Goal: Use online tool/utility: Use online tool/utility

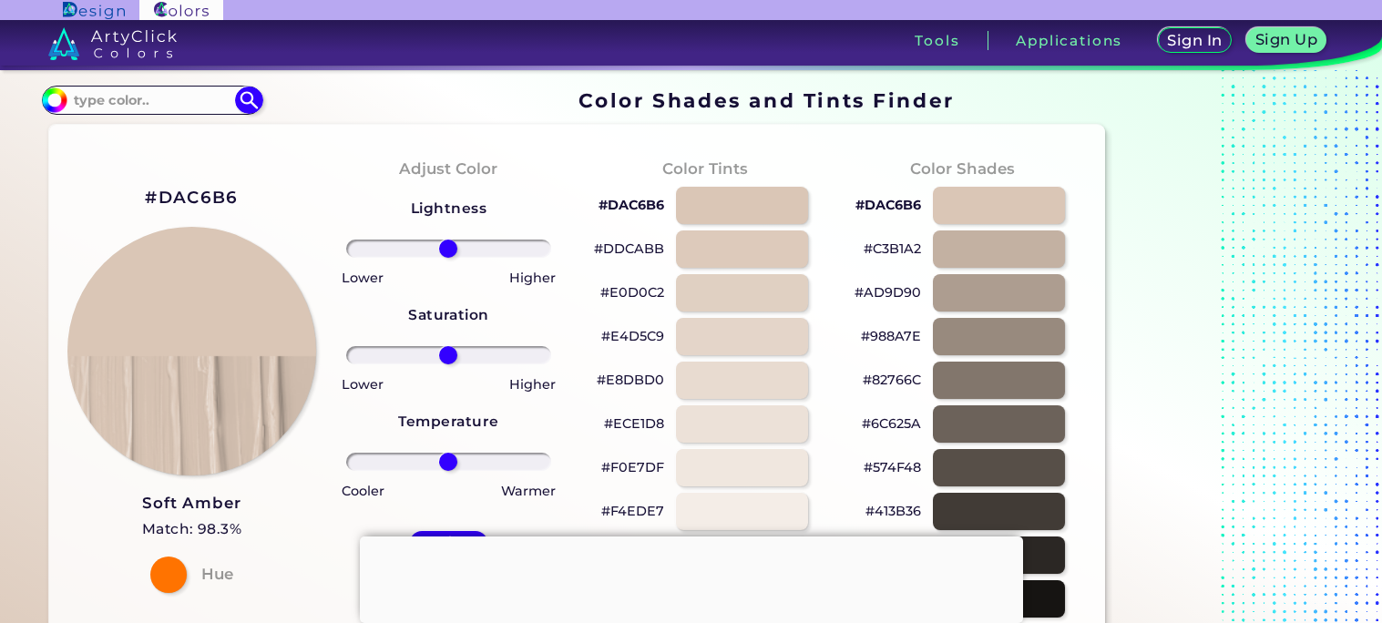
scroll to position [107, 0]
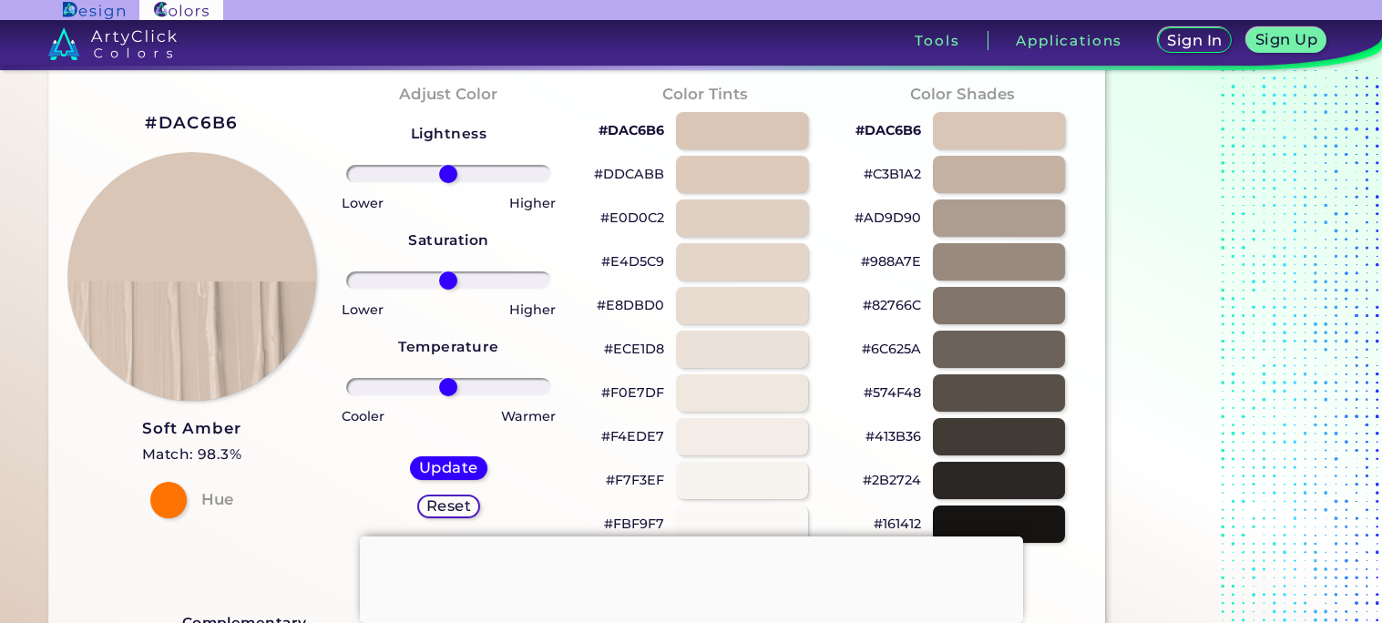
scroll to position [71, 0]
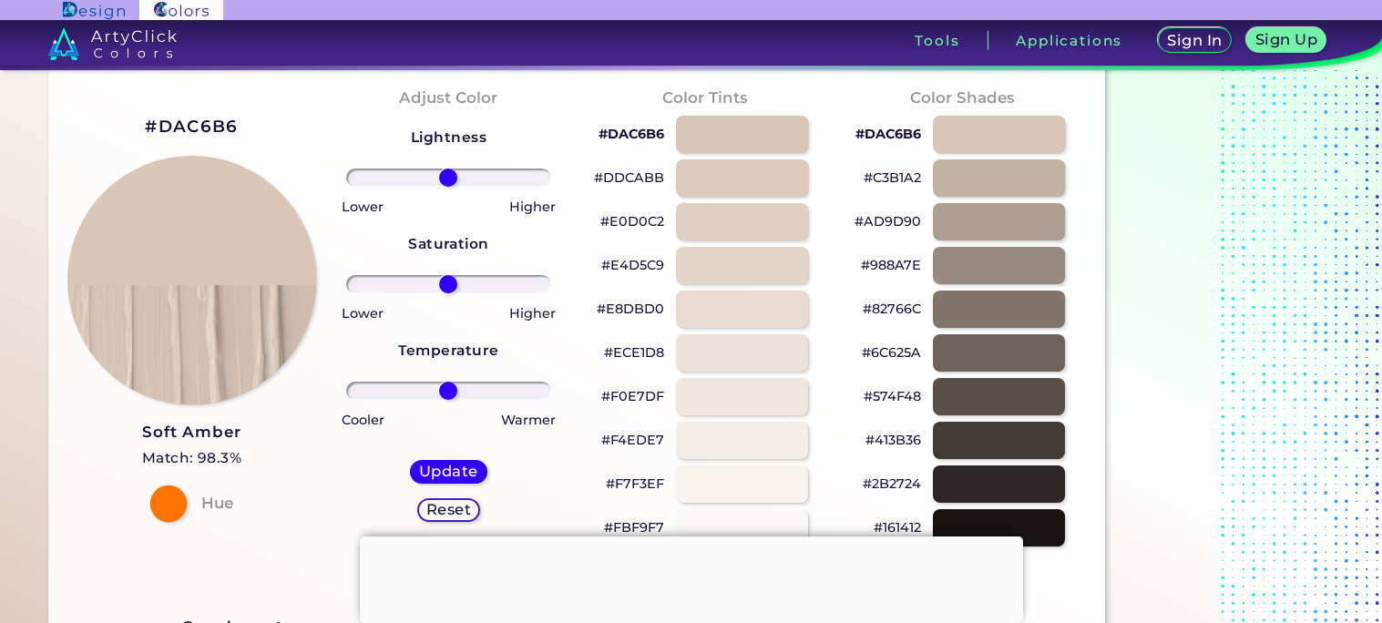
click at [169, 504] on div at bounding box center [167, 503] width 36 height 36
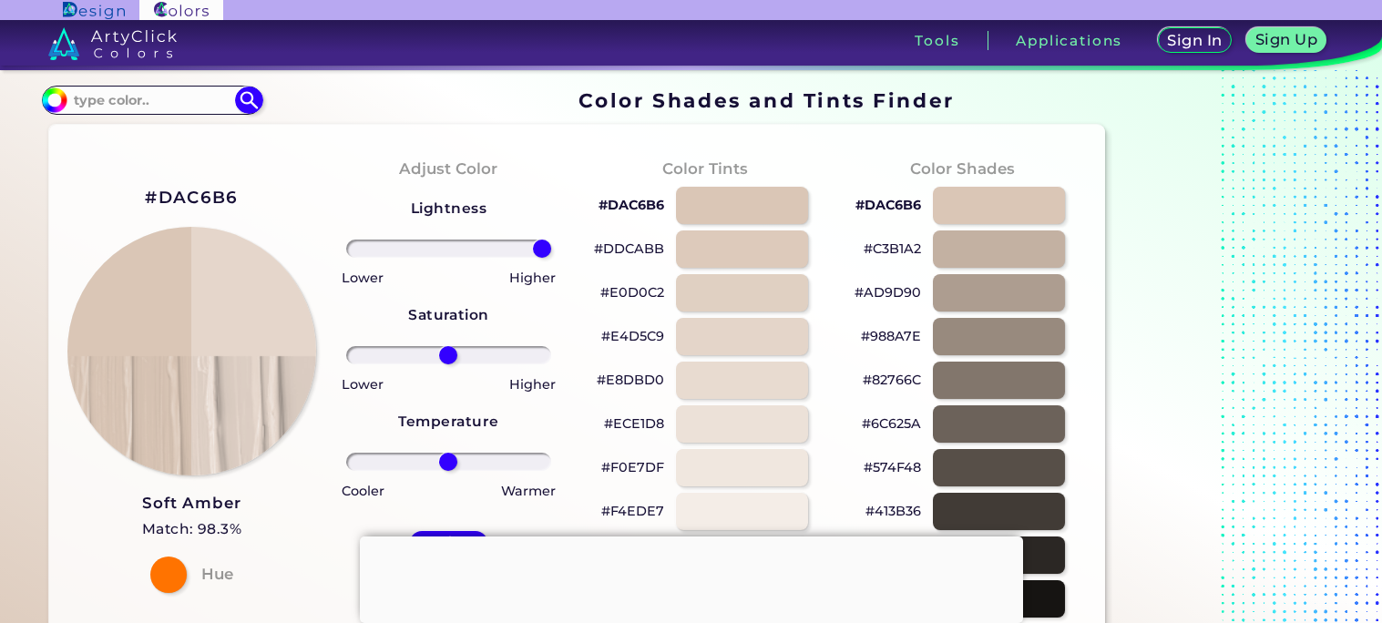
drag, startPoint x: 450, startPoint y: 247, endPoint x: 612, endPoint y: 217, distance: 165.0
type input "100"
click at [551, 240] on input "range" at bounding box center [448, 249] width 205 height 18
drag, startPoint x: 449, startPoint y: 356, endPoint x: 417, endPoint y: 355, distance: 31.9
type input "-34"
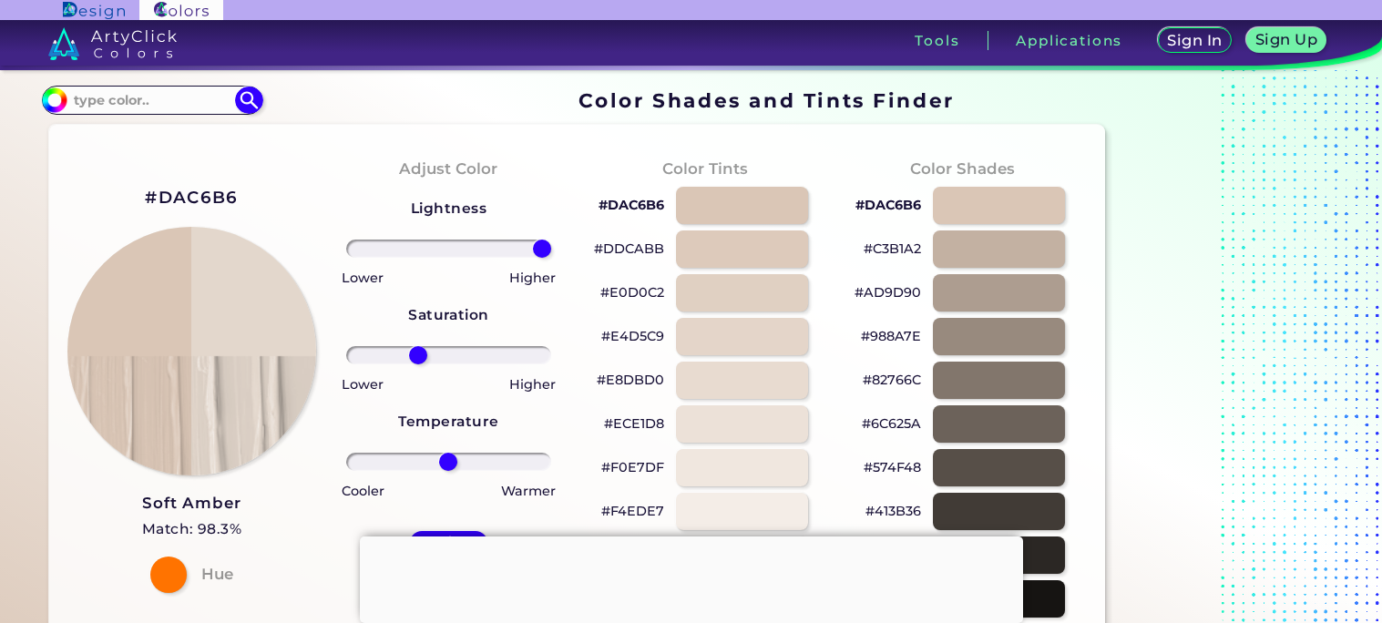
click at [417, 355] on input "range" at bounding box center [448, 355] width 205 height 18
type input "-11"
click at [438, 462] on input "range" at bounding box center [448, 462] width 205 height 18
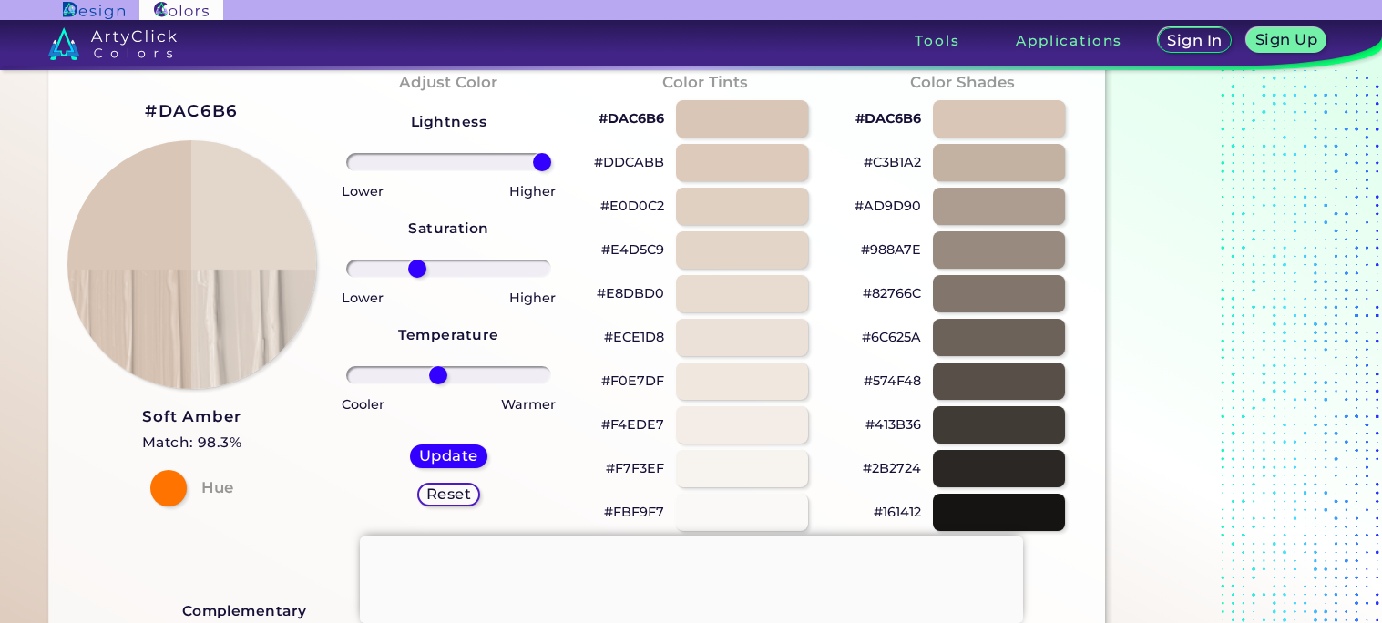
scroll to position [89, 0]
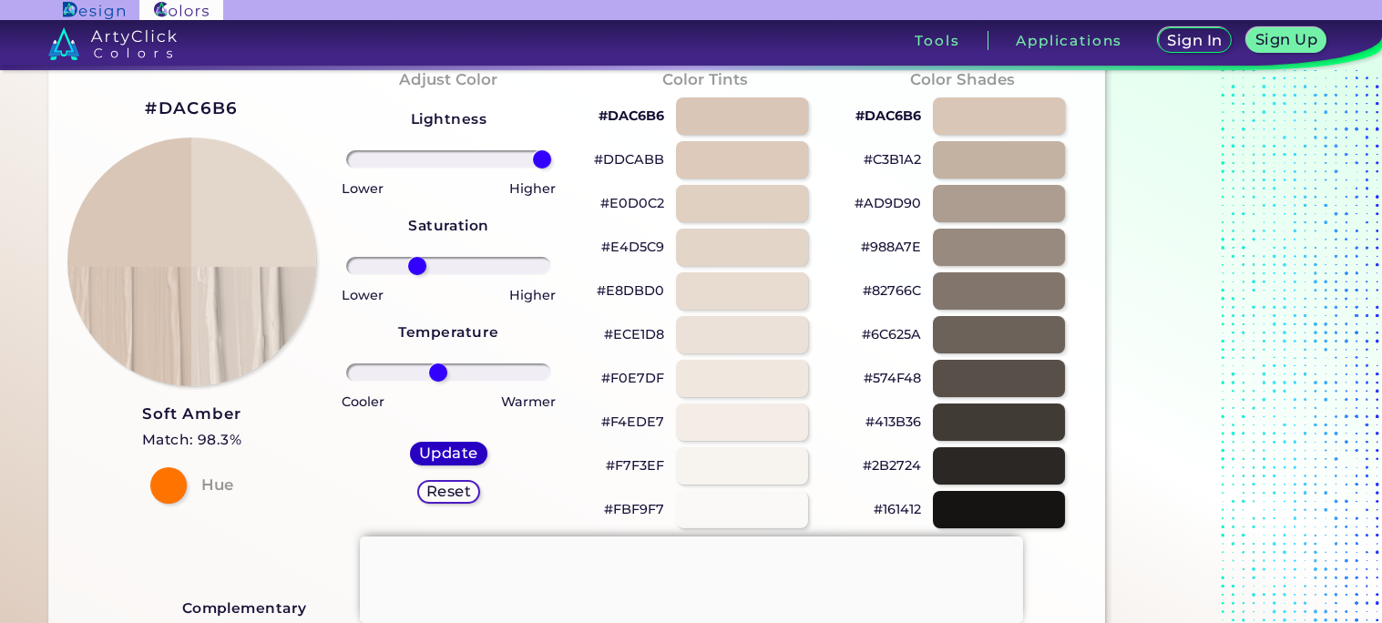
click at [446, 458] on h5 "Update" at bounding box center [448, 453] width 56 height 15
type input "#e3d7cc"
type input "0"
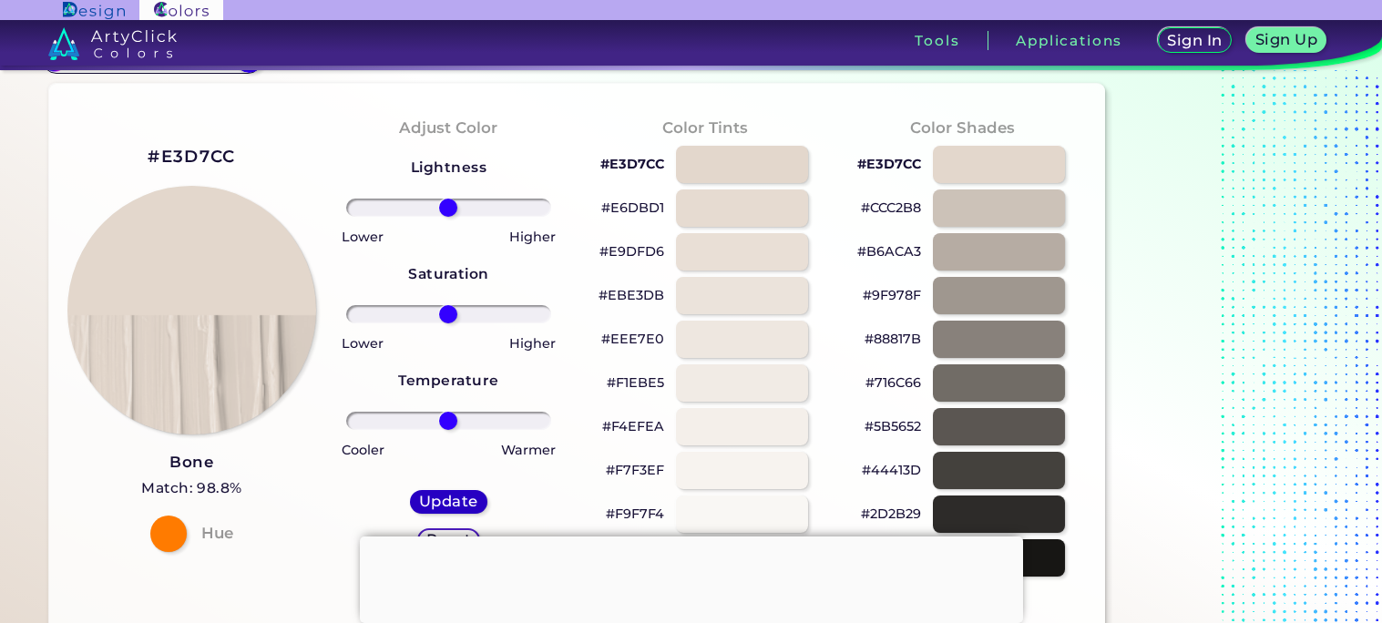
scroll to position [37, 0]
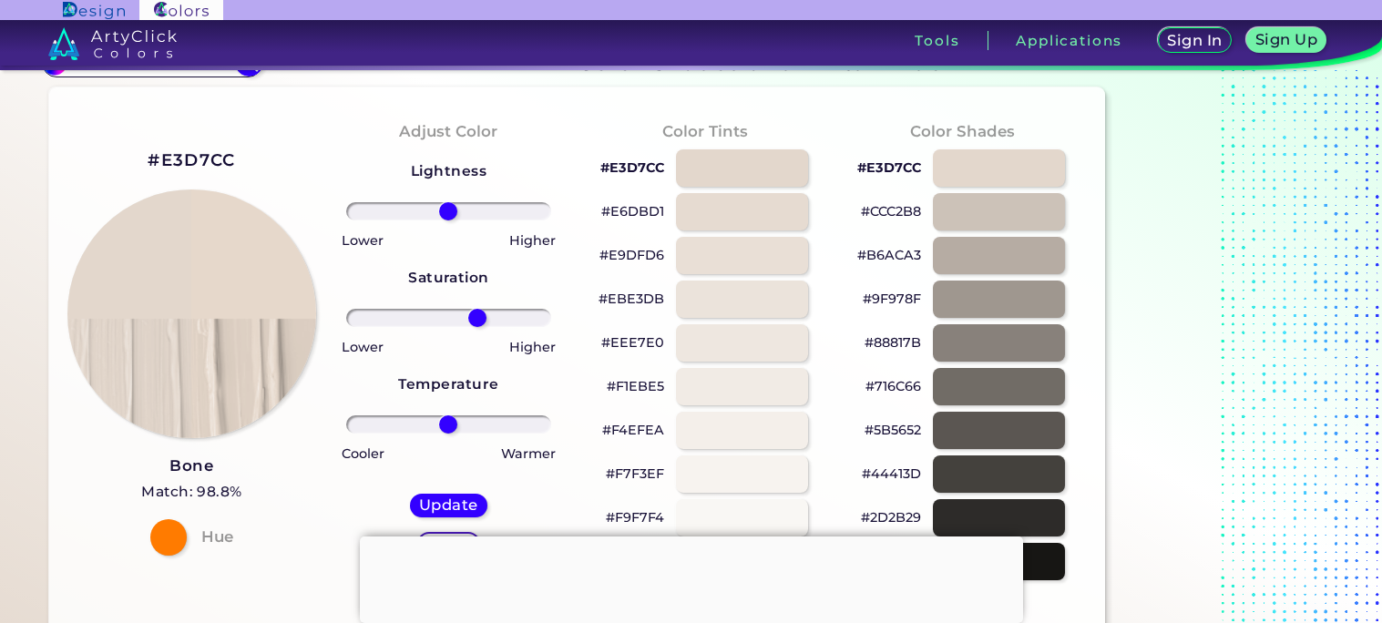
drag, startPoint x: 447, startPoint y: 313, endPoint x: 477, endPoint y: 303, distance: 31.7
type input "31"
click at [477, 309] on input "range" at bounding box center [448, 318] width 205 height 18
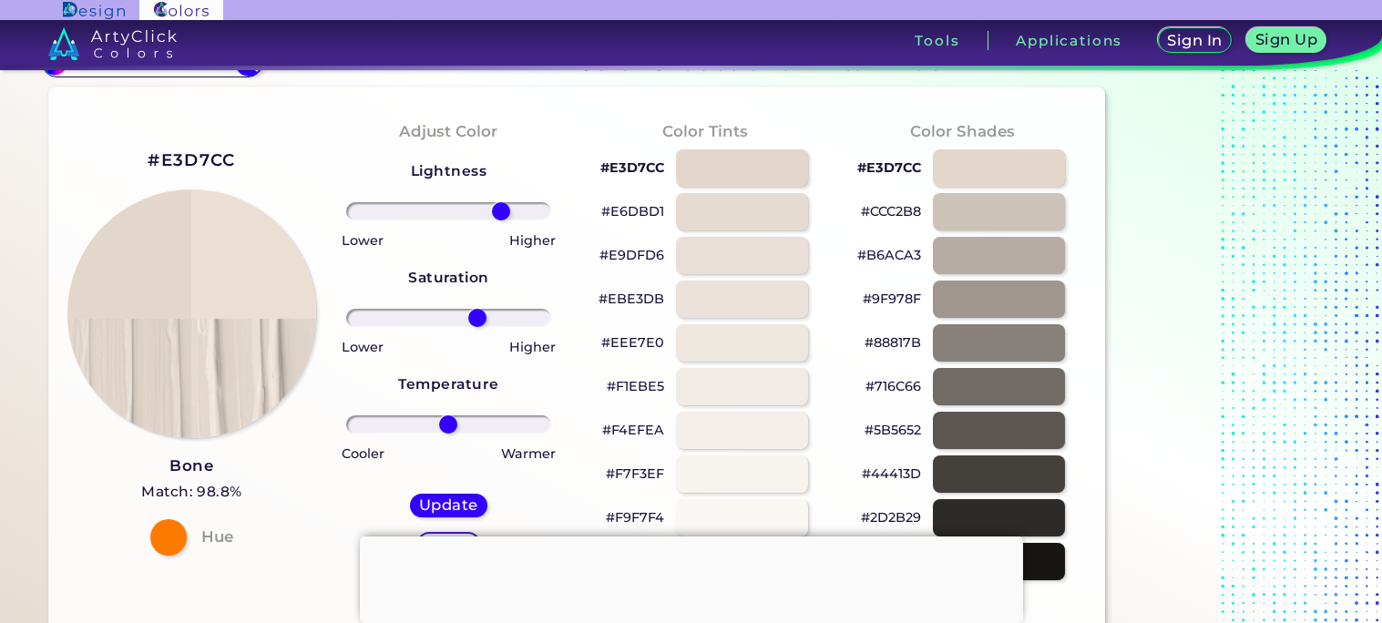
drag, startPoint x: 446, startPoint y: 208, endPoint x: 501, endPoint y: 212, distance: 55.8
type input "56"
click at [501, 212] on input "range" at bounding box center [448, 211] width 205 height 18
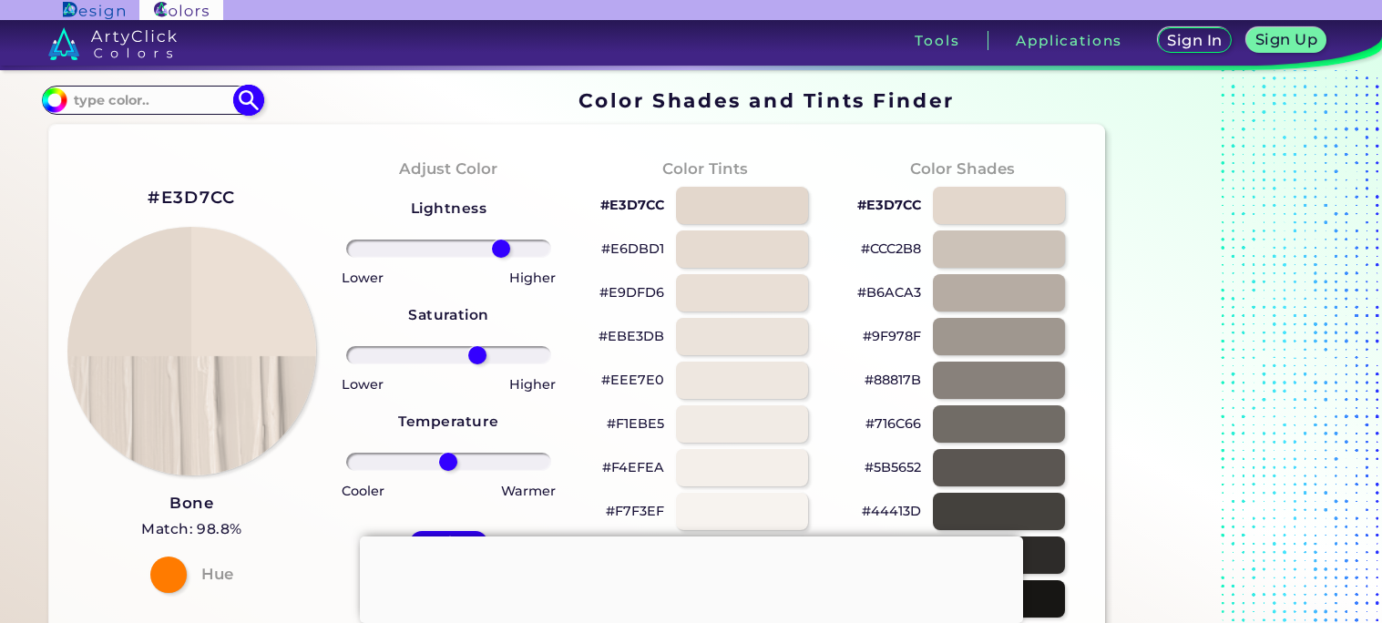
click at [190, 107] on input at bounding box center [151, 99] width 169 height 25
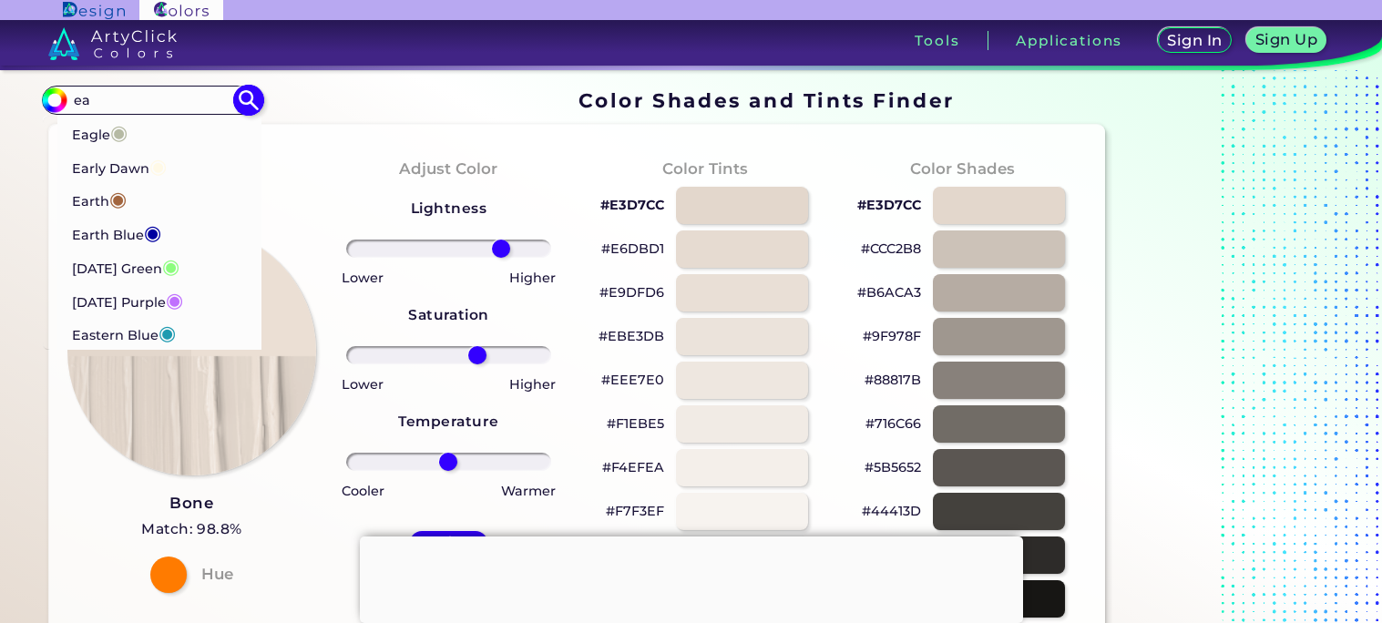
type input "e"
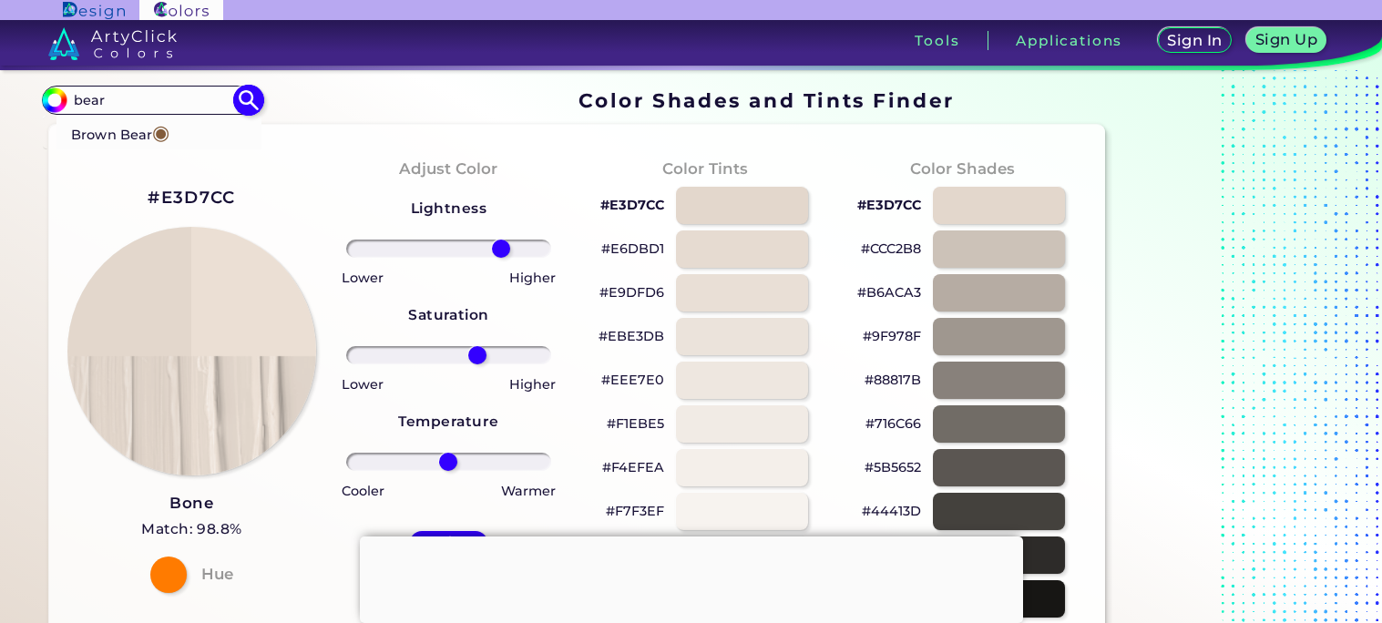
type input "bear"
click at [169, 141] on span "◉" at bounding box center [160, 132] width 17 height 24
type input "#835c3b"
type input "#835C3B"
type input "0"
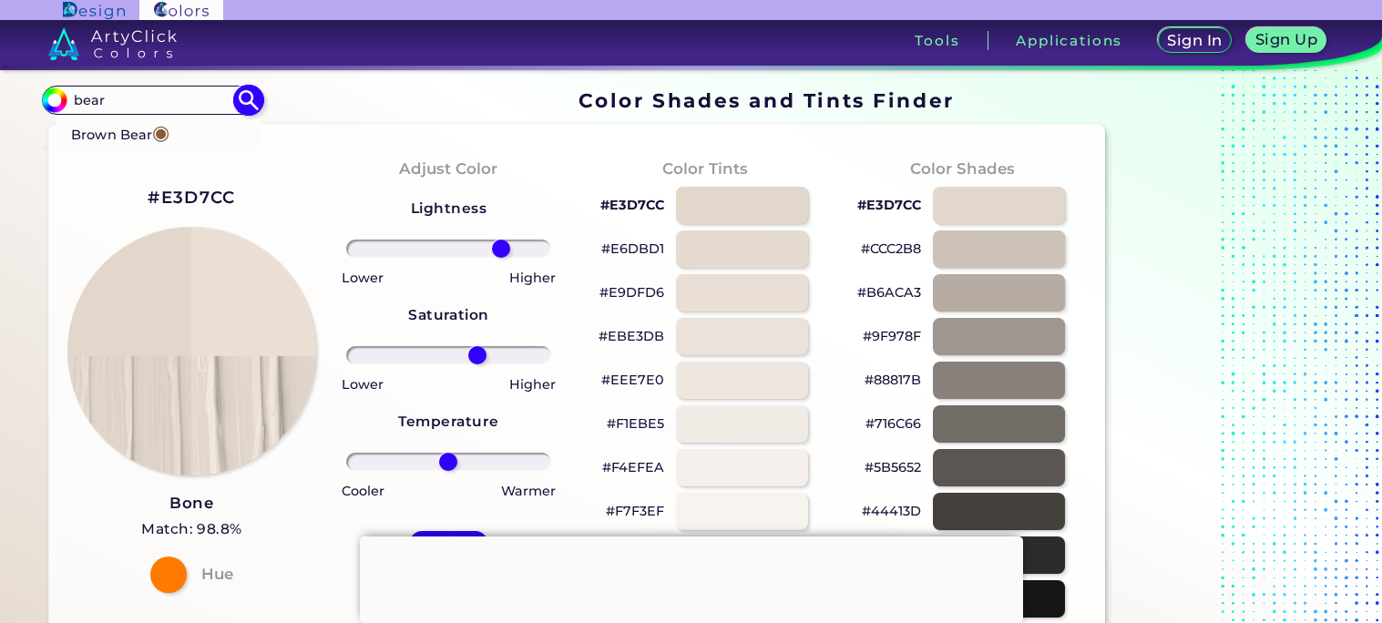
type input "0"
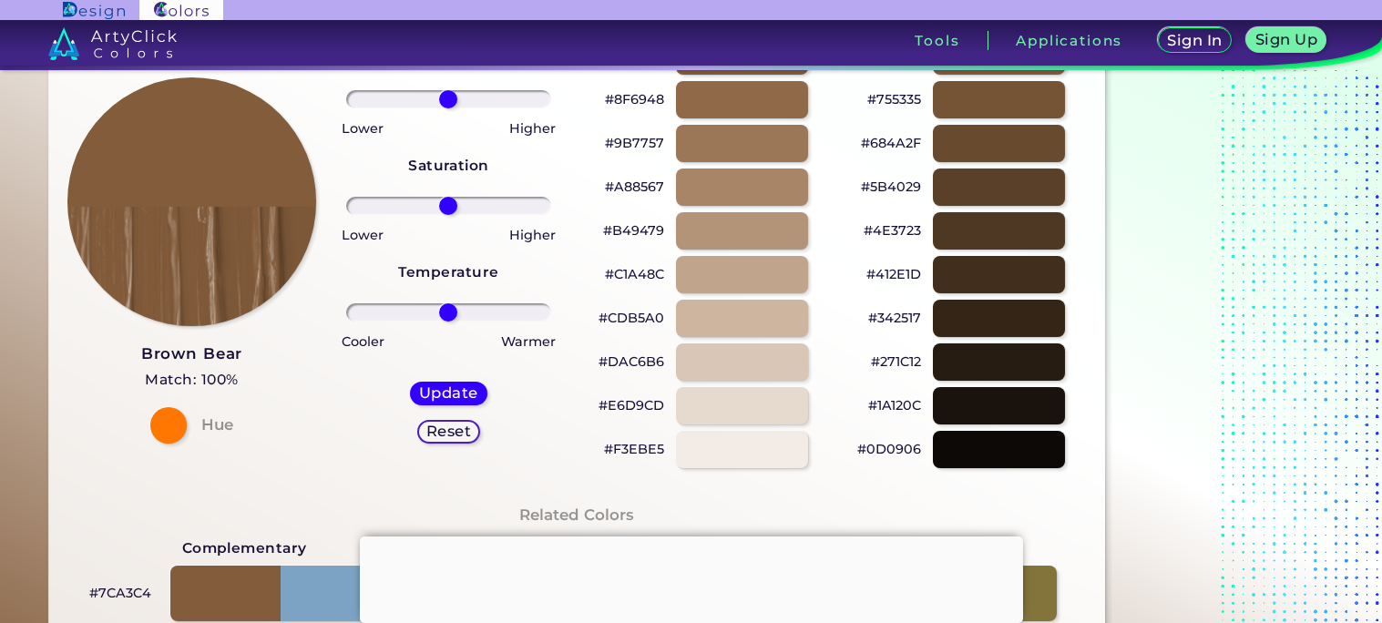
scroll to position [150, 0]
click at [777, 448] on div at bounding box center [741, 448] width 133 height 37
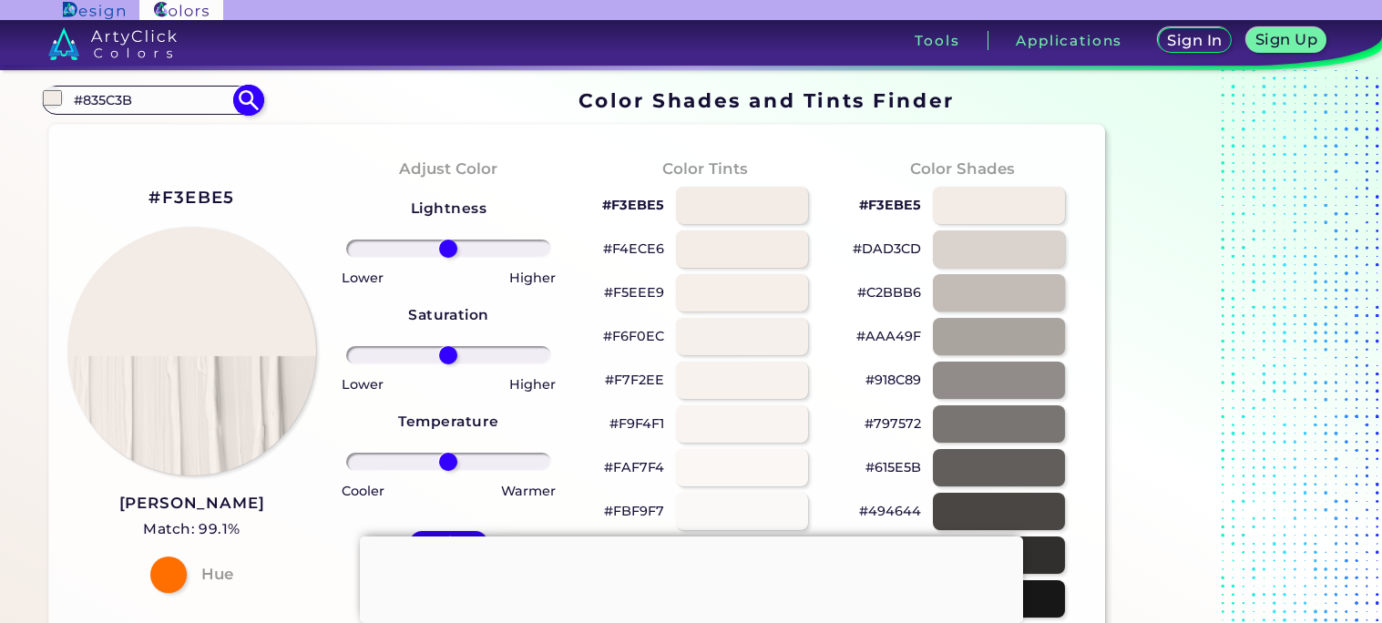
click at [191, 108] on input "#835C3B" at bounding box center [151, 99] width 169 height 25
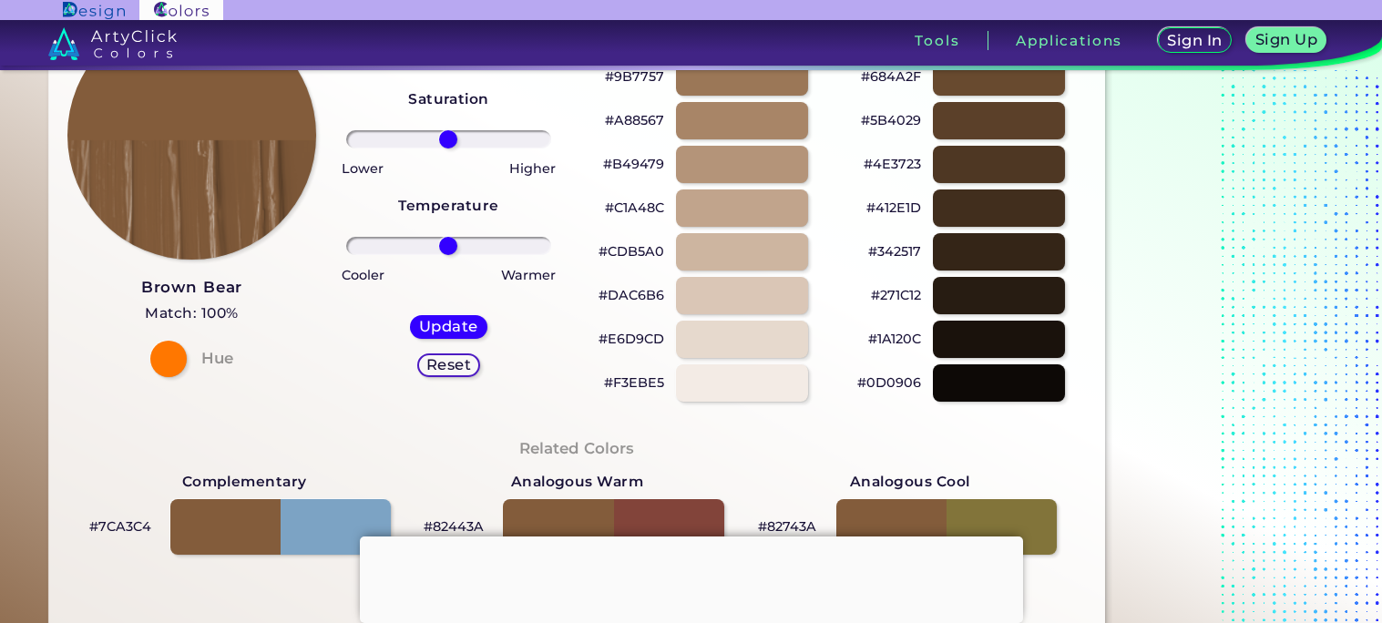
scroll to position [228, 0]
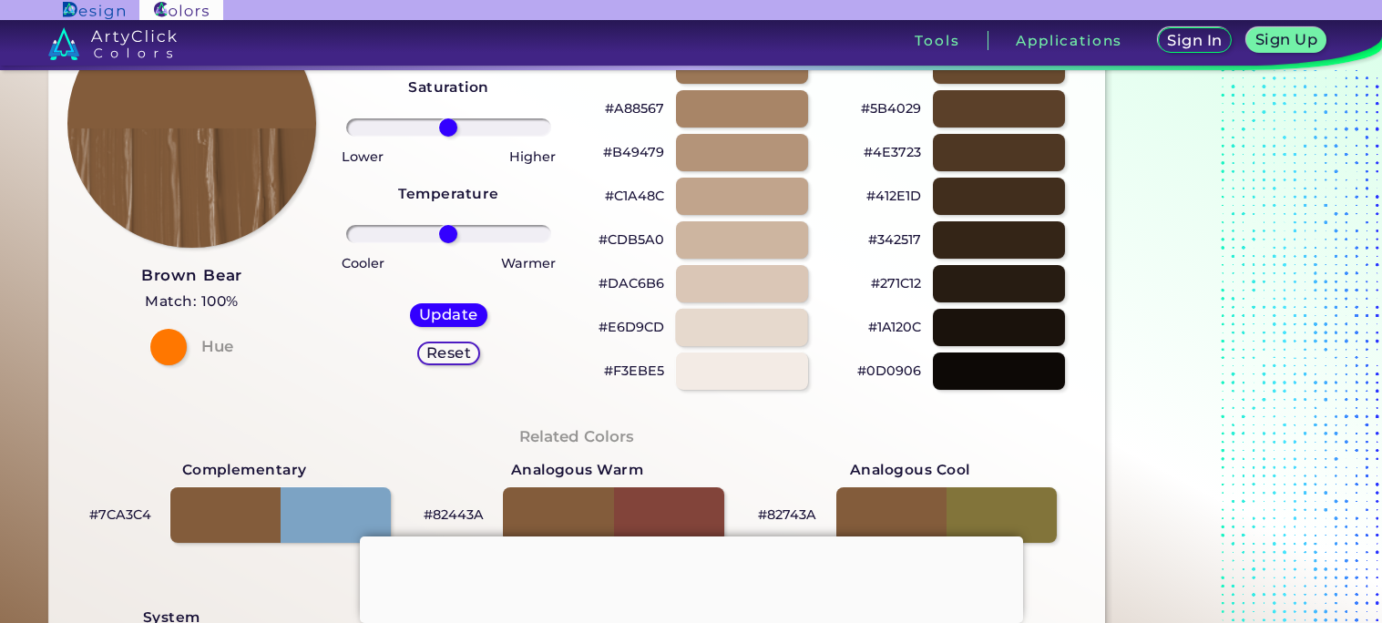
click at [704, 315] on div at bounding box center [741, 327] width 133 height 37
type input "#e6d9cd"
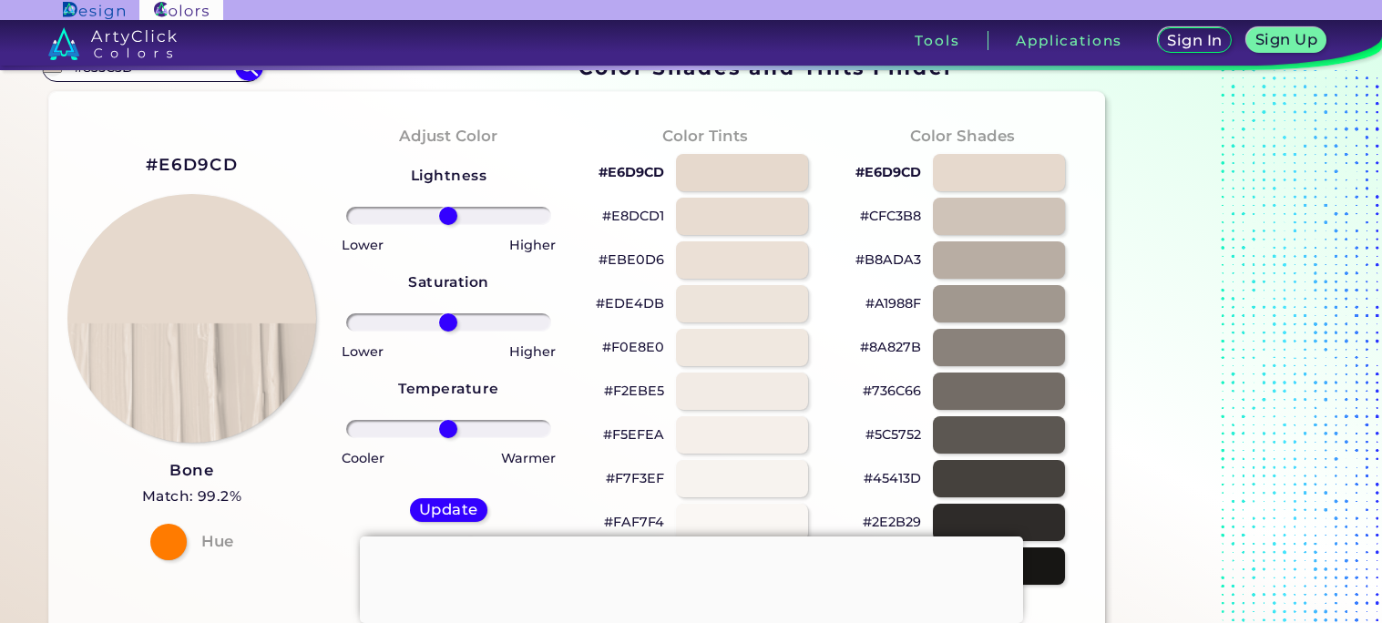
scroll to position [30, 0]
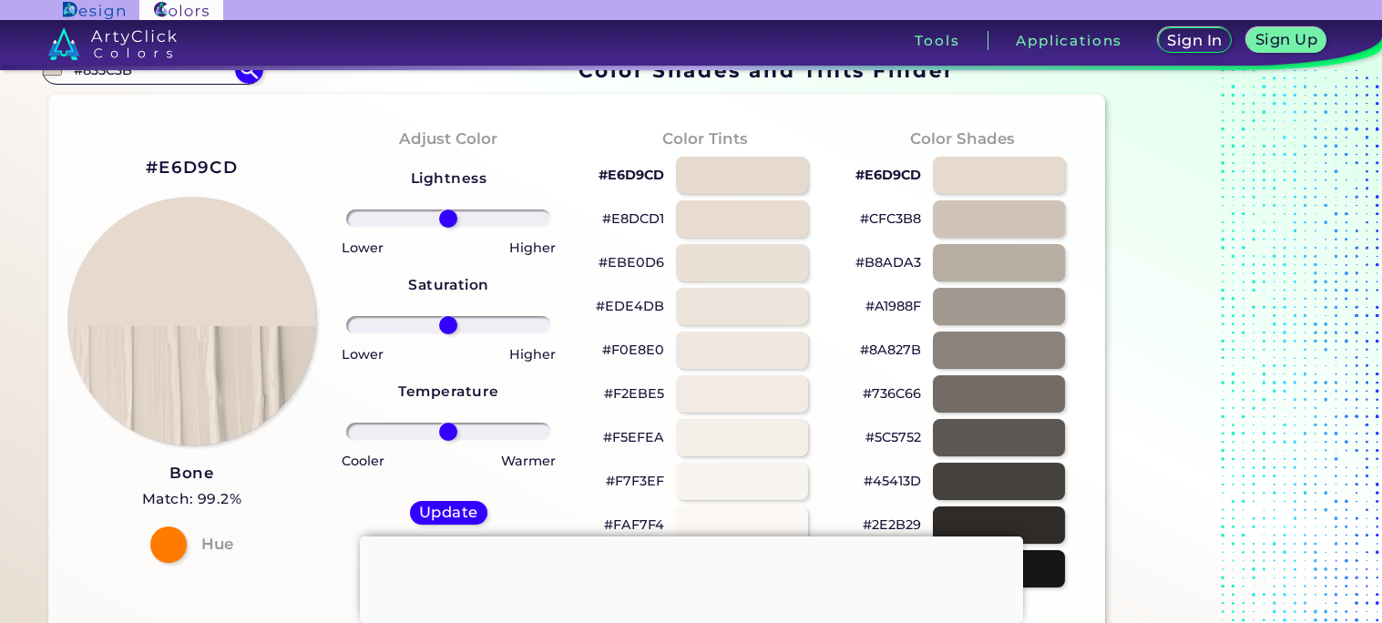
click at [467, 322] on input "range" at bounding box center [448, 325] width 205 height 18
click at [483, 322] on input "range" at bounding box center [448, 325] width 205 height 18
type input "58"
click at [502, 323] on input "range" at bounding box center [448, 325] width 205 height 18
type input "65"
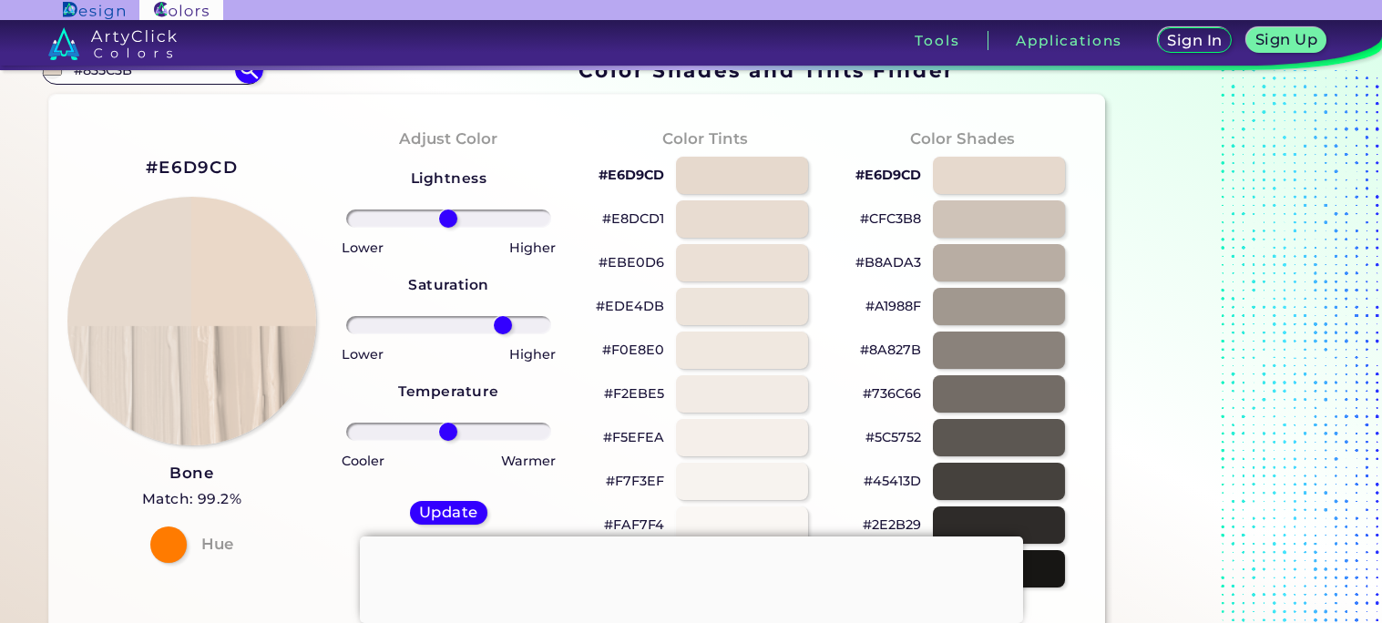
click at [509, 216] on input "range" at bounding box center [448, 219] width 205 height 18
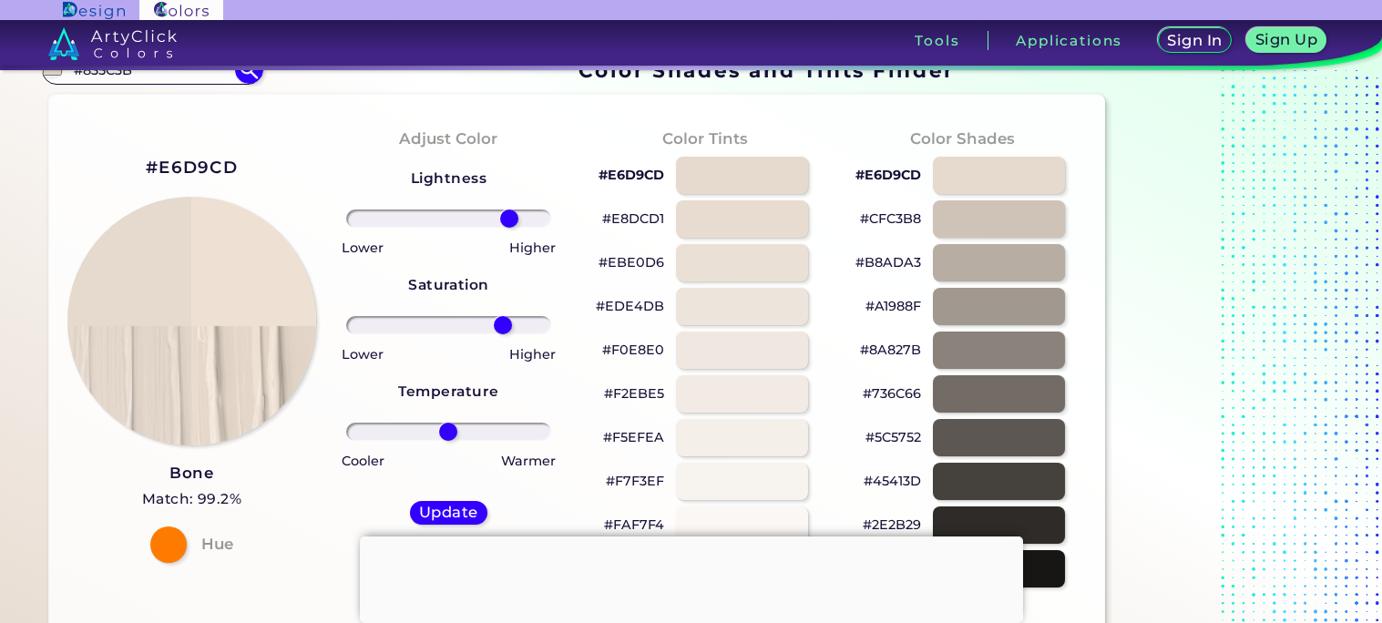
type input "-23"
click at [426, 426] on input "range" at bounding box center [448, 432] width 205 height 18
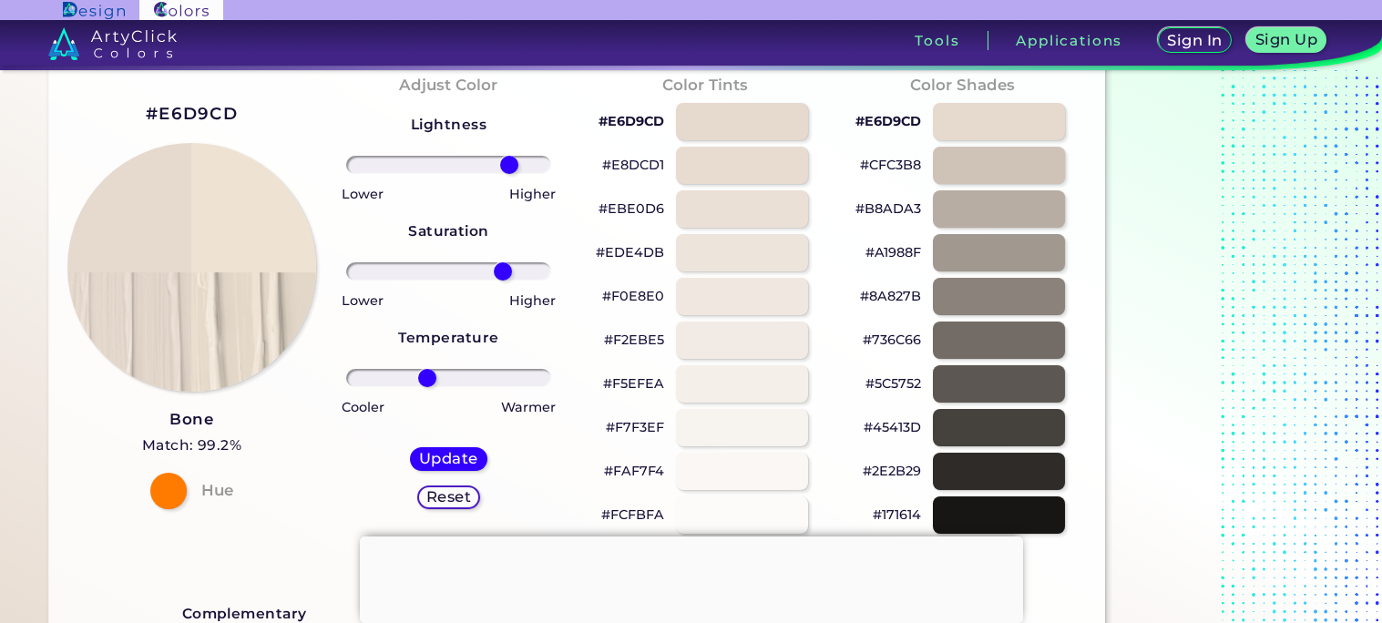
scroll to position [87, 0]
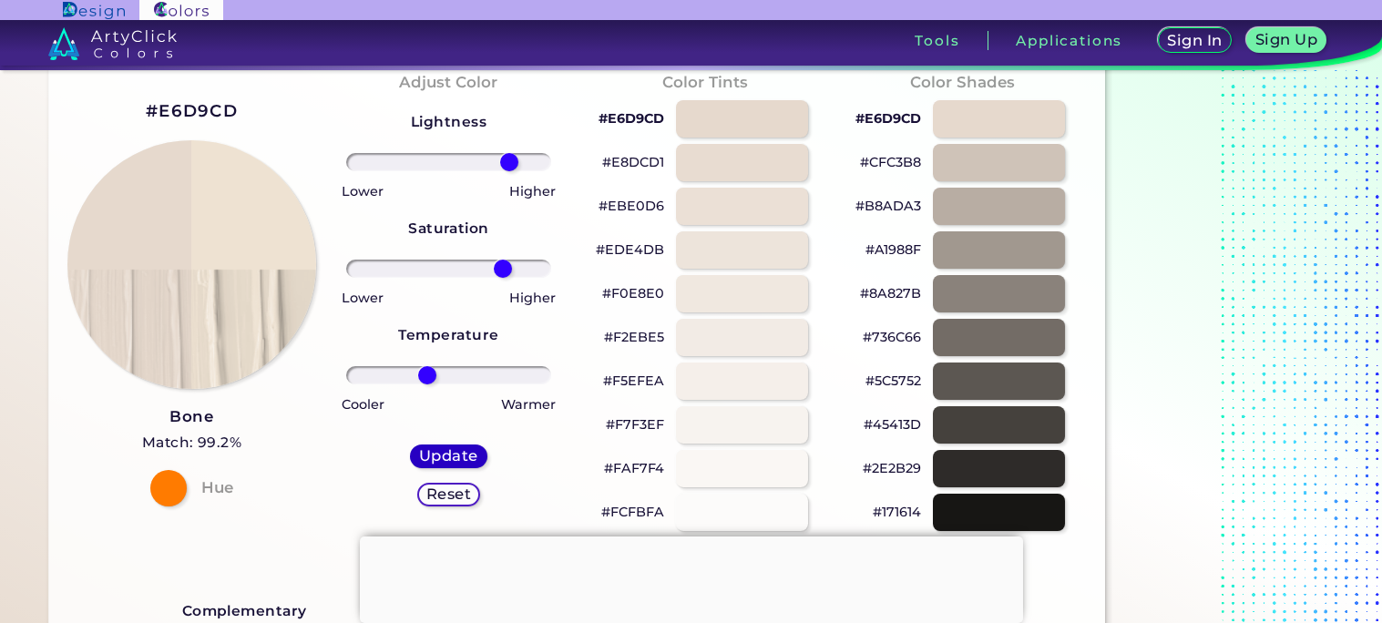
click at [446, 450] on h5 "Update" at bounding box center [449, 456] width 56 height 14
type input "#eee2d2"
type input "0"
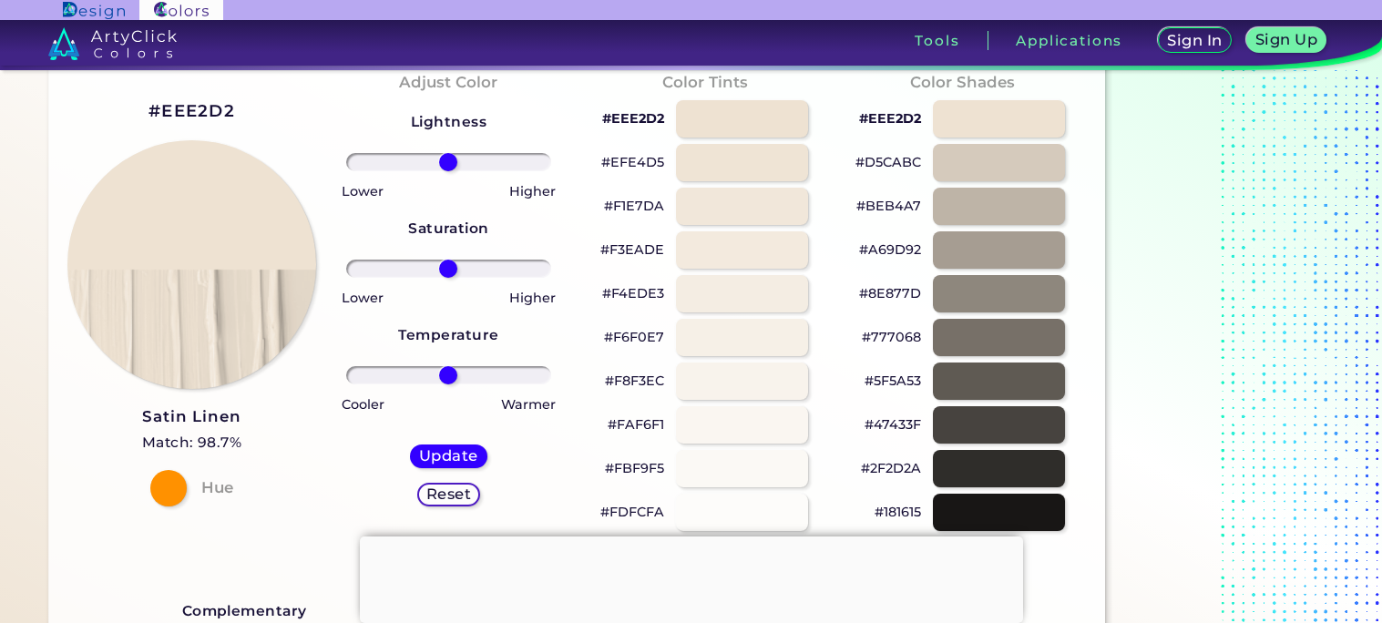
click at [467, 272] on input "range" at bounding box center [448, 269] width 205 height 18
click at [499, 268] on input "range" at bounding box center [448, 269] width 205 height 18
click at [446, 254] on div "Lightness Saturation Temperature Lower Higher Lower Higher Cooler Warmer Update…" at bounding box center [448, 315] width 228 height 437
click at [433, 267] on input "range" at bounding box center [448, 269] width 205 height 18
type input "-6"
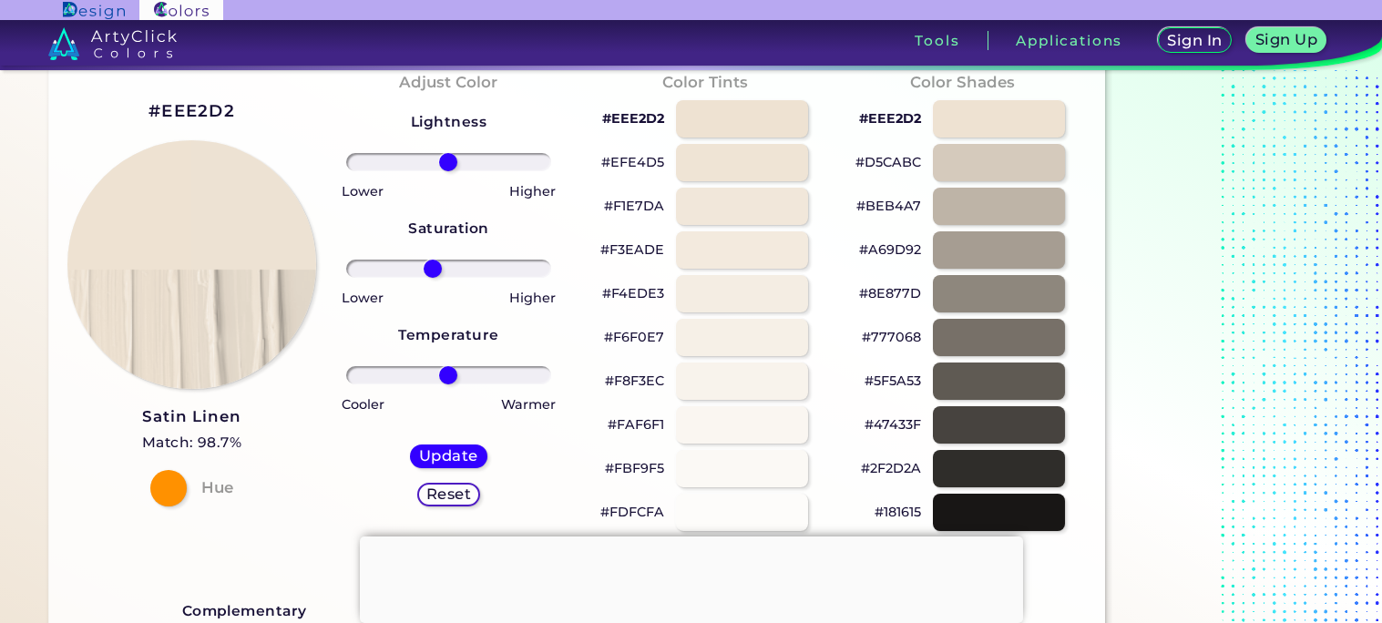
click at [443, 269] on input "range" at bounding box center [448, 269] width 205 height 18
type input "59"
click at [504, 158] on input "range" at bounding box center [448, 162] width 205 height 18
click at [427, 373] on input "range" at bounding box center [448, 375] width 205 height 18
click at [467, 374] on input "range" at bounding box center [448, 375] width 205 height 18
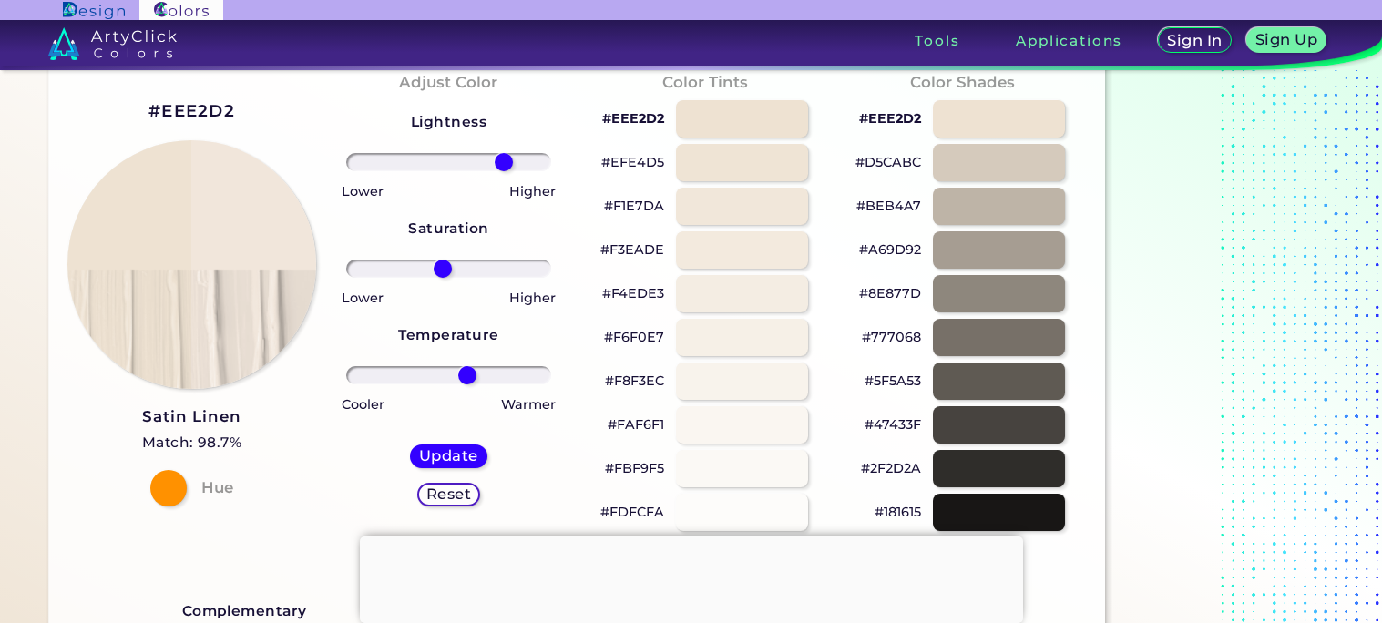
type input "44"
click at [490, 370] on input "range" at bounding box center [448, 375] width 205 height 18
click at [439, 459] on h5 "Update" at bounding box center [448, 455] width 58 height 15
type input "#f1e4db"
type input "0"
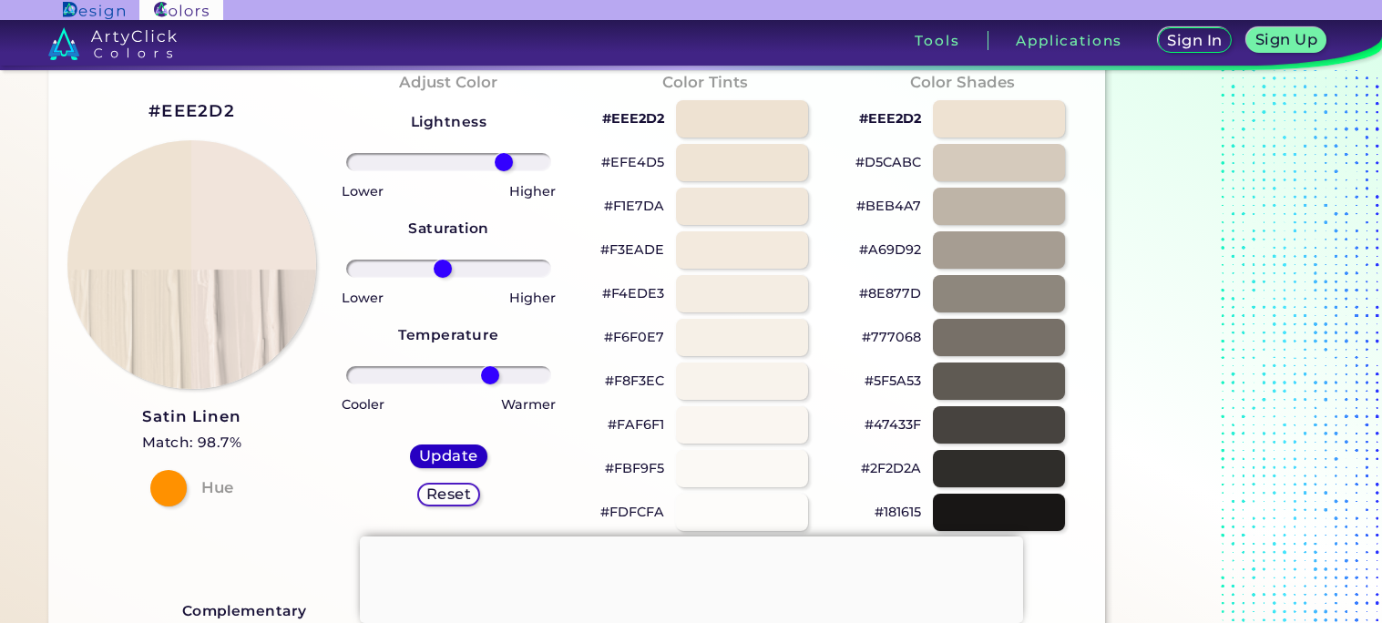
type input "0"
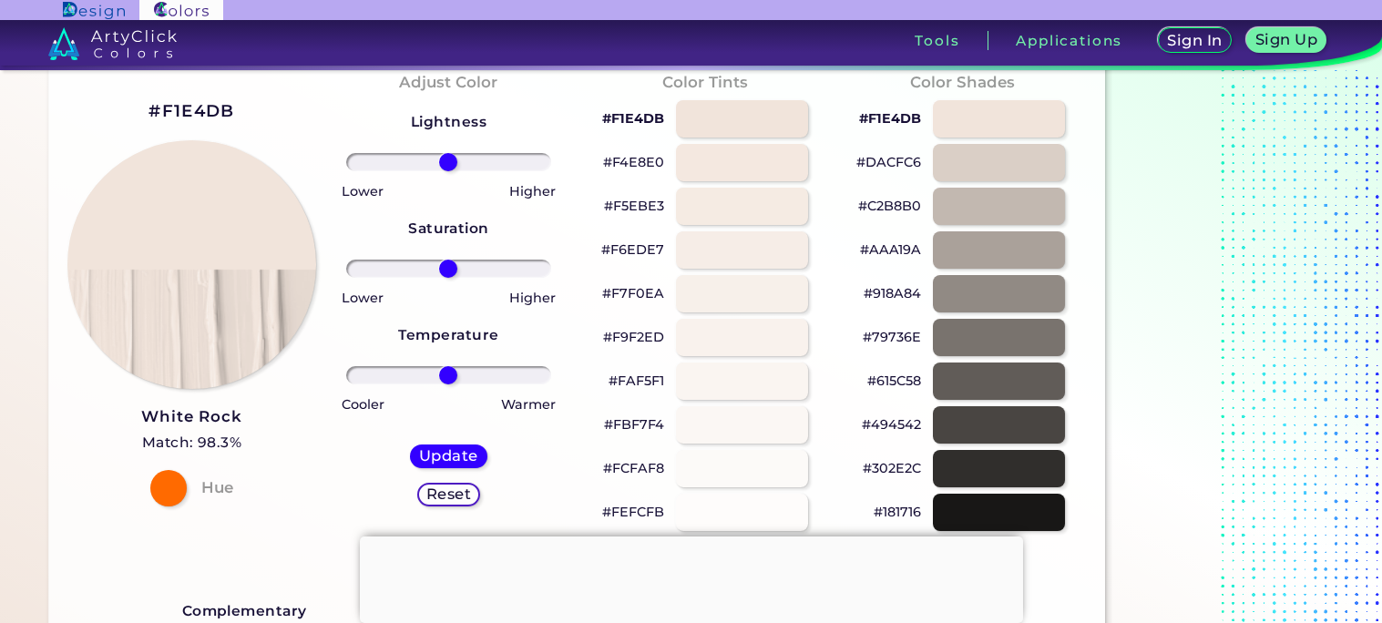
type input "63"
click at [507, 267] on input "range" at bounding box center [448, 269] width 205 height 18
click at [496, 382] on input "range" at bounding box center [448, 375] width 205 height 18
type input "27"
click at [474, 379] on input "range" at bounding box center [448, 375] width 205 height 18
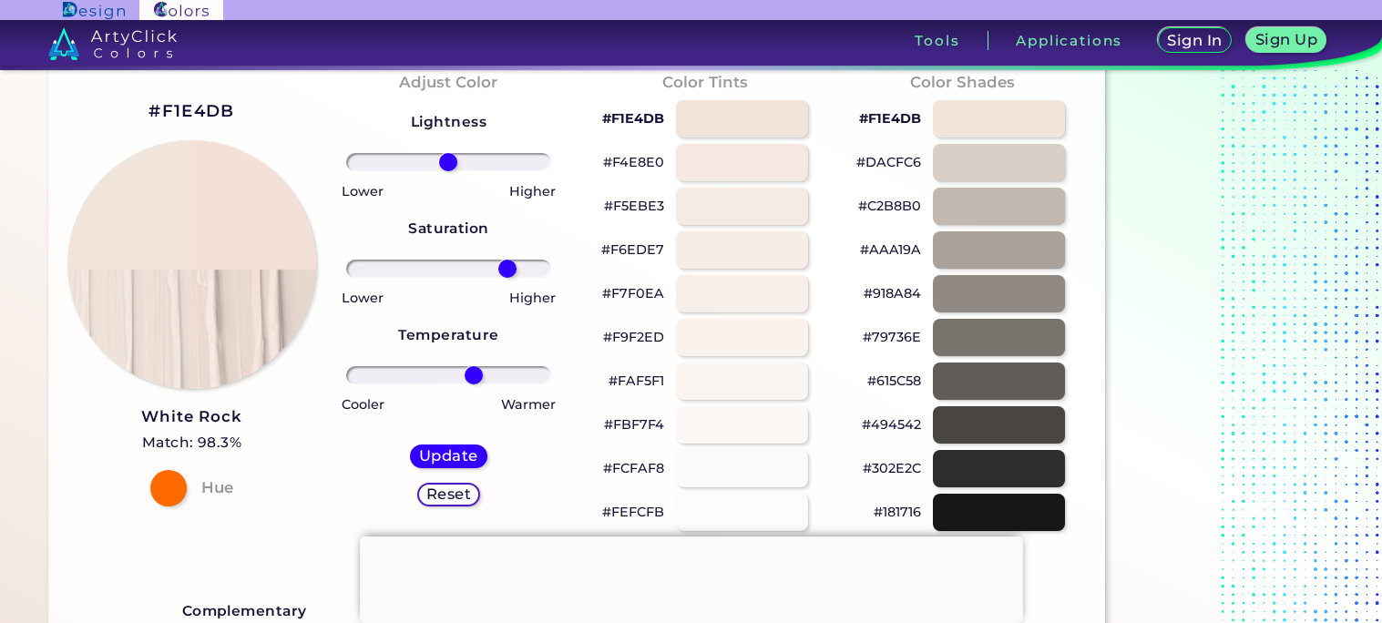
click at [407, 149] on div "Lightness Saturation Temperature Lower Higher Lower Higher Cooler Warmer Update…" at bounding box center [448, 315] width 228 height 437
click at [416, 161] on input "range" at bounding box center [448, 162] width 205 height 18
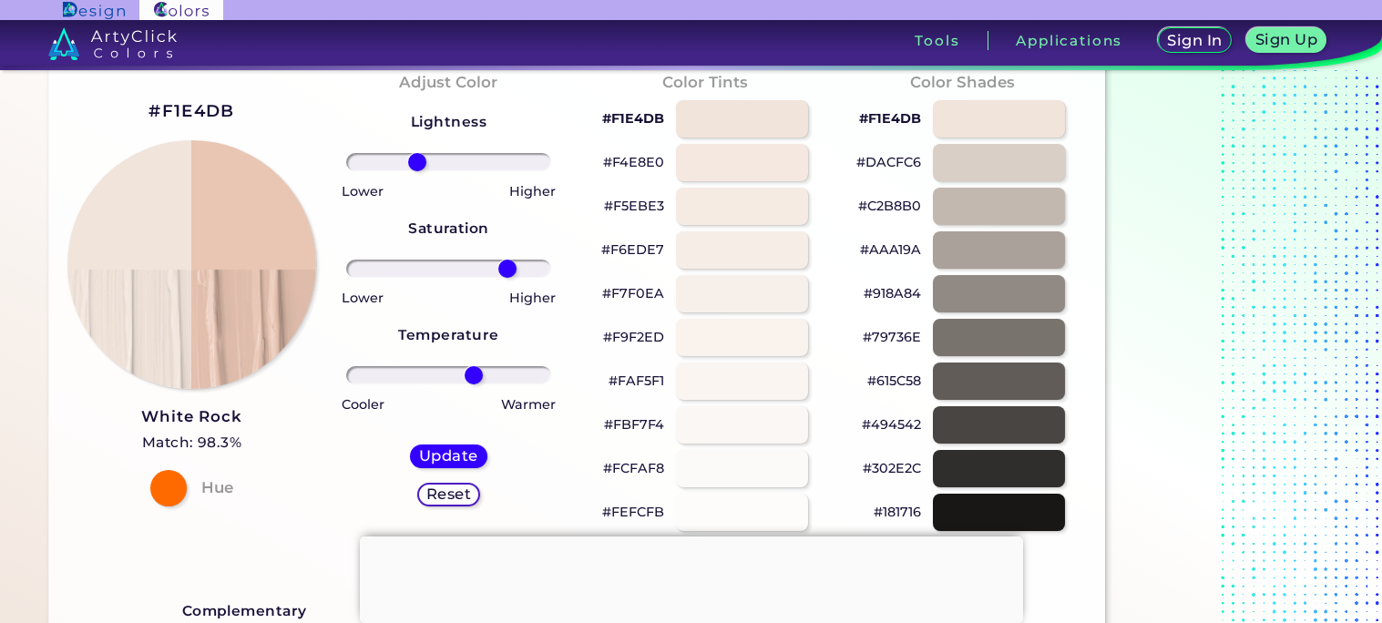
click at [436, 159] on input "range" at bounding box center [448, 162] width 205 height 18
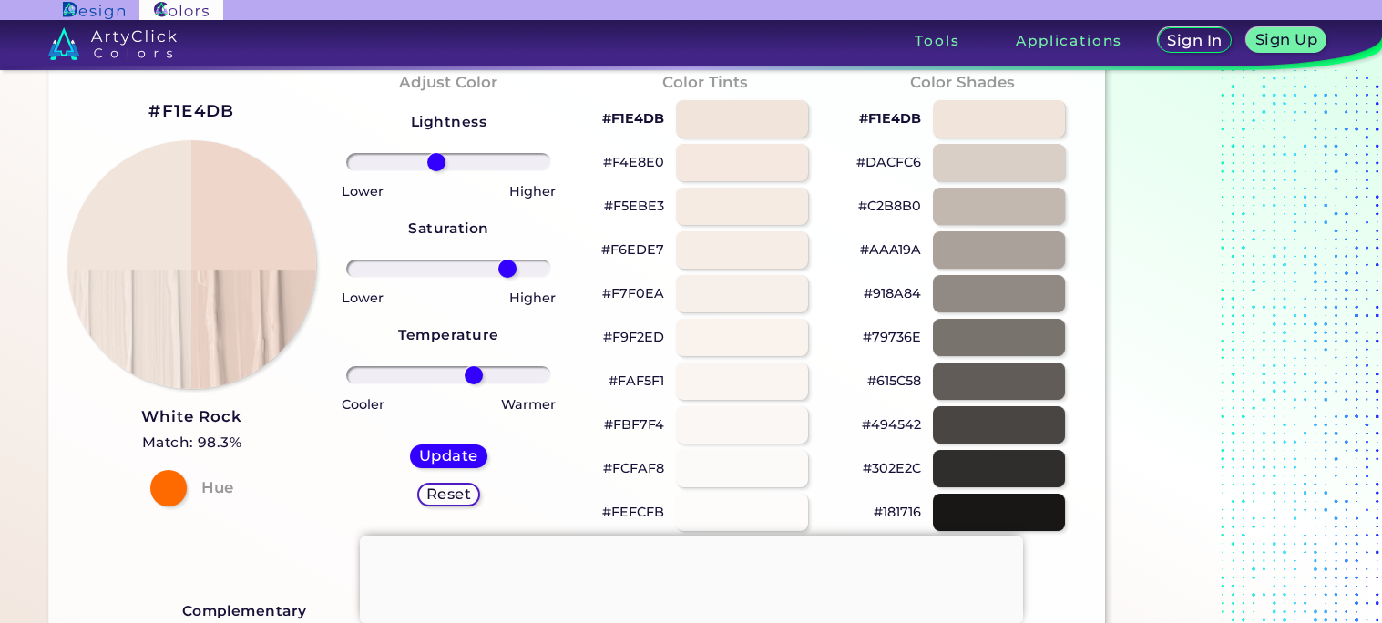
click at [461, 159] on input "range" at bounding box center [448, 162] width 205 height 18
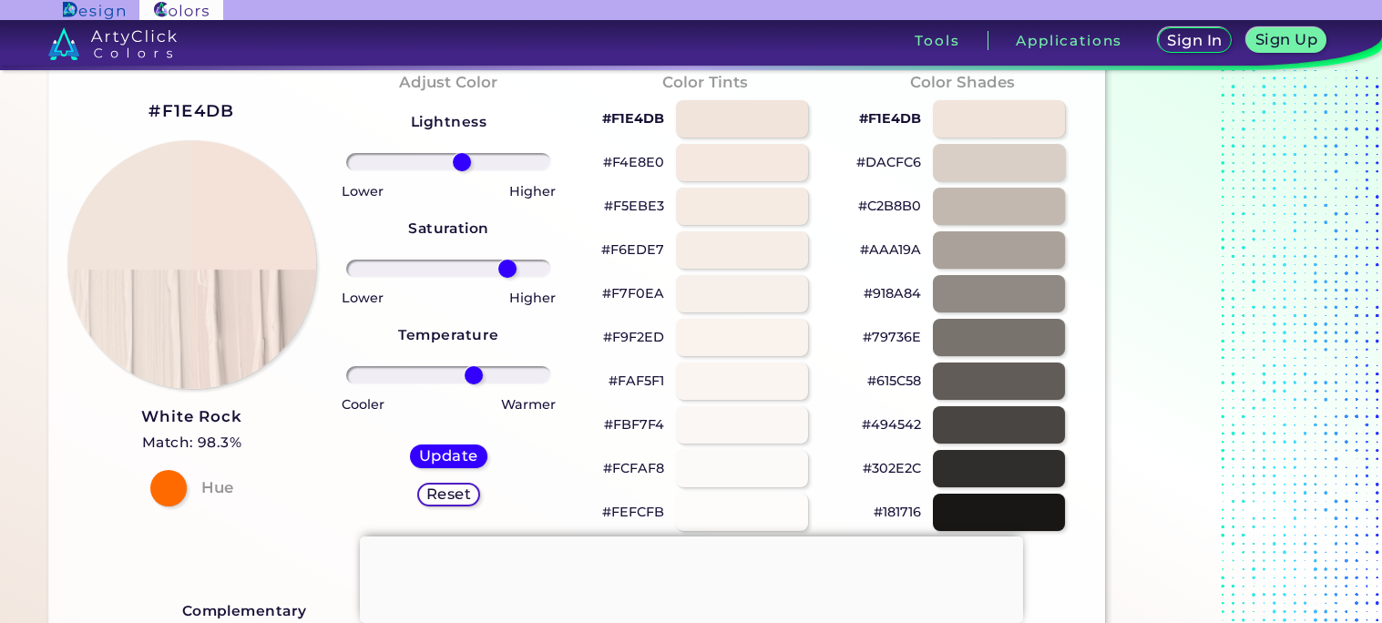
click at [476, 158] on input "range" at bounding box center [448, 162] width 205 height 18
click at [387, 159] on input "range" at bounding box center [448, 162] width 205 height 18
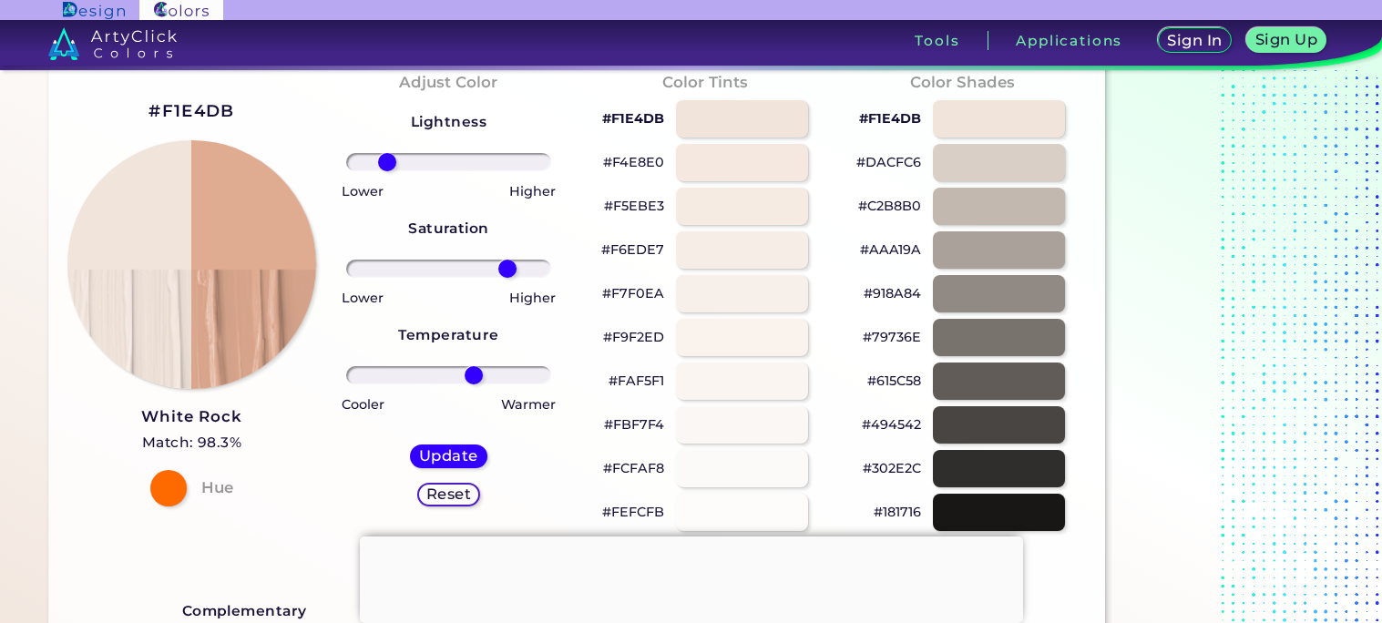
click at [405, 159] on input "range" at bounding box center [448, 162] width 205 height 18
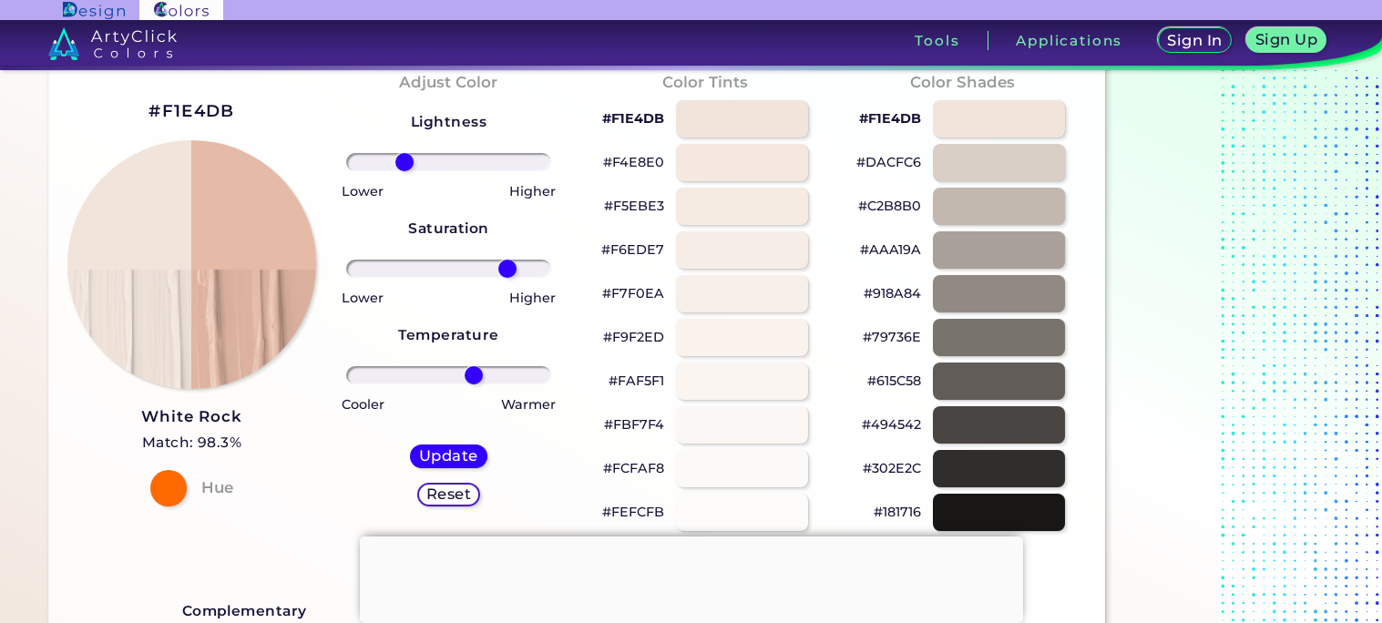
click at [423, 160] on input "range" at bounding box center [448, 162] width 205 height 18
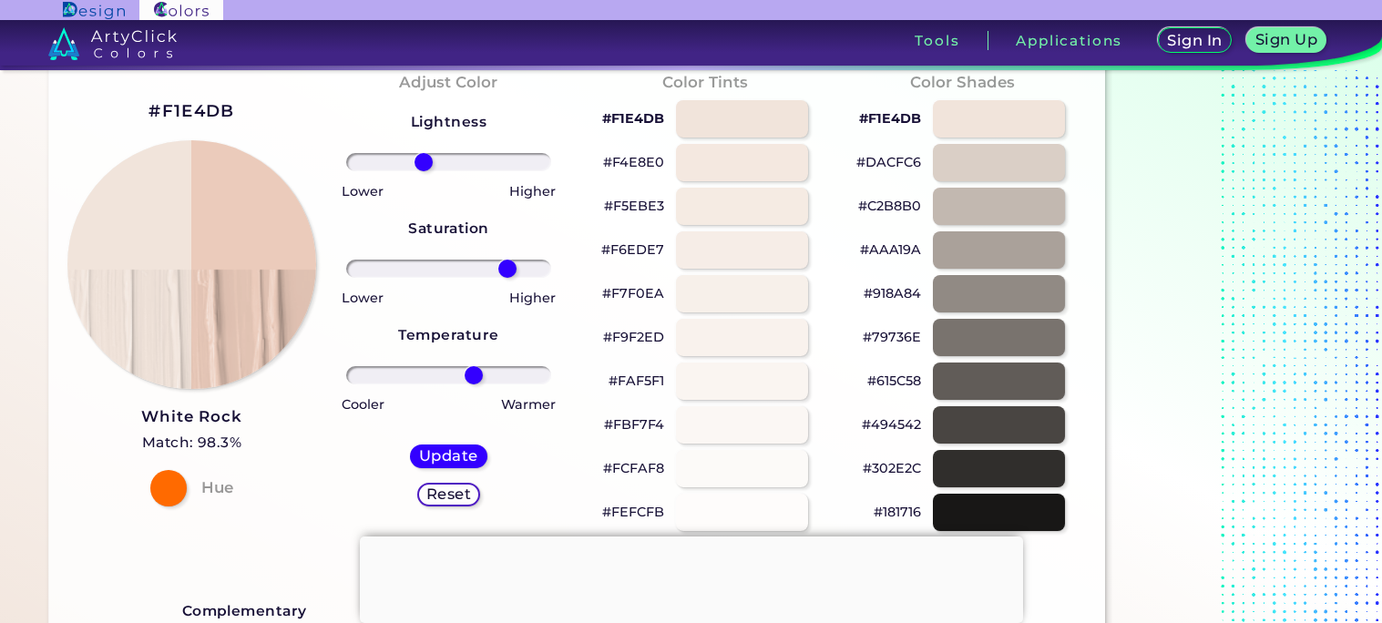
click at [443, 159] on input "range" at bounding box center [448, 162] width 205 height 18
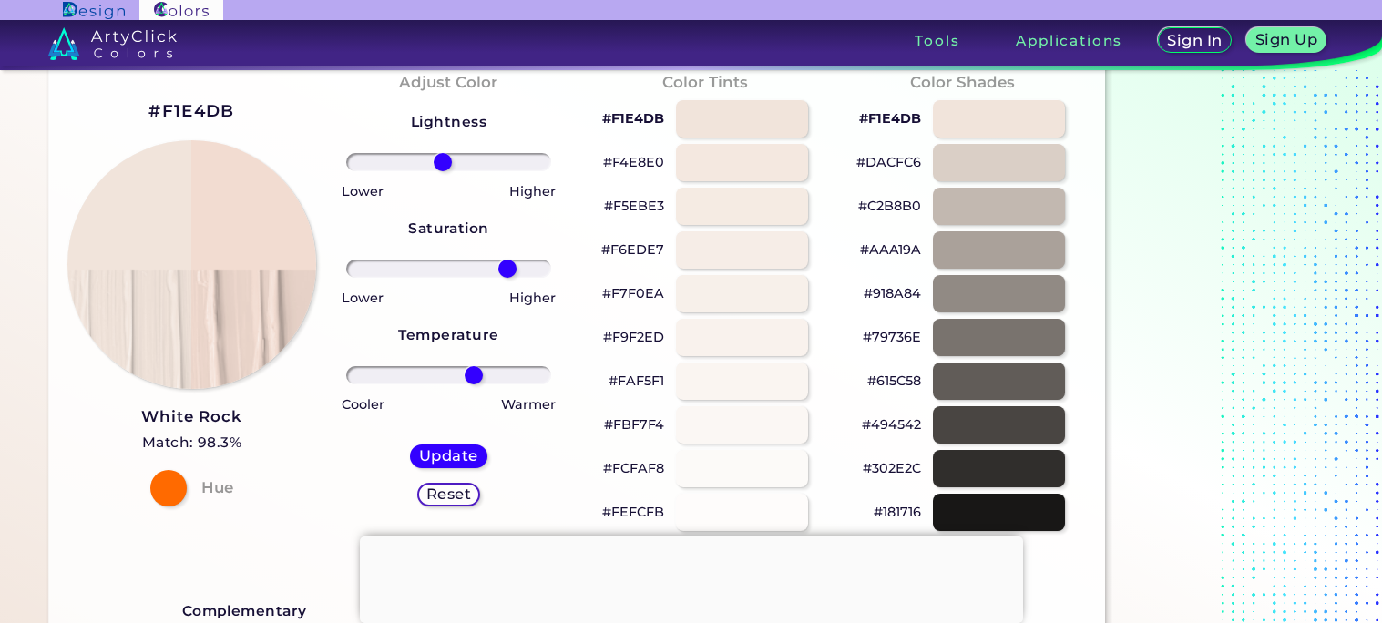
type input "10"
click at [457, 159] on input "range" at bounding box center [448, 162] width 205 height 18
click at [440, 446] on div "Update" at bounding box center [449, 456] width 74 height 23
type input "#f4e2d9"
type input "0"
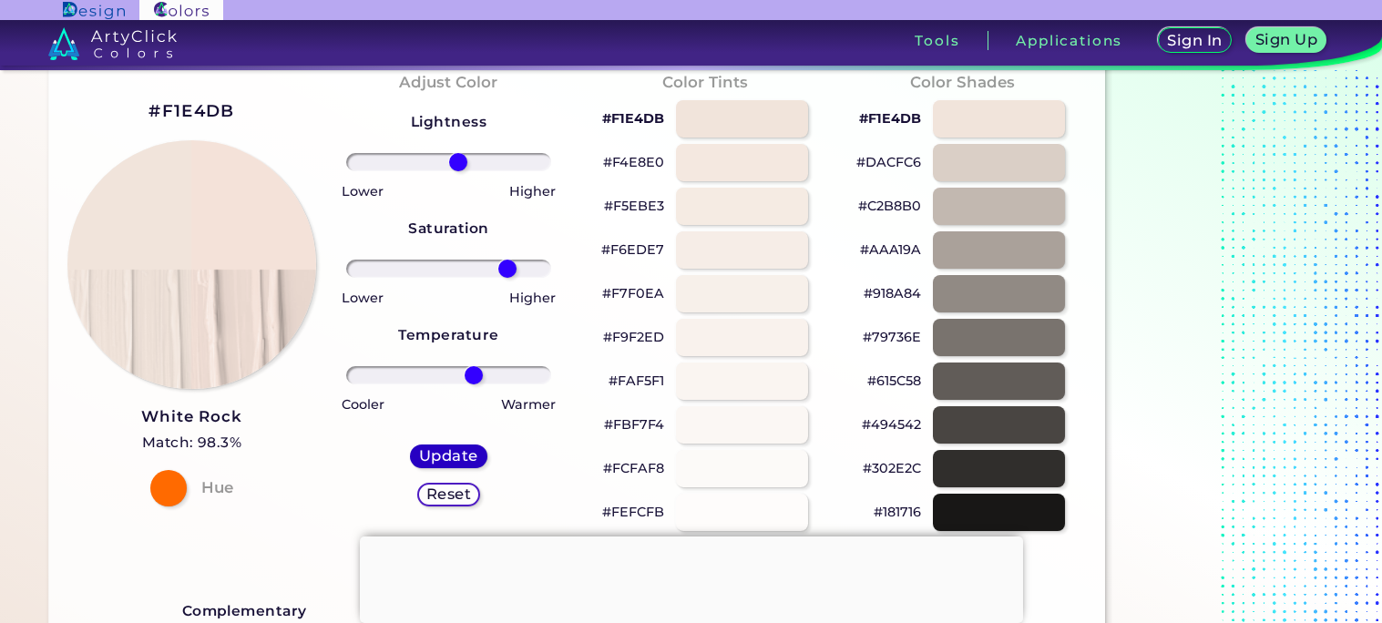
type input "0"
click at [477, 369] on input "range" at bounding box center [448, 375] width 205 height 18
click at [379, 370] on input "range" at bounding box center [448, 375] width 205 height 18
type input "-87"
click at [367, 372] on input "range" at bounding box center [448, 375] width 205 height 18
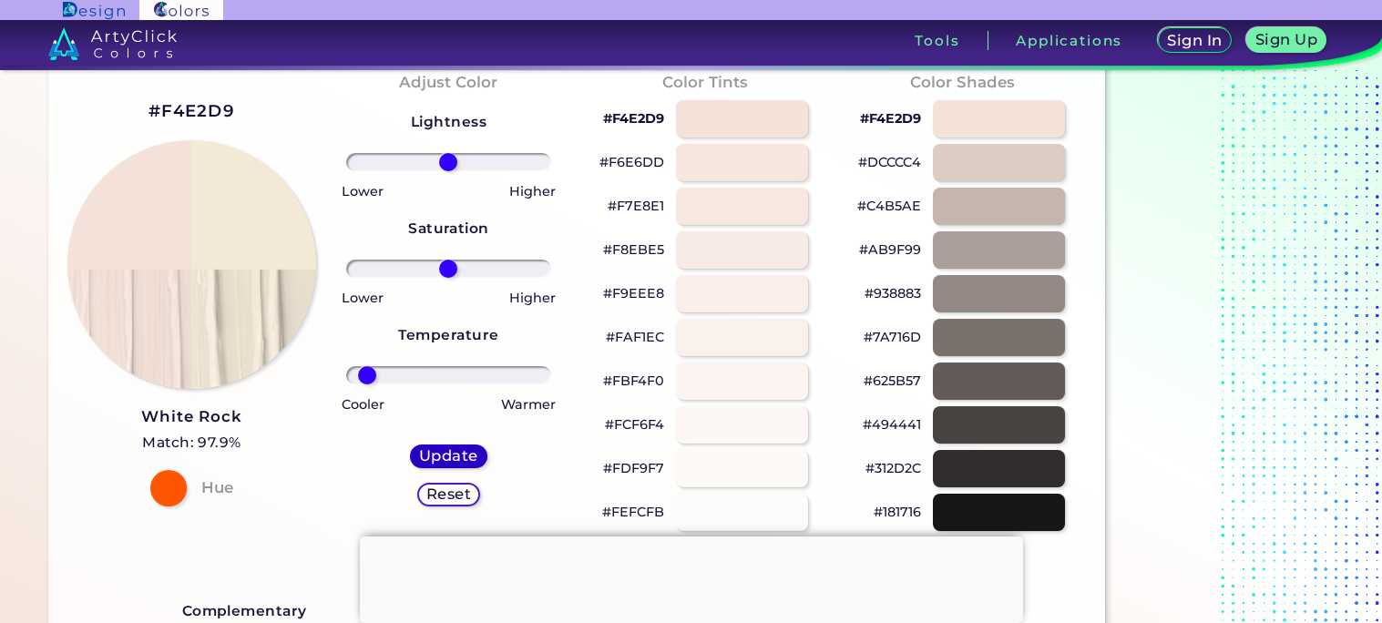
click at [459, 451] on h5 "Update" at bounding box center [448, 456] width 55 height 14
type input "#f4e9d7"
type input "0"
click at [430, 265] on input "range" at bounding box center [448, 269] width 205 height 18
click at [422, 265] on input "range" at bounding box center [448, 269] width 205 height 18
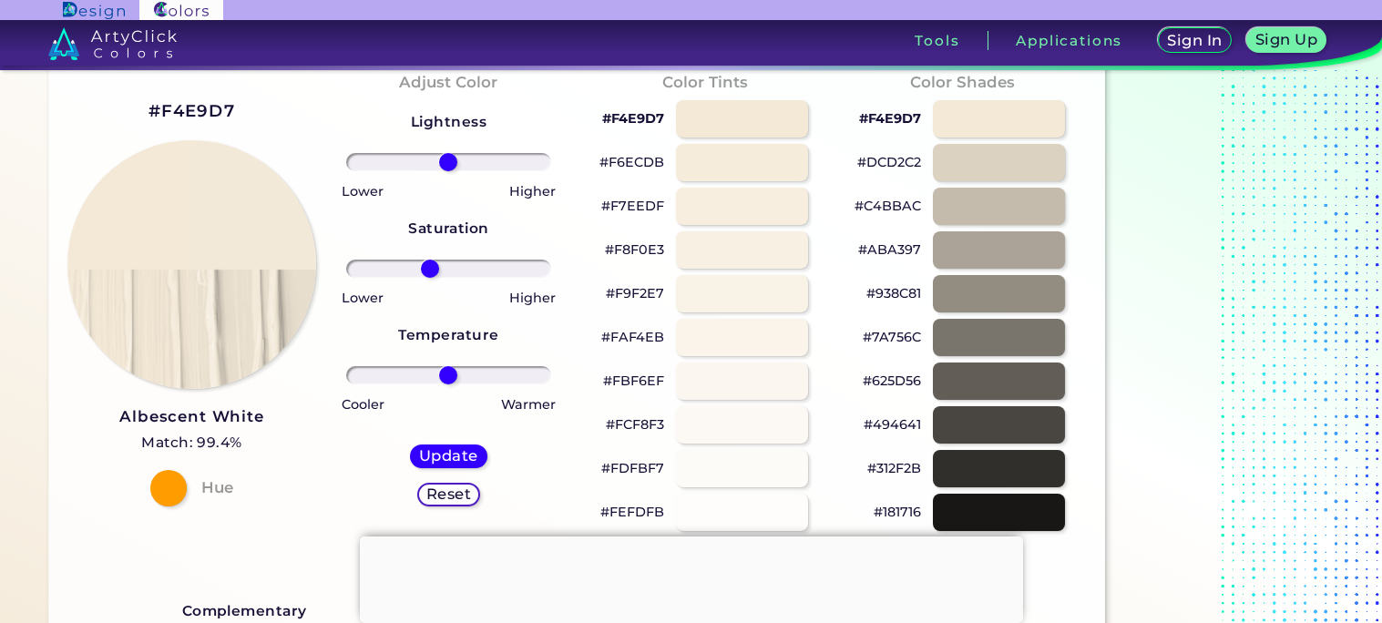
click at [417, 265] on input "range" at bounding box center [448, 269] width 205 height 18
click at [349, 264] on input "range" at bounding box center [448, 269] width 205 height 18
click at [362, 267] on input "range" at bounding box center [448, 269] width 205 height 18
click at [435, 270] on input "range" at bounding box center [448, 269] width 205 height 18
click at [389, 272] on input "range" at bounding box center [448, 269] width 205 height 18
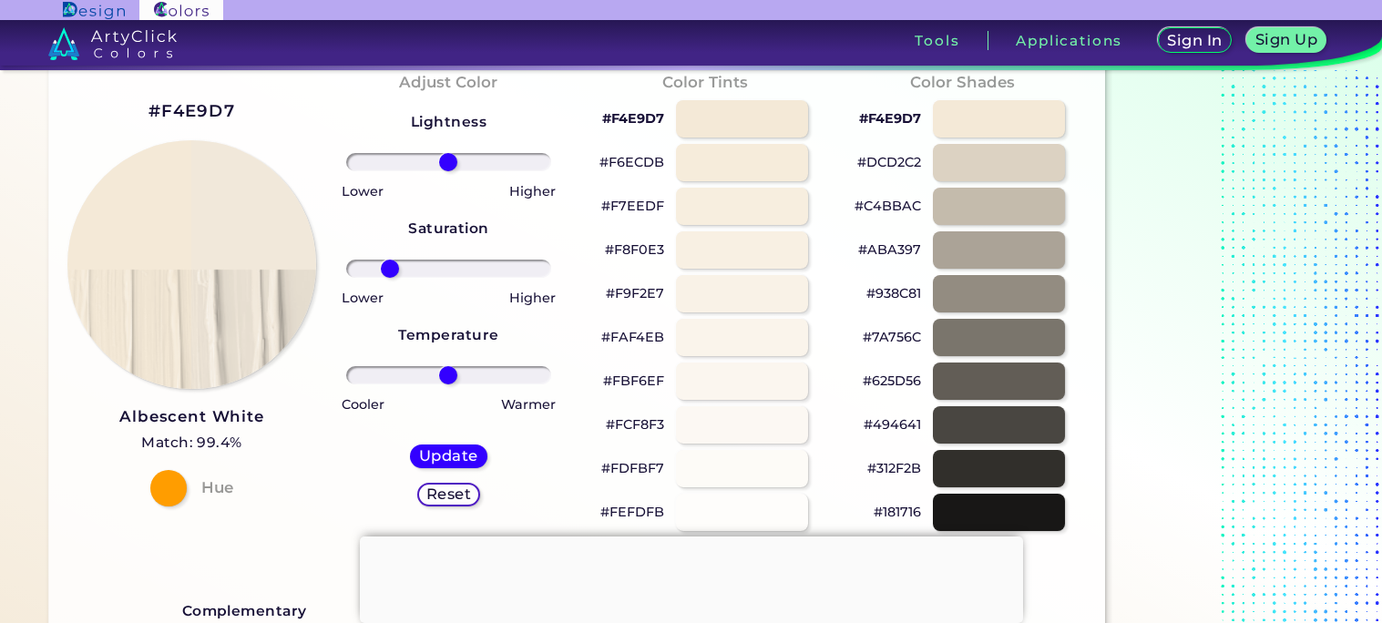
type input "-98"
click at [356, 266] on input "range" at bounding box center [448, 269] width 205 height 18
click at [487, 153] on input "range" at bounding box center [448, 162] width 205 height 18
click at [416, 159] on input "range" at bounding box center [448, 162] width 205 height 18
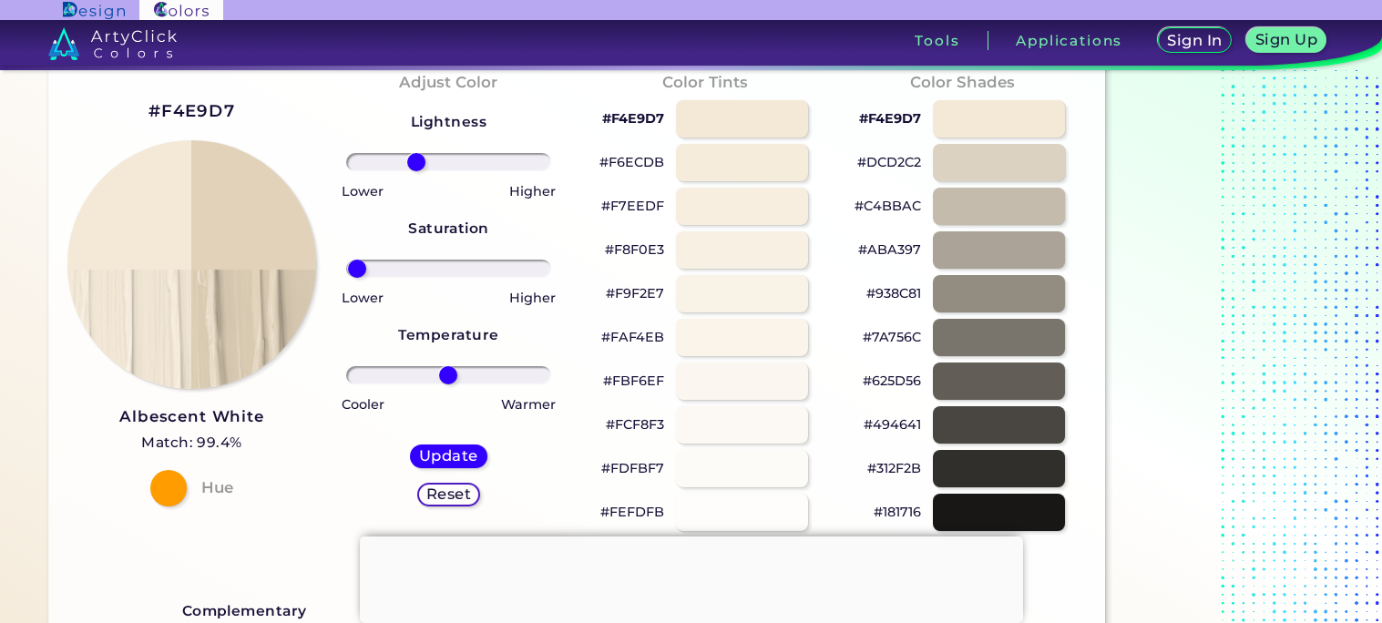
click at [440, 162] on input "range" at bounding box center [448, 162] width 205 height 18
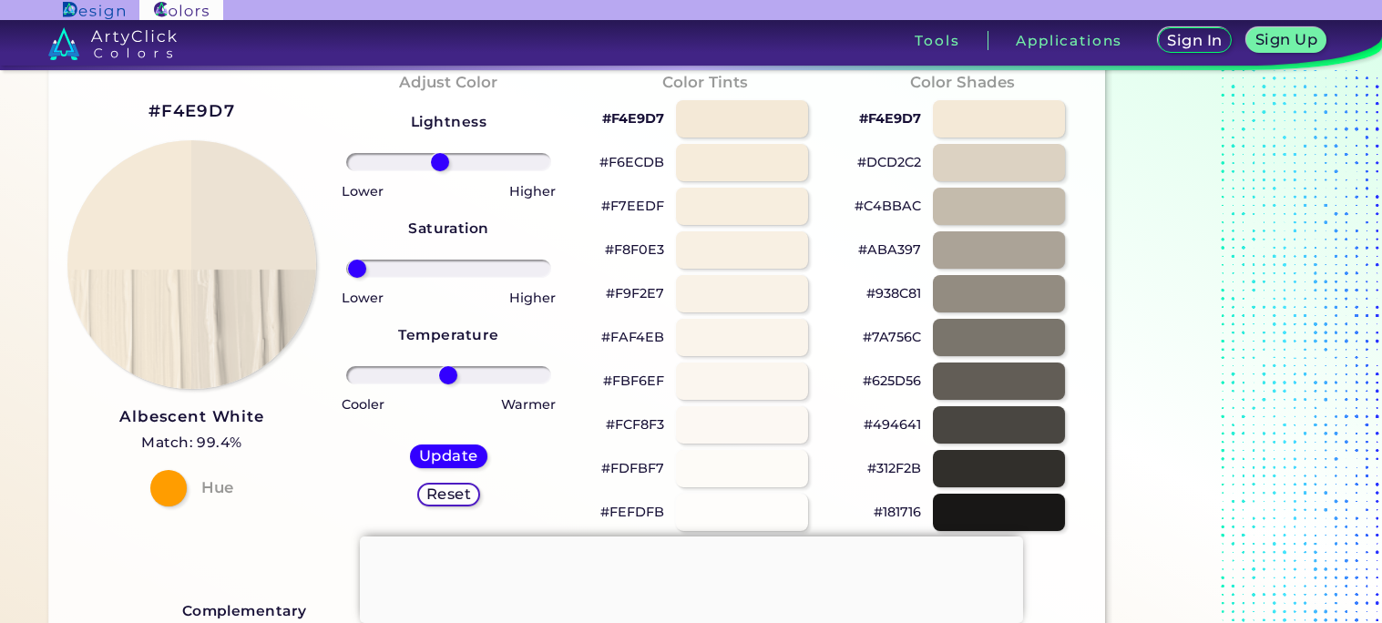
type input "16"
click at [464, 160] on input "range" at bounding box center [448, 162] width 205 height 18
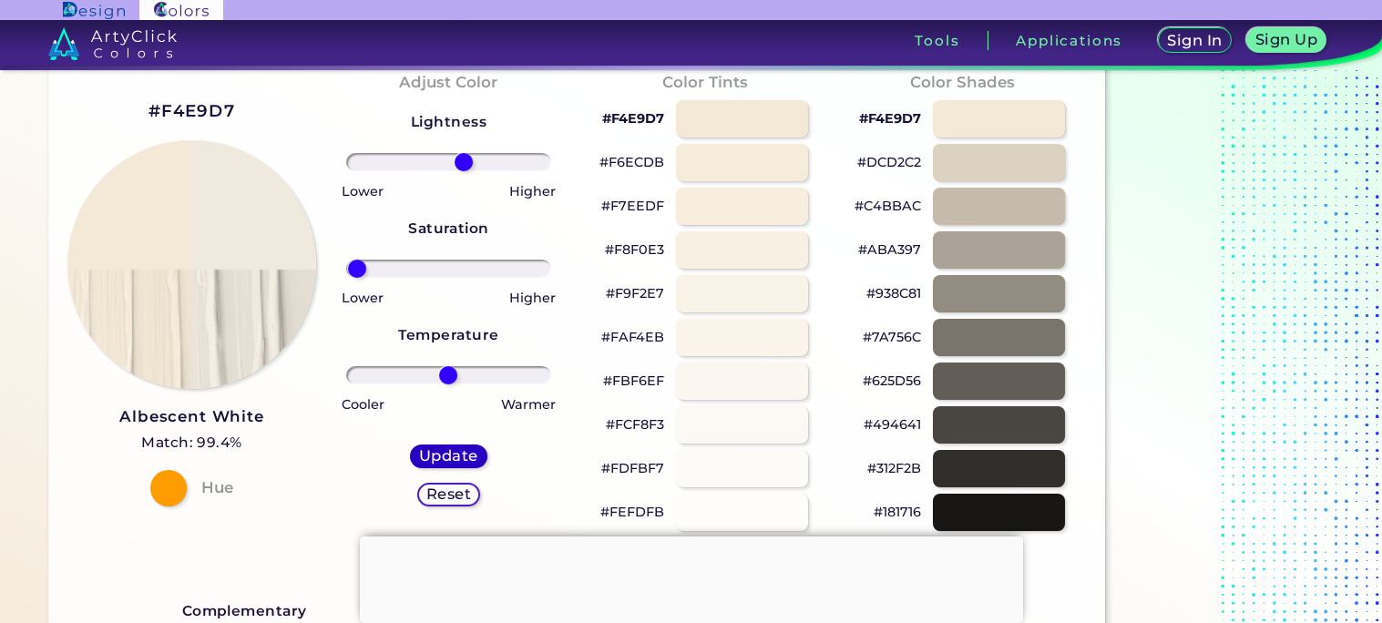
click at [446, 451] on h5 "Update" at bounding box center [448, 456] width 55 height 14
type input "#f0e9dd"
type input "0"
click at [425, 373] on input "range" at bounding box center [448, 375] width 205 height 18
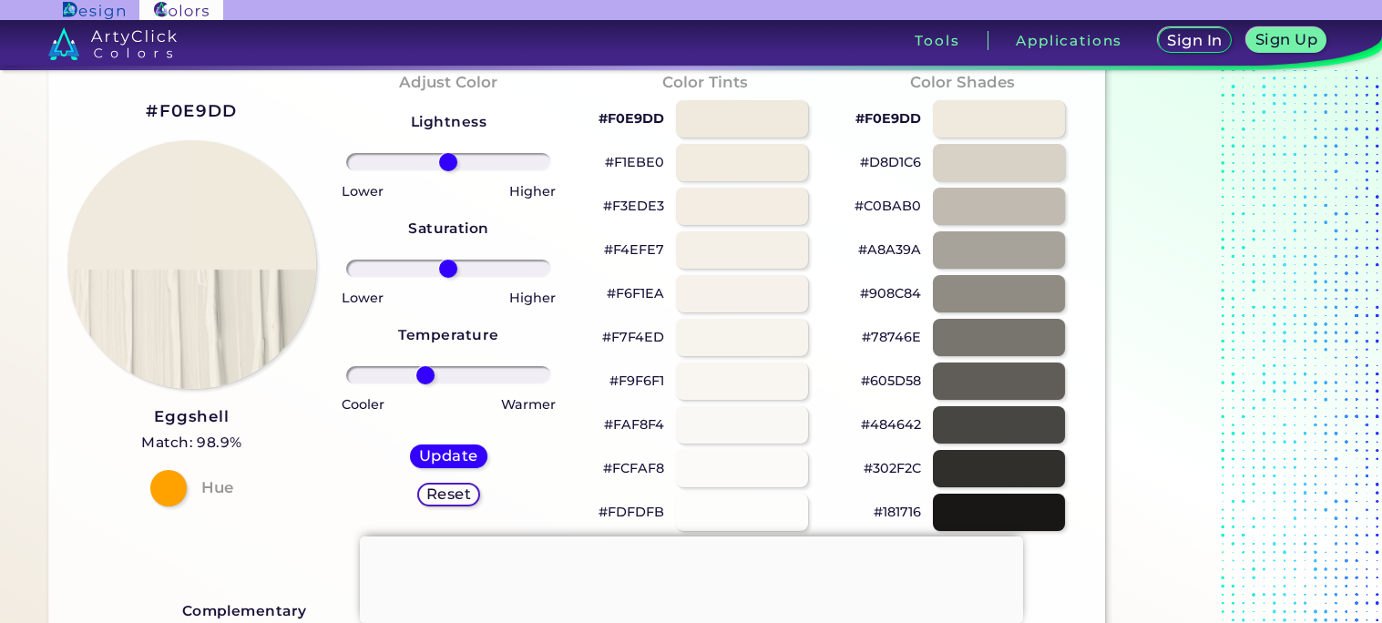
click at [395, 372] on input "range" at bounding box center [448, 375] width 205 height 18
type input "-100"
click at [354, 374] on input "range" at bounding box center [448, 375] width 205 height 18
click at [459, 269] on input "range" at bounding box center [448, 269] width 205 height 18
type input "36"
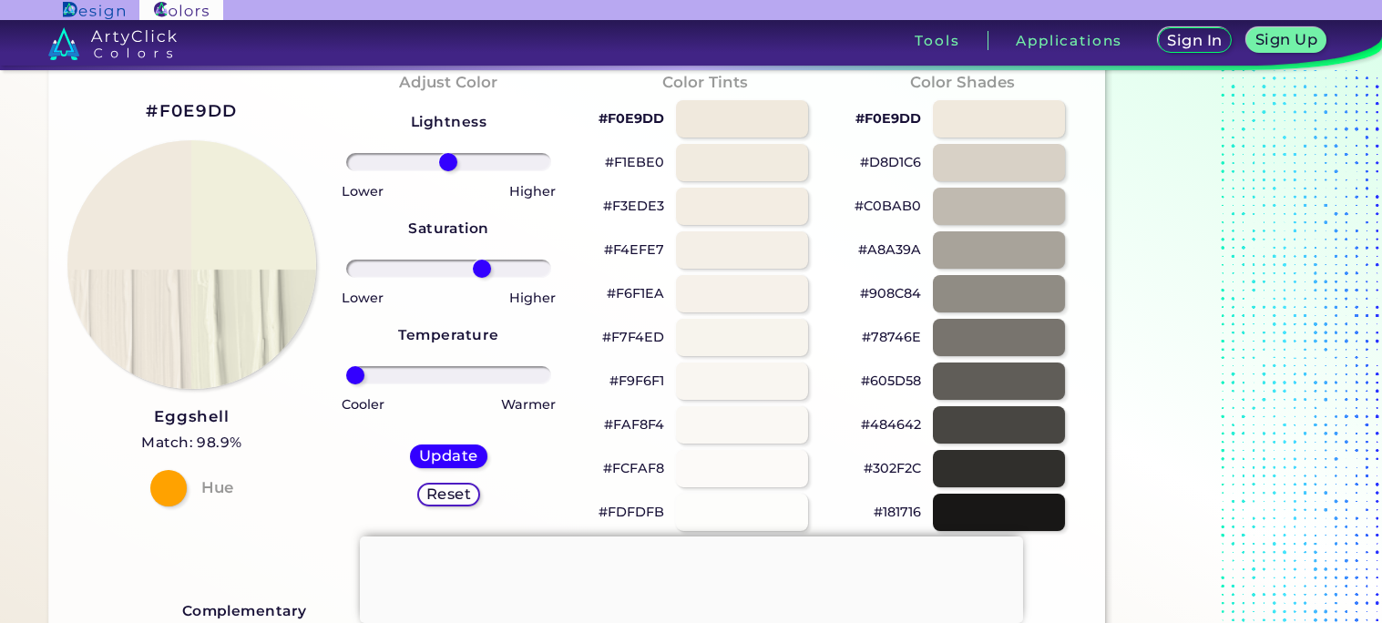
click at [482, 268] on input "range" at bounding box center [448, 269] width 205 height 18
type input "-49"
click at [403, 367] on input "range" at bounding box center [448, 375] width 205 height 18
click at [517, 162] on input "range" at bounding box center [448, 162] width 205 height 18
click at [411, 374] on input "range" at bounding box center [448, 375] width 205 height 18
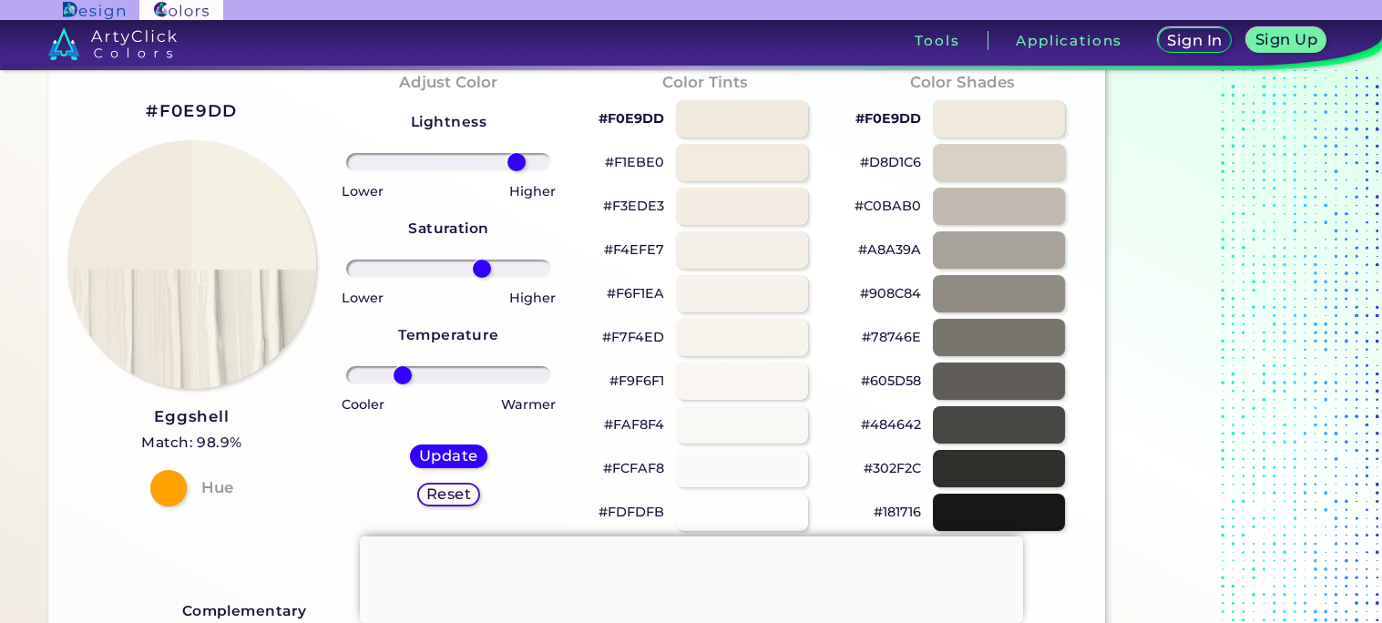
click at [417, 167] on input "range" at bounding box center [448, 162] width 205 height 18
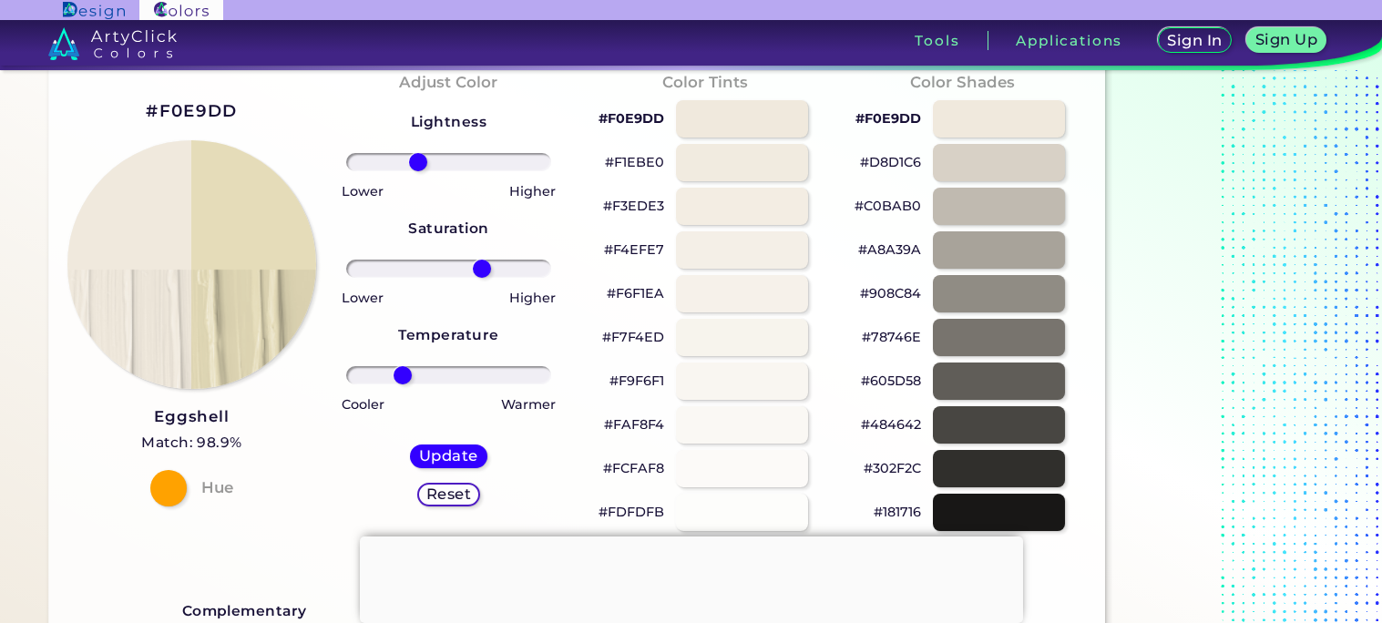
click at [431, 163] on input "range" at bounding box center [448, 162] width 205 height 18
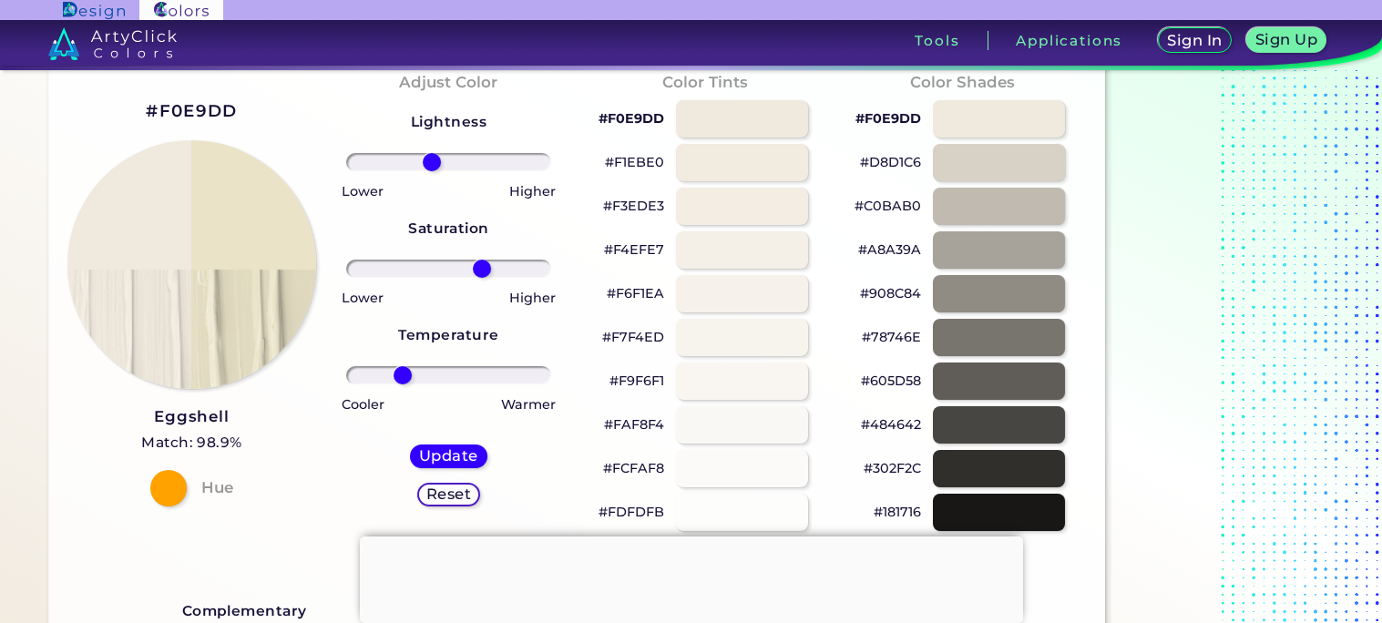
click at [445, 161] on input "range" at bounding box center [448, 162] width 205 height 18
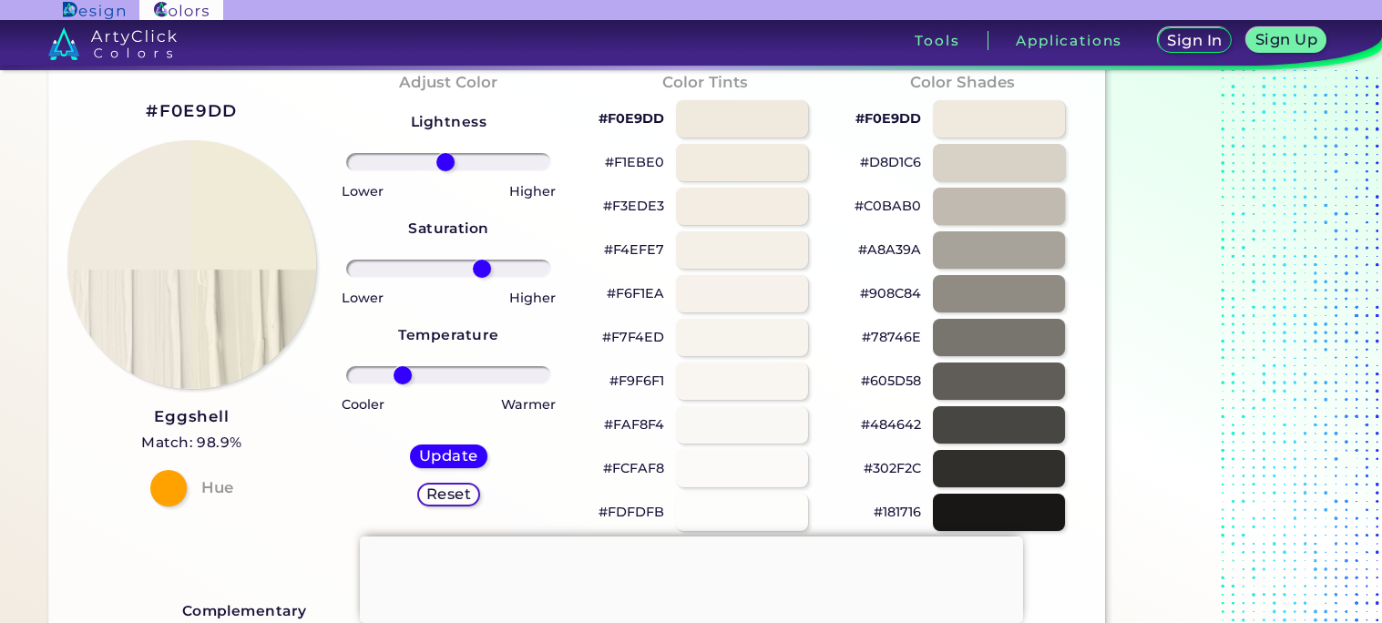
click at [457, 160] on input "range" at bounding box center [448, 162] width 205 height 18
type input "26"
click at [473, 159] on input "range" at bounding box center [448, 162] width 205 height 18
click at [438, 459] on h5 "Update" at bounding box center [448, 456] width 55 height 14
type input "#f2eedd"
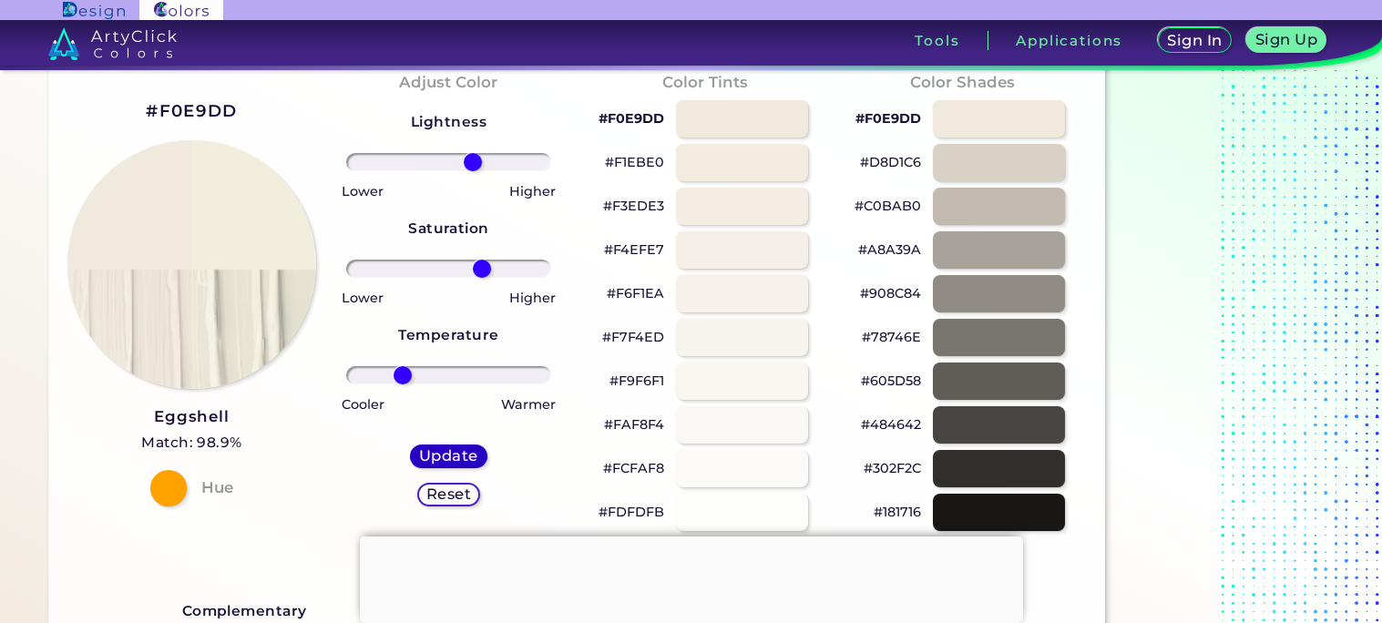
type input "0"
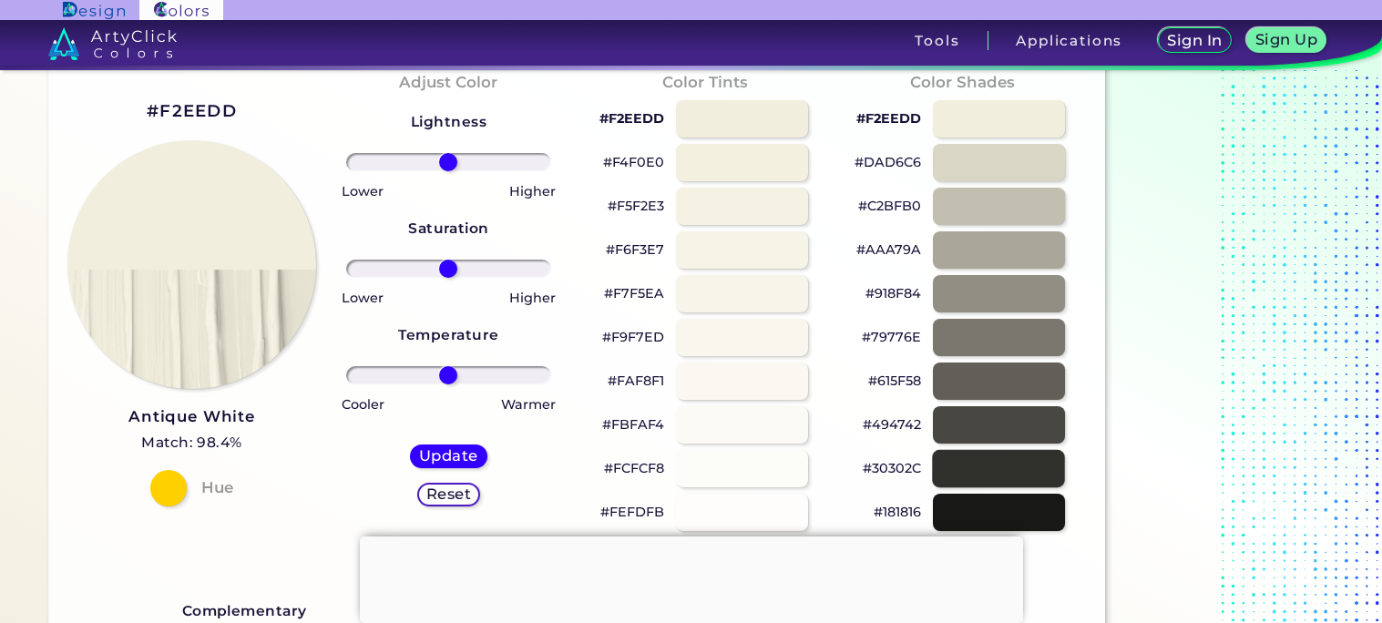
click at [1006, 465] on div at bounding box center [998, 468] width 133 height 37
type input "#30302c"
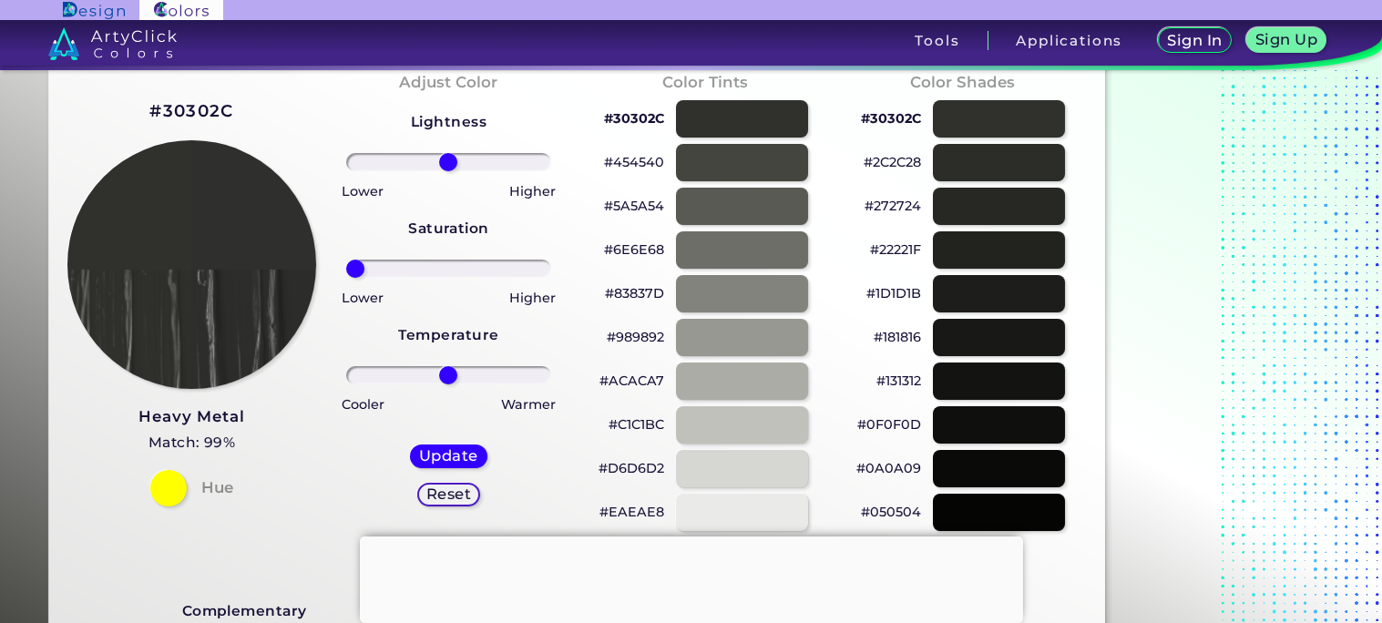
drag, startPoint x: 439, startPoint y: 264, endPoint x: 346, endPoint y: 258, distance: 93.2
type input "-100"
click at [346, 260] on input "range" at bounding box center [448, 269] width 205 height 18
drag, startPoint x: 440, startPoint y: 370, endPoint x: 593, endPoint y: 372, distance: 153.1
type input "100"
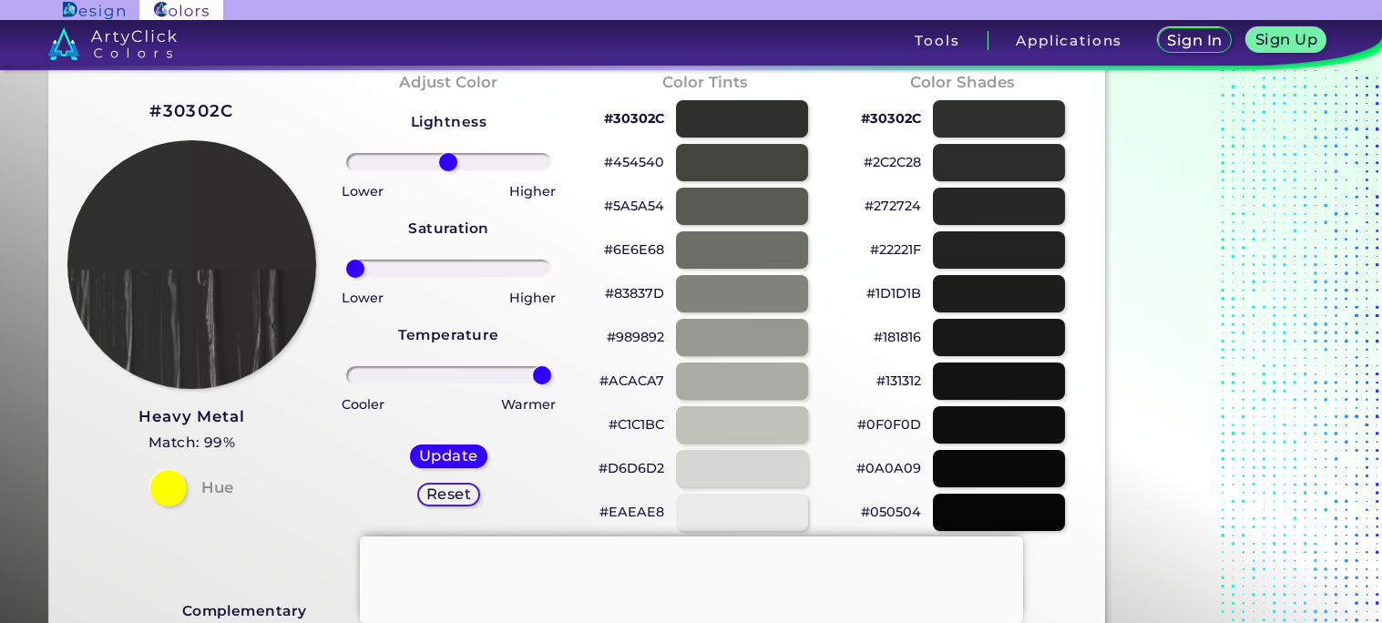
click at [551, 372] on input "range" at bounding box center [448, 375] width 205 height 18
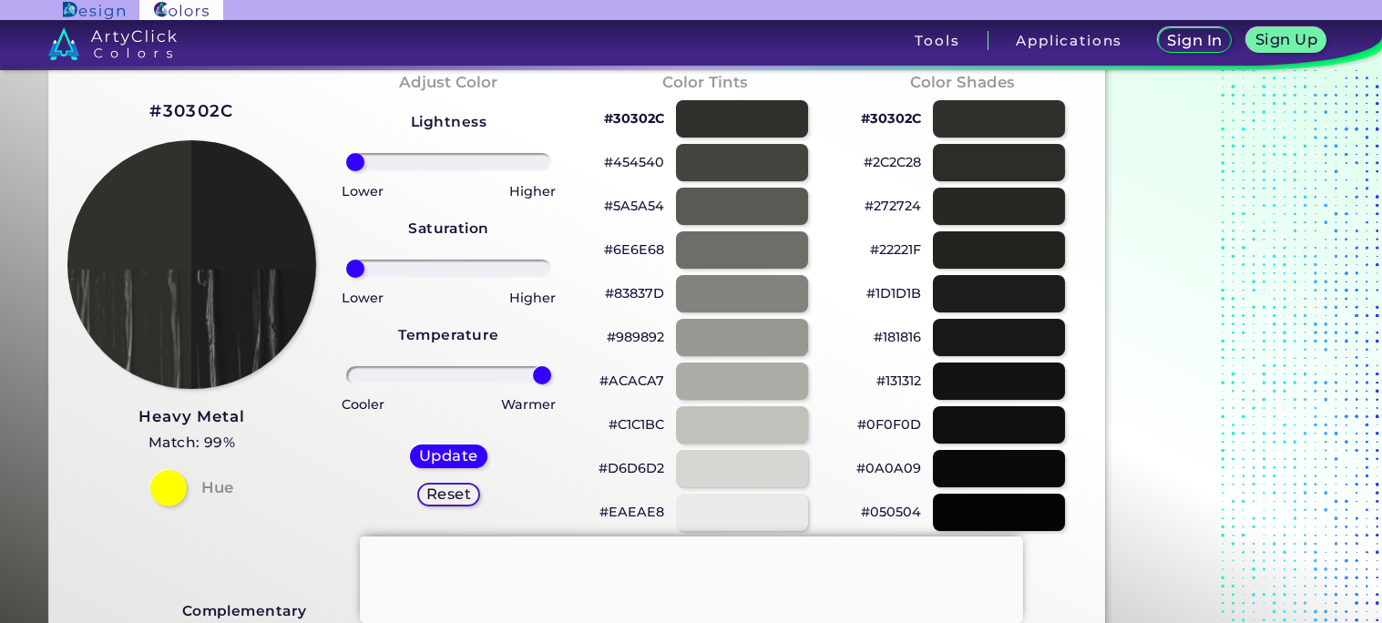
drag, startPoint x: 446, startPoint y: 154, endPoint x: 312, endPoint y: 150, distance: 134.9
click at [346, 153] on input "range" at bounding box center [448, 162] width 205 height 18
drag, startPoint x: 356, startPoint y: 164, endPoint x: 402, endPoint y: 171, distance: 46.1
type input "-49"
click at [402, 171] on input "range" at bounding box center [448, 162] width 205 height 18
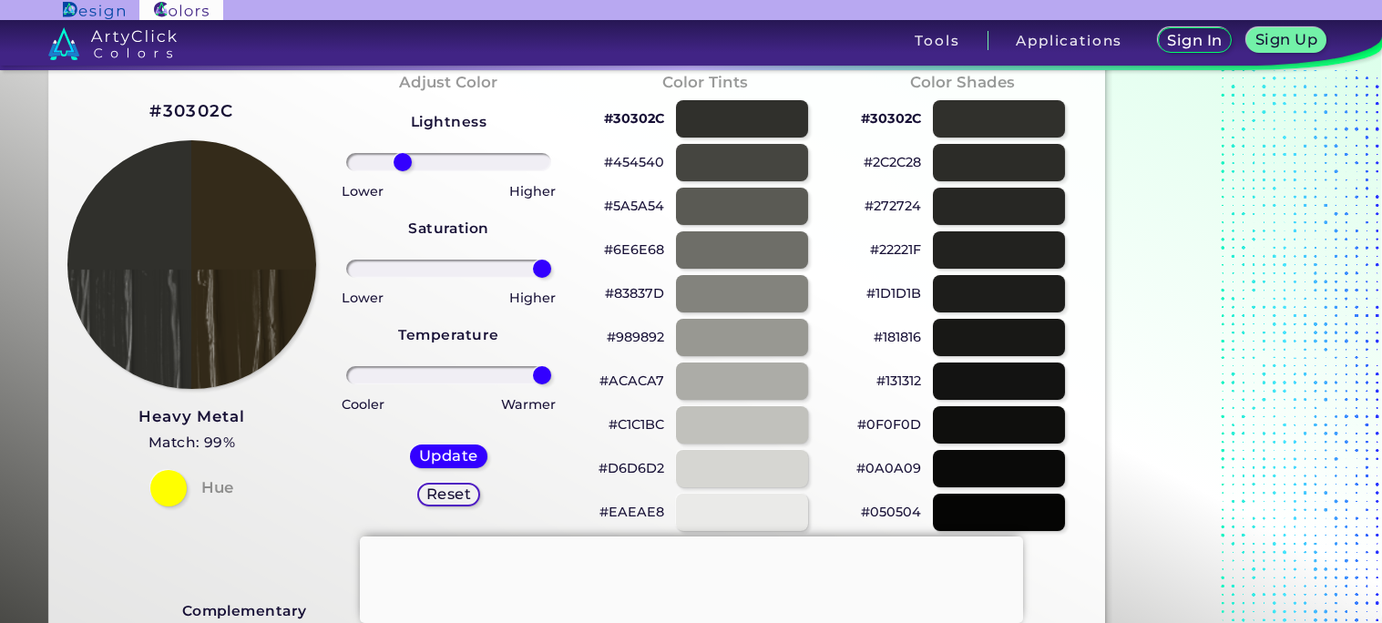
drag, startPoint x: 350, startPoint y: 262, endPoint x: 614, endPoint y: 269, distance: 264.3
type input "100"
click at [551, 269] on input "range" at bounding box center [448, 269] width 205 height 18
drag, startPoint x: 403, startPoint y: 157, endPoint x: 416, endPoint y: 158, distance: 12.8
click at [416, 158] on input "range" at bounding box center [448, 162] width 205 height 18
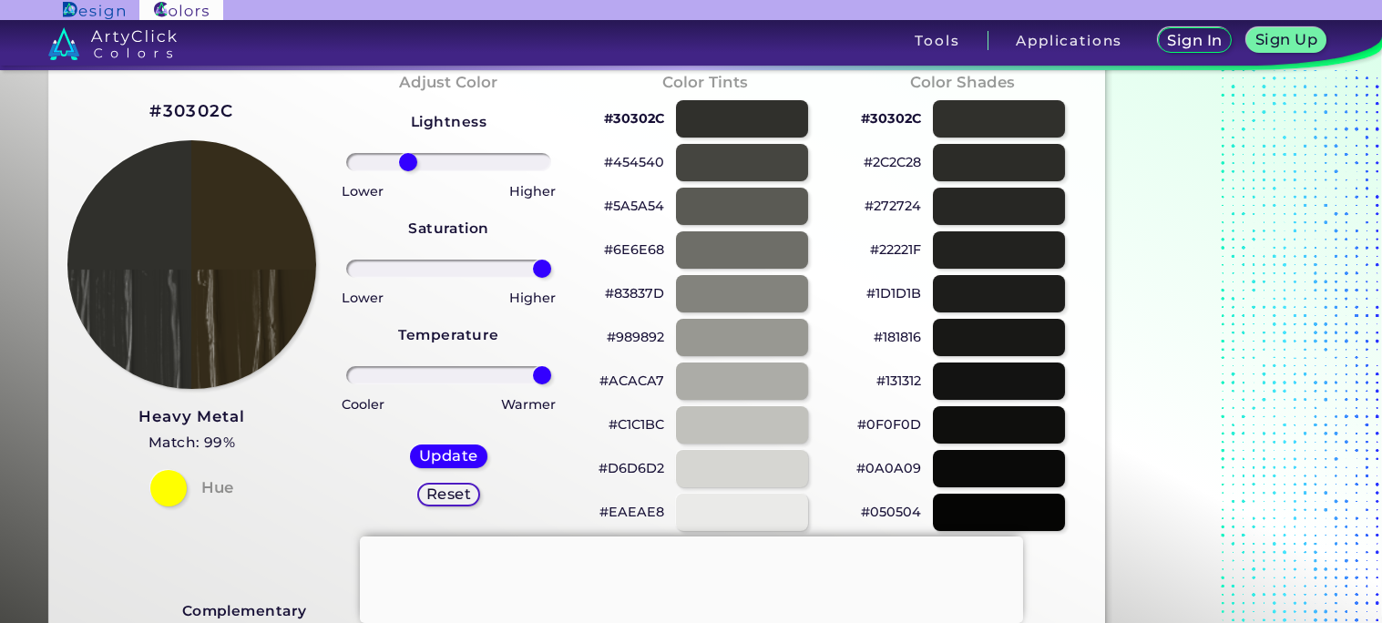
type input "-43"
click at [408, 158] on input "range" at bounding box center [448, 162] width 205 height 18
click at [458, 449] on h5 "Update" at bounding box center [448, 456] width 57 height 15
type input "#352c1b"
type input "0"
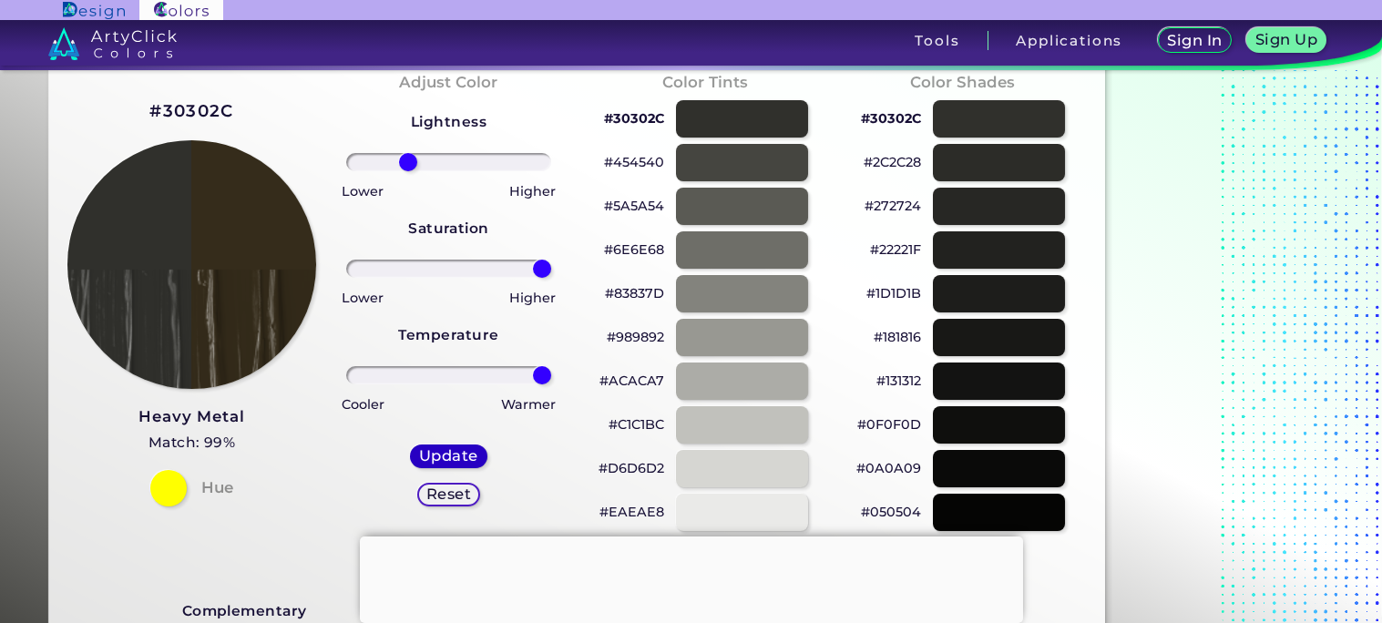
type input "0"
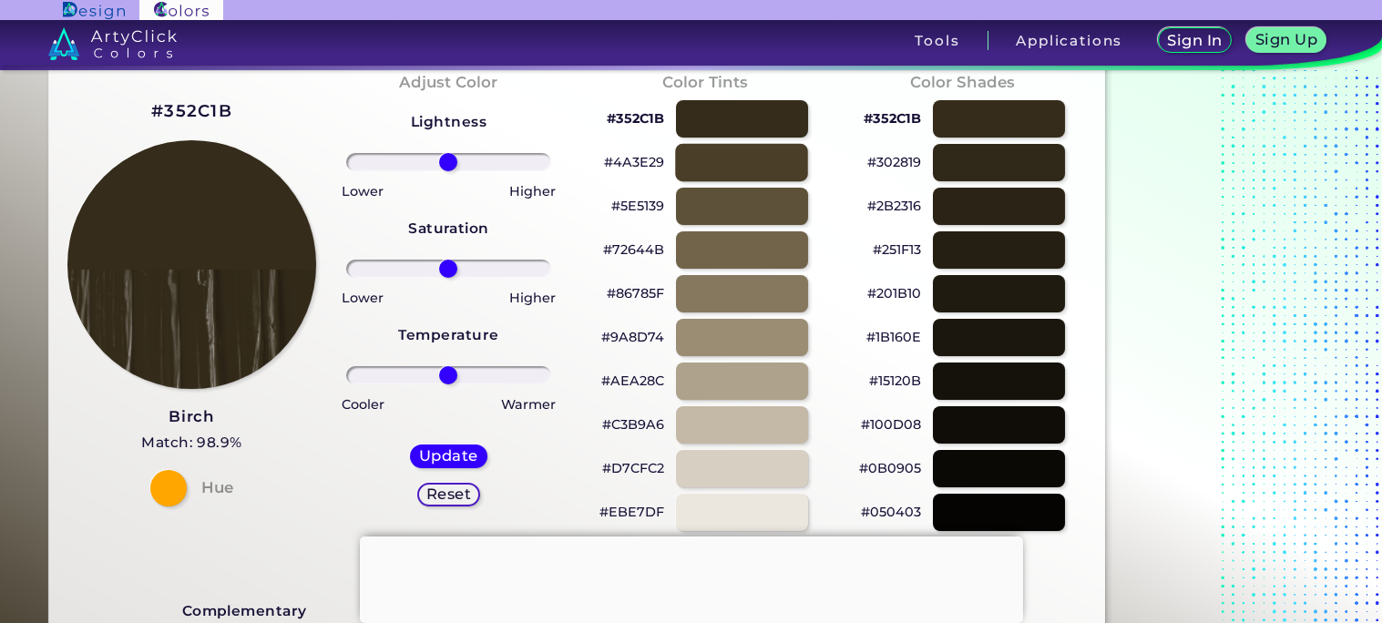
click at [751, 175] on div at bounding box center [741, 162] width 133 height 37
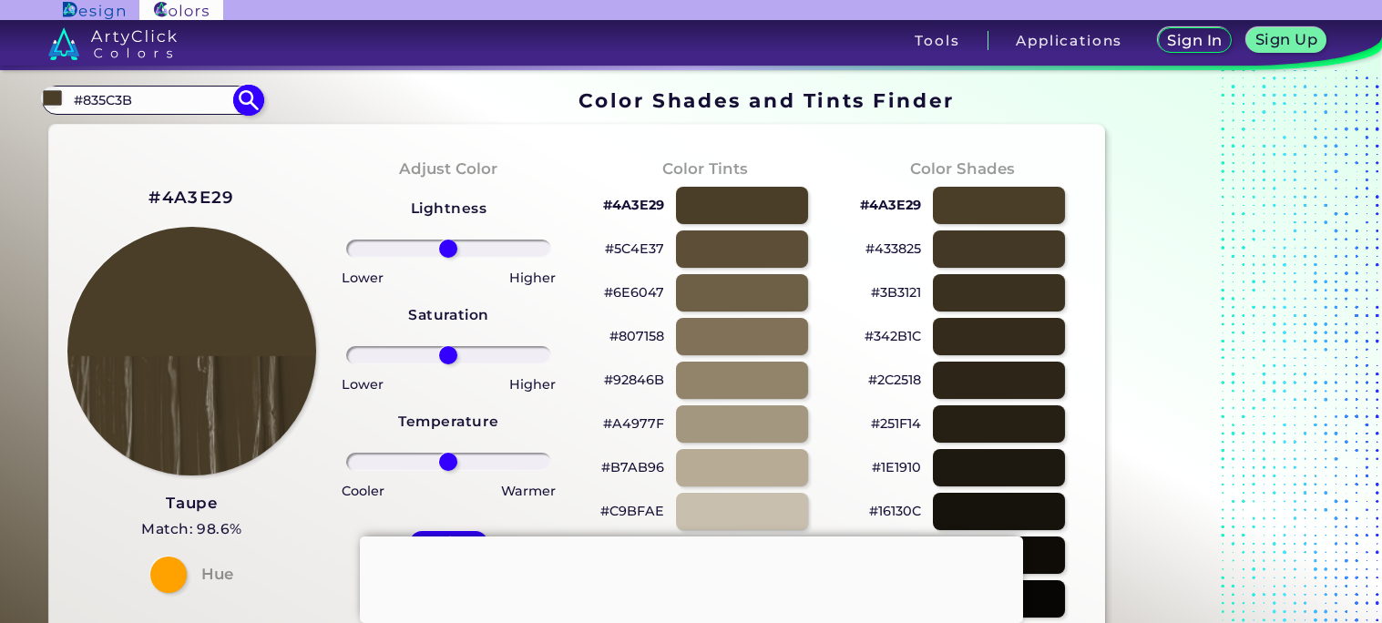
click at [193, 106] on input "#835C3B" at bounding box center [151, 99] width 169 height 25
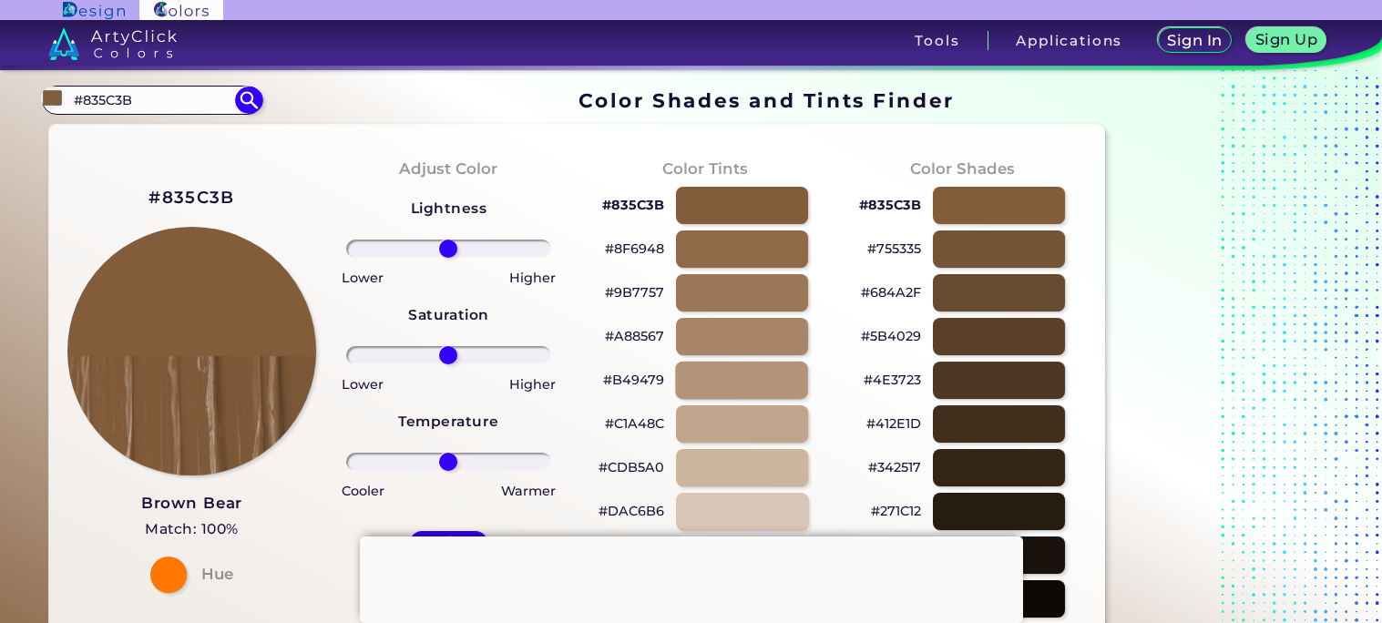
click at [755, 365] on div at bounding box center [741, 380] width 133 height 37
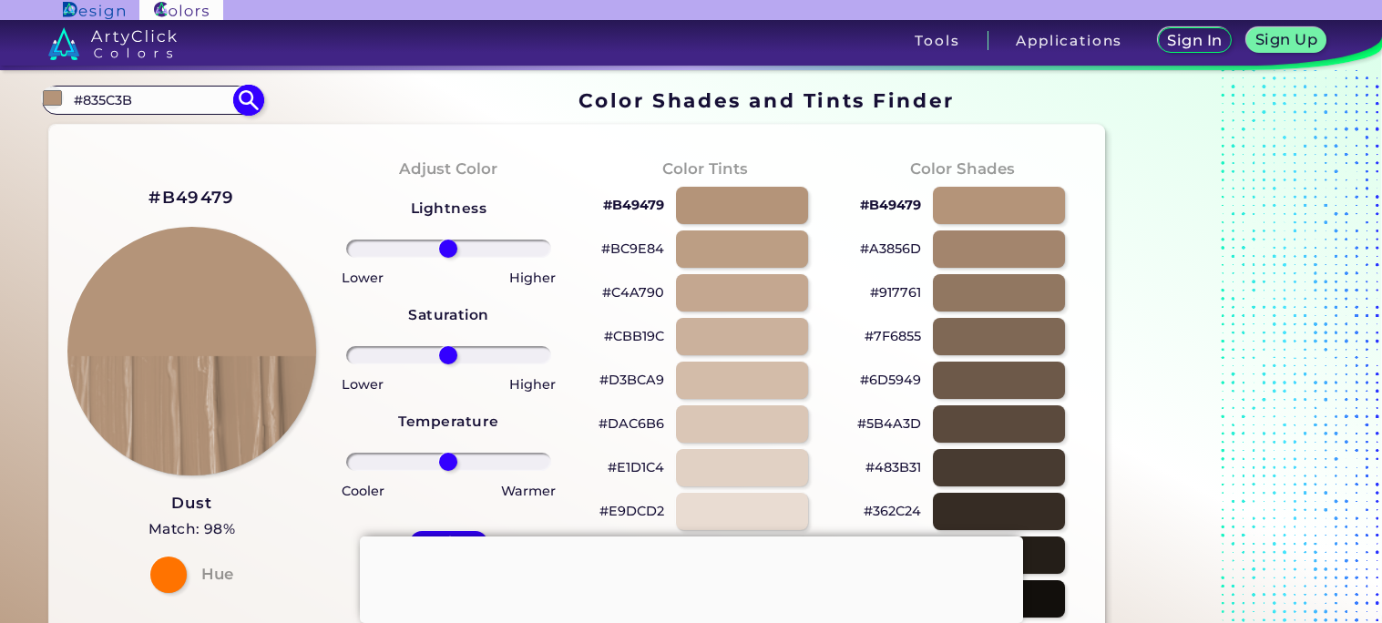
click at [157, 94] on input "#835C3B" at bounding box center [151, 99] width 169 height 25
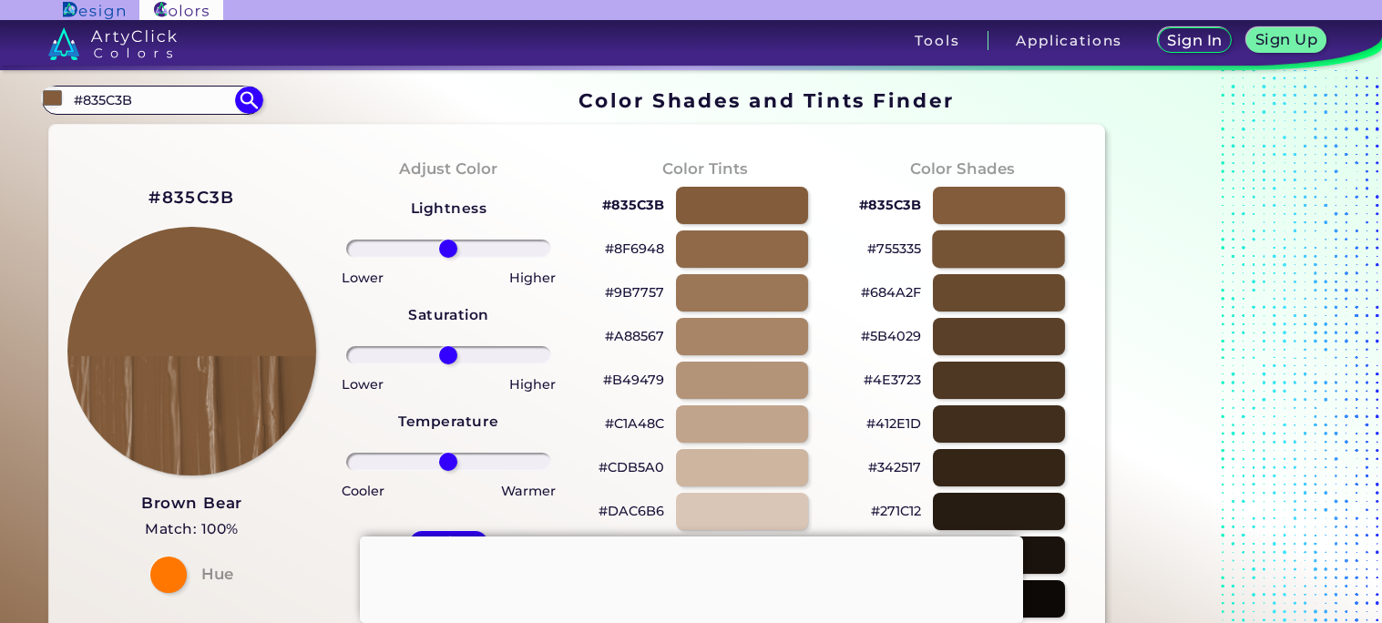
click at [962, 242] on div at bounding box center [998, 249] width 133 height 37
type input "#755335"
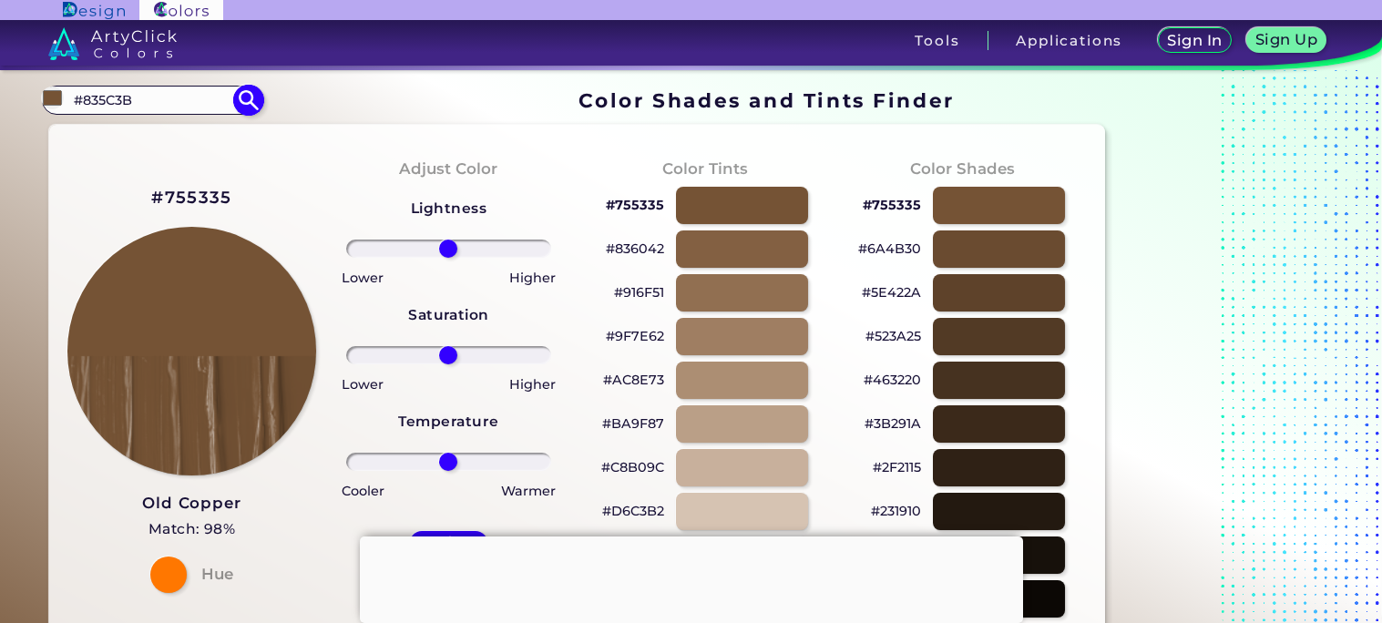
click at [182, 99] on input "#835C3B" at bounding box center [151, 99] width 169 height 25
type input "#"
type input "o"
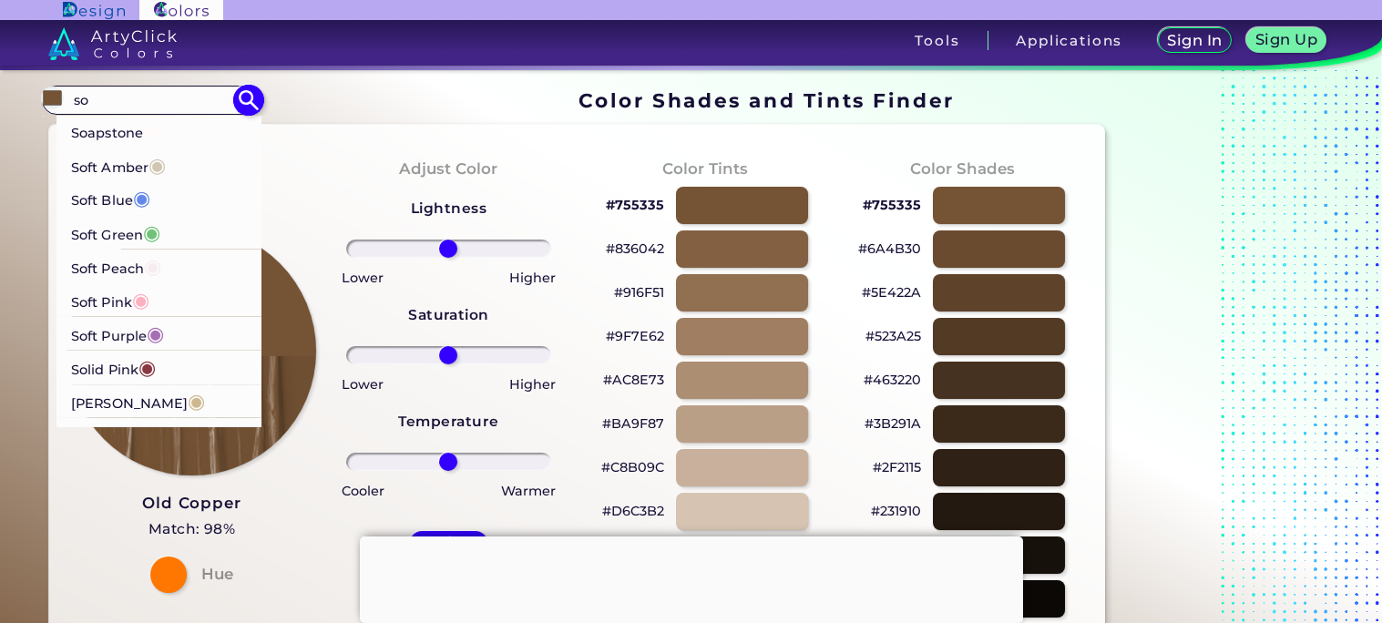
type input "so"
click at [122, 169] on p "Soft Amber ◉" at bounding box center [118, 165] width 95 height 34
type input "#d1c6b4"
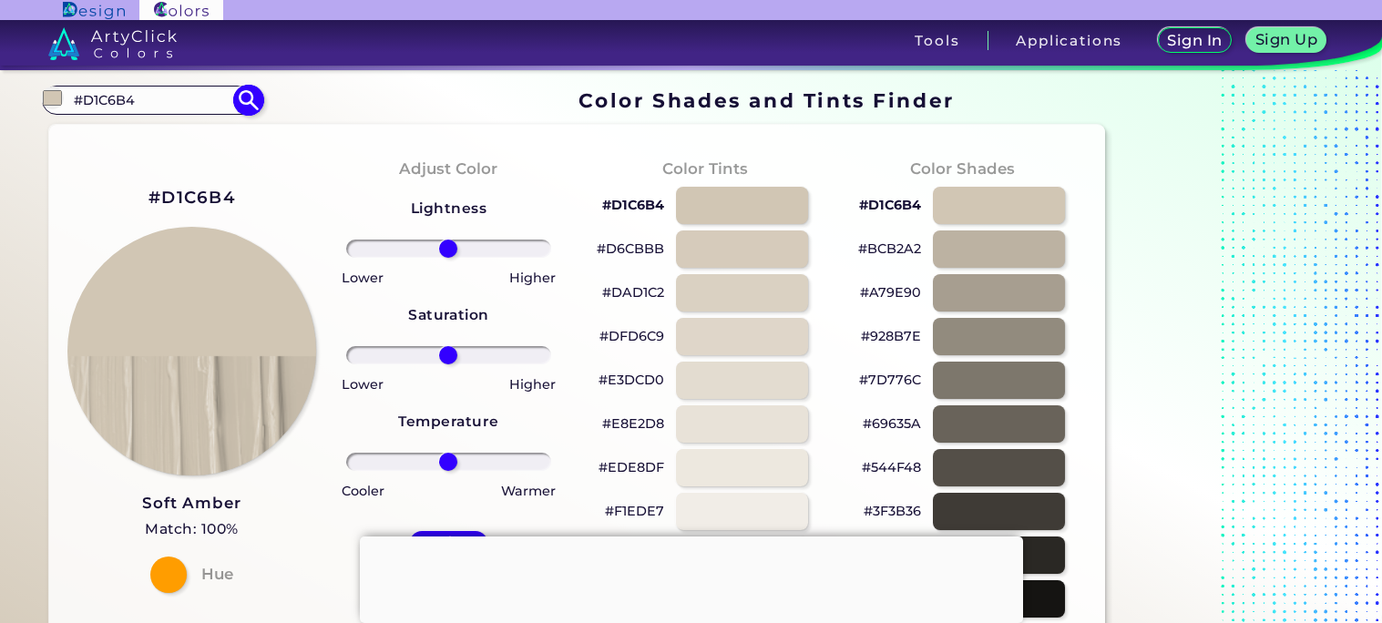
click at [169, 108] on input "#D1C6B4" at bounding box center [151, 99] width 169 height 25
type input "#"
type input "bear"
click at [111, 129] on p "Brown Bear ◉" at bounding box center [120, 133] width 98 height 34
type input "#835c3b"
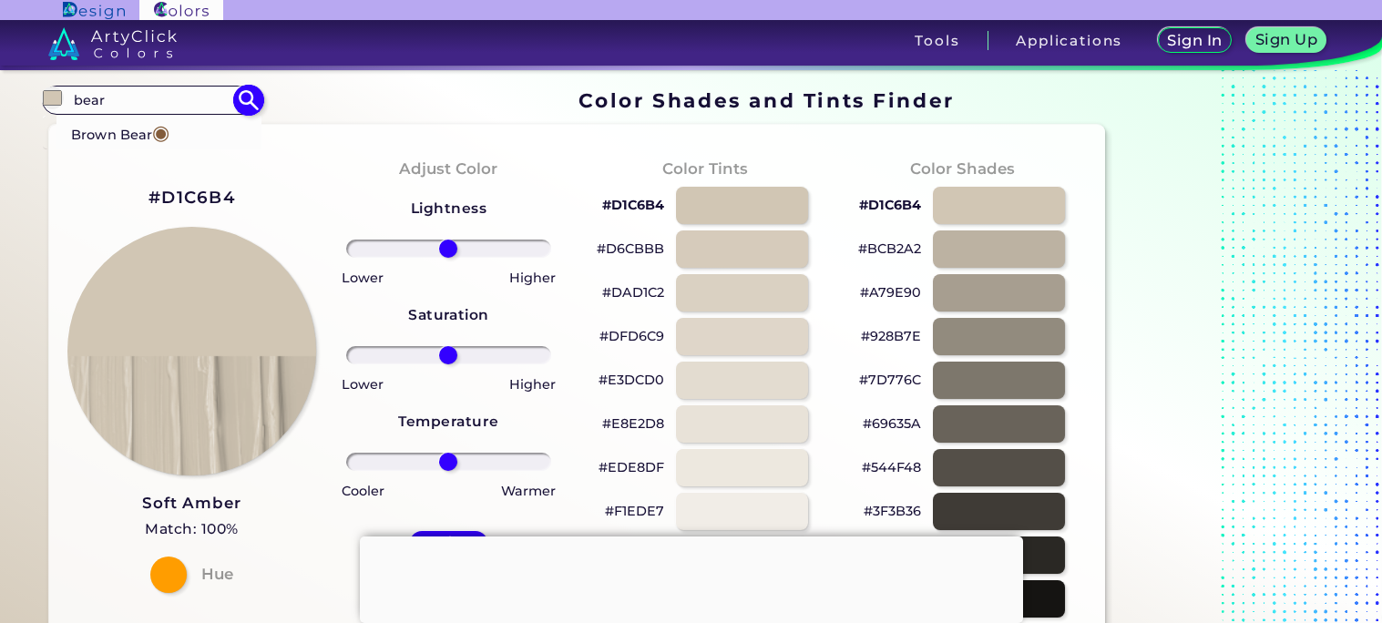
type input "#835C3B"
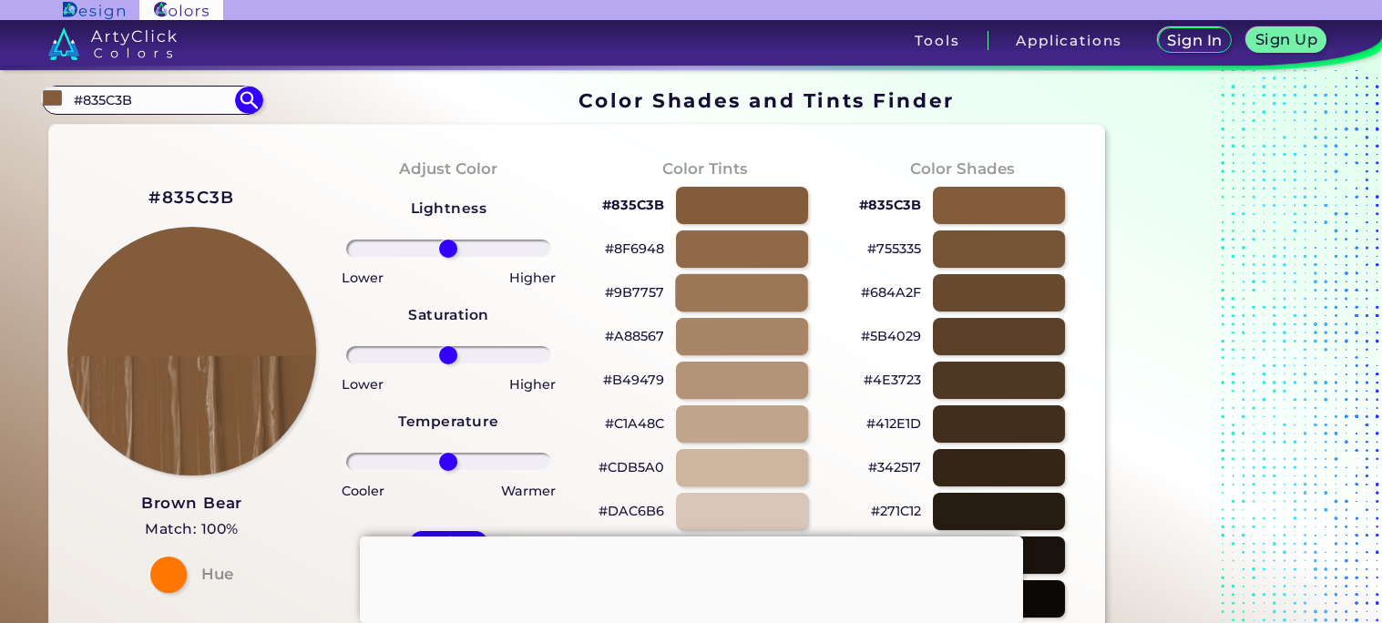
click at [743, 295] on div at bounding box center [741, 292] width 133 height 37
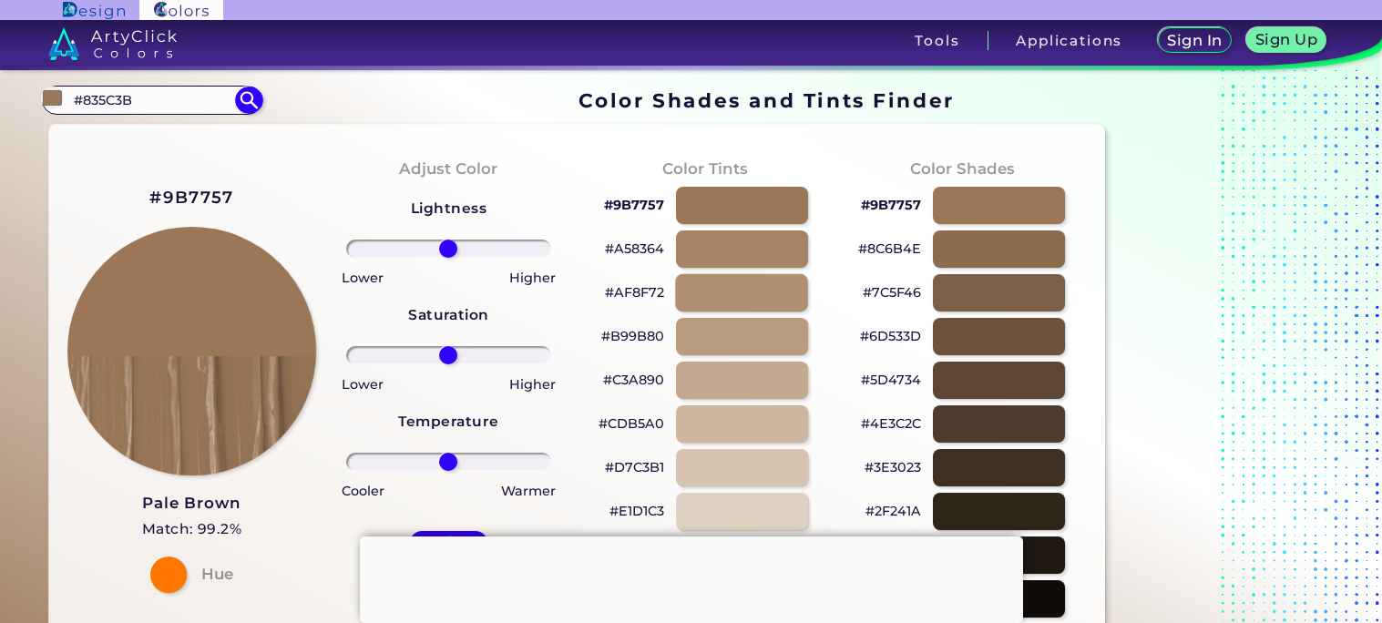
click at [742, 297] on div at bounding box center [741, 292] width 133 height 37
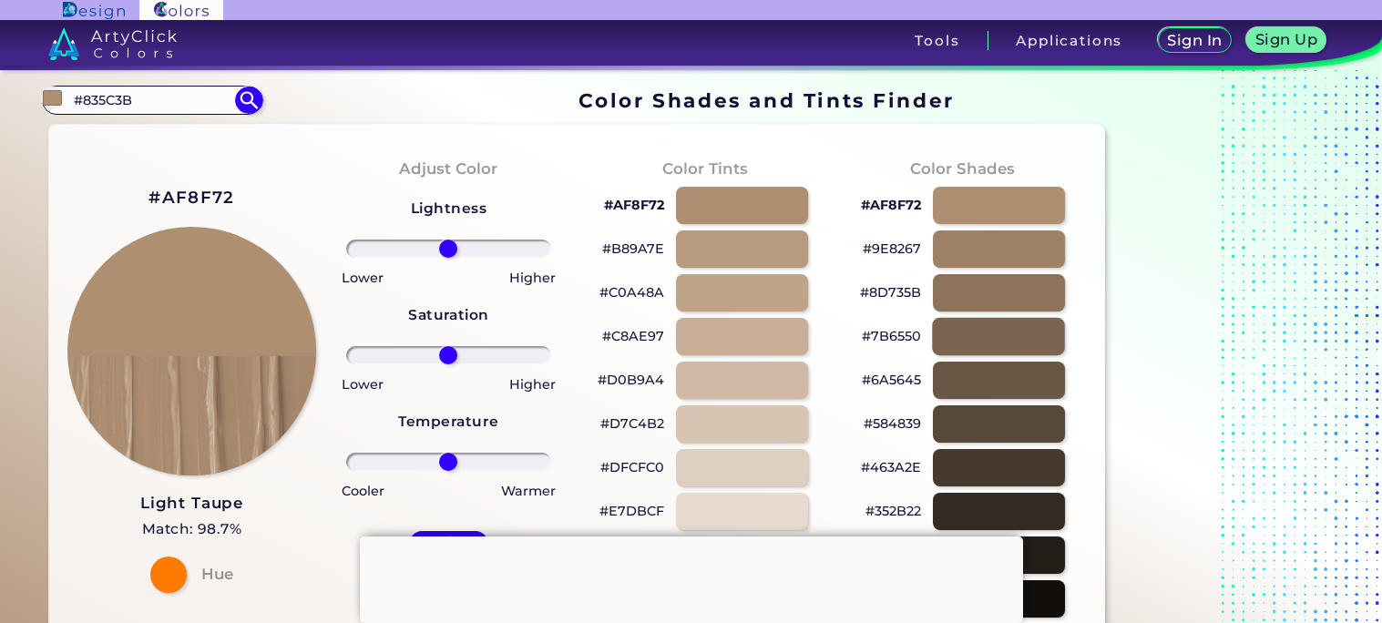
click at [996, 324] on div at bounding box center [998, 336] width 133 height 37
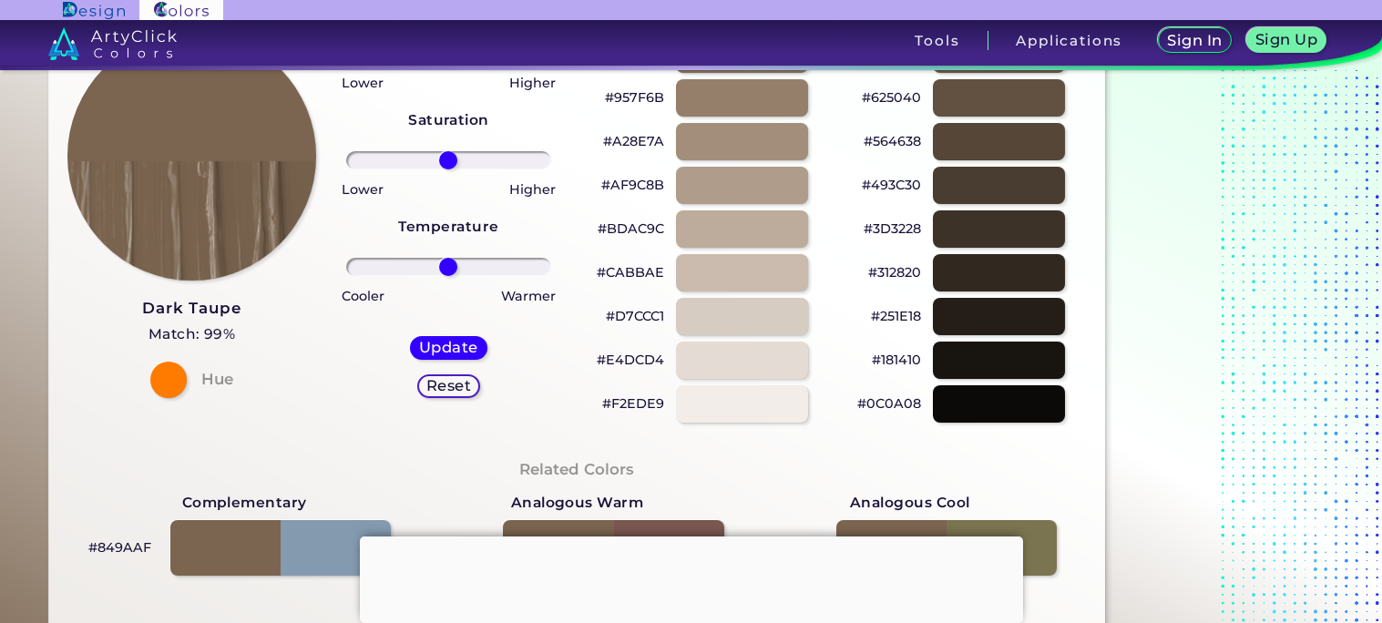
scroll to position [203, 0]
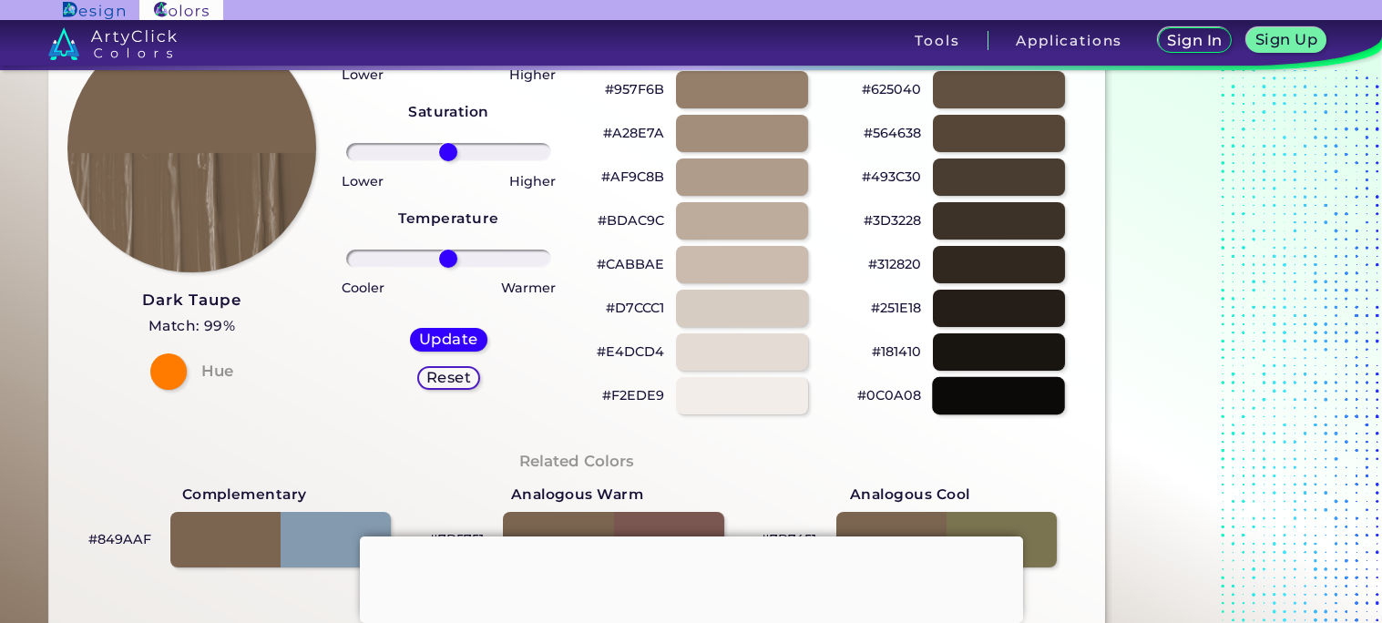
click at [982, 382] on div at bounding box center [998, 395] width 133 height 37
type input "#0c0a08"
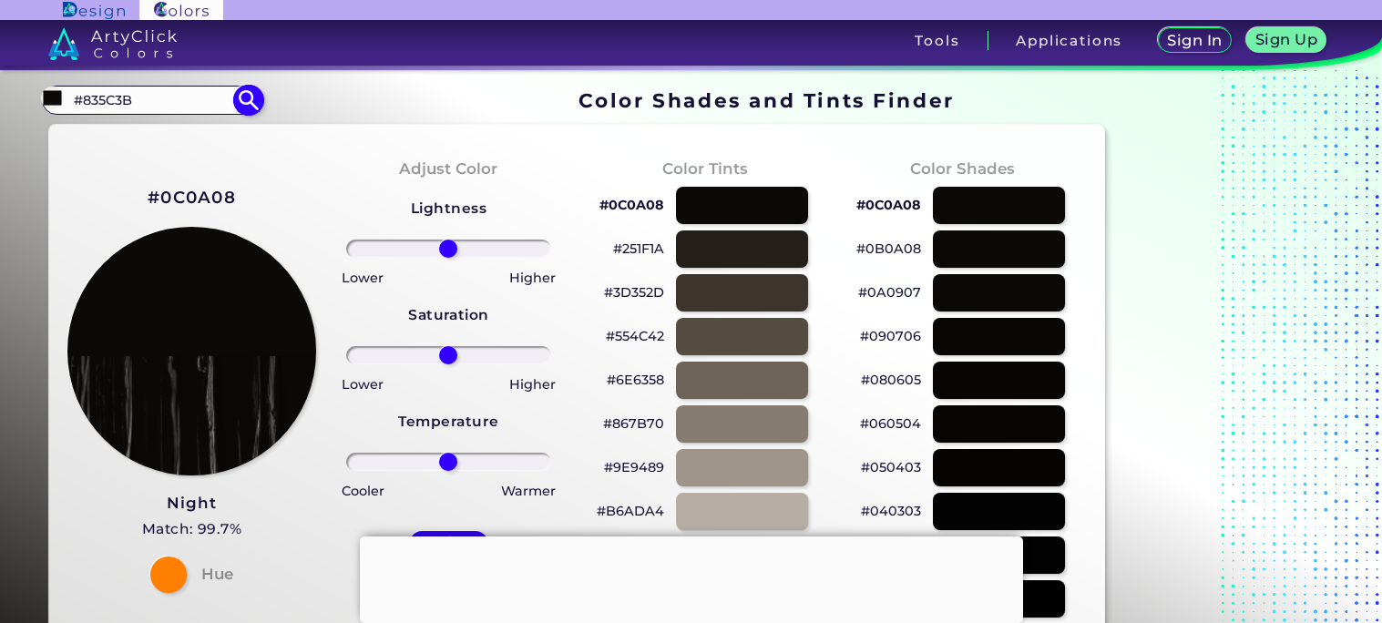
click at [180, 98] on input "#835C3B" at bounding box center [151, 99] width 169 height 25
type input "#"
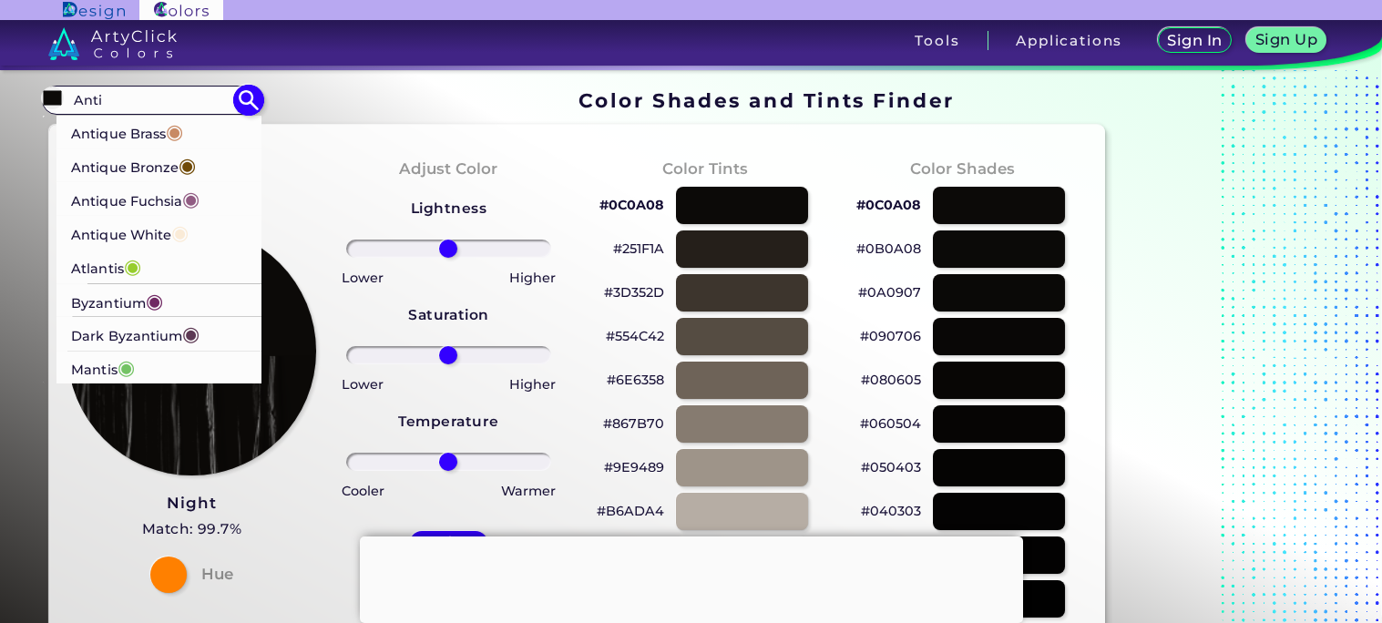
type input "Anti"
click at [155, 231] on p "Antique White ◉" at bounding box center [130, 233] width 118 height 34
type input "#faebd7"
type input "#FAEBD7"
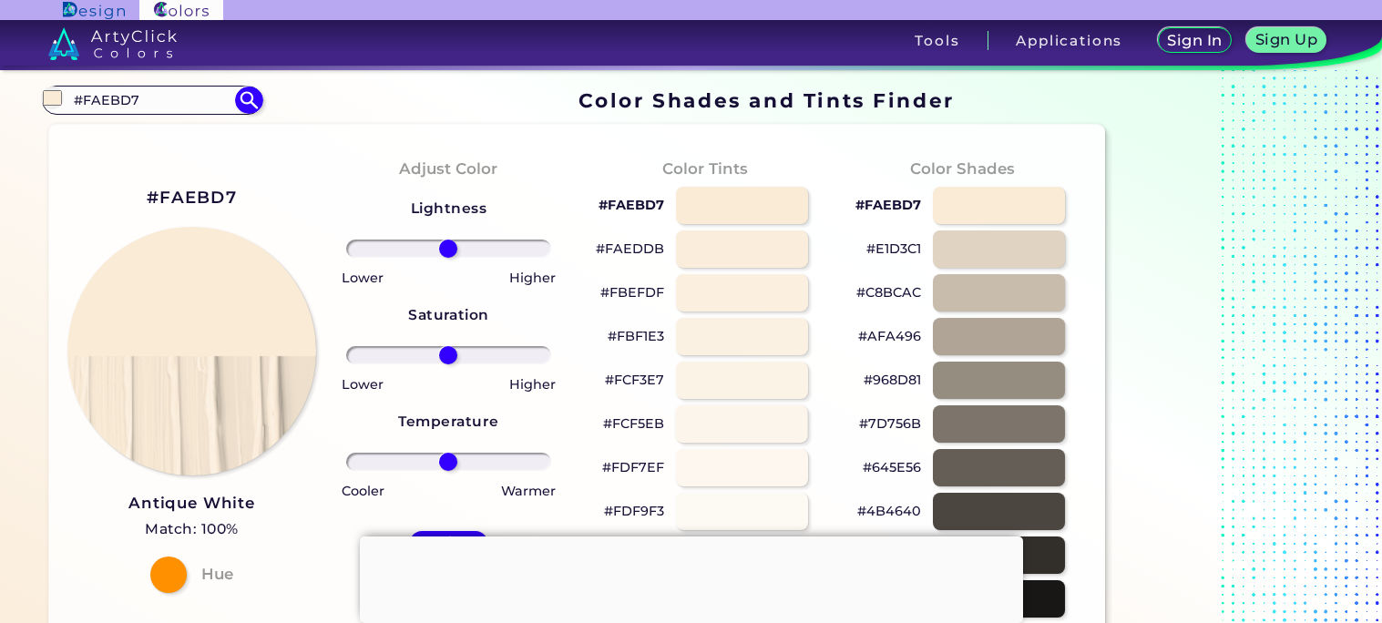
click at [738, 416] on div at bounding box center [741, 423] width 133 height 37
type input "#fcf5eb"
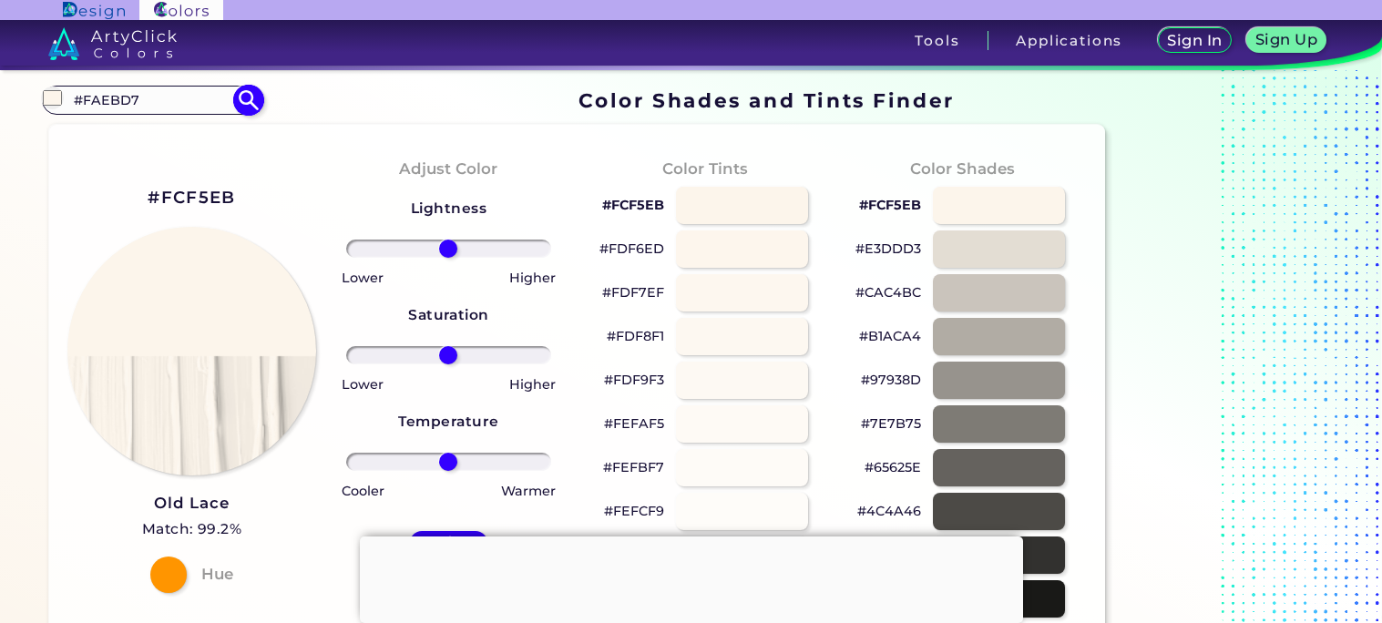
click at [199, 105] on input "#FAEBD7" at bounding box center [151, 99] width 169 height 25
type input "#"
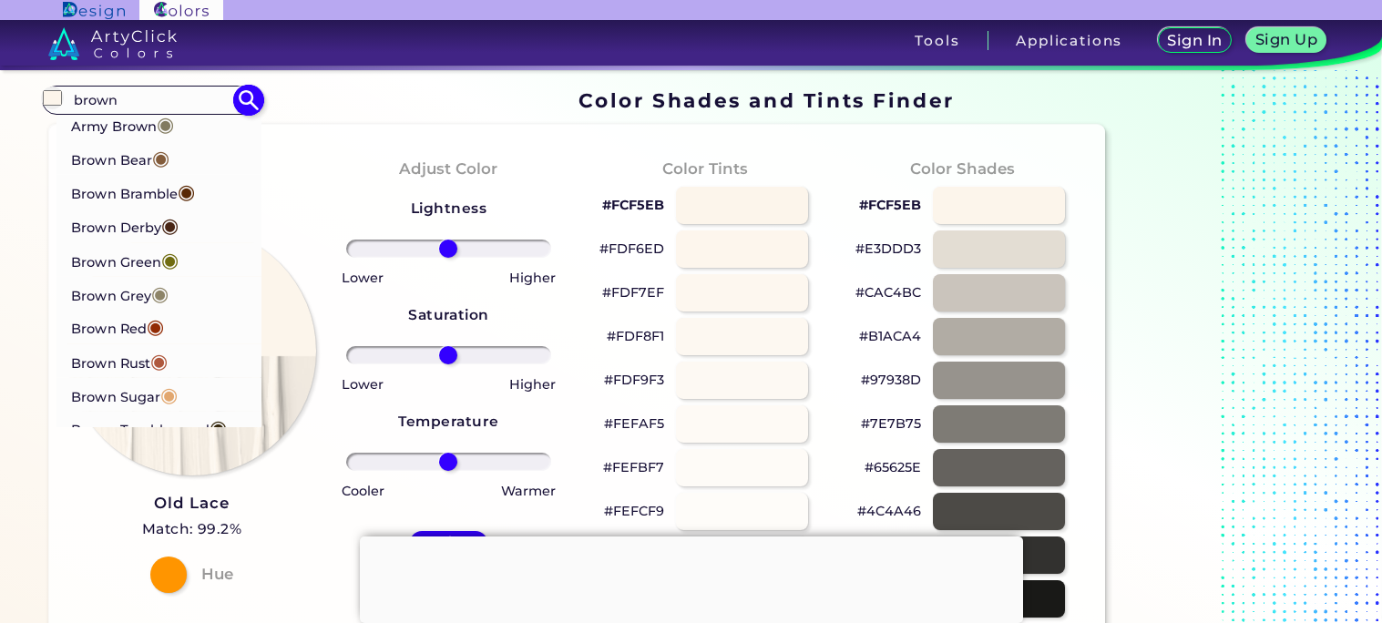
type input "brown"
click at [174, 195] on p "Brown [PERSON_NAME] ◉" at bounding box center [133, 192] width 124 height 34
type input "#592804"
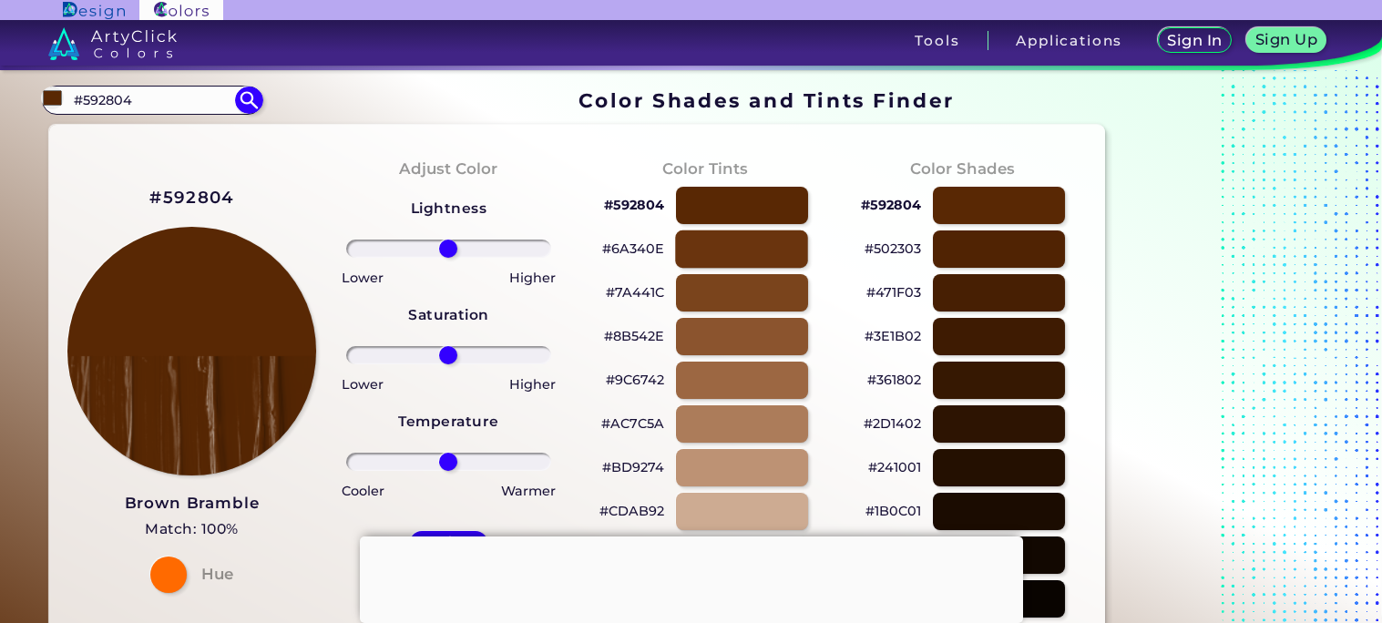
click at [728, 240] on div at bounding box center [741, 249] width 133 height 37
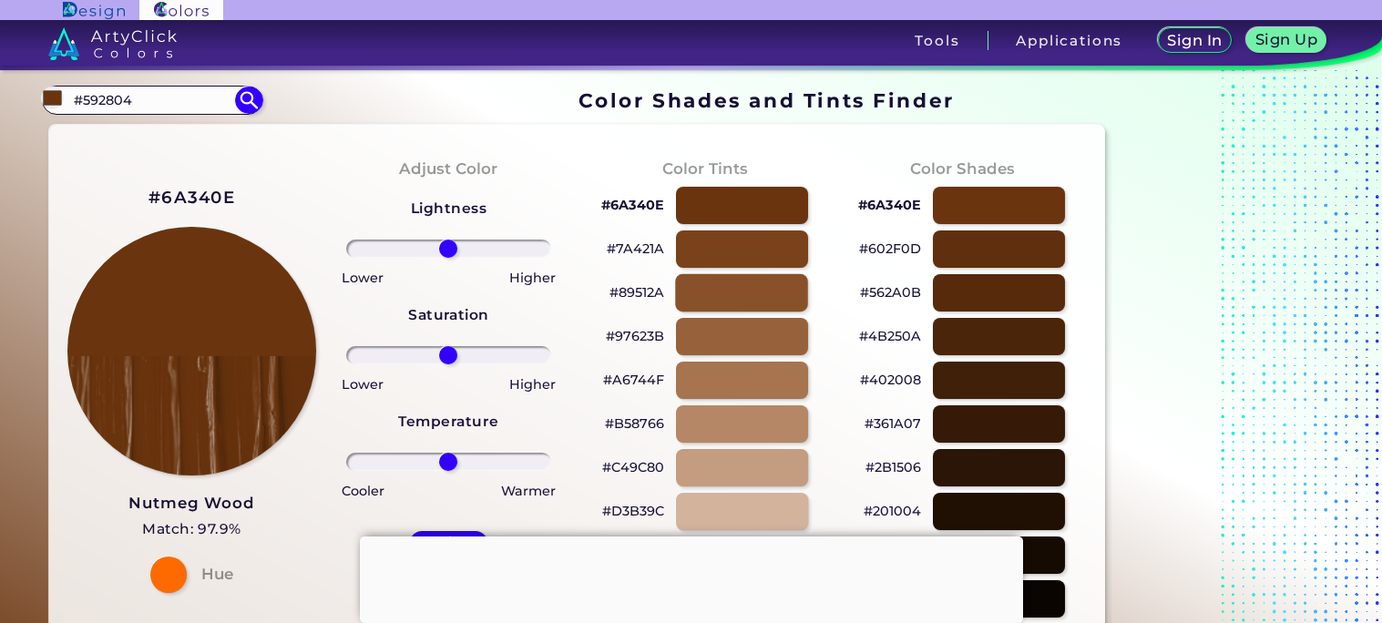
click at [709, 292] on div at bounding box center [741, 292] width 133 height 37
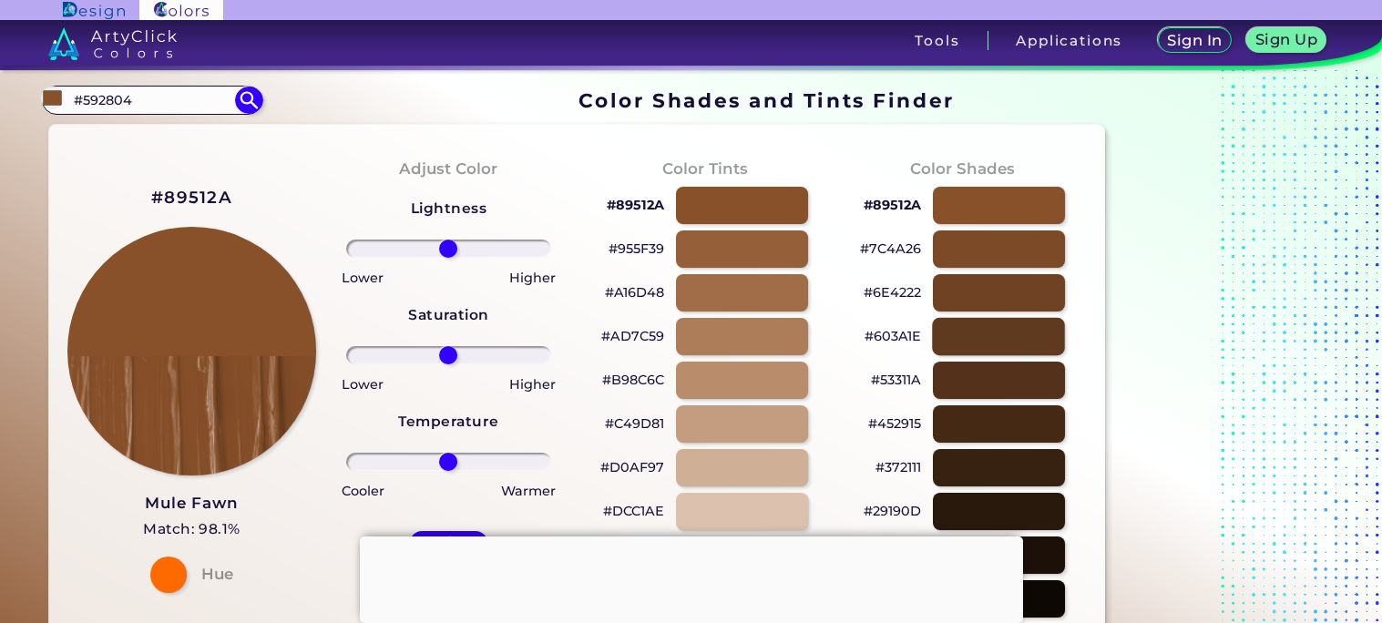
click at [968, 335] on div at bounding box center [998, 336] width 133 height 37
type input "#603a1e"
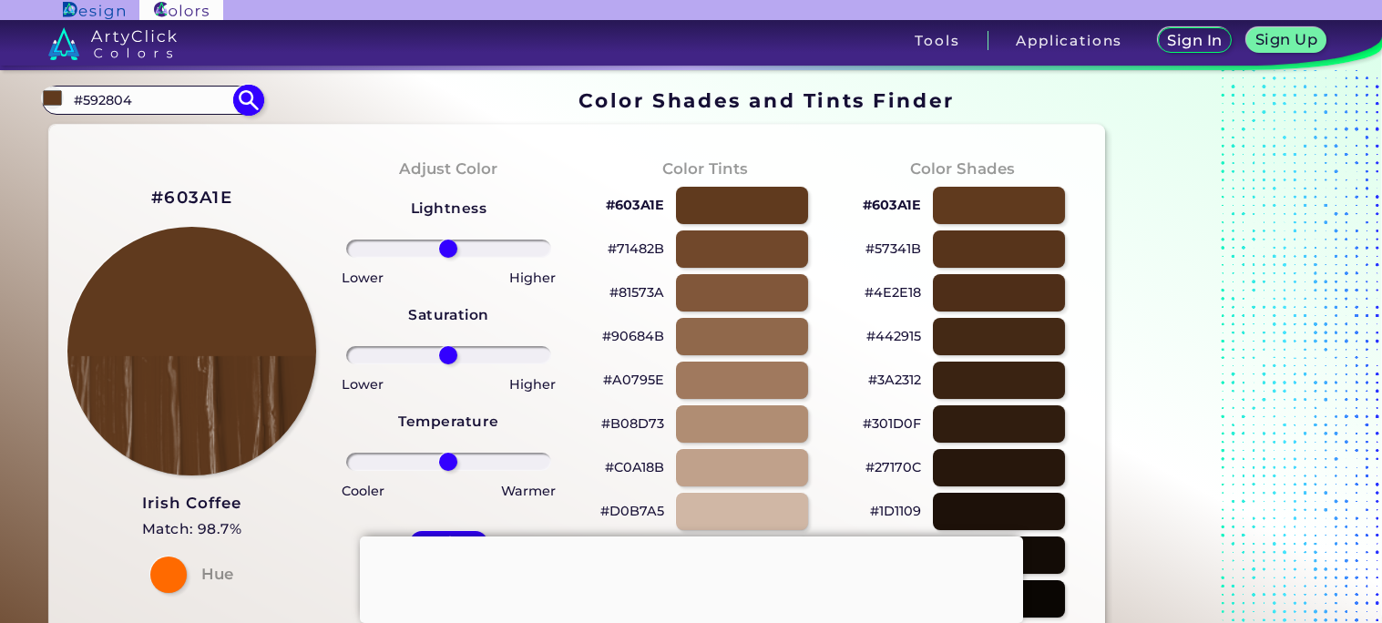
click at [143, 100] on input "#592804" at bounding box center [151, 99] width 169 height 25
type input "#"
type input "Olive brow"
click at [146, 136] on p "[PERSON_NAME] ◉" at bounding box center [138, 133] width 134 height 34
type input "#645403"
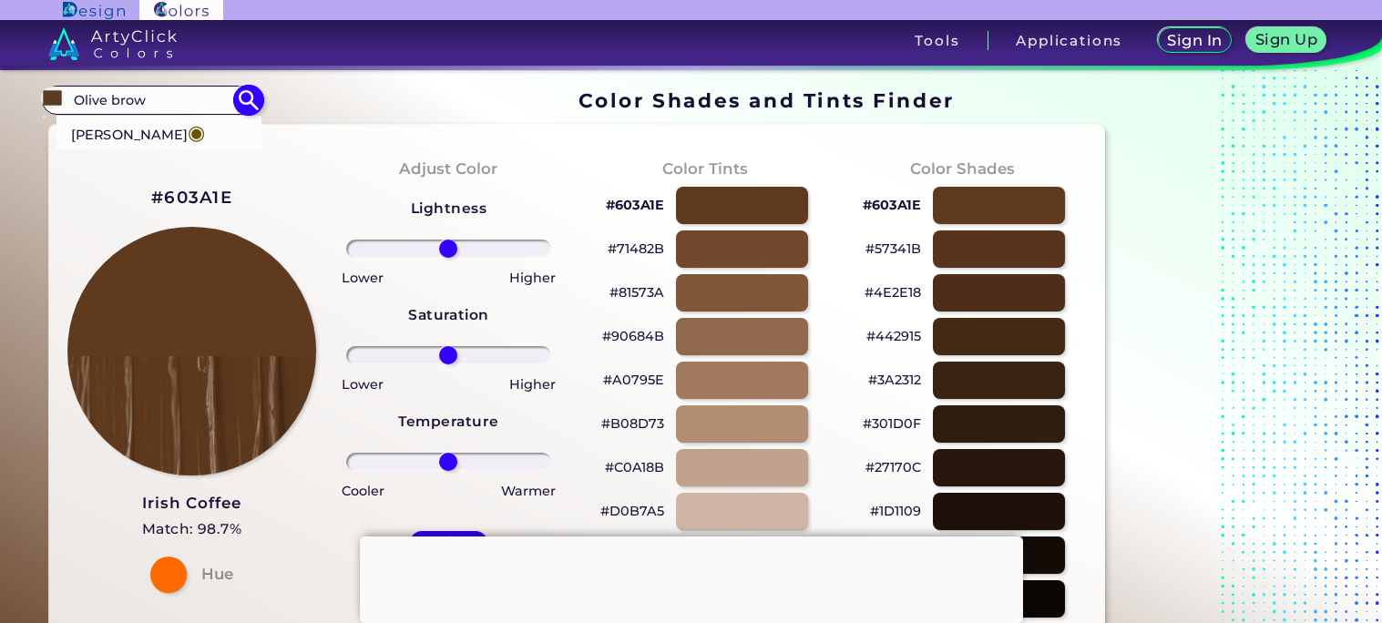
type input "#645403"
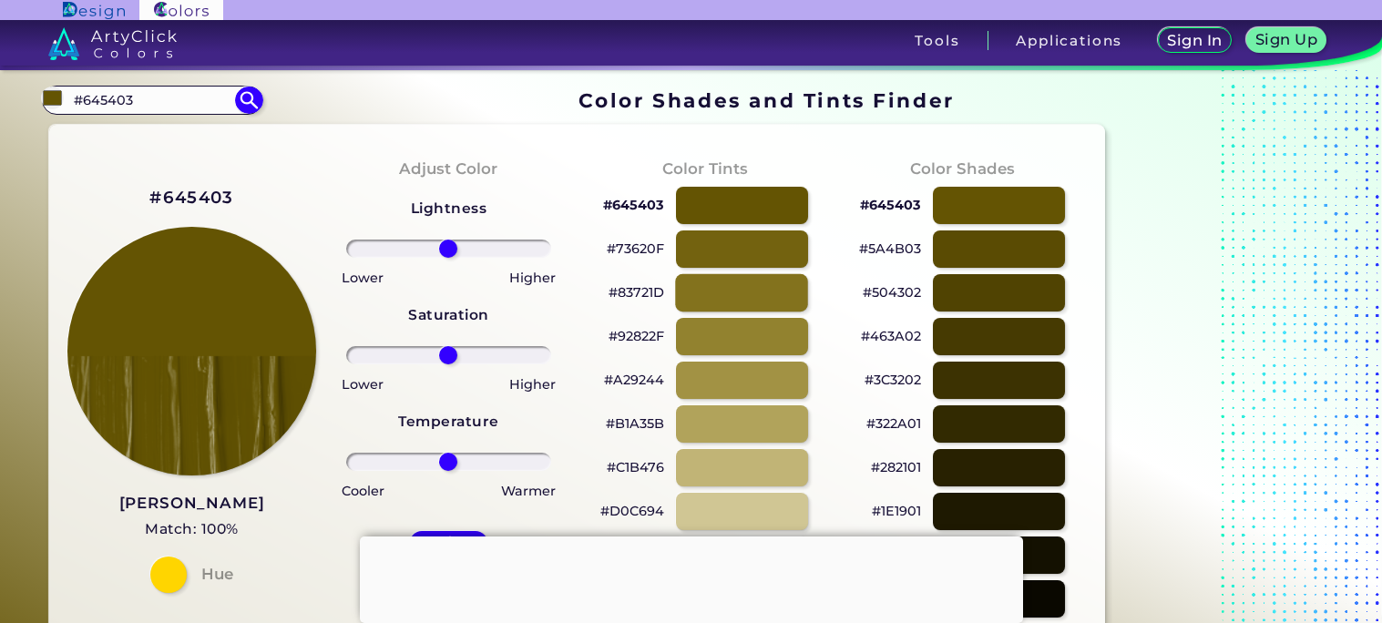
click at [737, 280] on div at bounding box center [741, 292] width 133 height 37
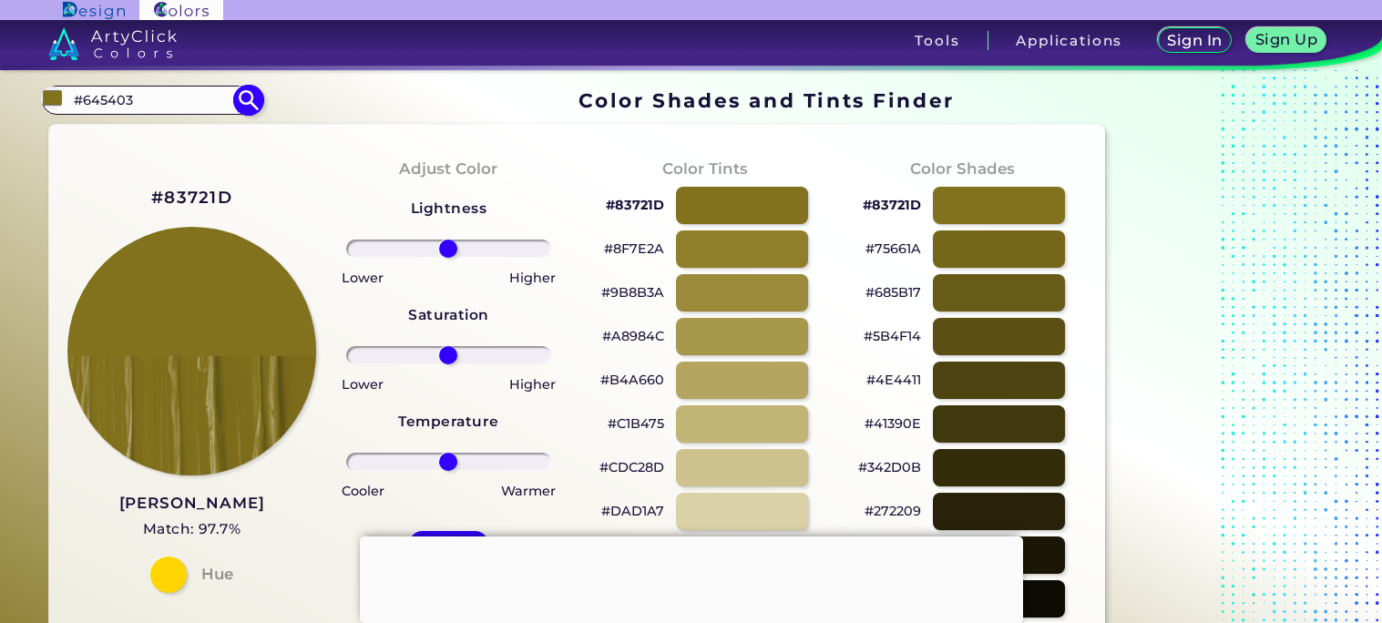
click at [171, 103] on input "#645403" at bounding box center [151, 99] width 169 height 25
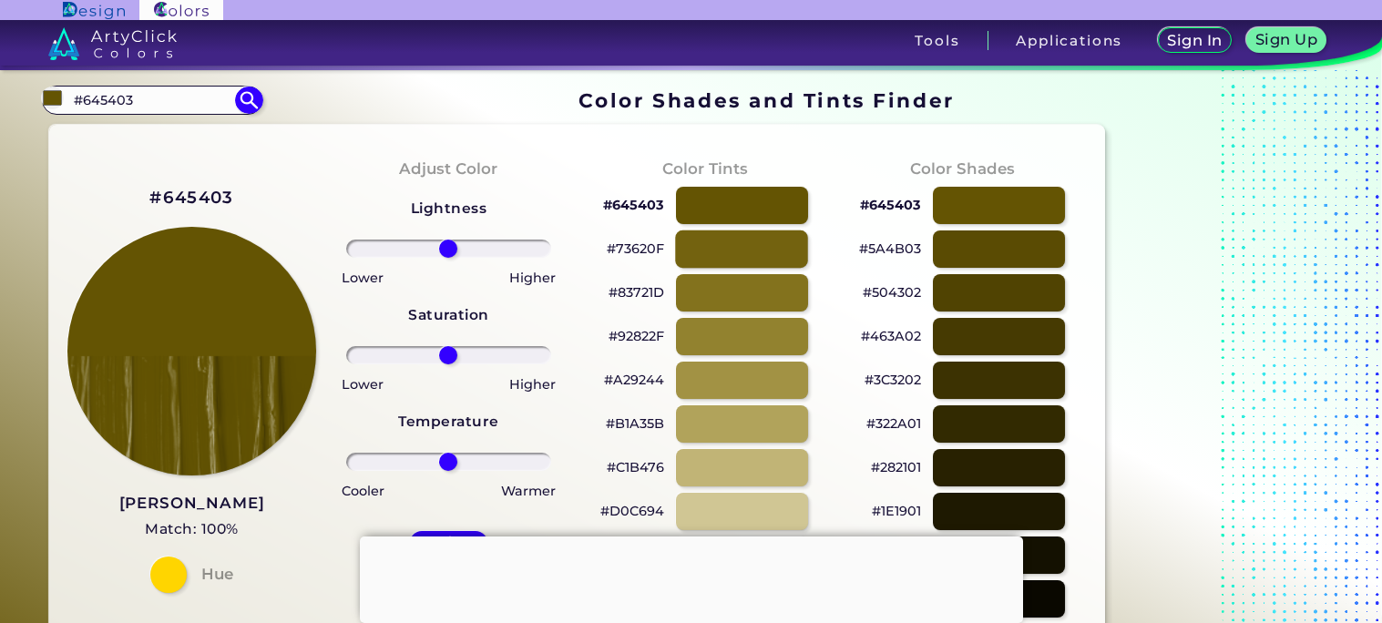
click at [776, 246] on div at bounding box center [741, 249] width 133 height 37
type input "#73620f"
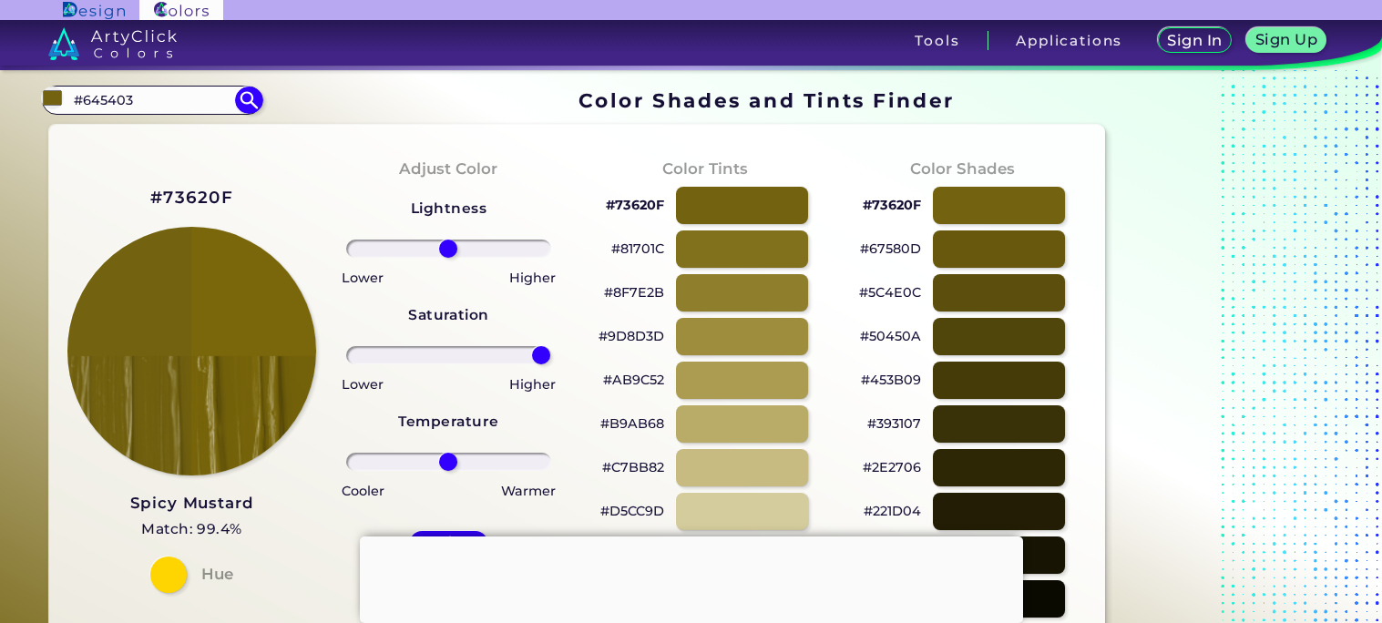
drag, startPoint x: 449, startPoint y: 353, endPoint x: 540, endPoint y: 361, distance: 91.5
type input "99"
click at [540, 361] on input "range" at bounding box center [448, 355] width 205 height 18
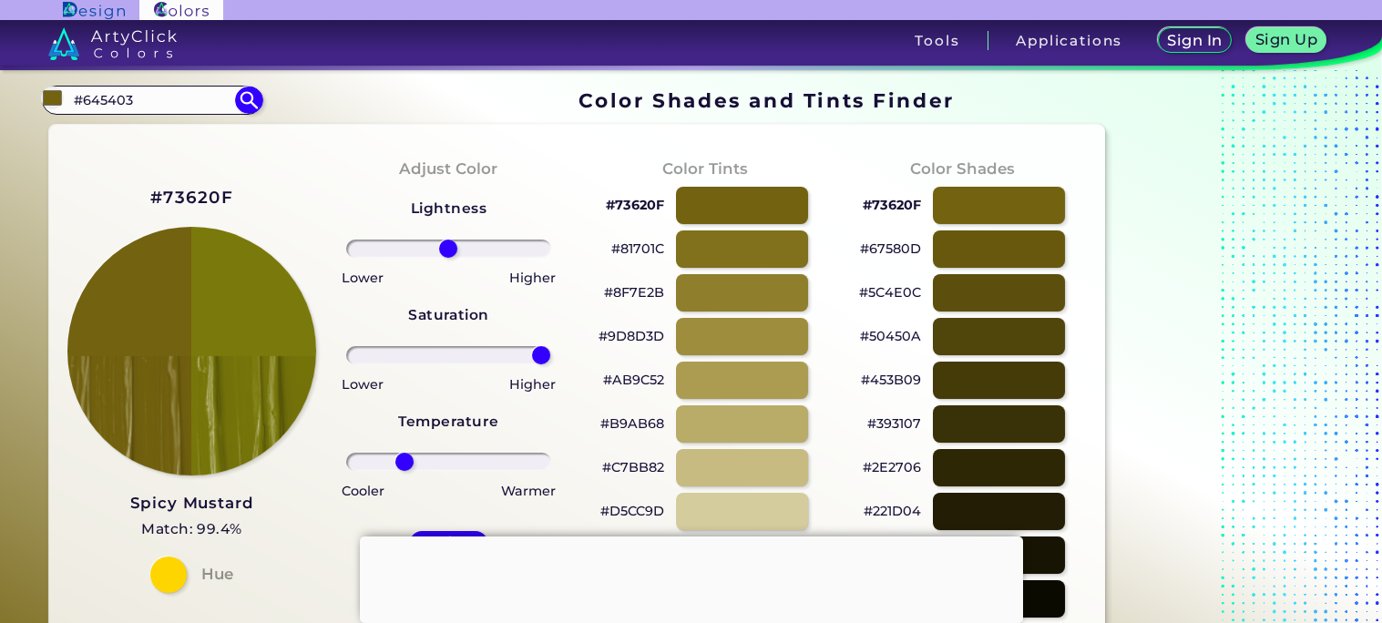
drag, startPoint x: 450, startPoint y: 460, endPoint x: 405, endPoint y: 451, distance: 46.5
click at [405, 453] on input "range" at bounding box center [448, 462] width 205 height 18
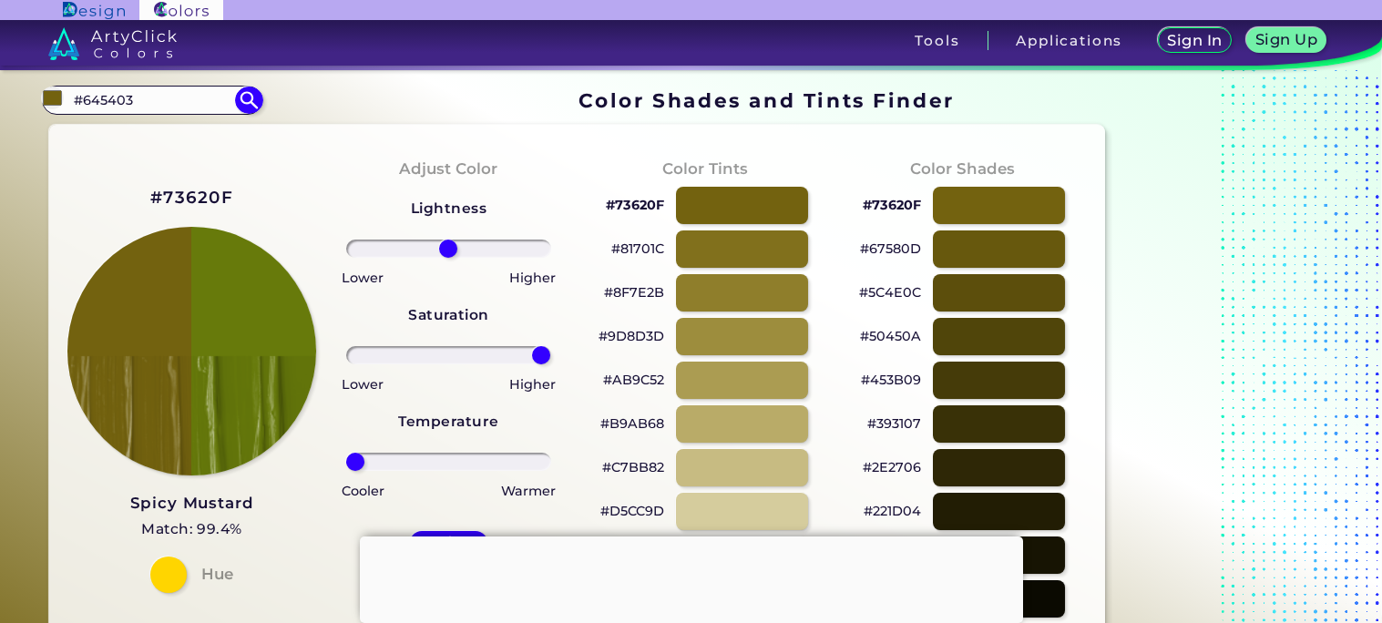
drag, startPoint x: 396, startPoint y: 469, endPoint x: 301, endPoint y: 476, distance: 95.9
type input "-100"
click at [346, 471] on input "range" at bounding box center [448, 462] width 205 height 18
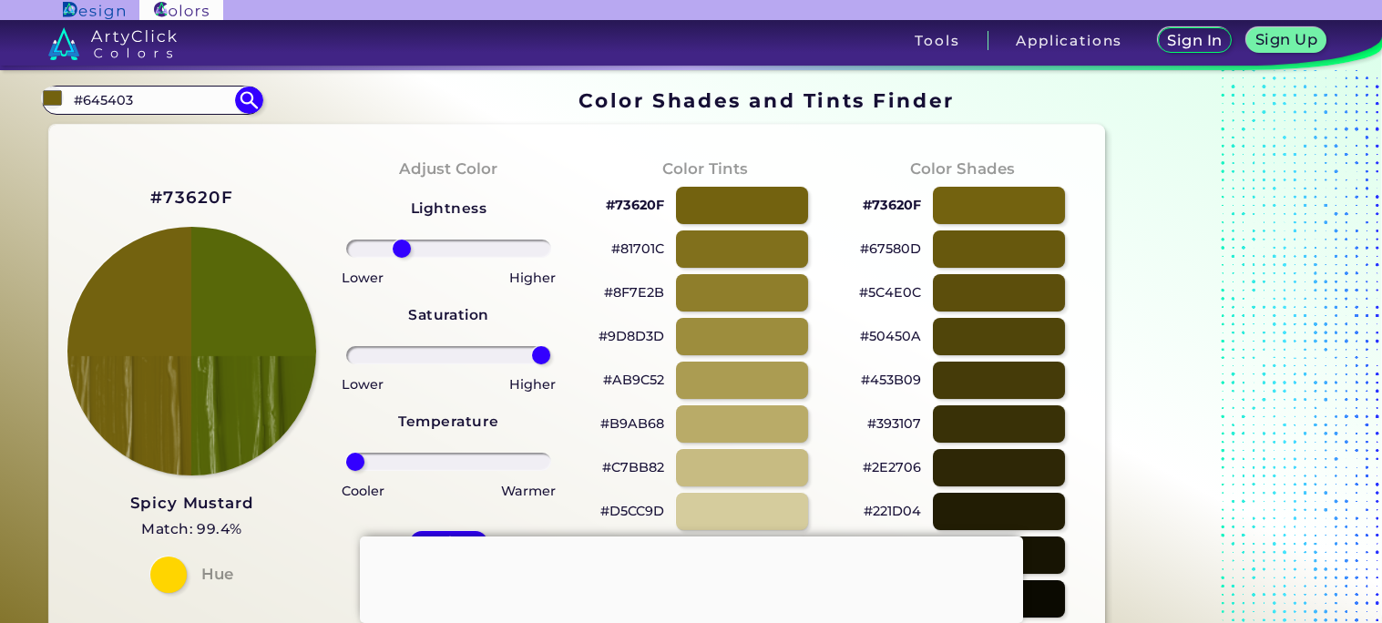
drag, startPoint x: 439, startPoint y: 245, endPoint x: 402, endPoint y: 248, distance: 37.5
type input "-50"
click at [402, 248] on input "range" at bounding box center [448, 249] width 205 height 18
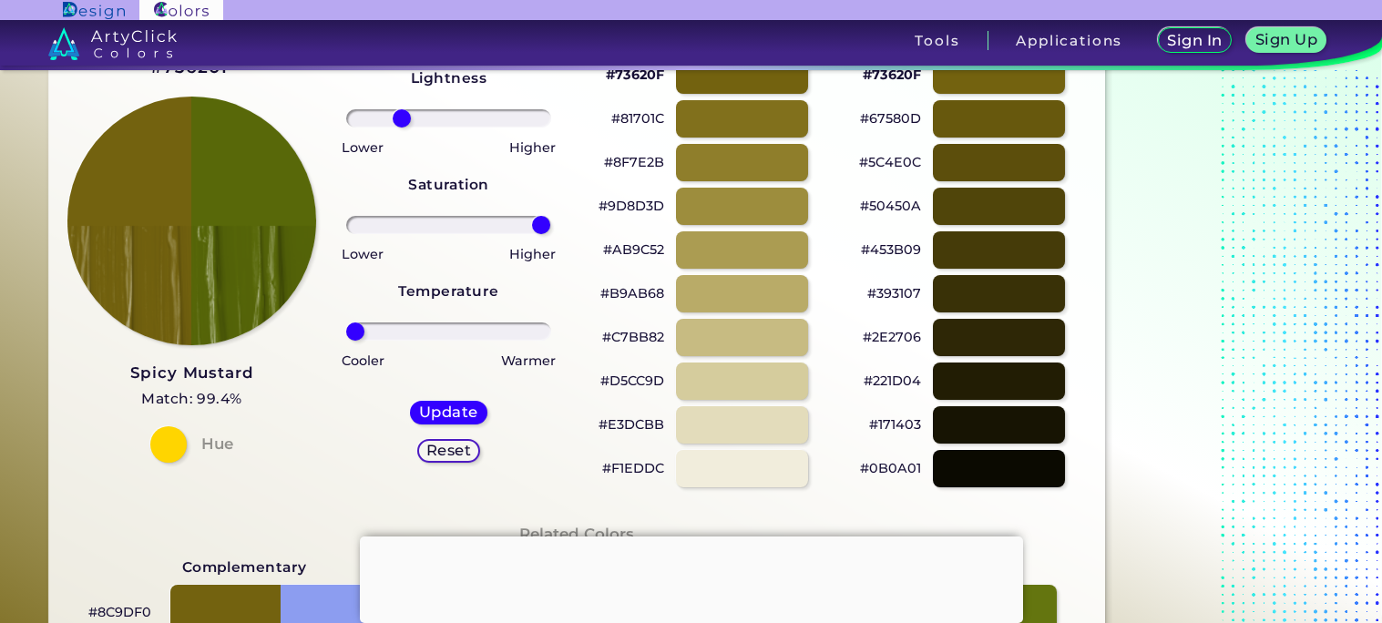
scroll to position [135, 0]
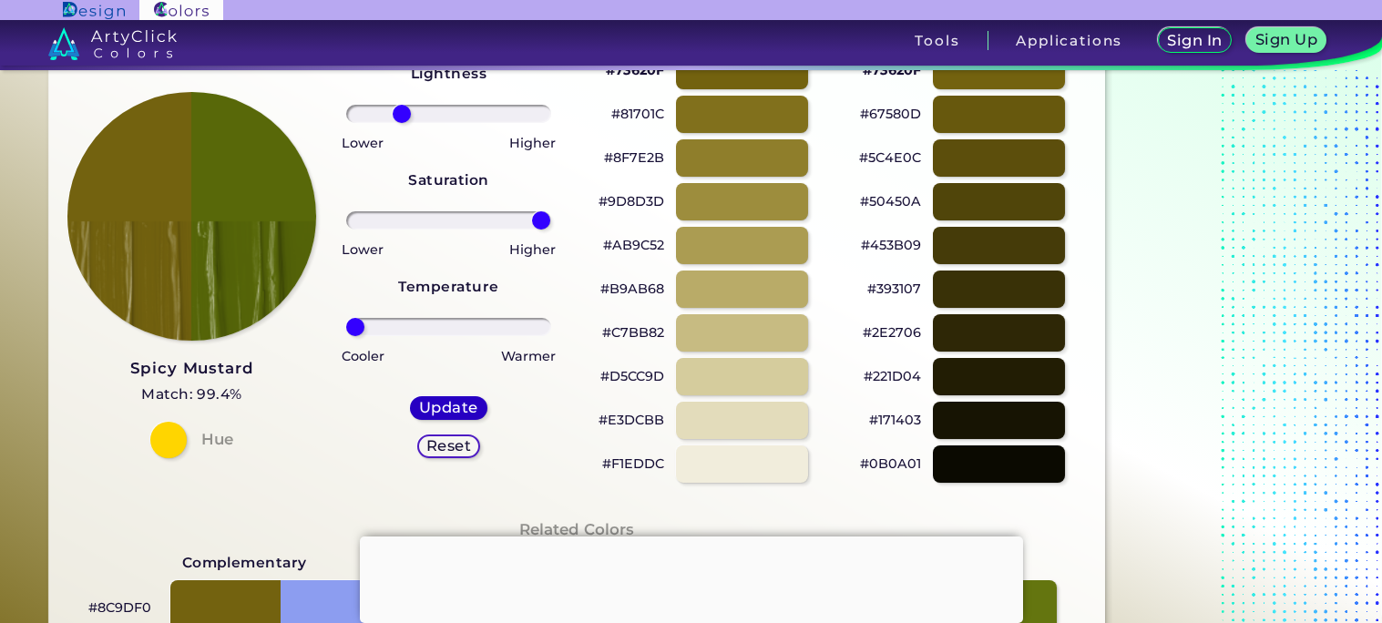
click at [450, 419] on div "Update" at bounding box center [449, 407] width 74 height 23
type input "#586809"
type input "0"
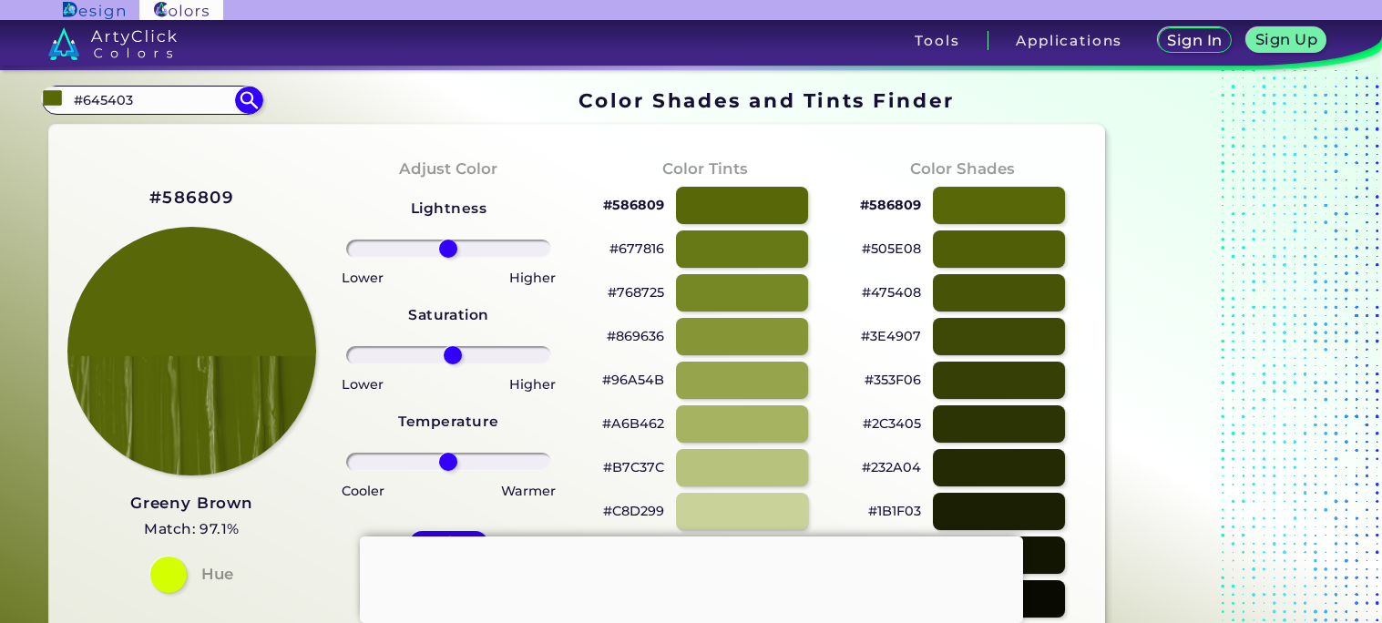
type input "3"
click at [451, 364] on input "range" at bounding box center [448, 355] width 205 height 18
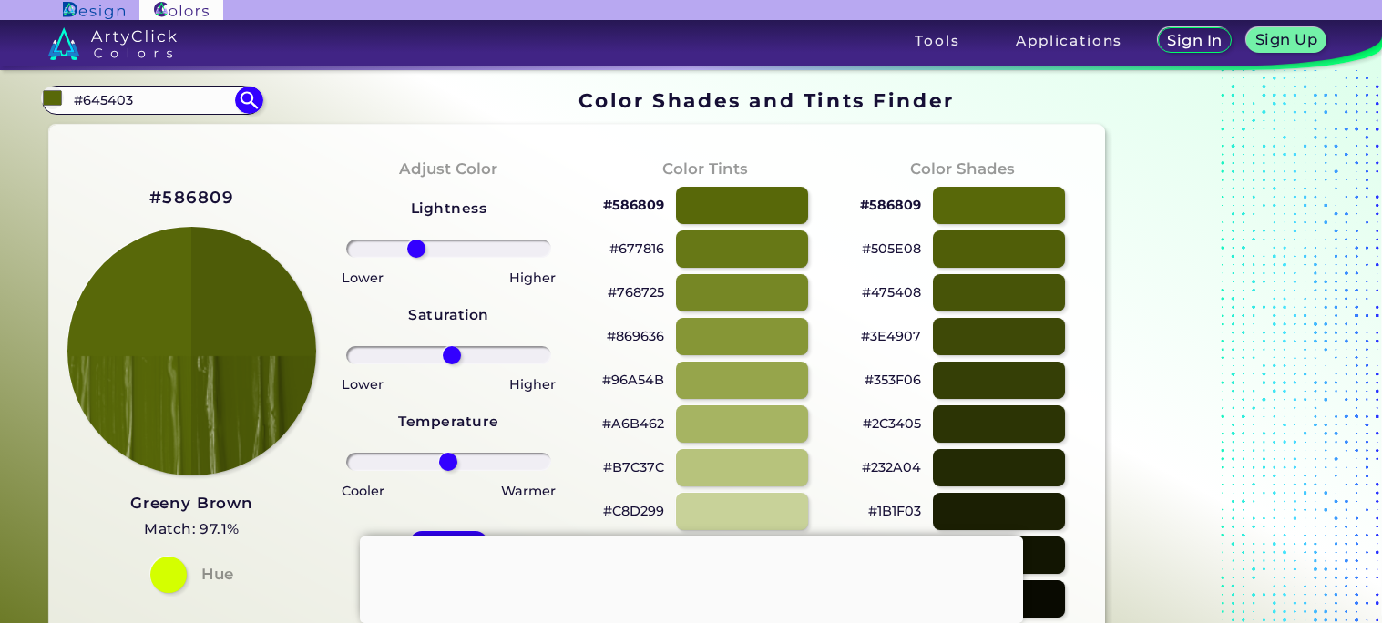
drag, startPoint x: 449, startPoint y: 251, endPoint x: 416, endPoint y: 251, distance: 33.7
type input "-35"
click at [416, 251] on input "range" at bounding box center [448, 249] width 205 height 18
drag, startPoint x: 448, startPoint y: 454, endPoint x: 426, endPoint y: 467, distance: 25.3
click at [426, 467] on input "range" at bounding box center [448, 462] width 205 height 18
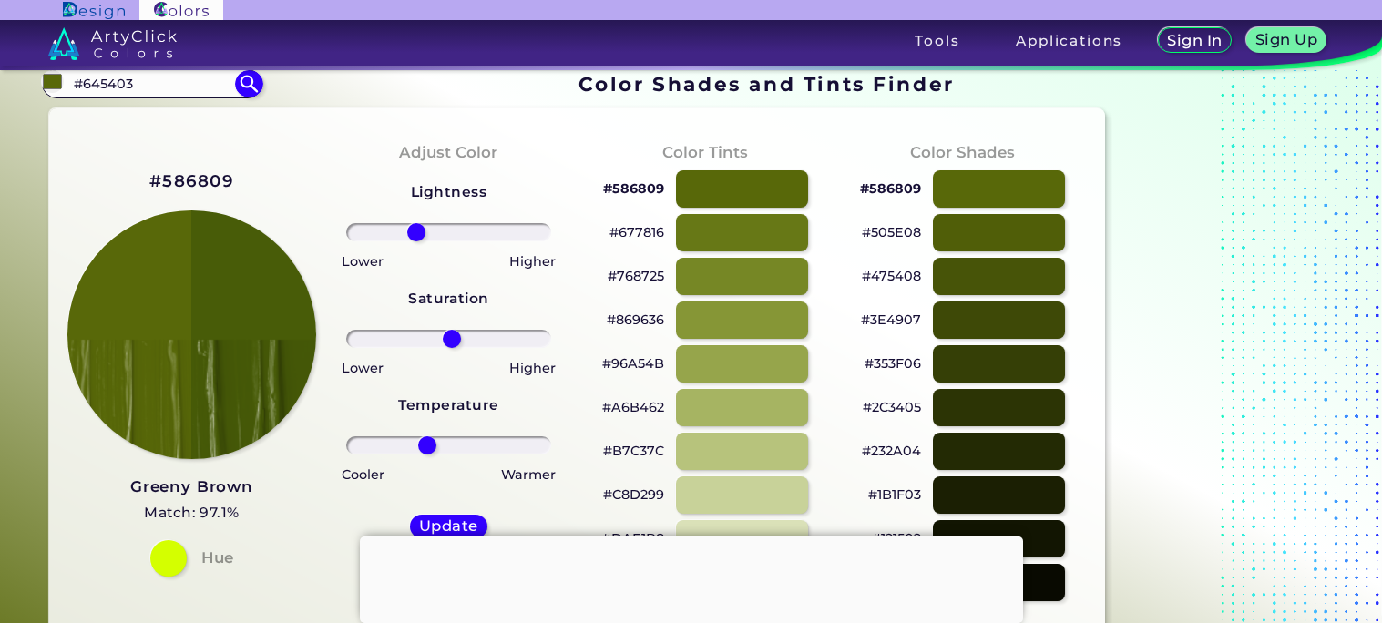
scroll to position [17, 0]
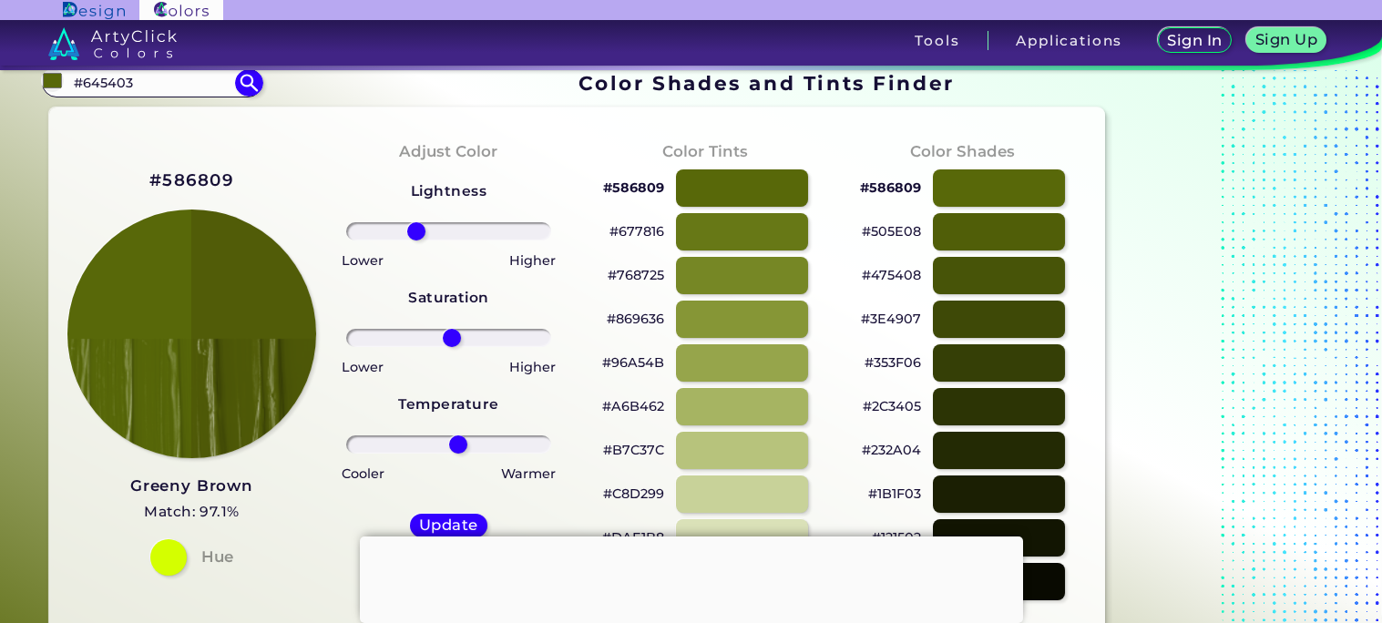
drag, startPoint x: 430, startPoint y: 442, endPoint x: 457, endPoint y: 447, distance: 27.9
type input "10"
click at [457, 447] on input "range" at bounding box center [448, 445] width 205 height 18
click at [459, 518] on h5 "Update" at bounding box center [448, 525] width 57 height 15
type input "#515c08"
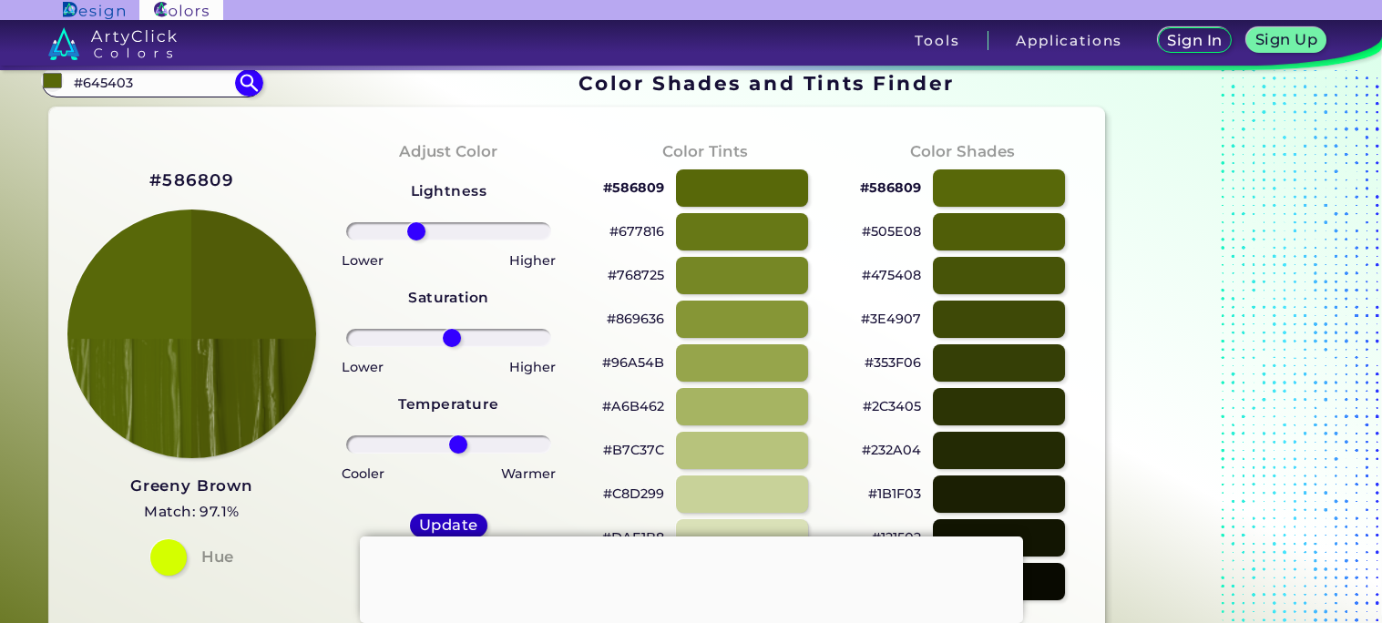
type input "0"
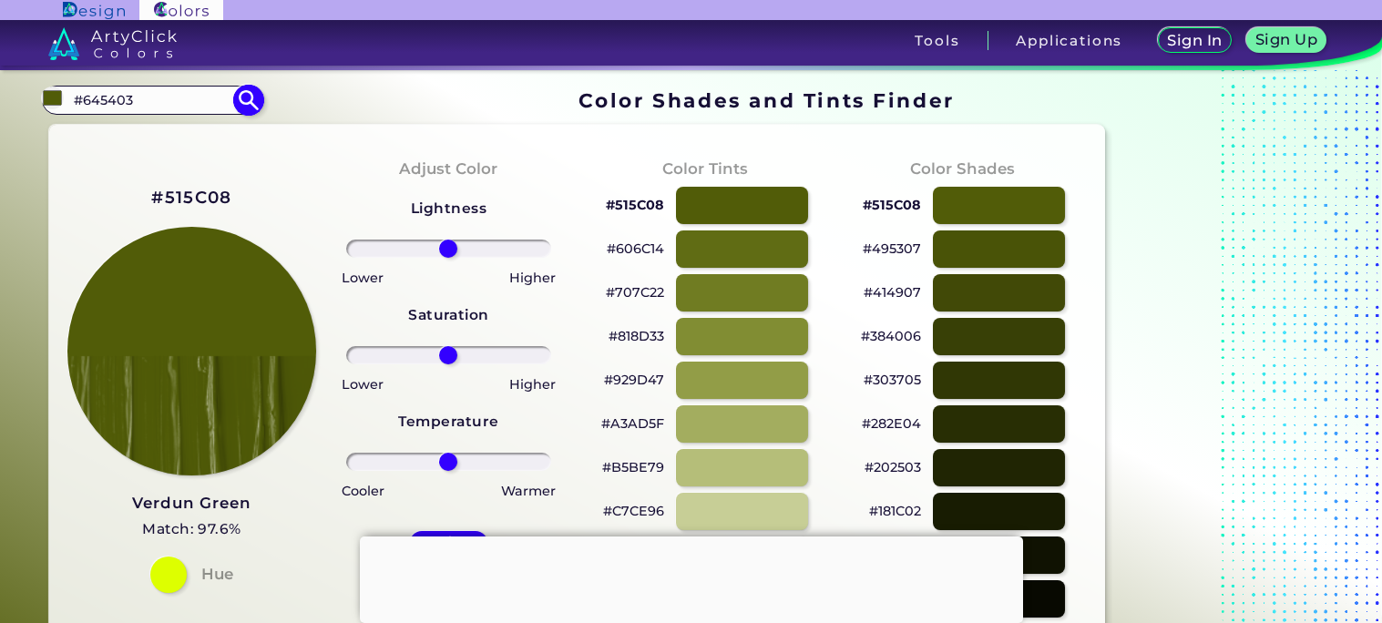
click at [195, 109] on input "#645403" at bounding box center [151, 99] width 169 height 25
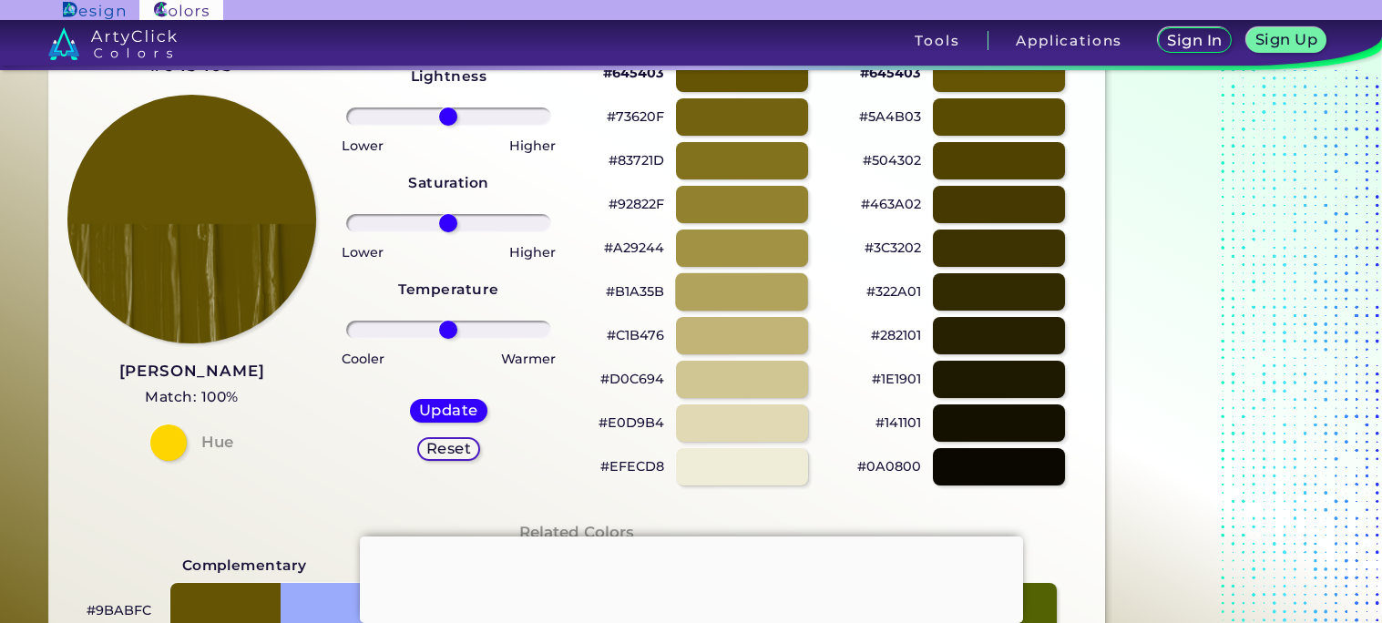
scroll to position [135, 0]
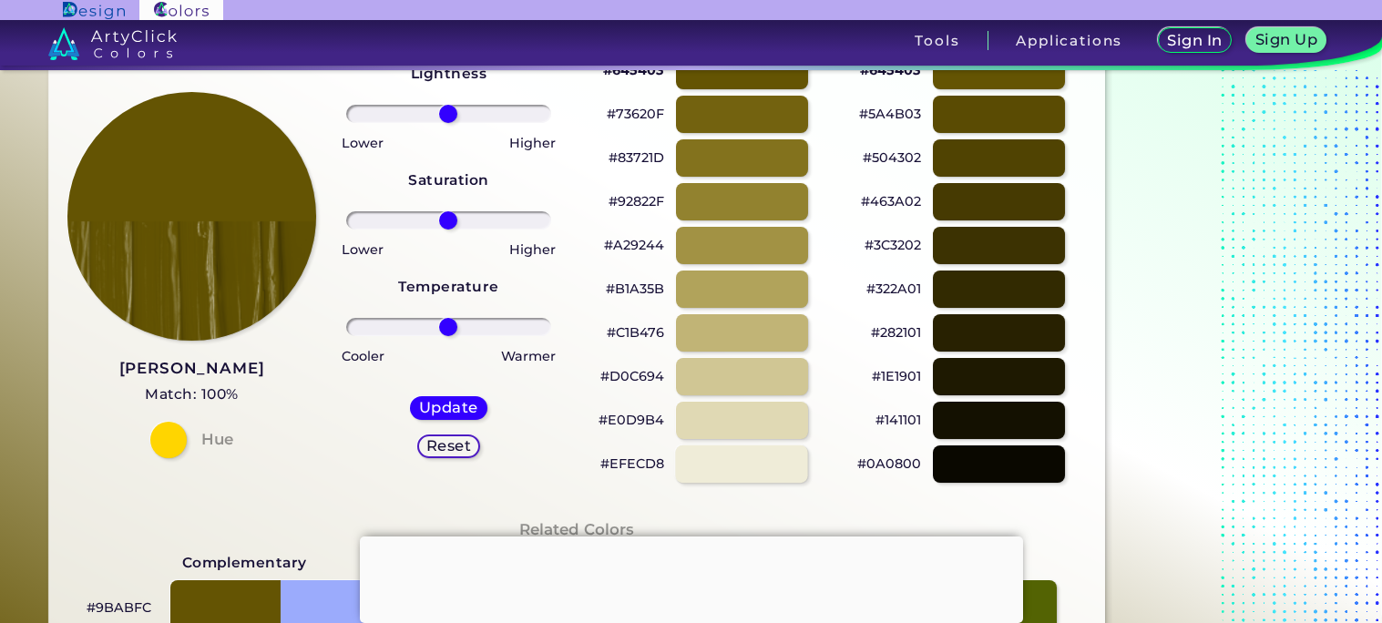
click at [754, 448] on div at bounding box center [741, 464] width 133 height 37
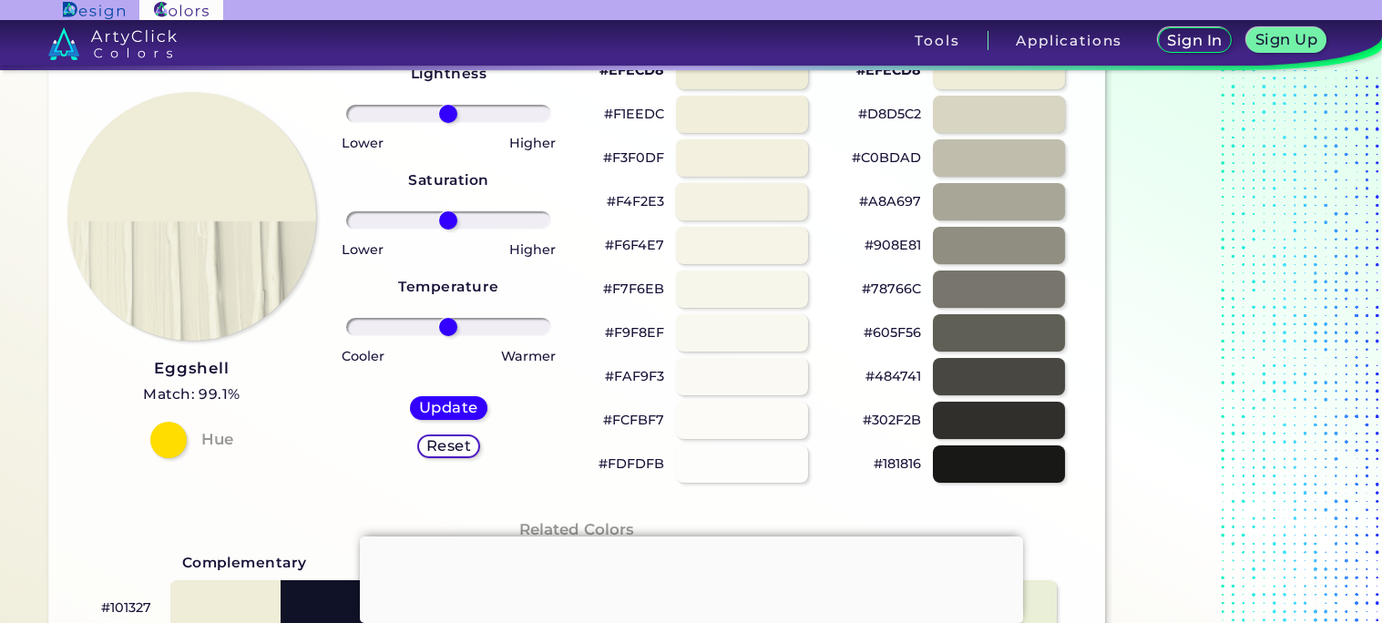
click at [753, 205] on div at bounding box center [741, 201] width 133 height 37
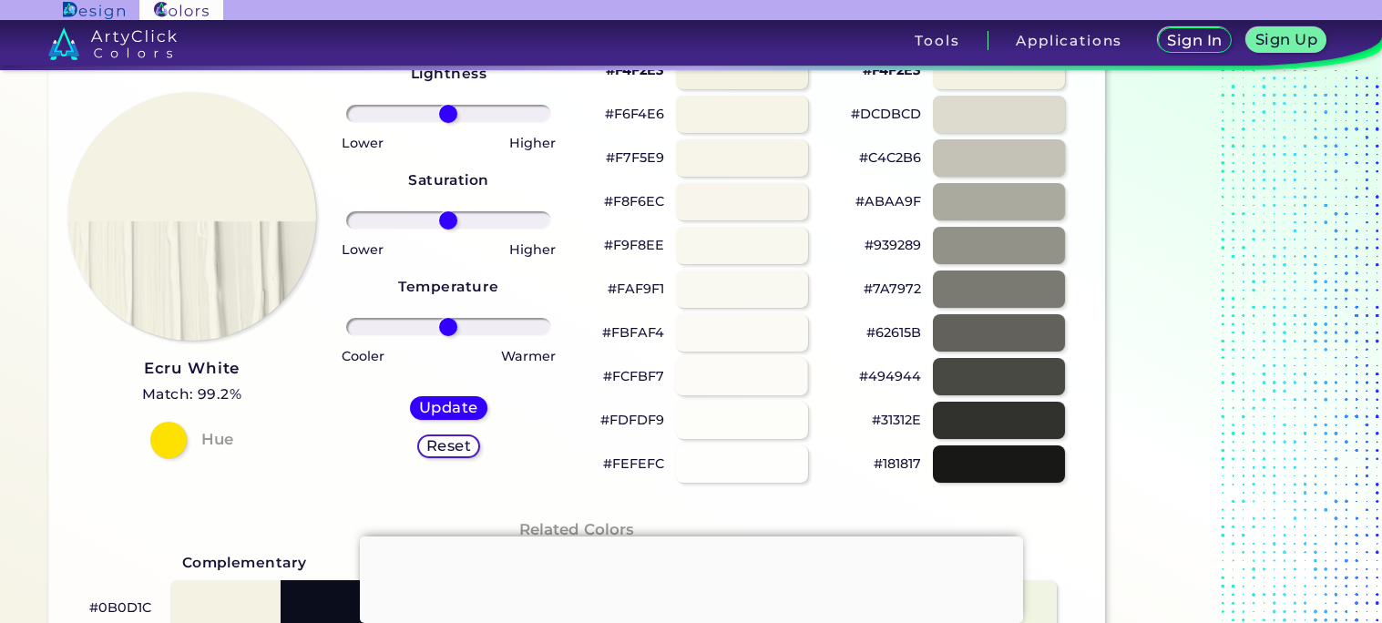
click at [770, 374] on div at bounding box center [741, 376] width 133 height 37
type input "#fcfbf7"
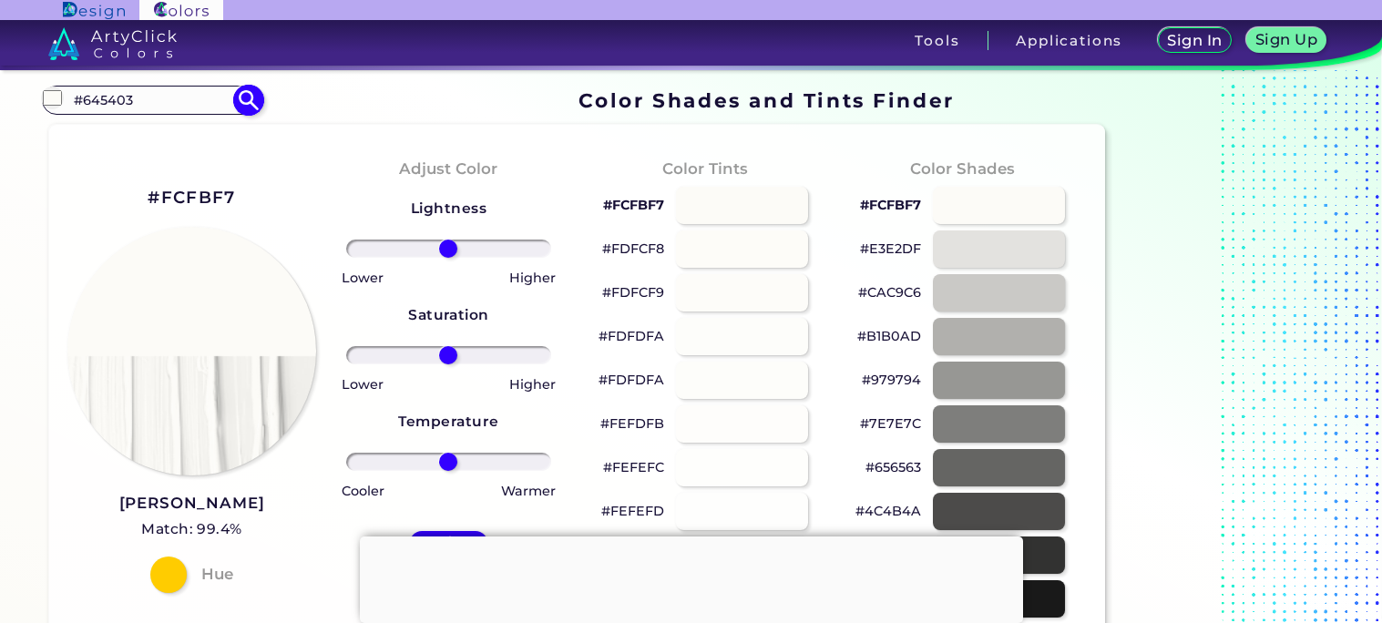
click at [115, 109] on input "#645403" at bounding box center [151, 99] width 169 height 25
click at [136, 104] on input "#645403" at bounding box center [151, 99] width 169 height 25
type input "#"
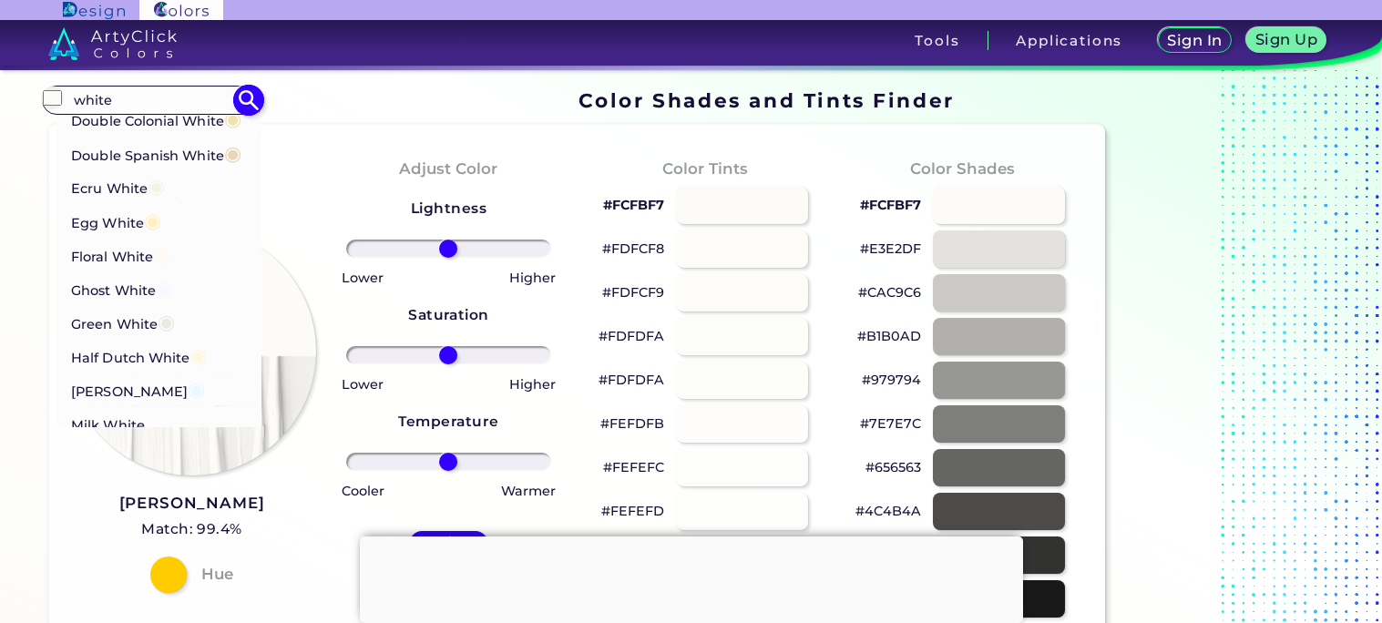
scroll to position [349, 0]
type input "white"
click at [144, 269] on p "Floral White ◉" at bounding box center [120, 252] width 99 height 34
type input "#fffaf0"
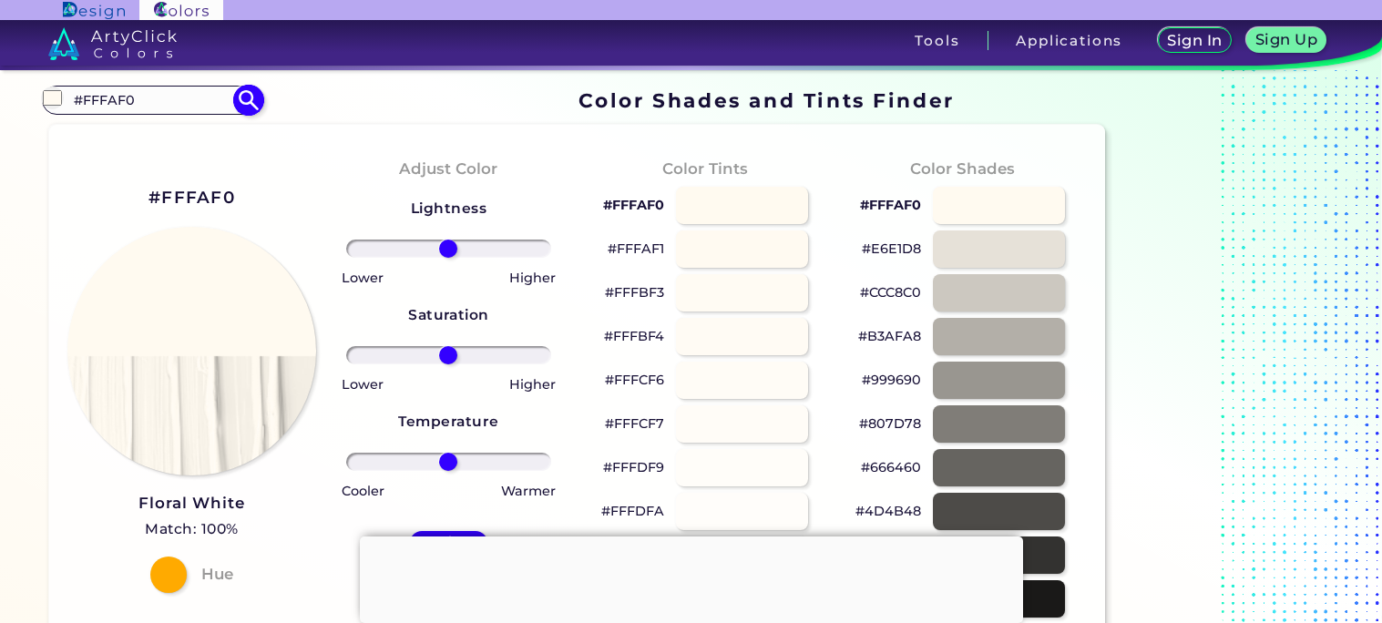
click at [190, 99] on input "#FFFAF0" at bounding box center [151, 99] width 169 height 25
type input "#"
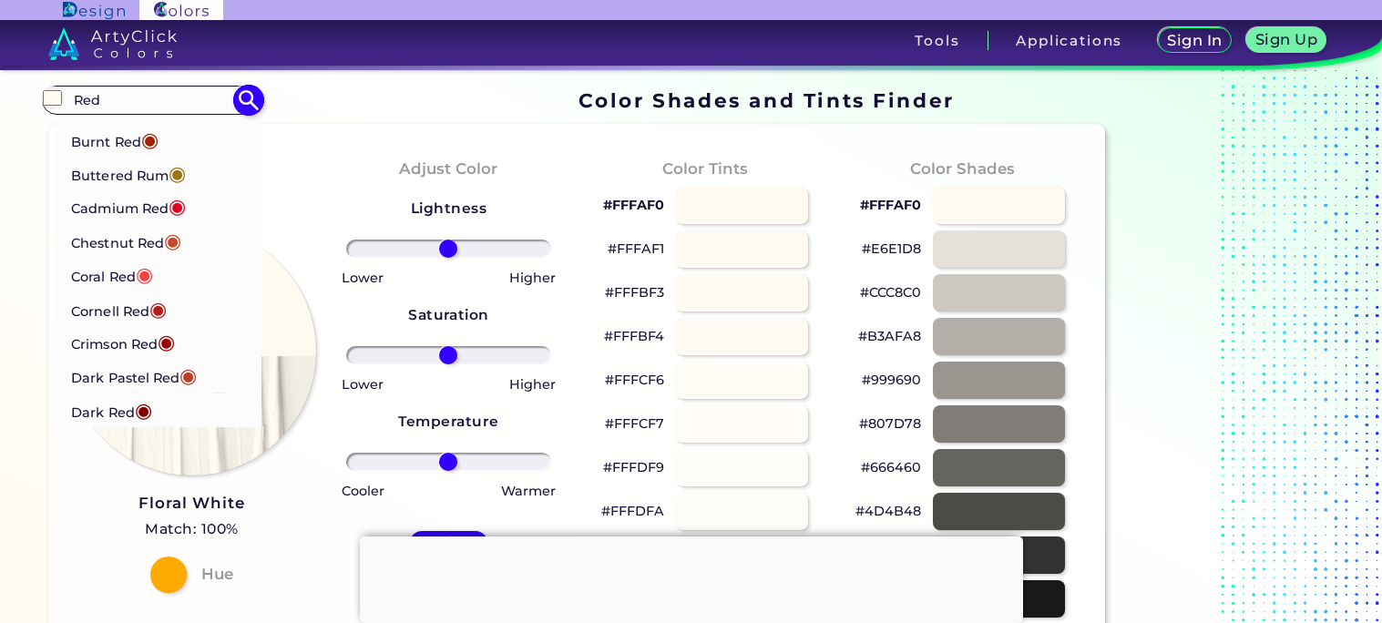
scroll to position [324, 0]
type input "Red"
click at [152, 264] on span "◉" at bounding box center [143, 273] width 17 height 24
type input "#ff4040"
type input "#FF4040"
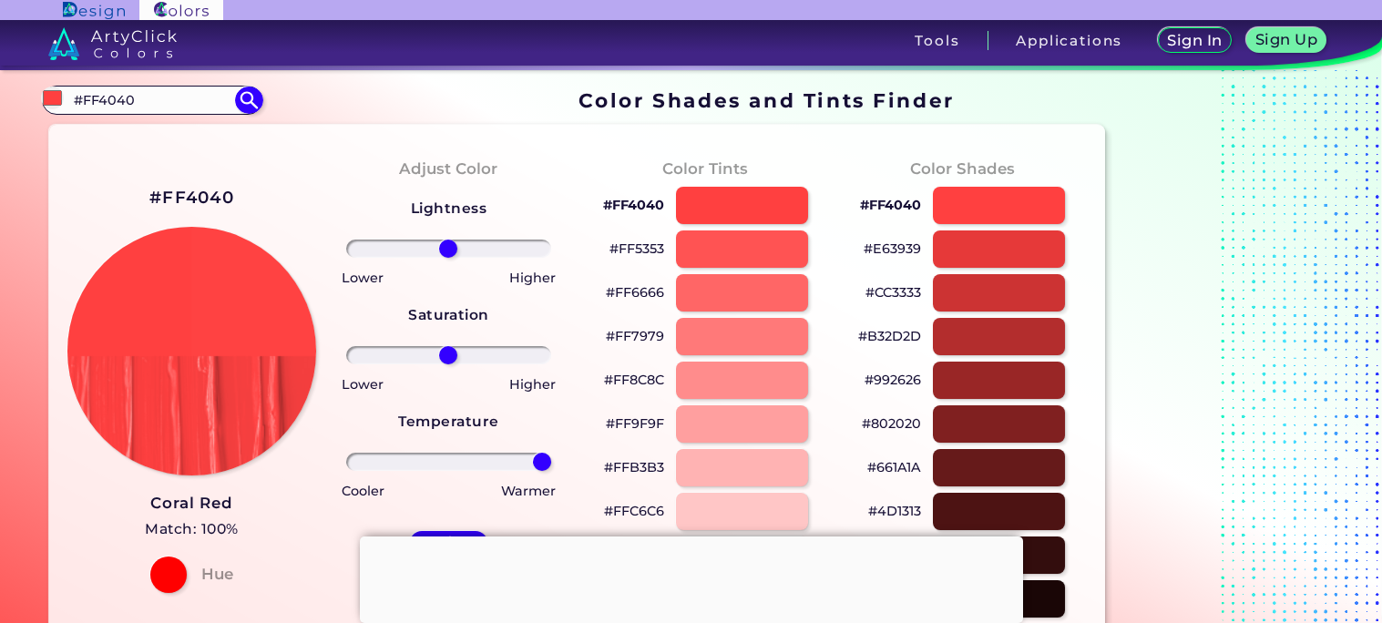
drag, startPoint x: 450, startPoint y: 458, endPoint x: 567, endPoint y: 460, distance: 116.6
type input "100"
click at [551, 460] on input "range" at bounding box center [448, 462] width 205 height 18
drag, startPoint x: 450, startPoint y: 354, endPoint x: 577, endPoint y: 345, distance: 126.9
type input "100"
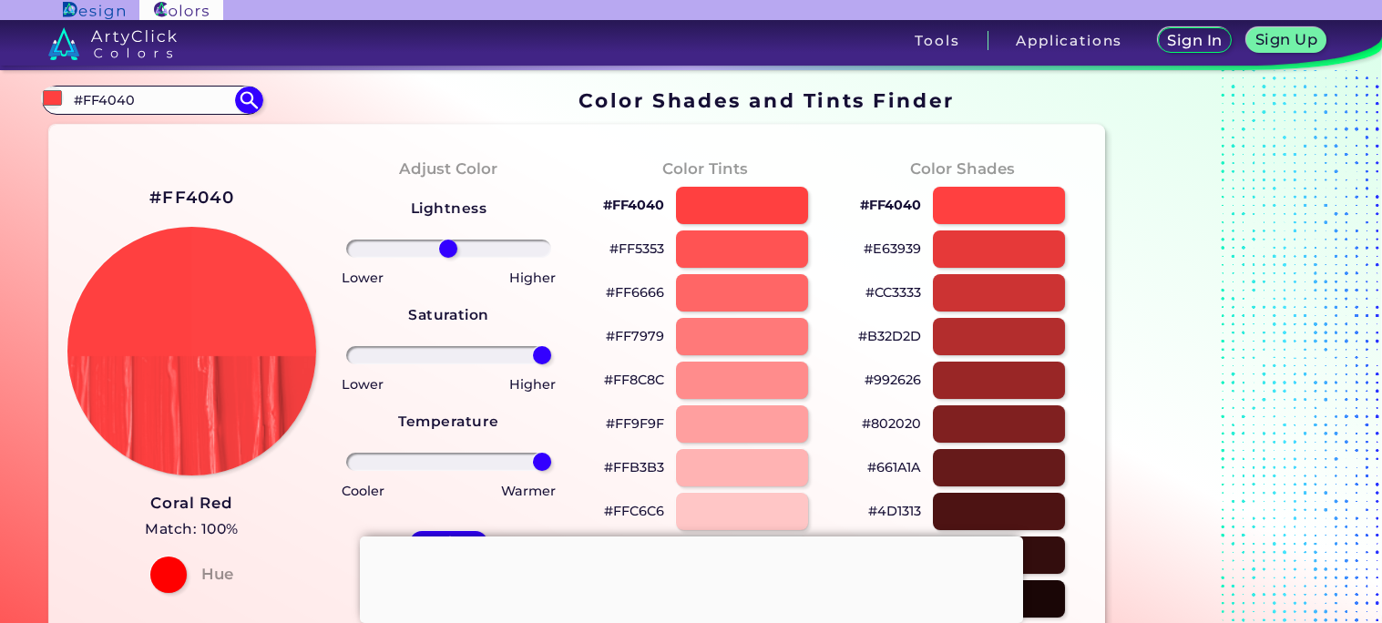
click at [551, 346] on input "range" at bounding box center [448, 355] width 205 height 18
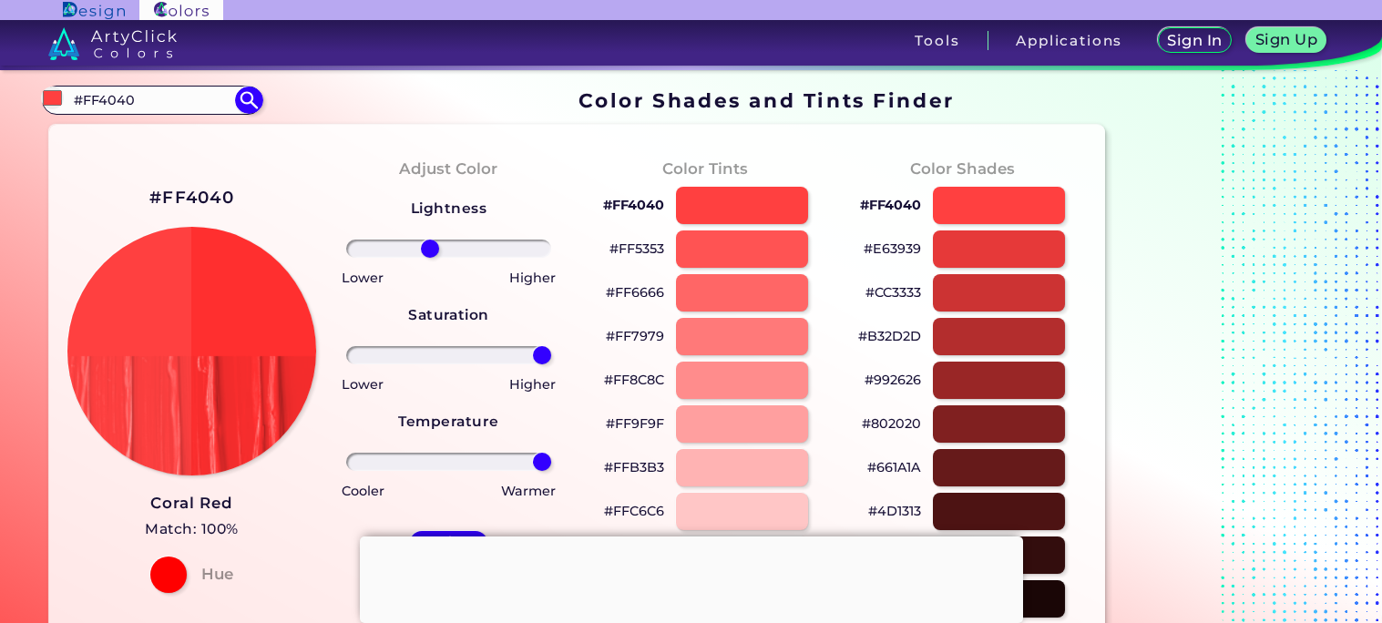
drag, startPoint x: 448, startPoint y: 241, endPoint x: 430, endPoint y: 241, distance: 18.2
type input "-20"
click at [430, 241] on input "range" at bounding box center [448, 249] width 205 height 18
drag, startPoint x: 538, startPoint y: 356, endPoint x: 476, endPoint y: 360, distance: 62.1
type input "29"
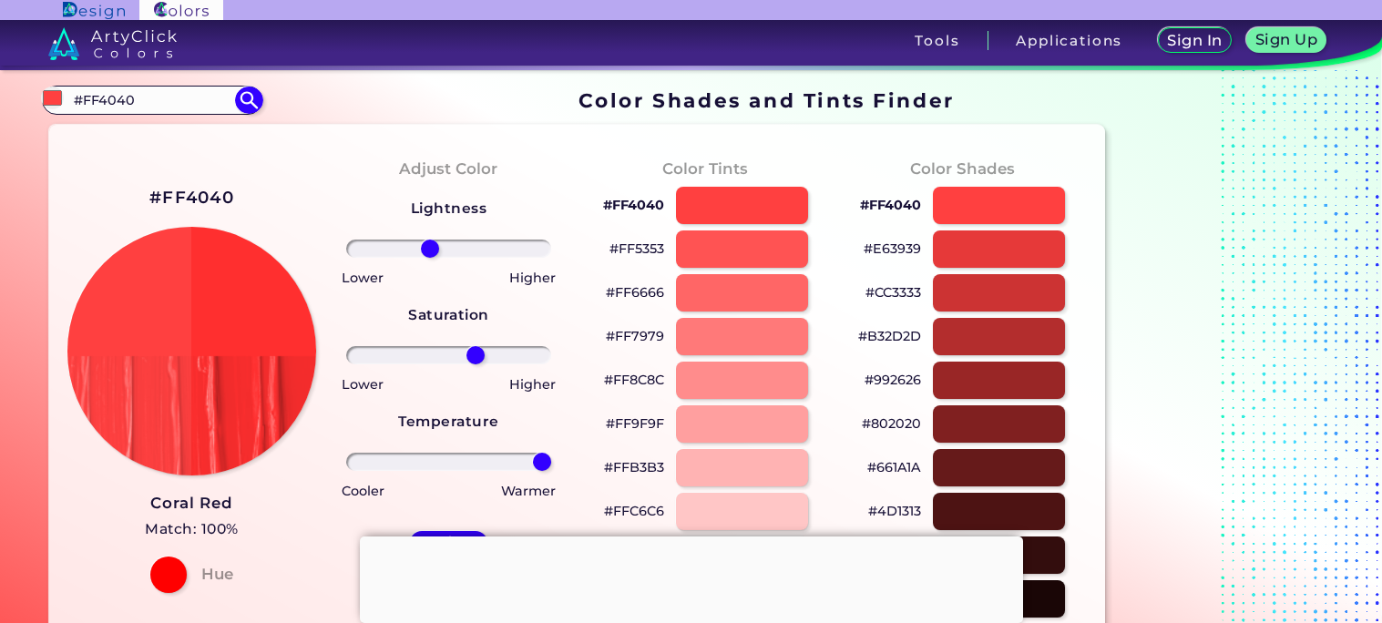
click at [476, 360] on input "range" at bounding box center [448, 355] width 205 height 18
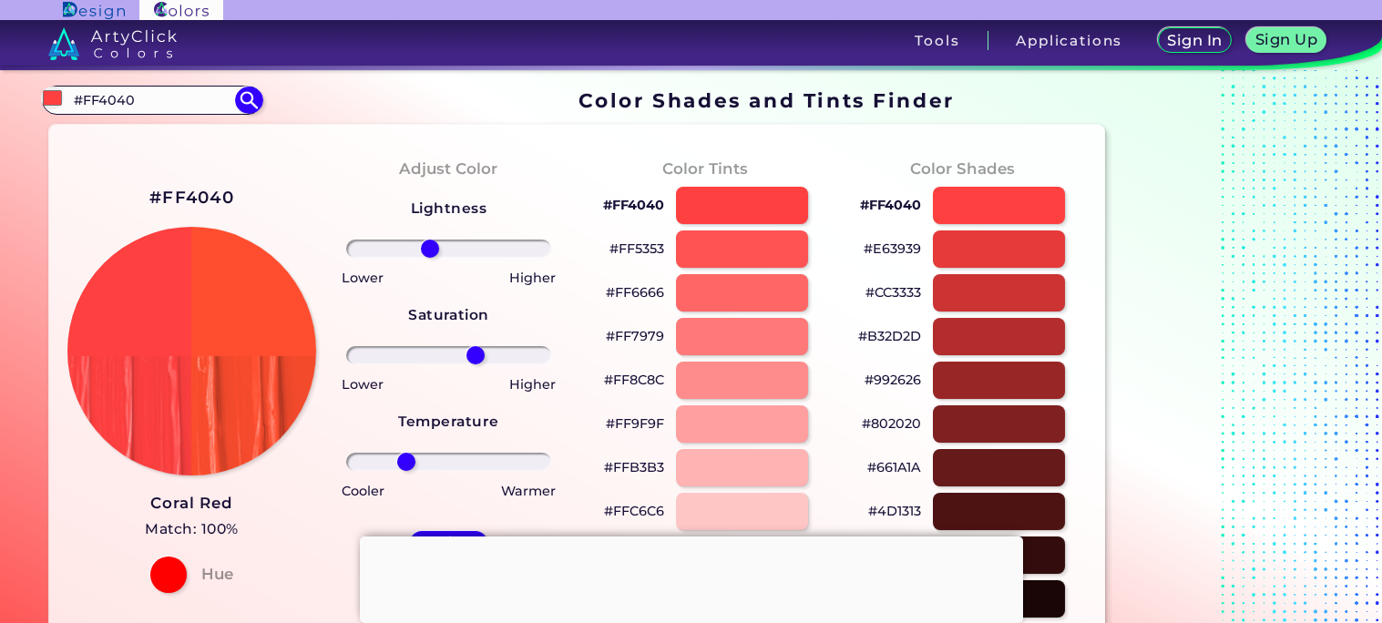
drag, startPoint x: 538, startPoint y: 466, endPoint x: 406, endPoint y: 456, distance: 131.6
type input "-45"
click at [406, 456] on input "range" at bounding box center [448, 462] width 205 height 18
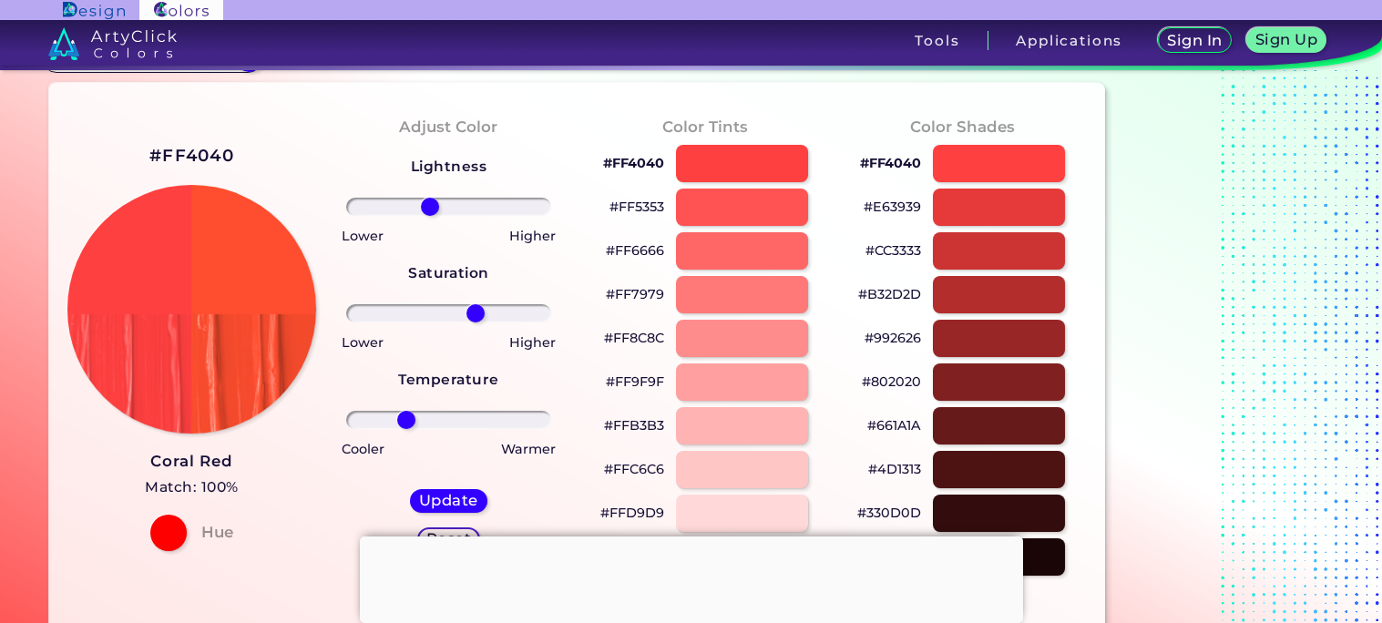
scroll to position [46, 0]
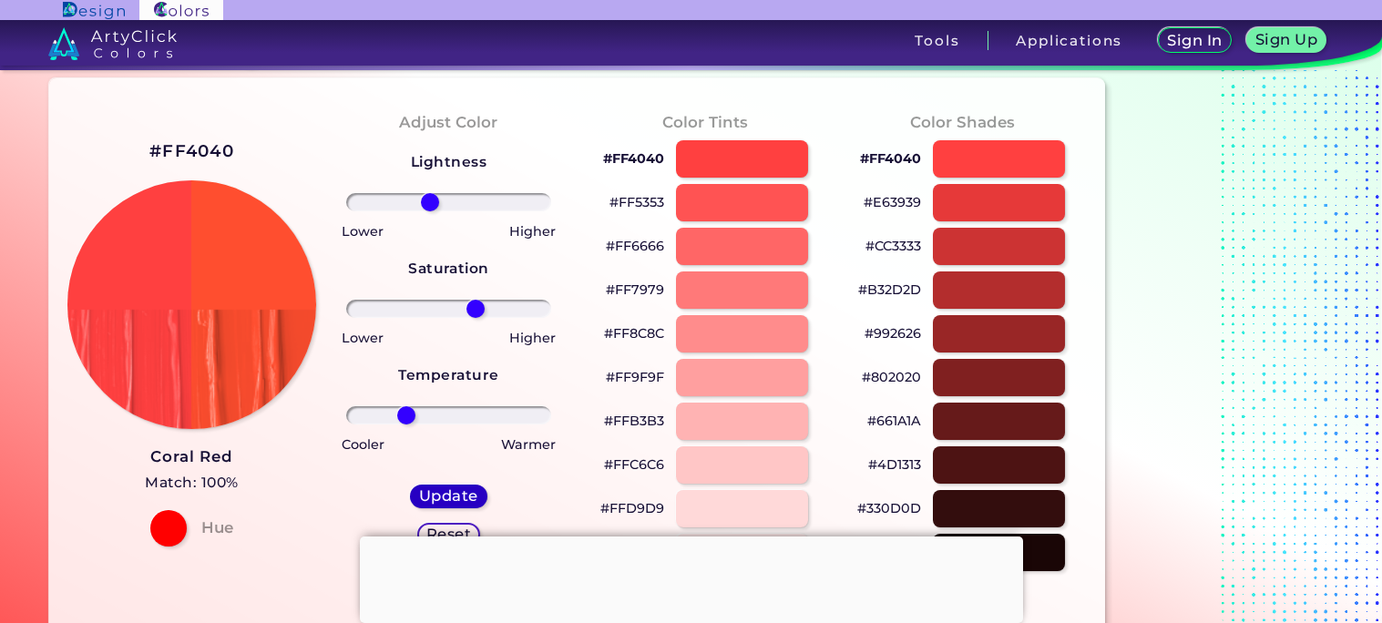
click at [451, 491] on h5 "Update" at bounding box center [449, 496] width 56 height 15
type input "#ff4e2f"
type input "0"
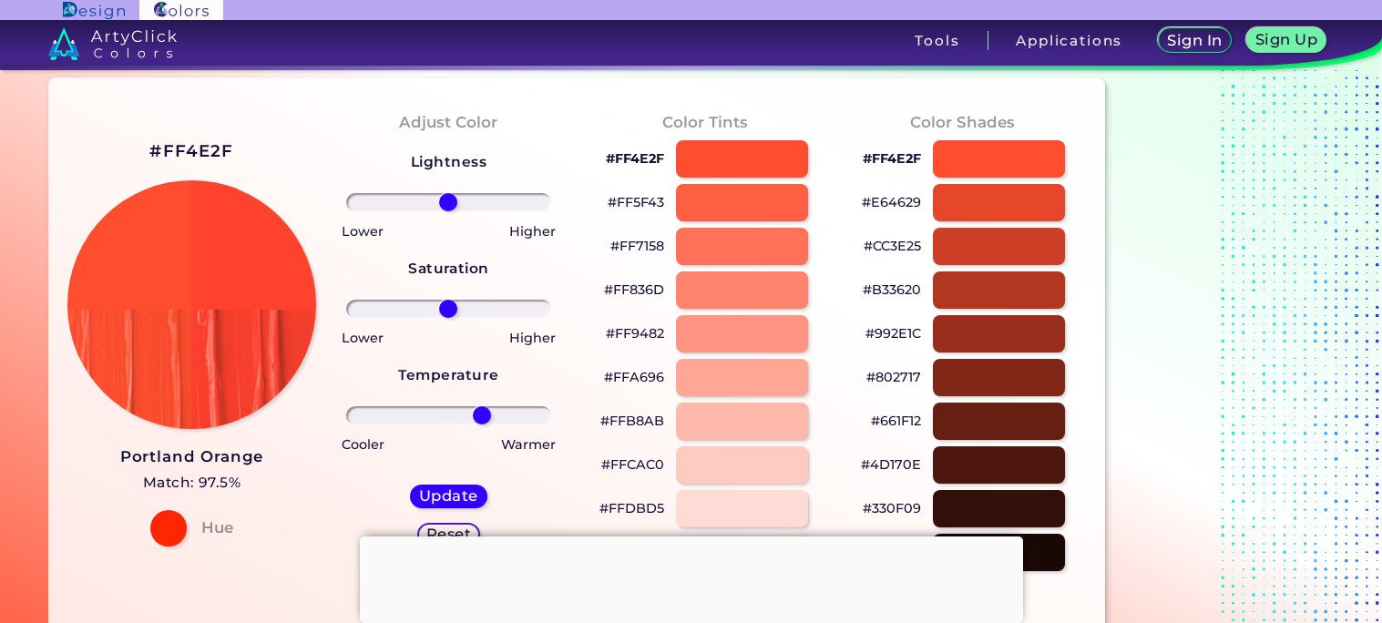
drag, startPoint x: 451, startPoint y: 413, endPoint x: 482, endPoint y: 416, distance: 31.2
type input "36"
click at [482, 416] on input "range" at bounding box center [448, 415] width 205 height 18
drag, startPoint x: 447, startPoint y: 311, endPoint x: 501, endPoint y: 303, distance: 54.3
type input "56"
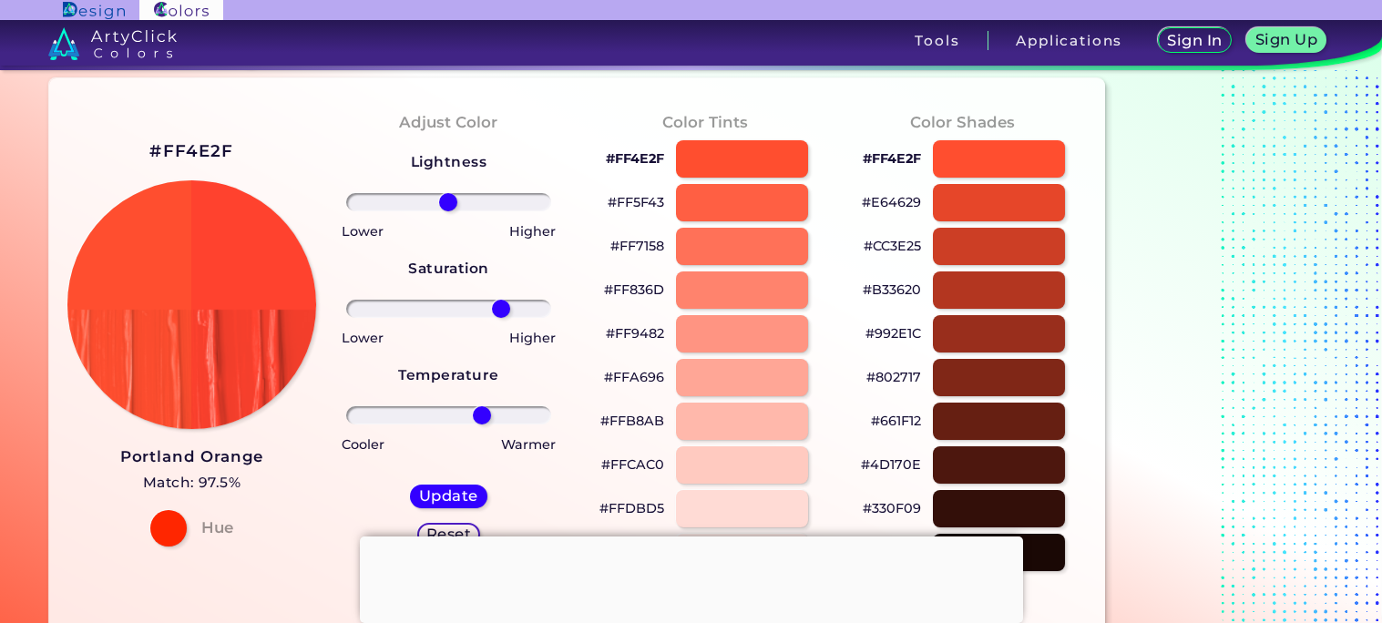
click at [501, 303] on input "range" at bounding box center [448, 309] width 205 height 18
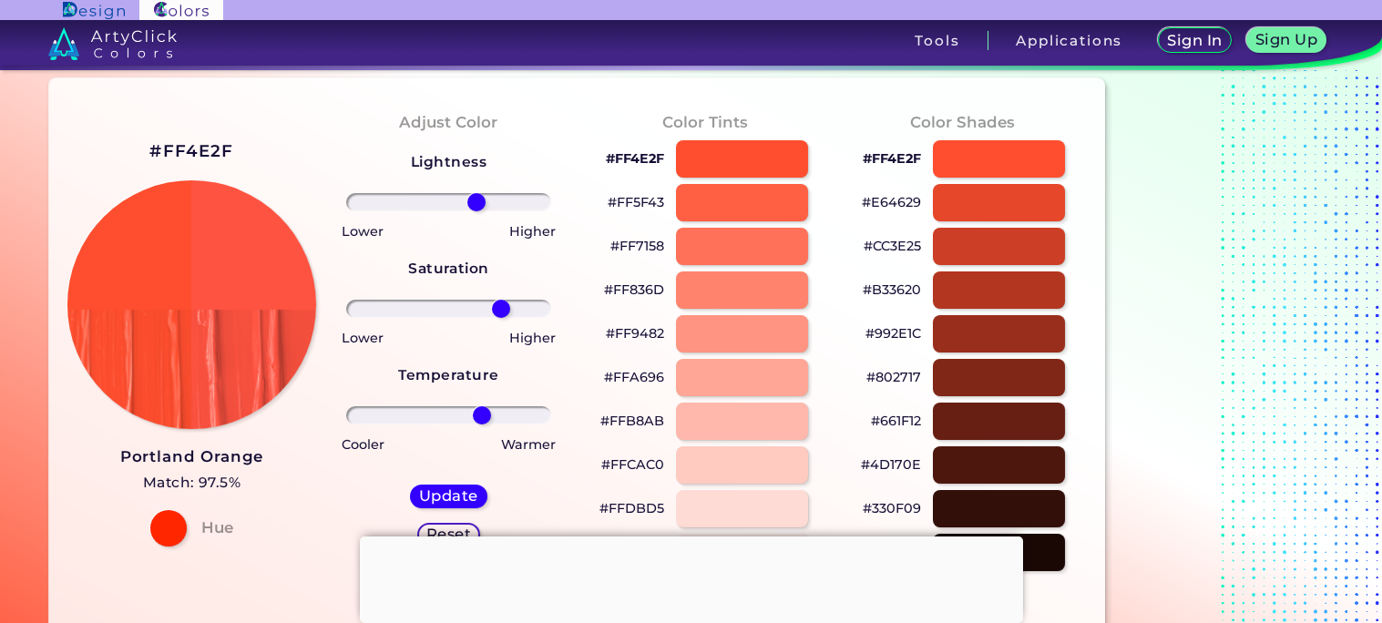
drag, startPoint x: 444, startPoint y: 193, endPoint x: 477, endPoint y: 211, distance: 37.5
type input "30"
click at [477, 211] on input "range" at bounding box center [448, 202] width 205 height 18
click at [447, 494] on h5 "Update" at bounding box center [448, 496] width 57 height 15
type input "#ff5341"
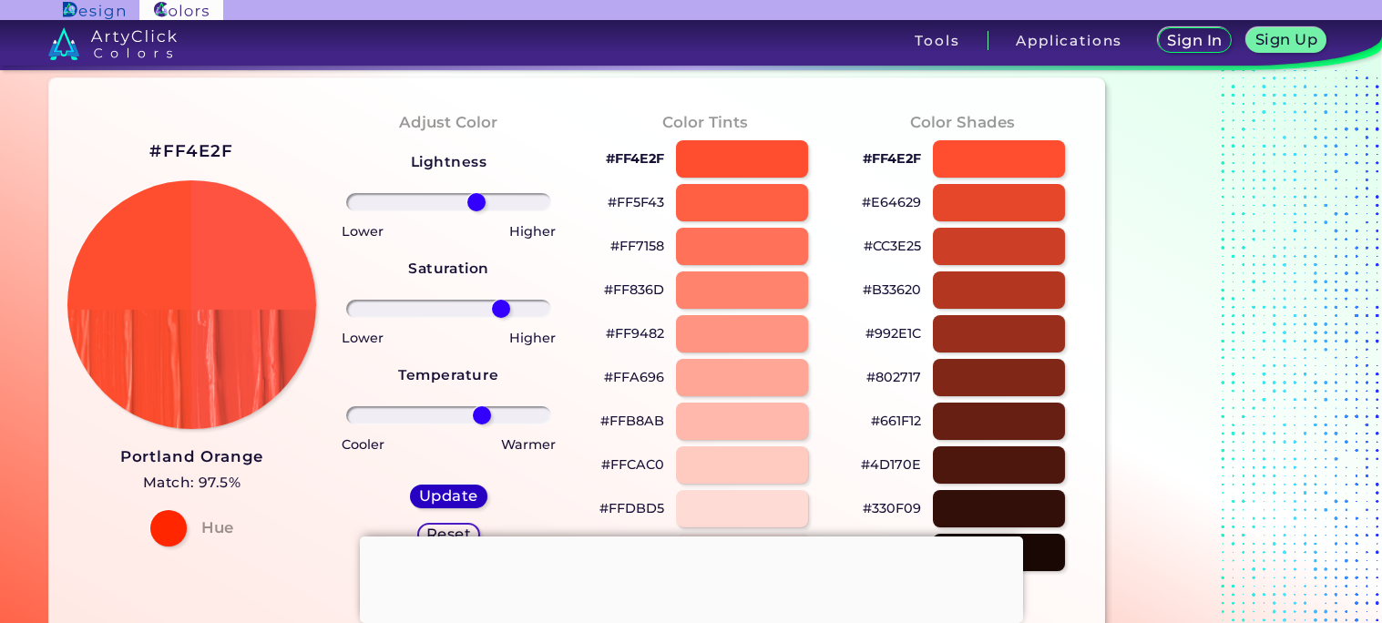
type input "0"
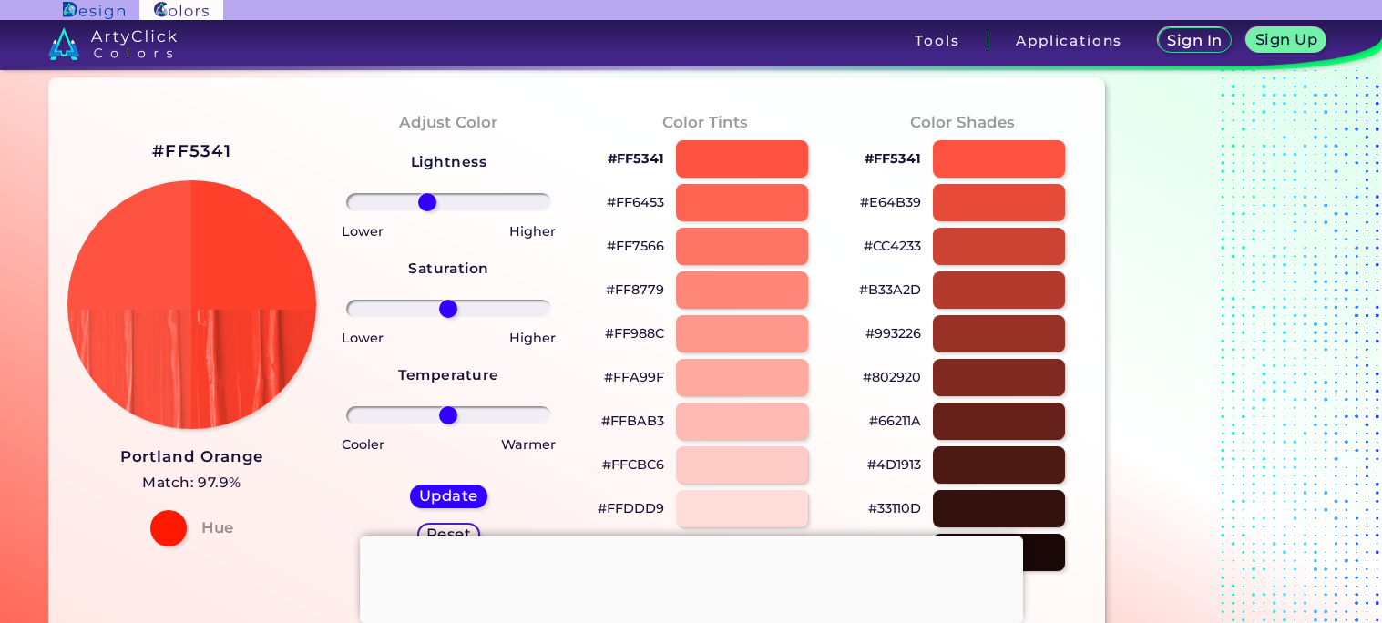
drag, startPoint x: 453, startPoint y: 200, endPoint x: 426, endPoint y: 200, distance: 26.4
type input "-23"
click at [426, 200] on input "range" at bounding box center [448, 202] width 205 height 18
drag, startPoint x: 442, startPoint y: 308, endPoint x: 483, endPoint y: 314, distance: 41.5
type input "37"
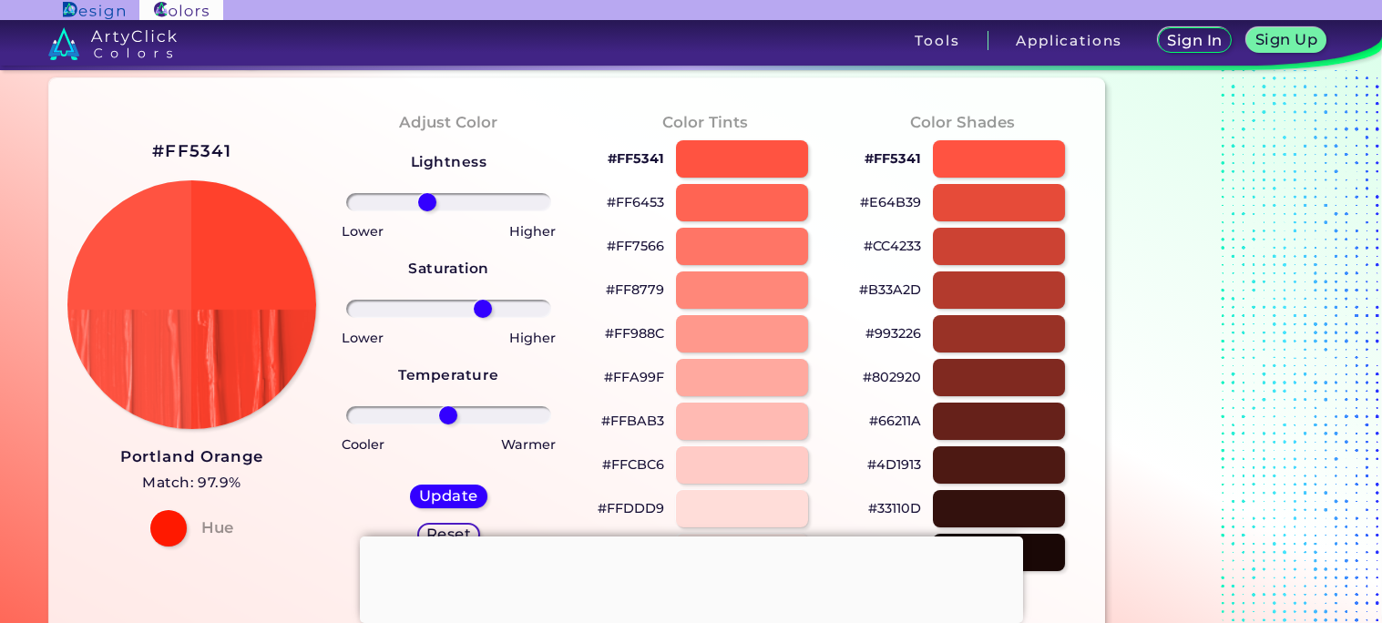
click at [483, 314] on input "range" at bounding box center [448, 309] width 205 height 18
type input "5"
click at [453, 411] on input "range" at bounding box center [448, 415] width 205 height 18
click at [440, 491] on h5 "Update" at bounding box center [449, 496] width 55 height 14
type input "#ff402c"
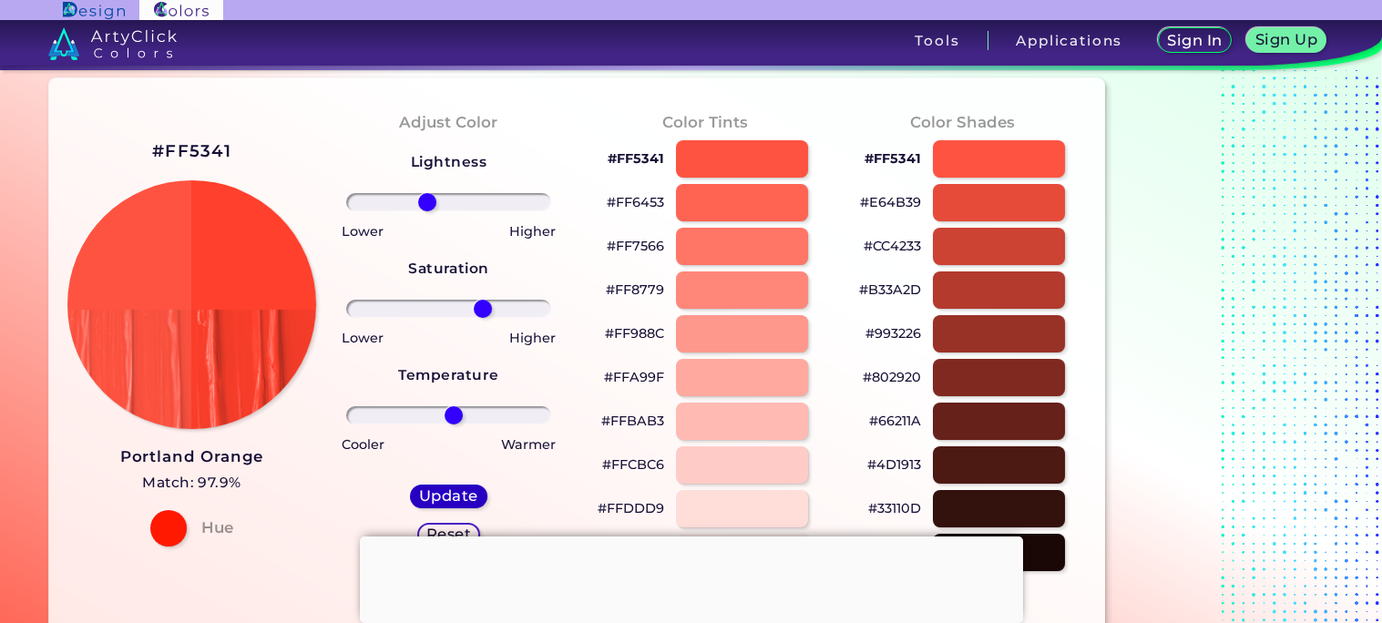
type input "0"
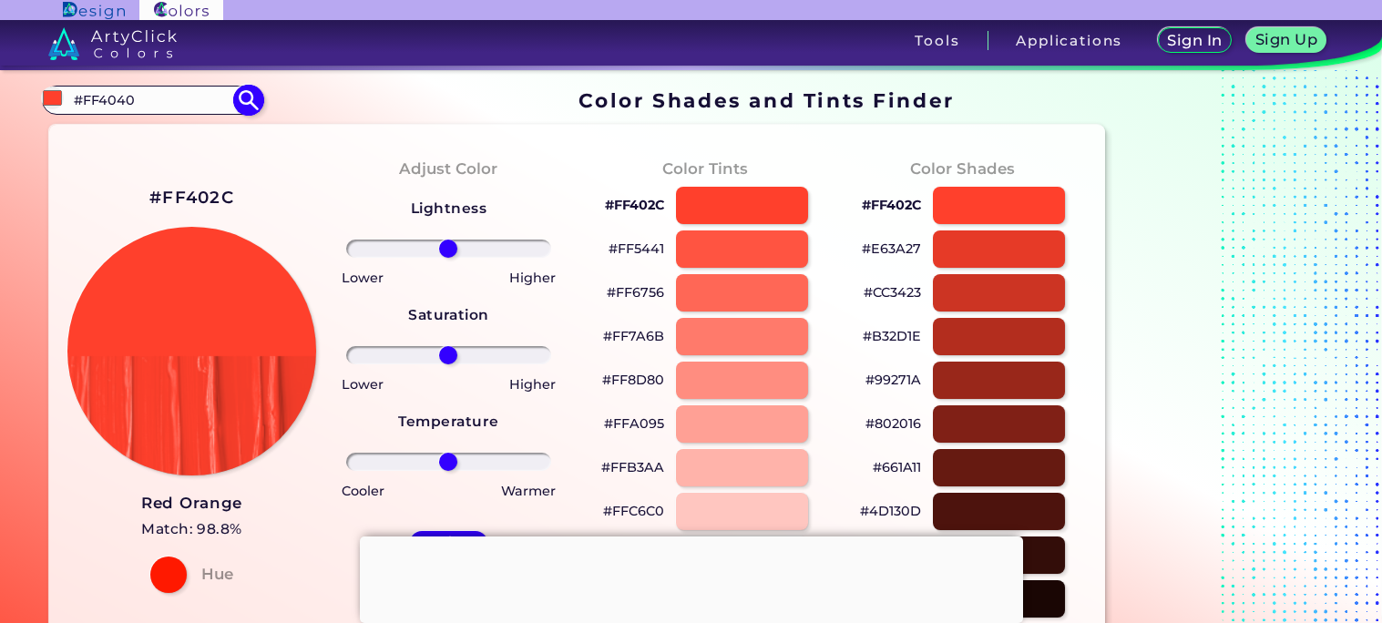
click at [192, 102] on input "#FF4040" at bounding box center [151, 99] width 169 height 25
type input "#ff4040"
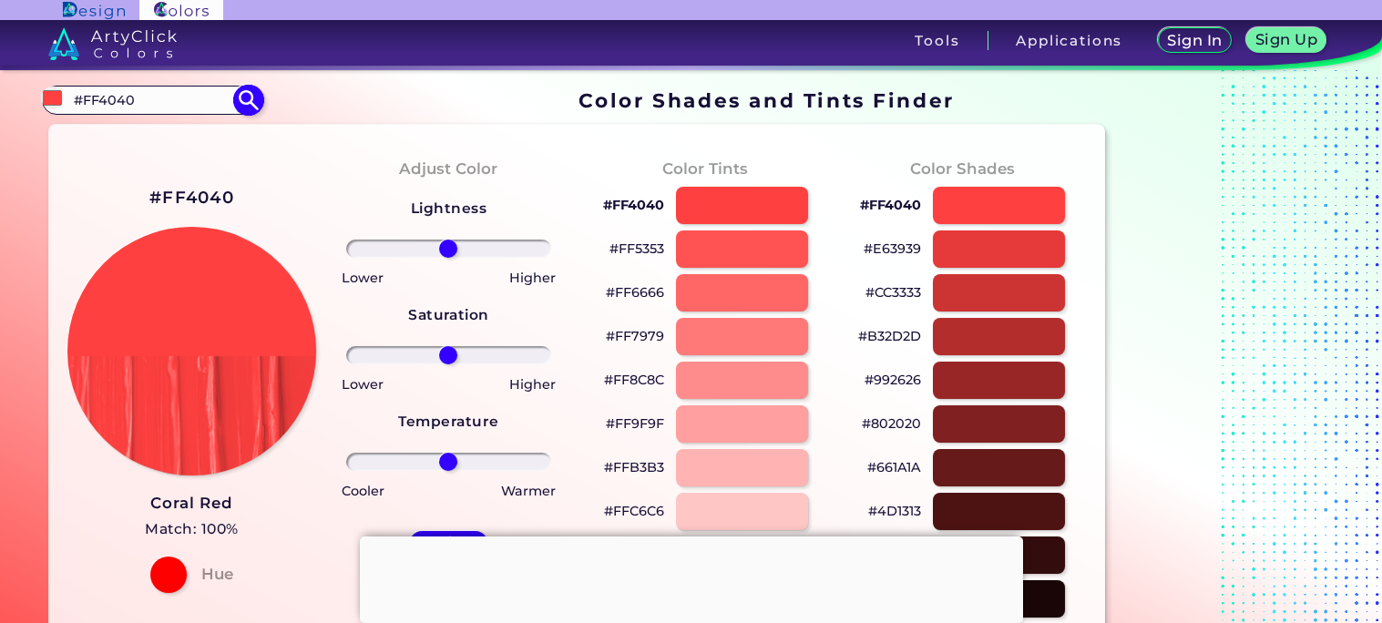
drag, startPoint x: 177, startPoint y: 105, endPoint x: 67, endPoint y: 102, distance: 110.3
click at [67, 102] on div "#ff4040 #FF4040 Acadia ◉ Acid Green ◉ Aero Blue ◉ Alabaster ◉ Albescent White ◉…" at bounding box center [152, 100] width 221 height 29
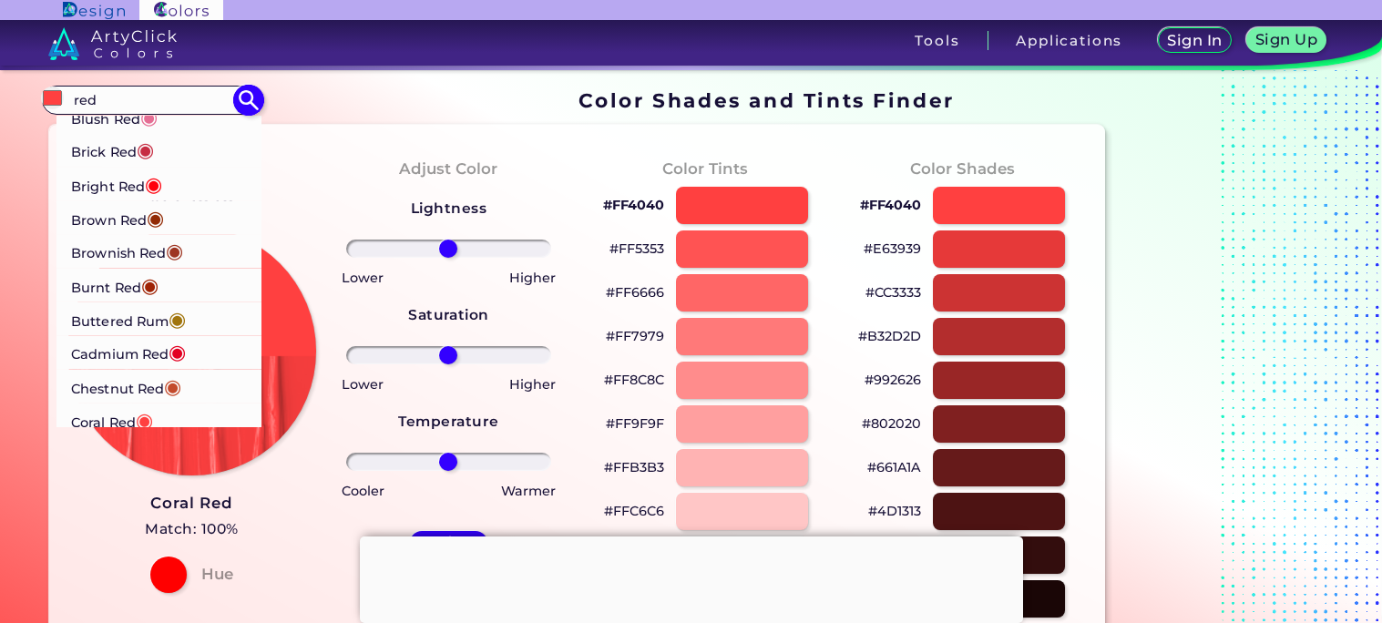
scroll to position [175, 0]
type input "red"
click at [155, 176] on span "◉" at bounding box center [152, 185] width 17 height 24
type input "#ff000d"
type input "#FF000D"
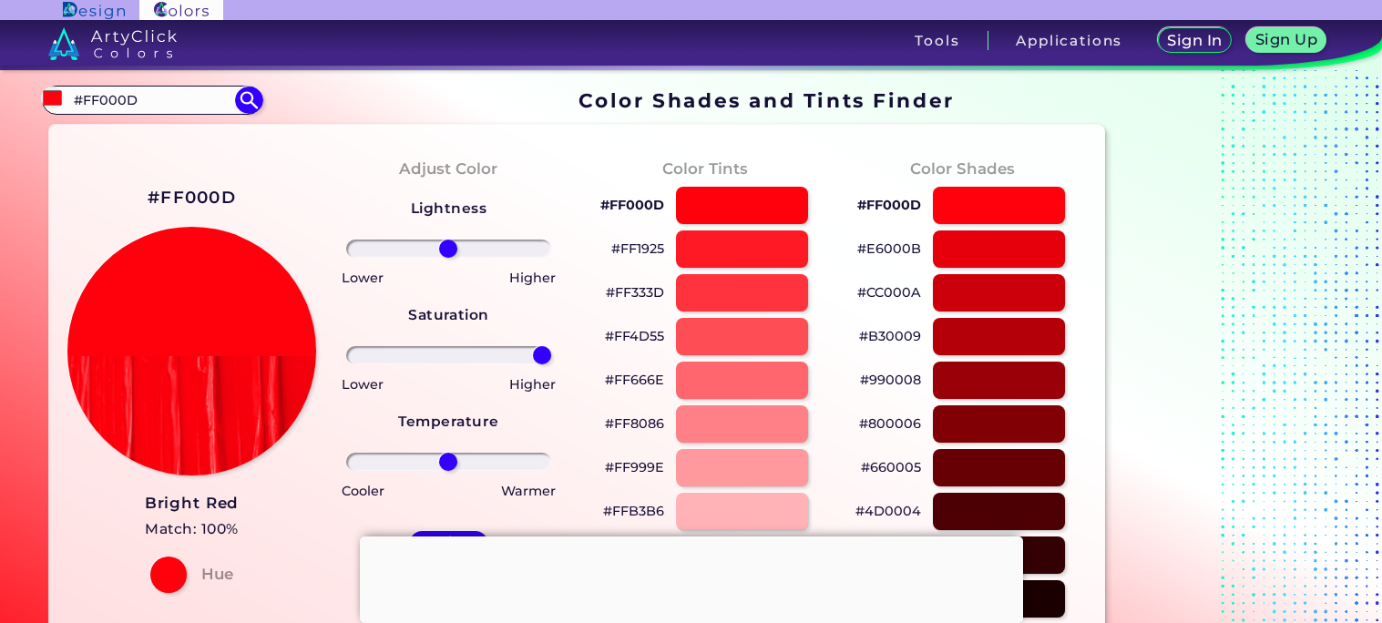
drag, startPoint x: 446, startPoint y: 355, endPoint x: 560, endPoint y: 363, distance: 115.0
type input "100"
click at [551, 363] on input "range" at bounding box center [448, 355] width 205 height 18
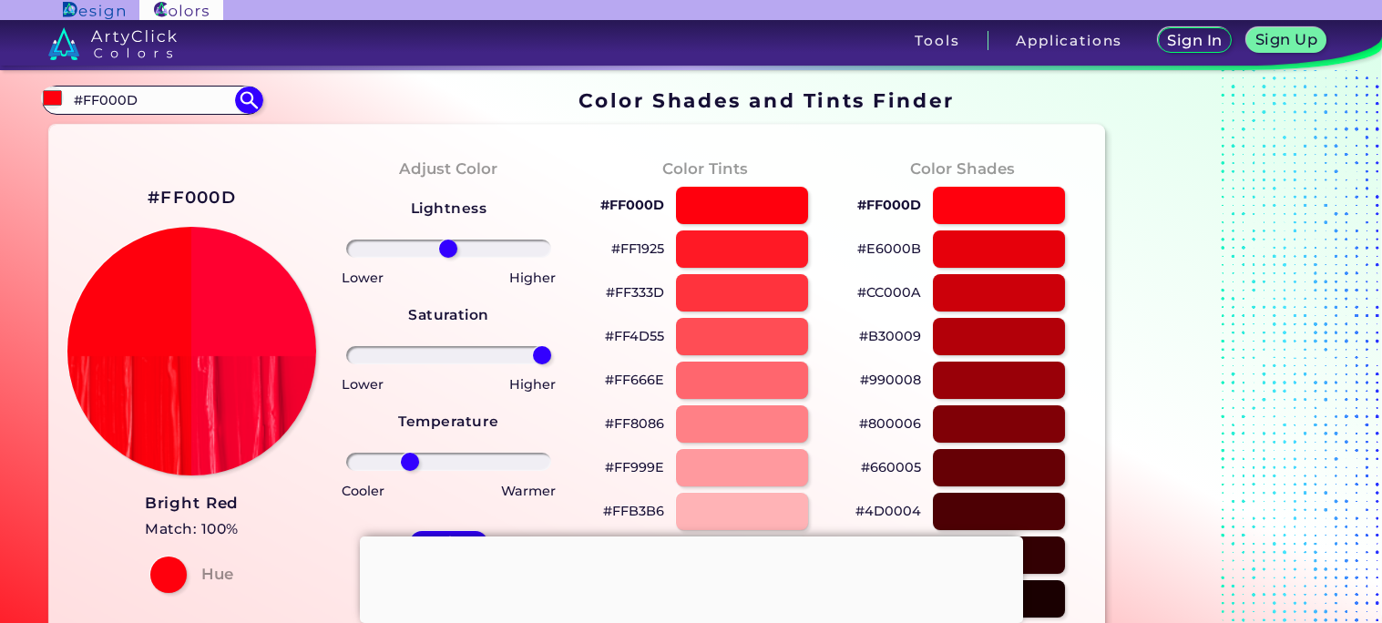
drag, startPoint x: 446, startPoint y: 464, endPoint x: 409, endPoint y: 477, distance: 39.5
type input "-41"
click at [409, 471] on input "range" at bounding box center [448, 462] width 205 height 18
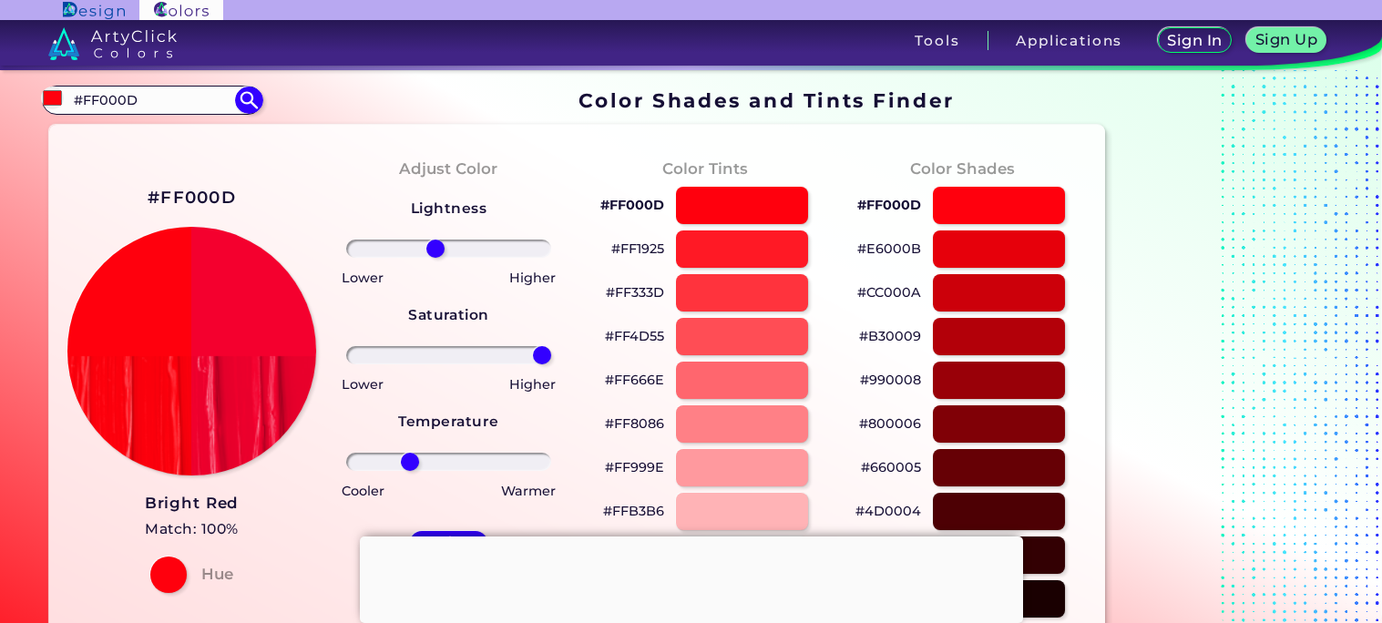
drag, startPoint x: 443, startPoint y: 248, endPoint x: 436, endPoint y: 255, distance: 10.3
type input "-14"
click at [436, 255] on input "range" at bounding box center [448, 249] width 205 height 18
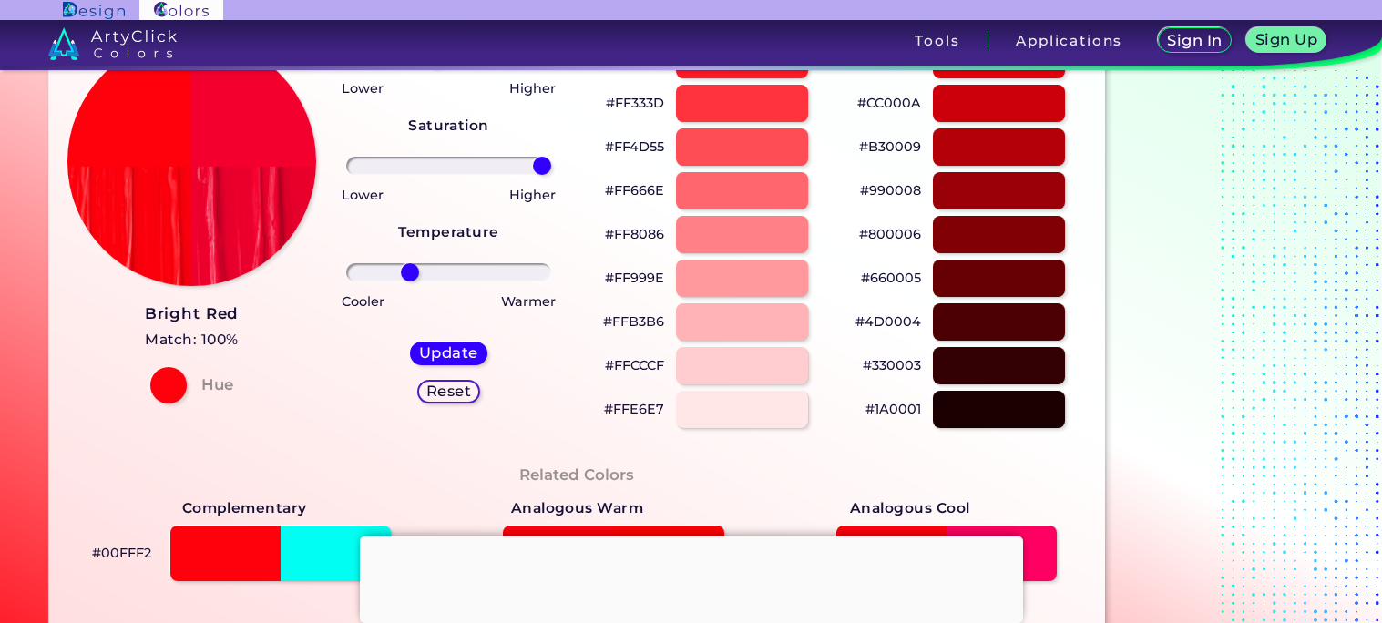
scroll to position [215, 0]
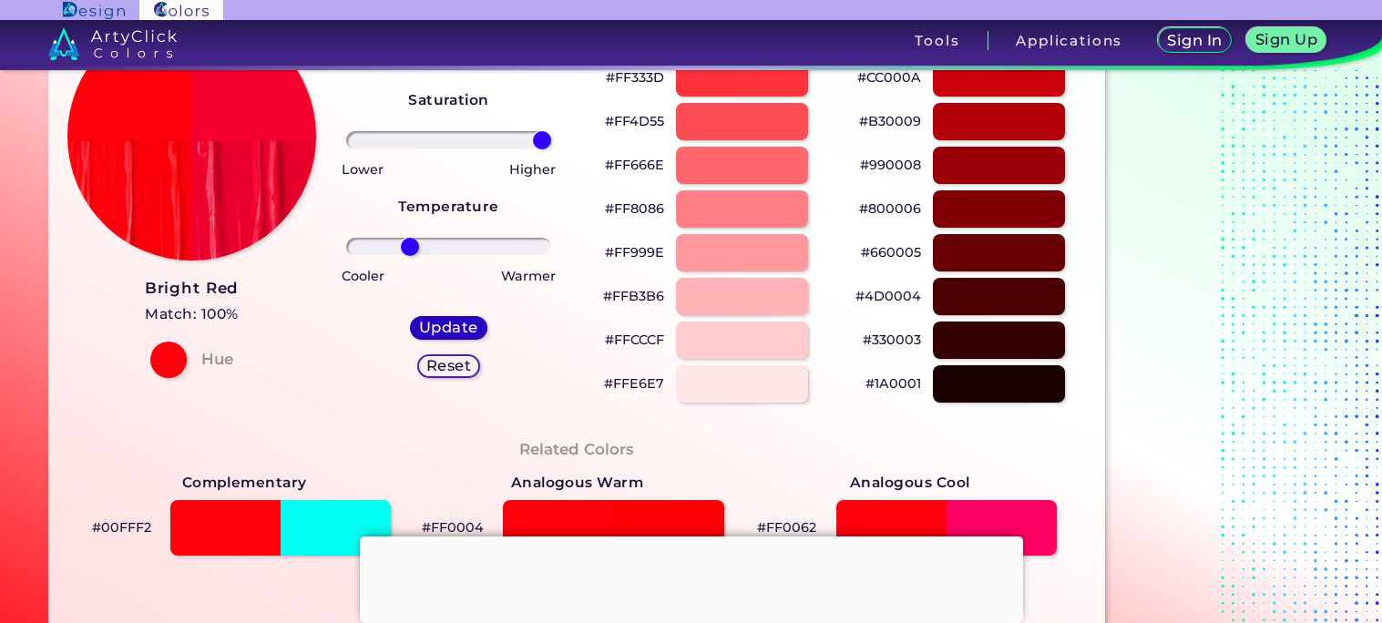
click at [450, 328] on h5 "Update" at bounding box center [448, 328] width 55 height 14
type input "#f4002e"
type input "0"
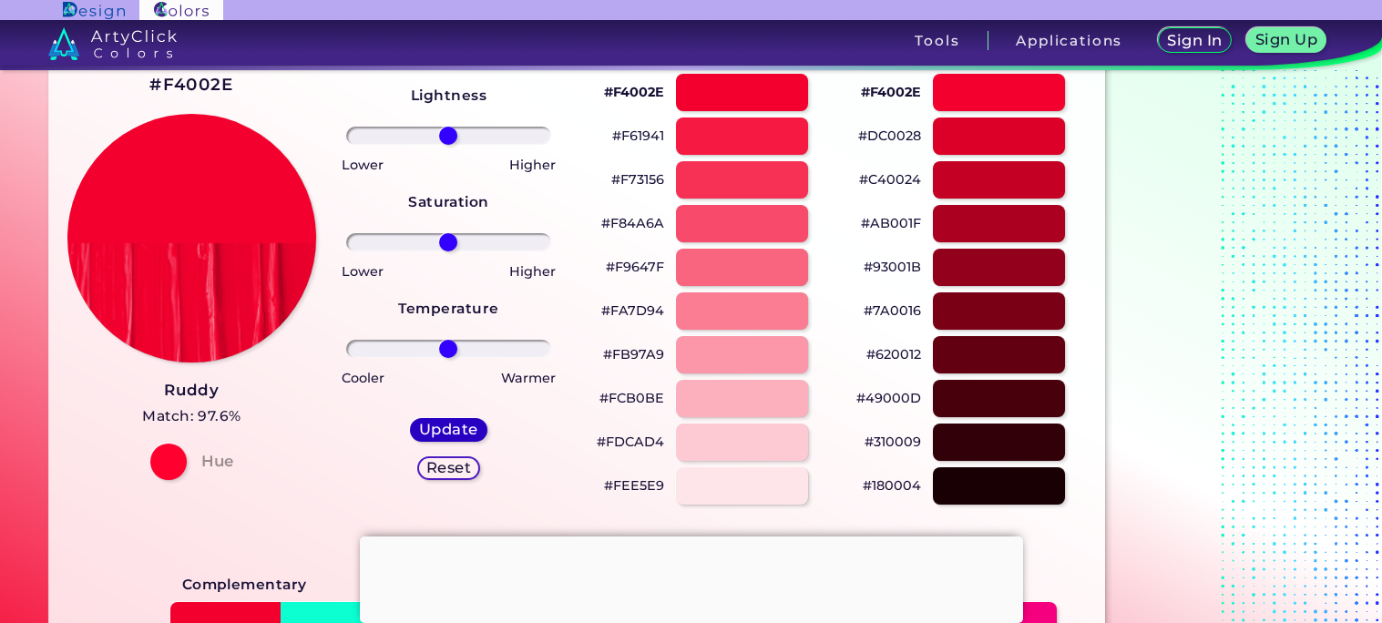
scroll to position [108, 0]
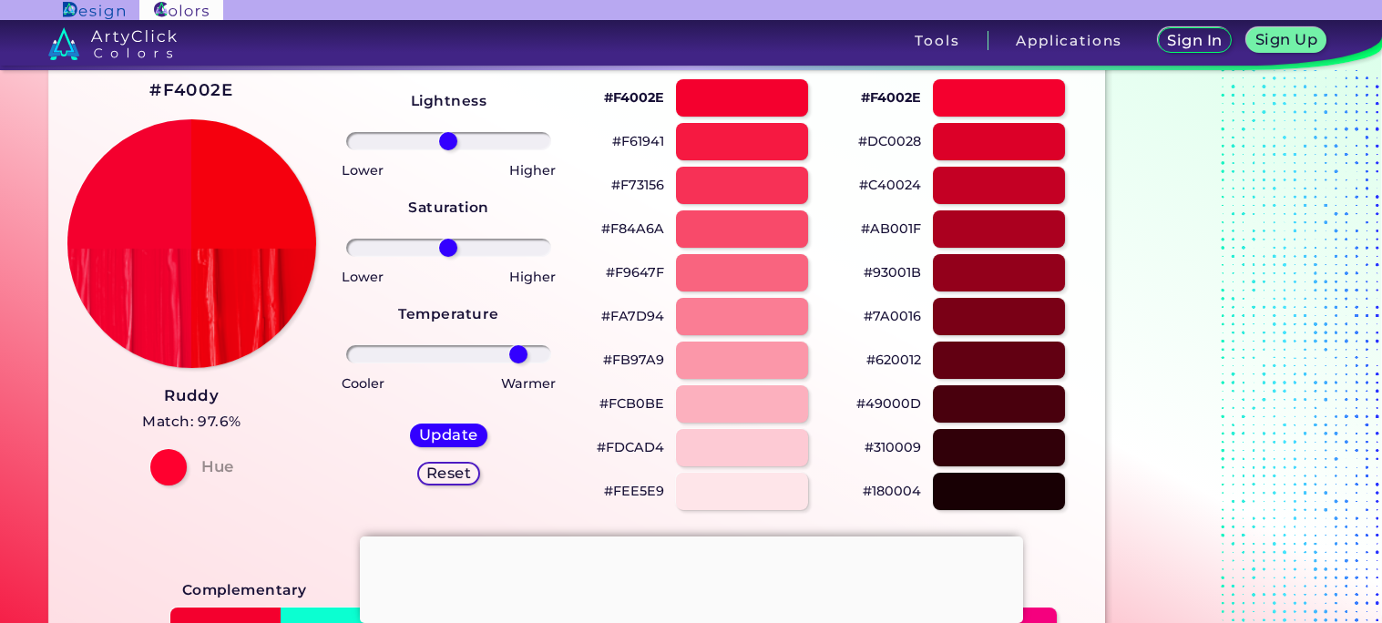
drag, startPoint x: 449, startPoint y: 354, endPoint x: 518, endPoint y: 361, distance: 68.7
type input "75"
click at [518, 361] on input "range" at bounding box center [448, 354] width 205 height 18
click at [480, 425] on div "Update" at bounding box center [449, 435] width 72 height 23
type input "#f5000e"
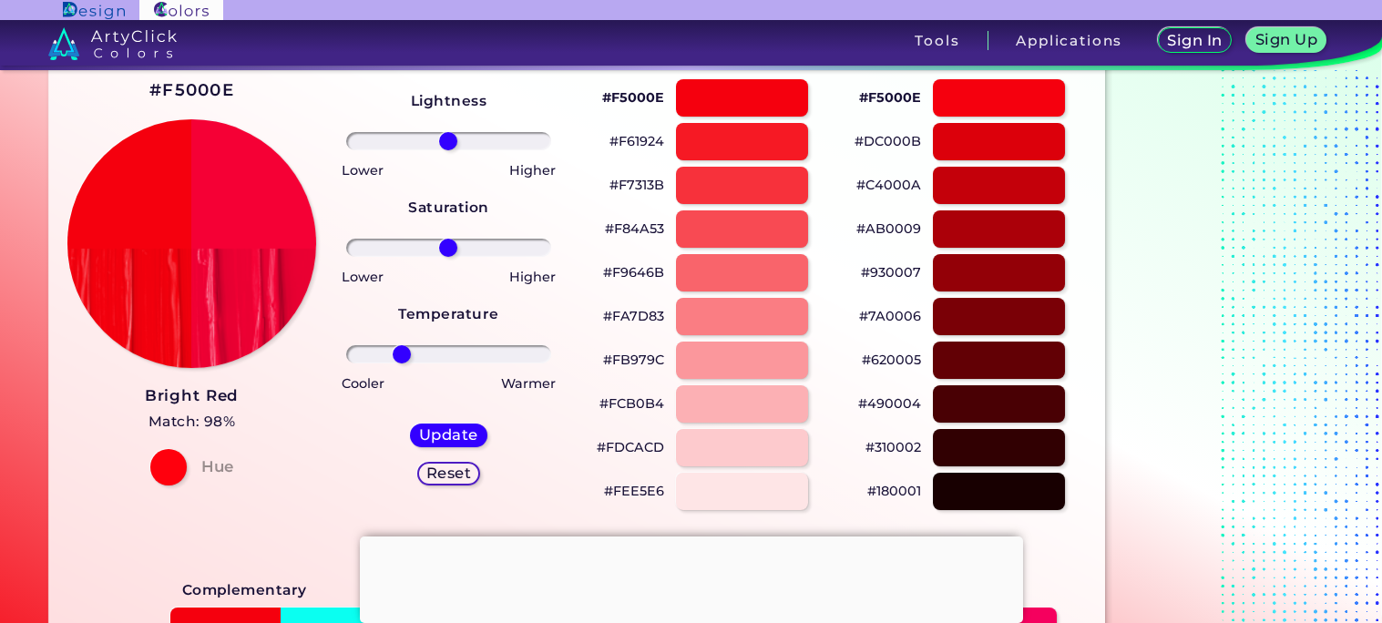
drag, startPoint x: 444, startPoint y: 361, endPoint x: 401, endPoint y: 362, distance: 42.8
type input "-51"
click at [401, 362] on input "range" at bounding box center [448, 354] width 205 height 18
click at [441, 438] on h5 "Update" at bounding box center [448, 434] width 62 height 15
type input "#f50036"
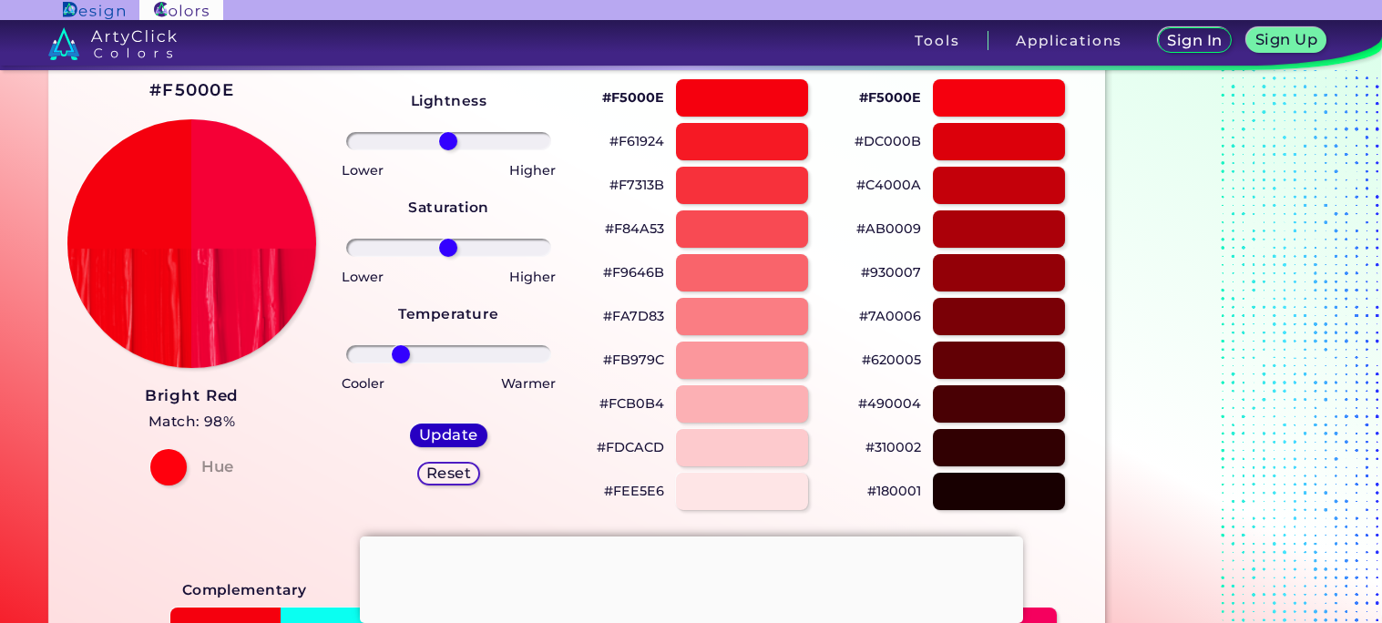
type input "0"
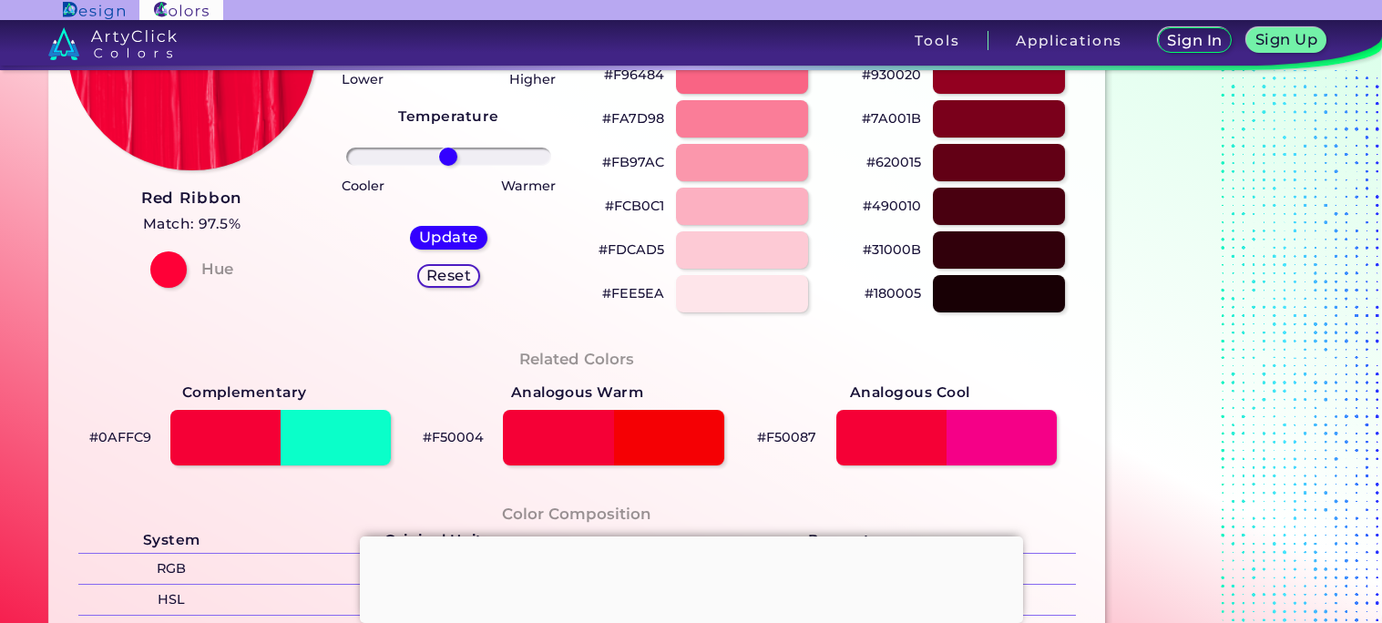
scroll to position [306, 0]
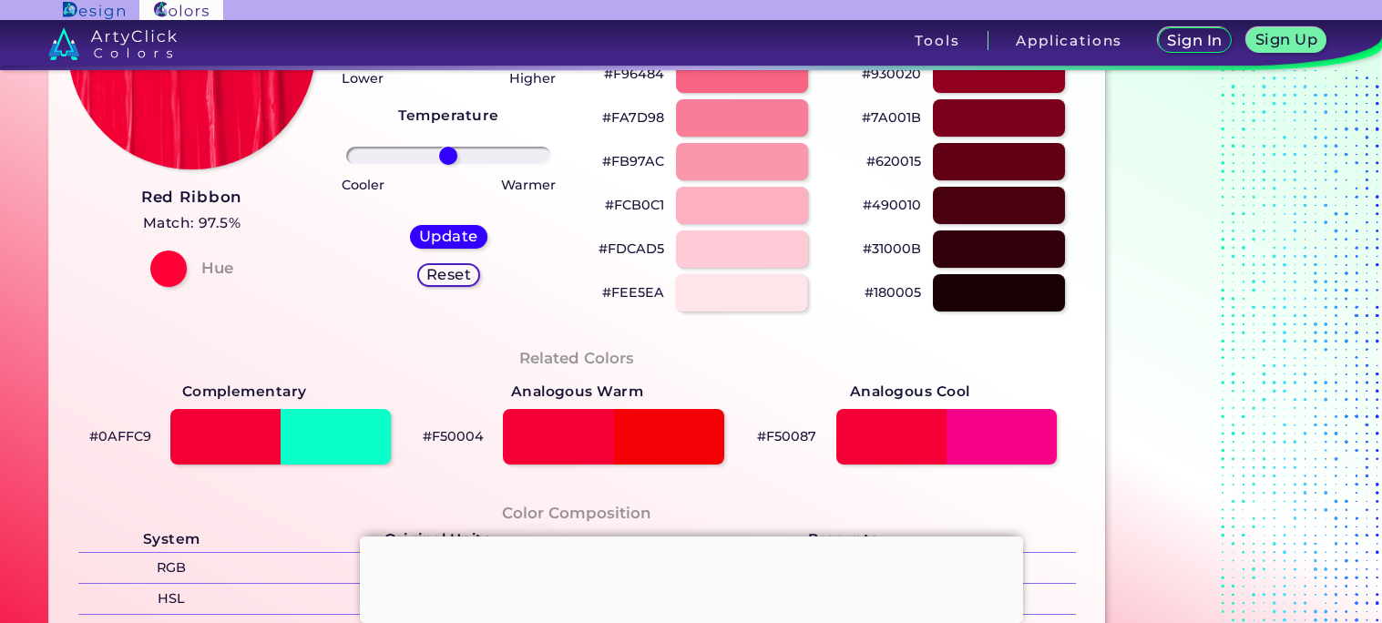
click at [732, 304] on div at bounding box center [741, 292] width 133 height 37
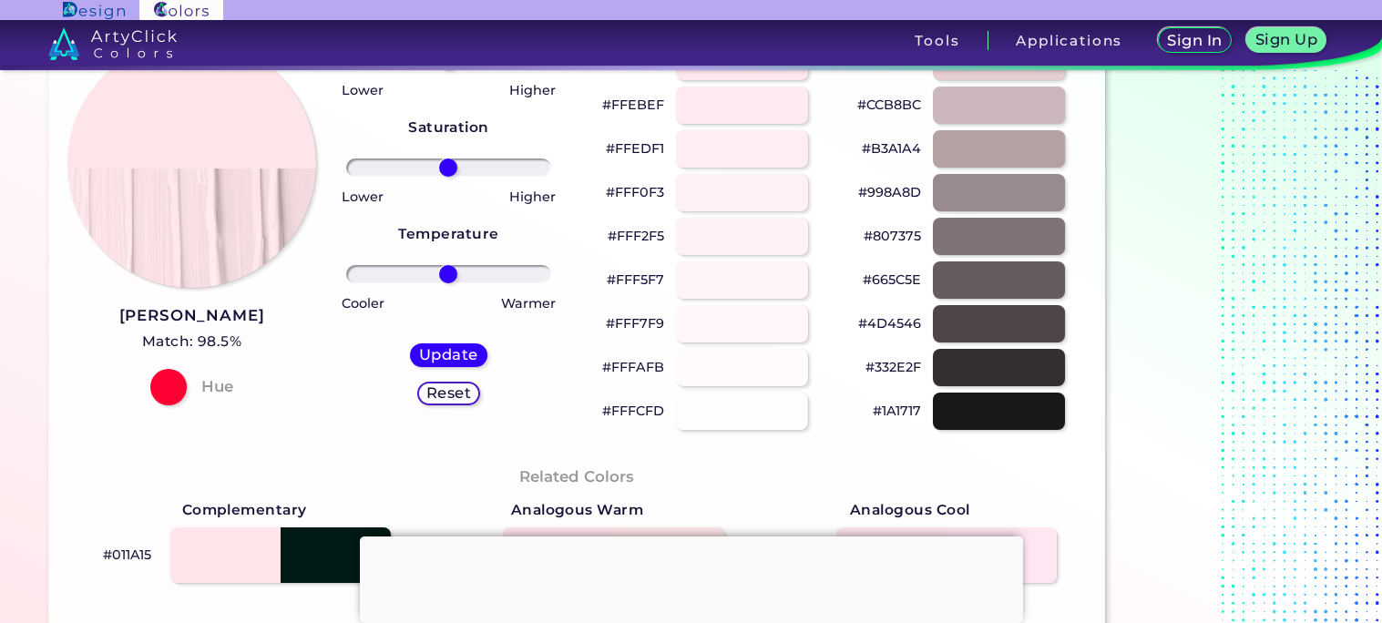
scroll to position [184, 0]
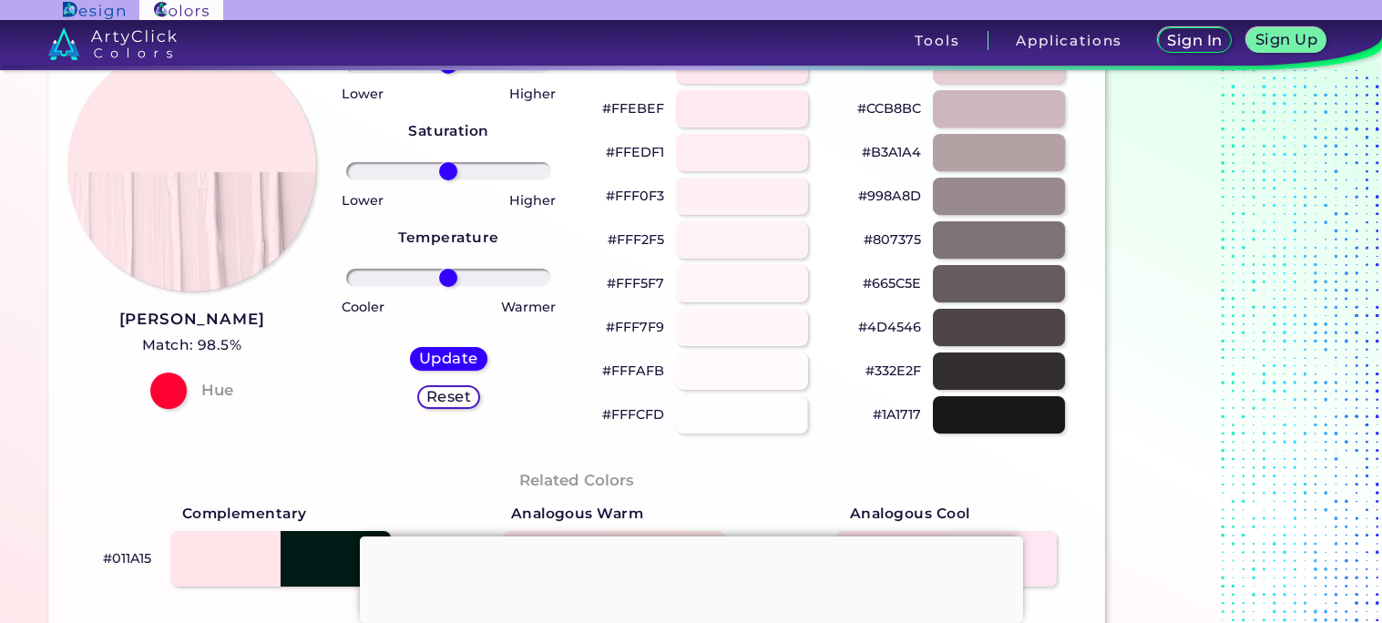
click at [737, 418] on div at bounding box center [741, 414] width 133 height 37
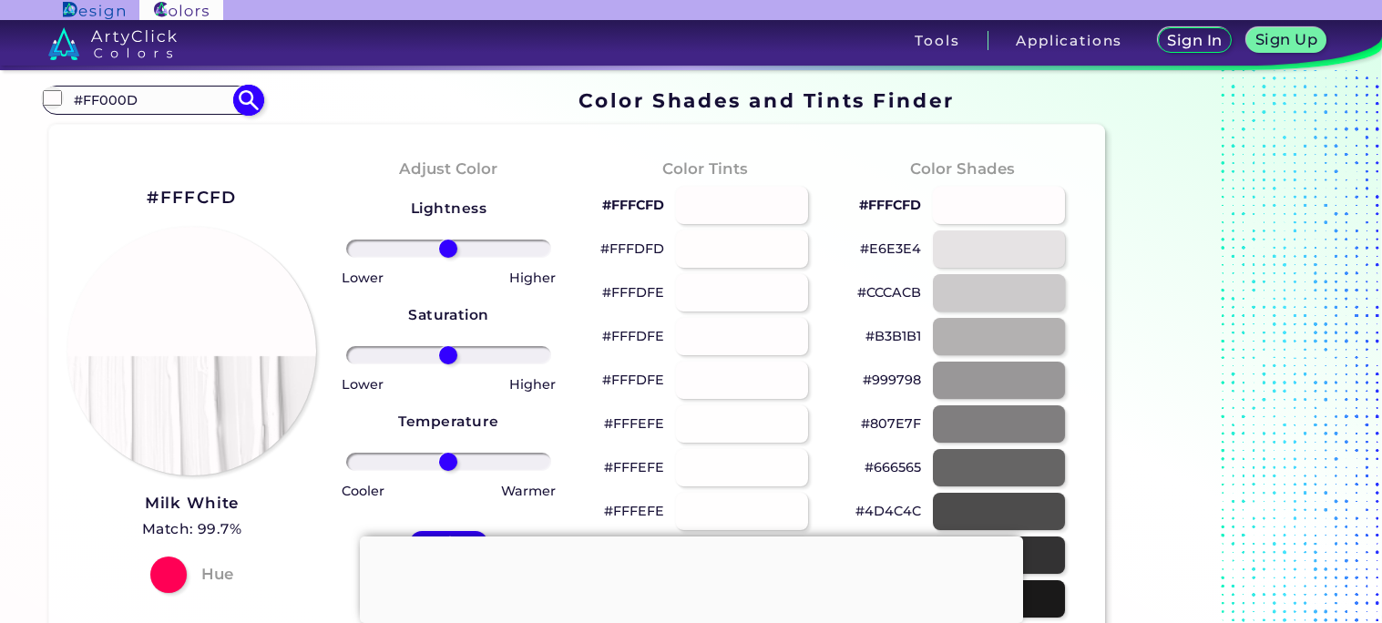
click at [256, 102] on img at bounding box center [249, 100] width 32 height 32
type input "#ff000d"
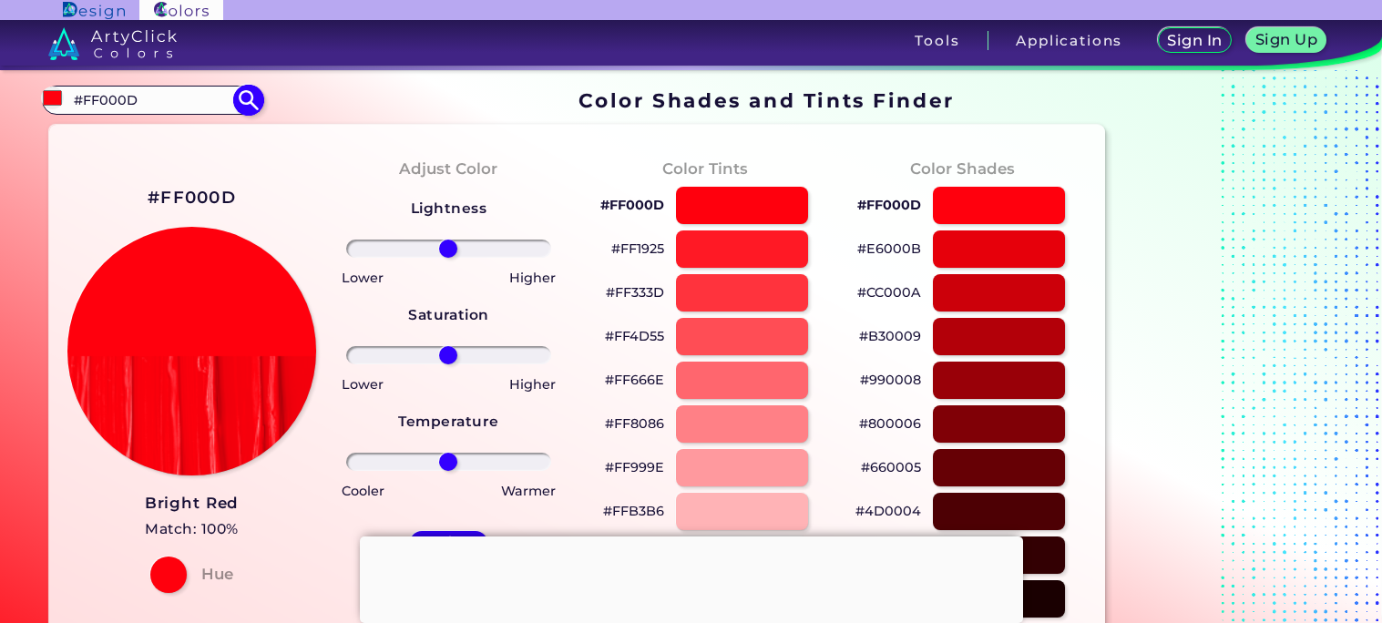
click at [176, 104] on input "#FF000D" at bounding box center [151, 99] width 169 height 25
type input "#"
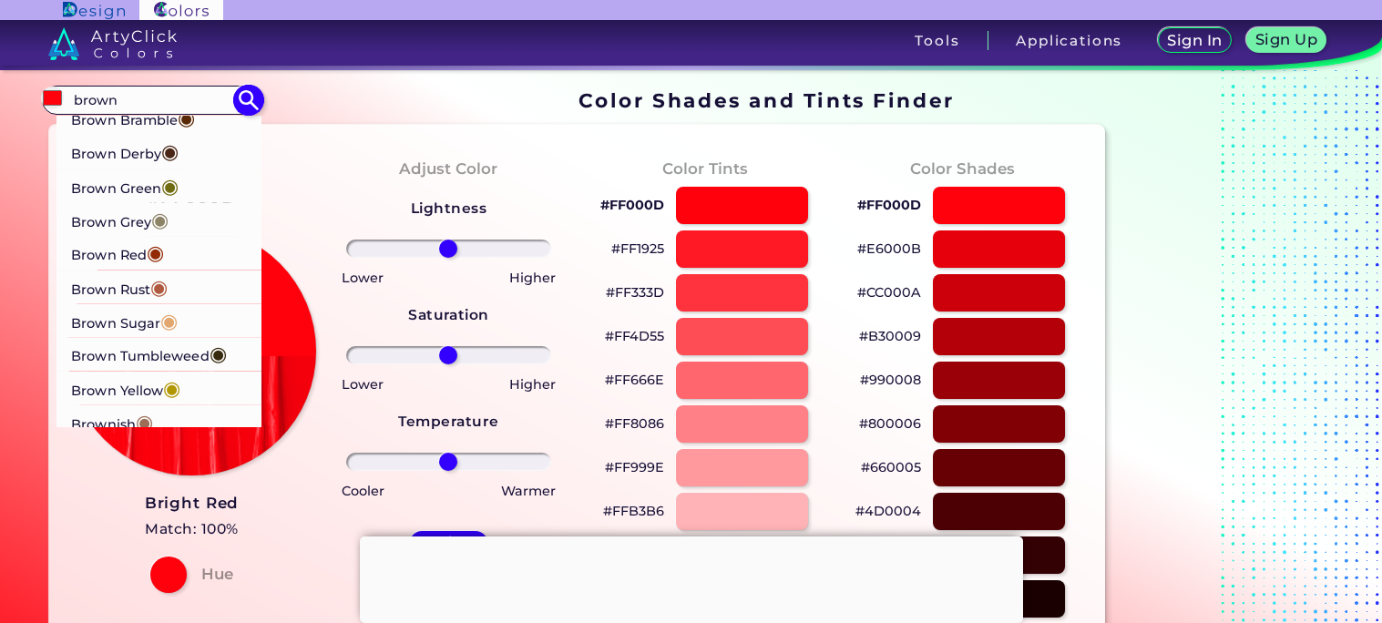
scroll to position [75, 0]
type input "brown"
click at [194, 289] on li "Brown Rust ◉" at bounding box center [159, 286] width 206 height 34
type input "#af593e"
type input "#AF593E"
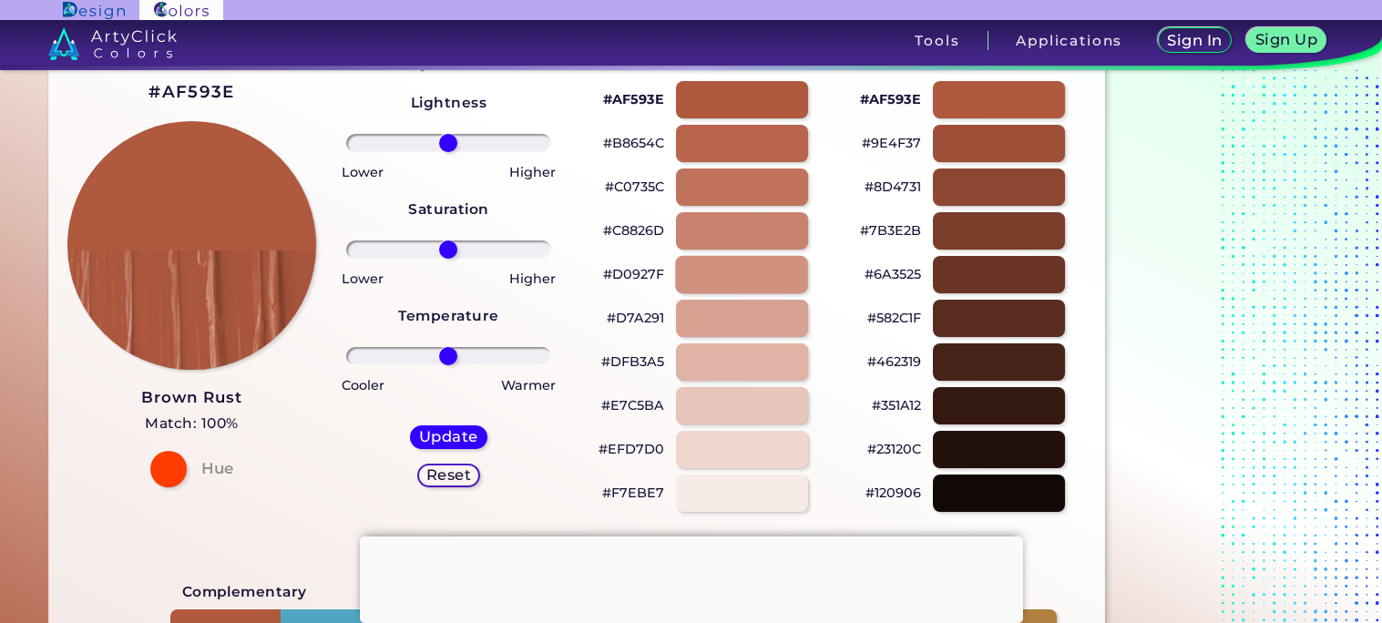
scroll to position [108, 0]
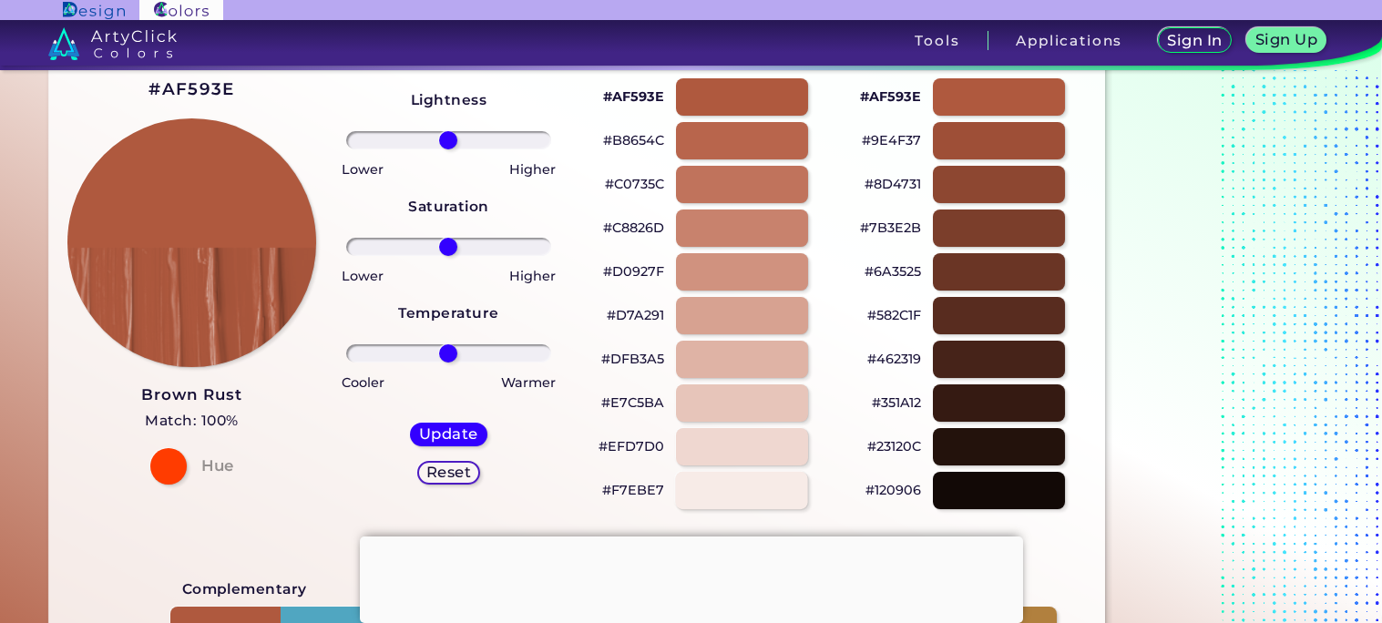
click at [718, 477] on div at bounding box center [741, 490] width 133 height 37
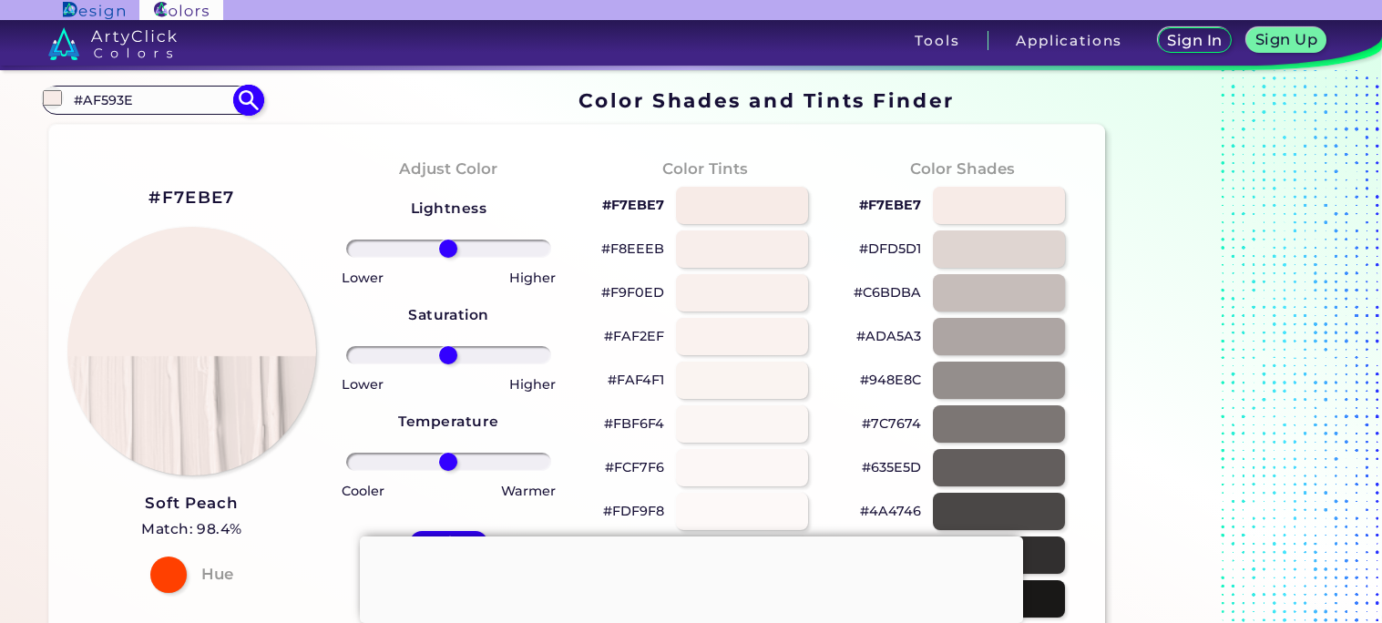
click at [139, 93] on input "#AF593E" at bounding box center [151, 99] width 169 height 25
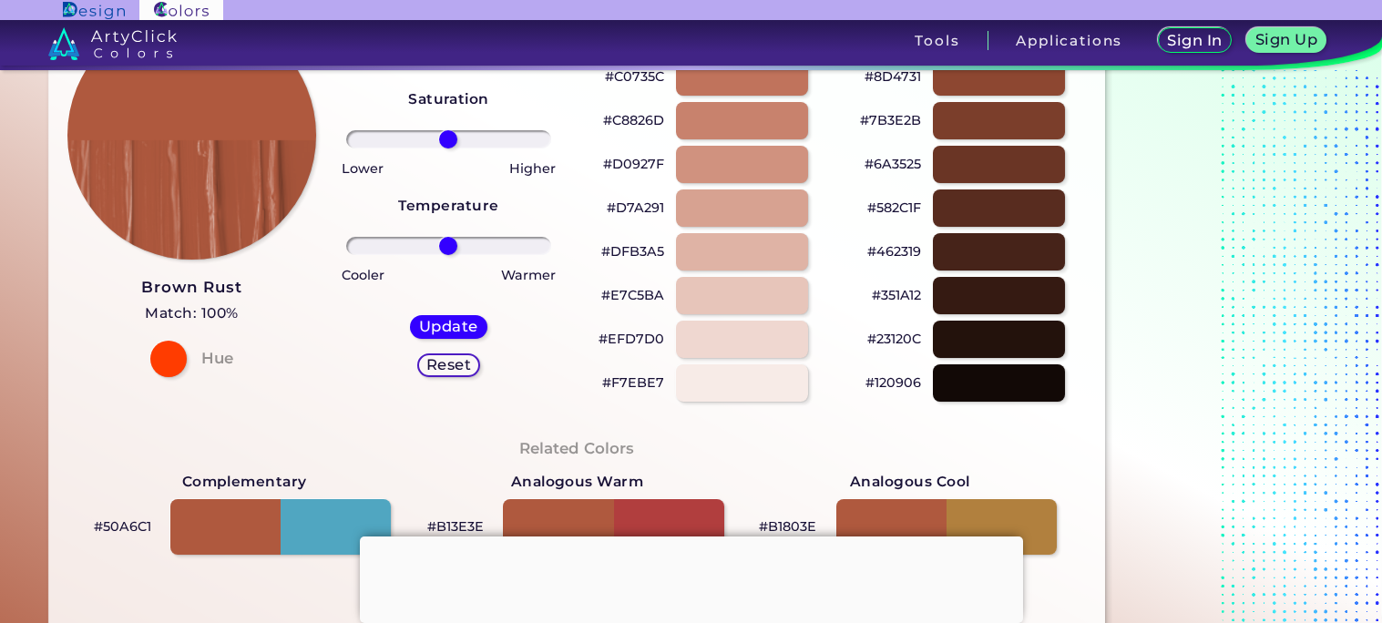
scroll to position [267, 0]
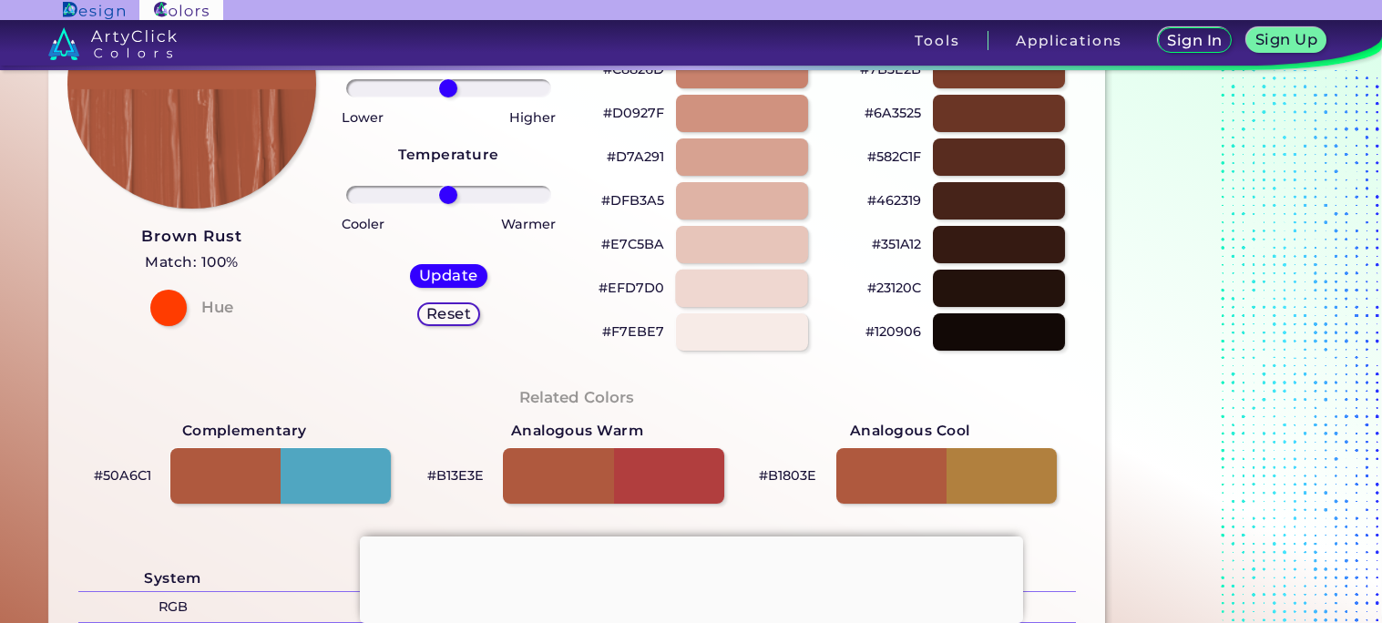
click at [705, 297] on div at bounding box center [741, 288] width 133 height 37
type input "#efd7d0"
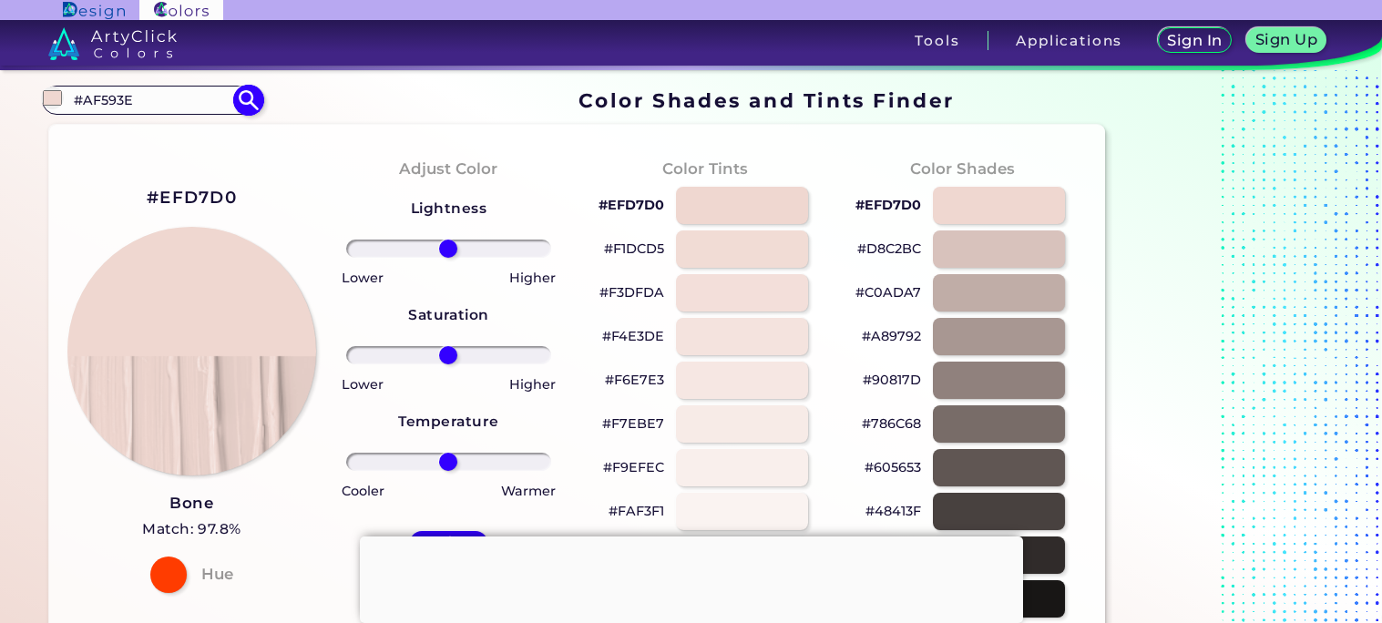
click at [139, 105] on input "#AF593E" at bounding box center [151, 99] width 169 height 25
type input "#"
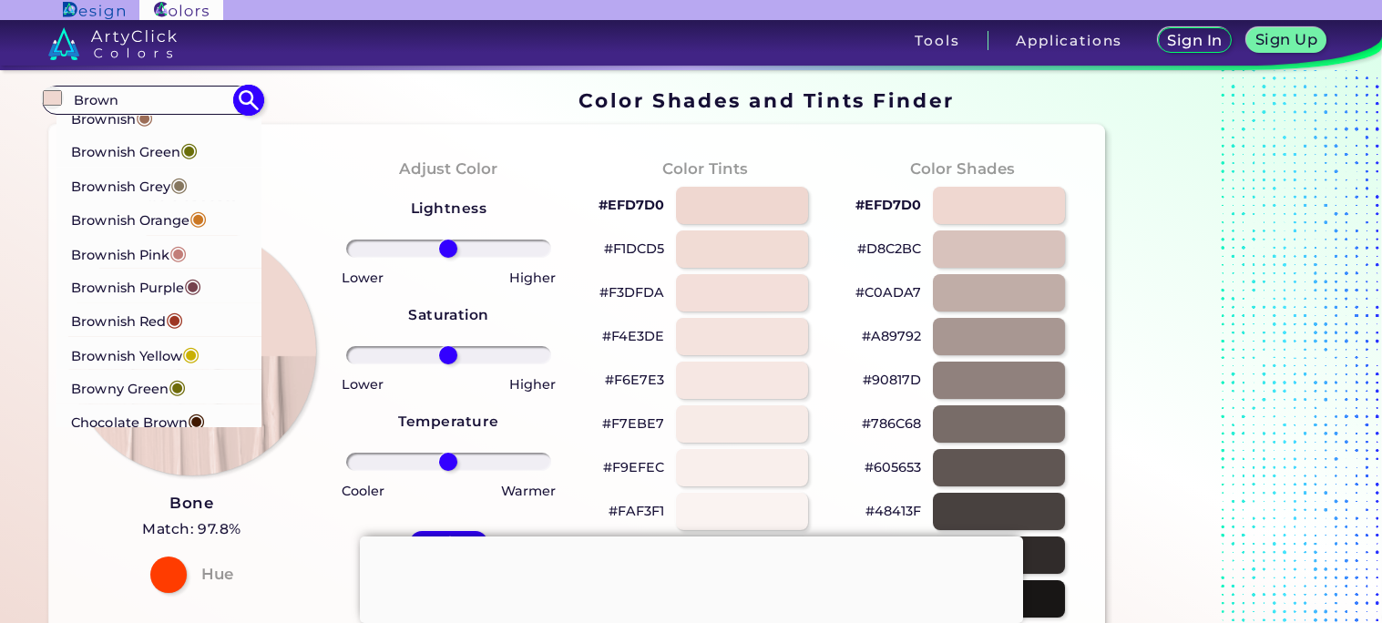
scroll to position [378, 0]
type input "Brown"
click at [177, 251] on span "◉" at bounding box center [177, 253] width 17 height 24
type input "#c27e79"
type input "#C27E79"
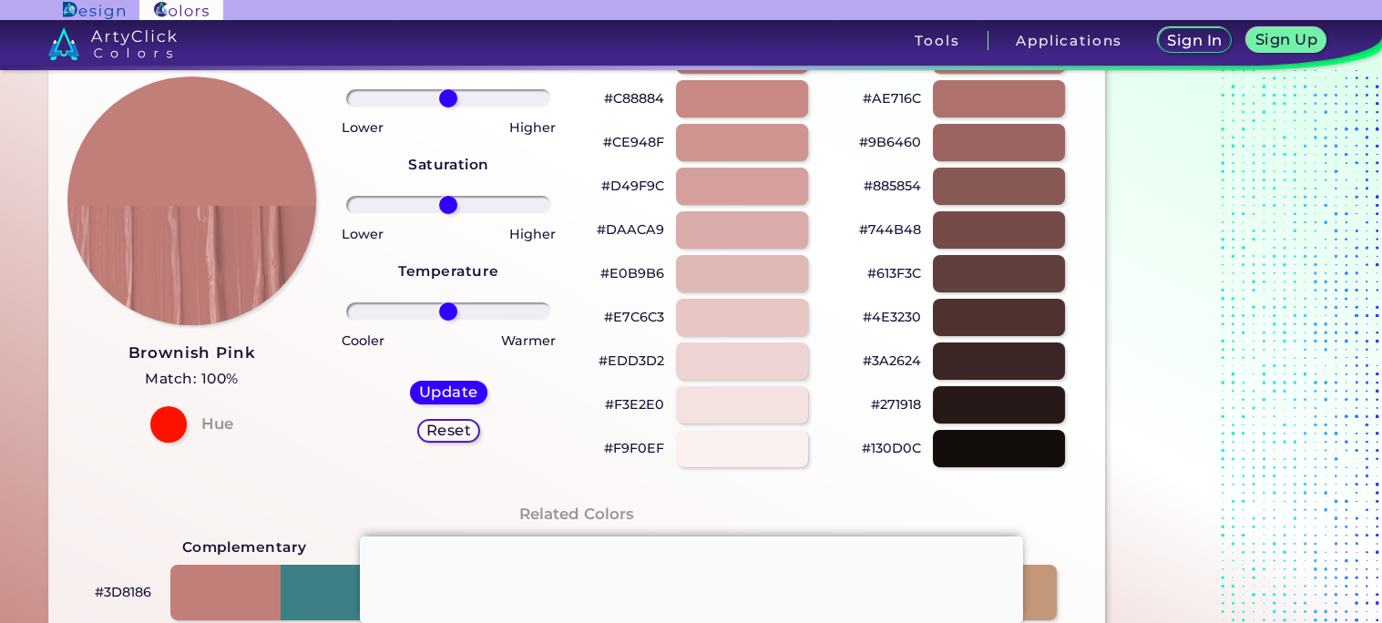
scroll to position [153, 0]
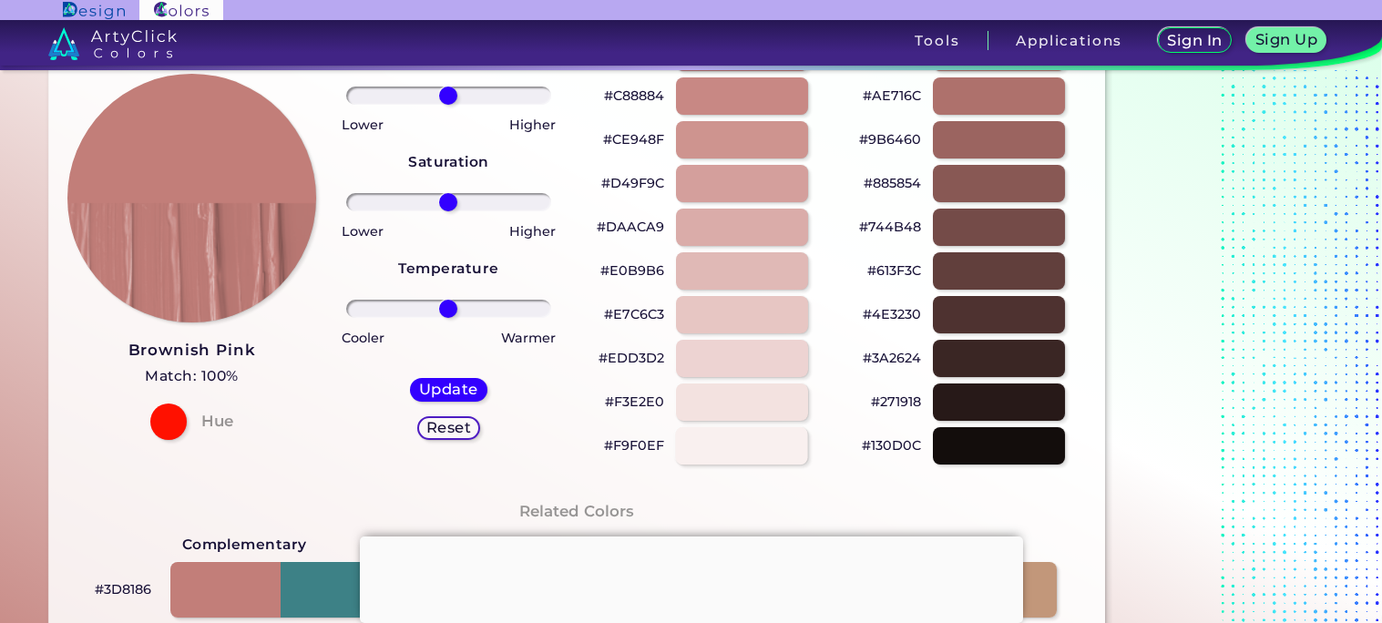
click at [804, 438] on div at bounding box center [741, 445] width 133 height 37
type input "#f9f0ef"
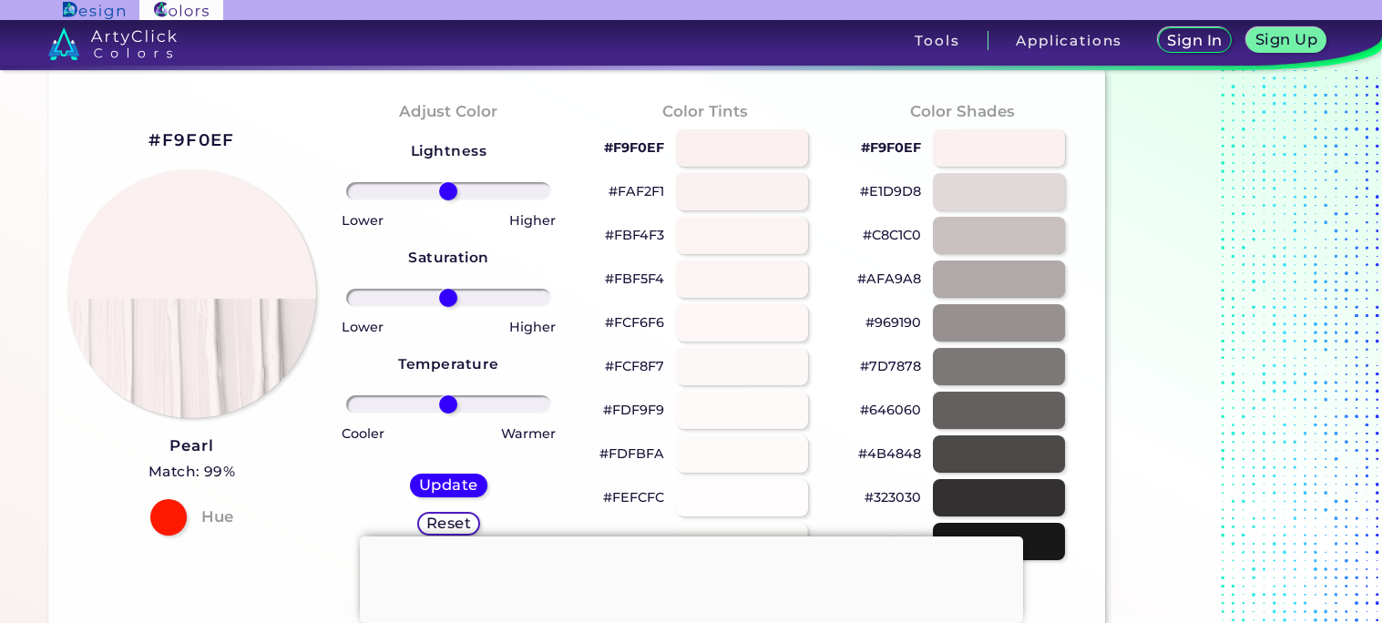
scroll to position [51, 0]
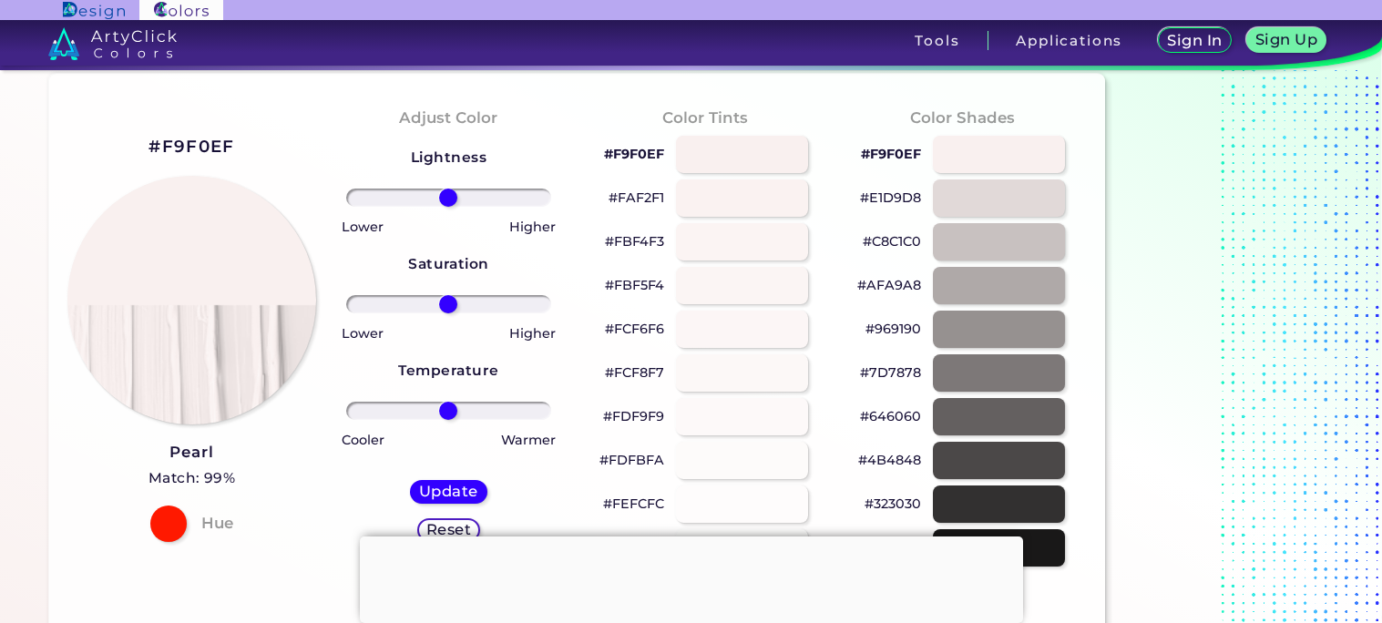
click at [454, 305] on input "range" at bounding box center [448, 304] width 205 height 18
type input "19"
click at [466, 303] on input "range" at bounding box center [448, 304] width 205 height 18
drag, startPoint x: 444, startPoint y: 408, endPoint x: 546, endPoint y: 420, distance: 102.7
type input "100"
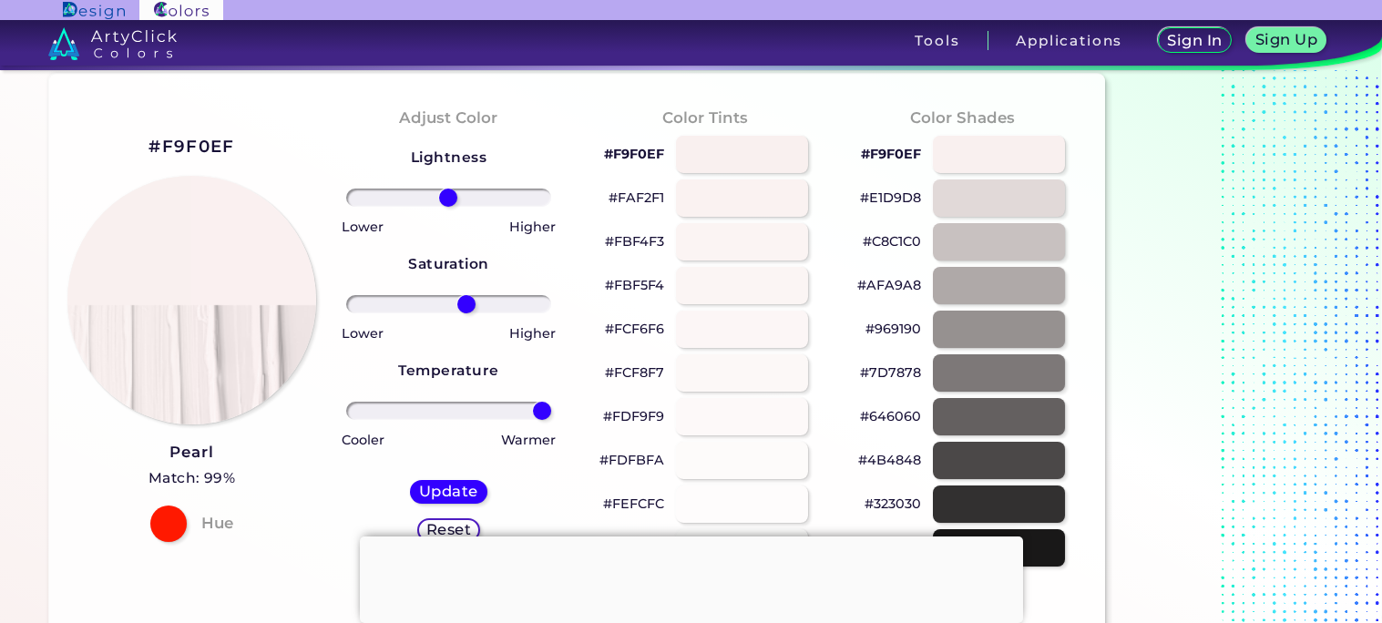
click at [546, 420] on input "range" at bounding box center [448, 411] width 205 height 18
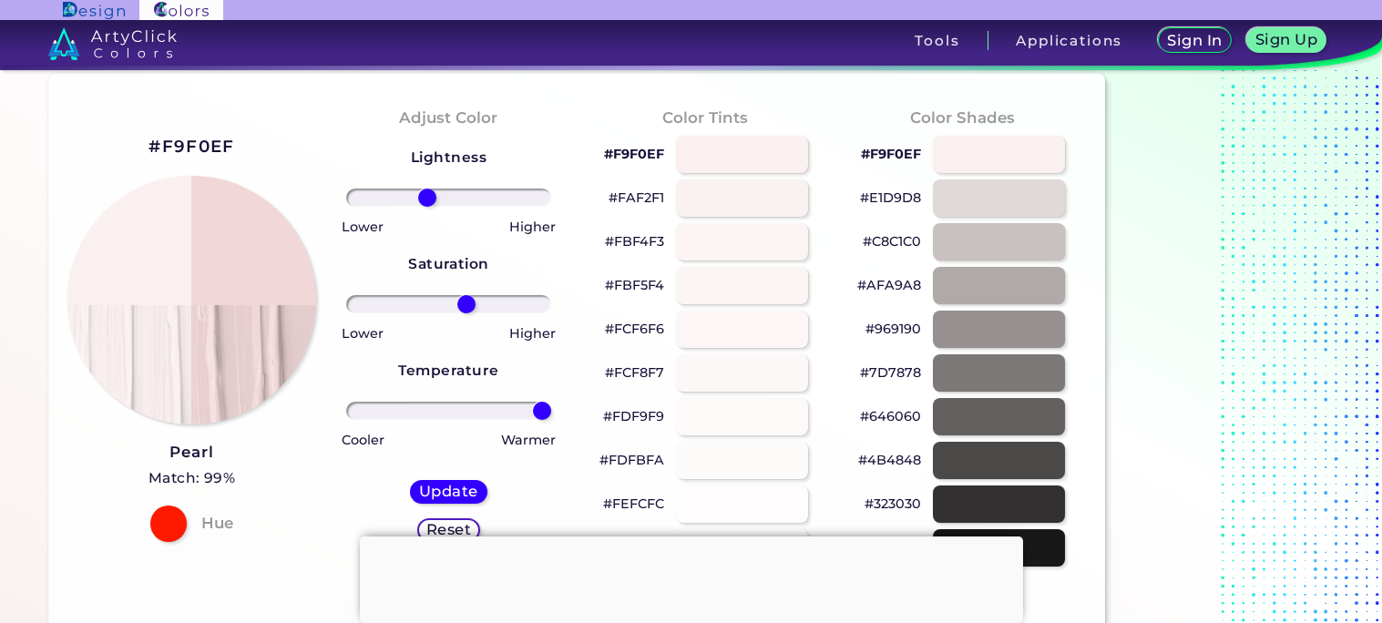
drag, startPoint x: 449, startPoint y: 191, endPoint x: 426, endPoint y: 188, distance: 23.1
type input "-23"
click at [426, 189] on input "range" at bounding box center [448, 198] width 205 height 18
drag, startPoint x: 544, startPoint y: 416, endPoint x: 399, endPoint y: 409, distance: 145.1
type input "-52"
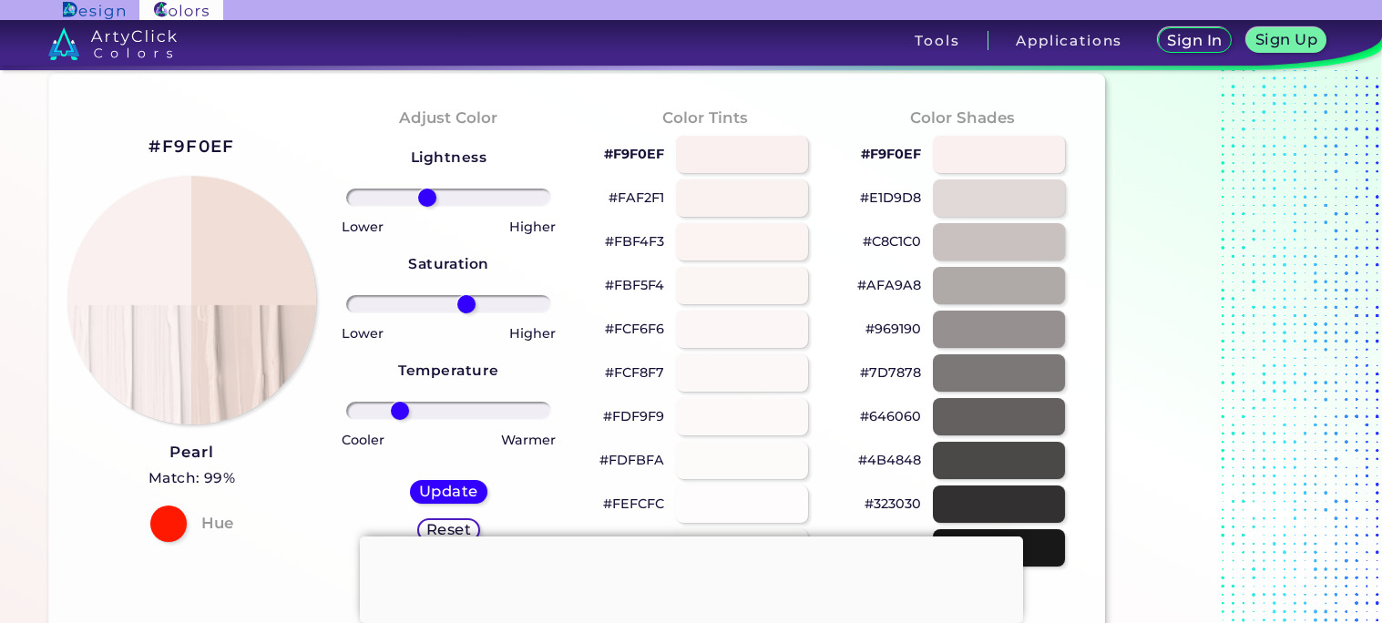
click at [399, 409] on input "range" at bounding box center [448, 411] width 205 height 18
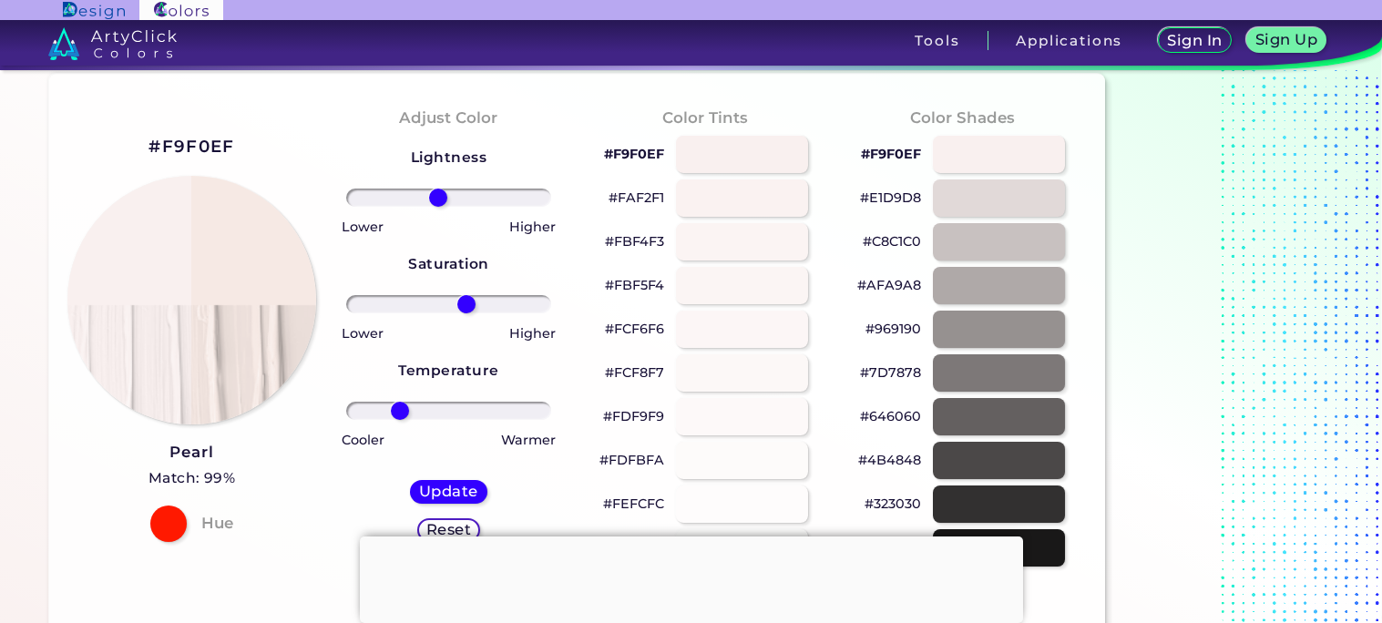
type input "-11"
click at [438, 194] on input "range" at bounding box center [448, 198] width 205 height 18
drag, startPoint x: 472, startPoint y: 303, endPoint x: 489, endPoint y: 312, distance: 19.2
type input "44"
click at [489, 312] on input "range" at bounding box center [448, 304] width 205 height 18
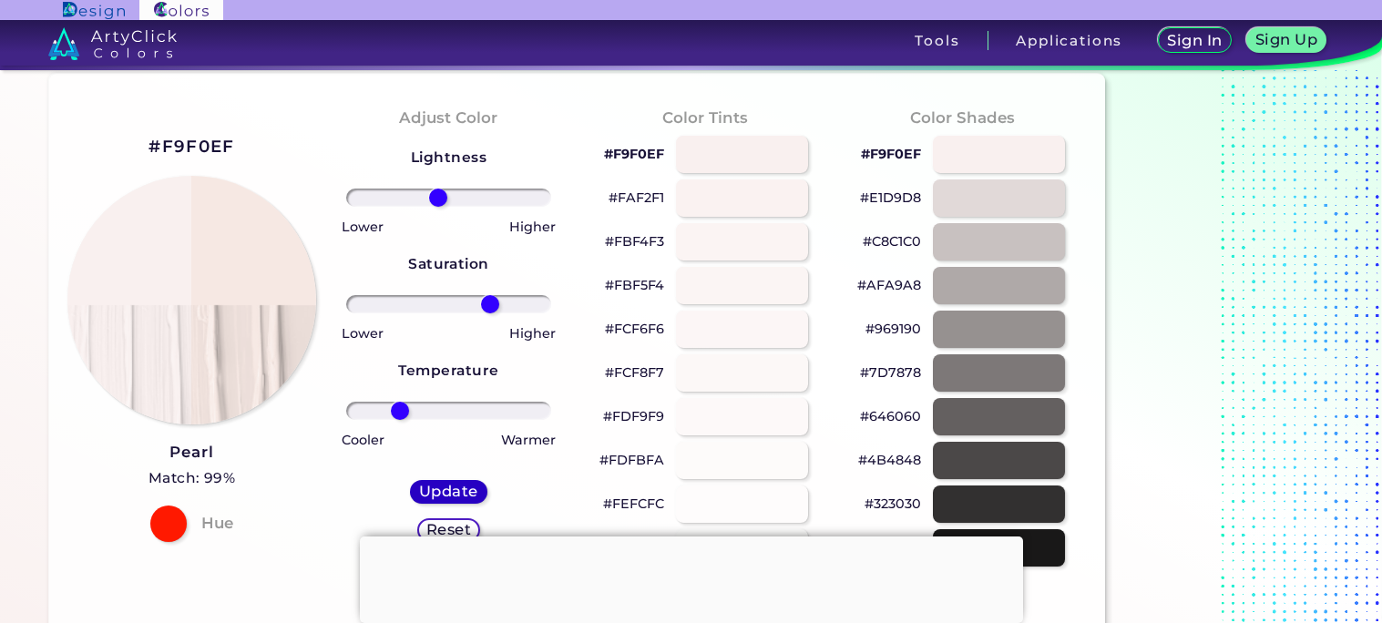
click at [446, 491] on h5 "Update" at bounding box center [449, 492] width 55 height 14
type input "#f6e8e3"
type input "0"
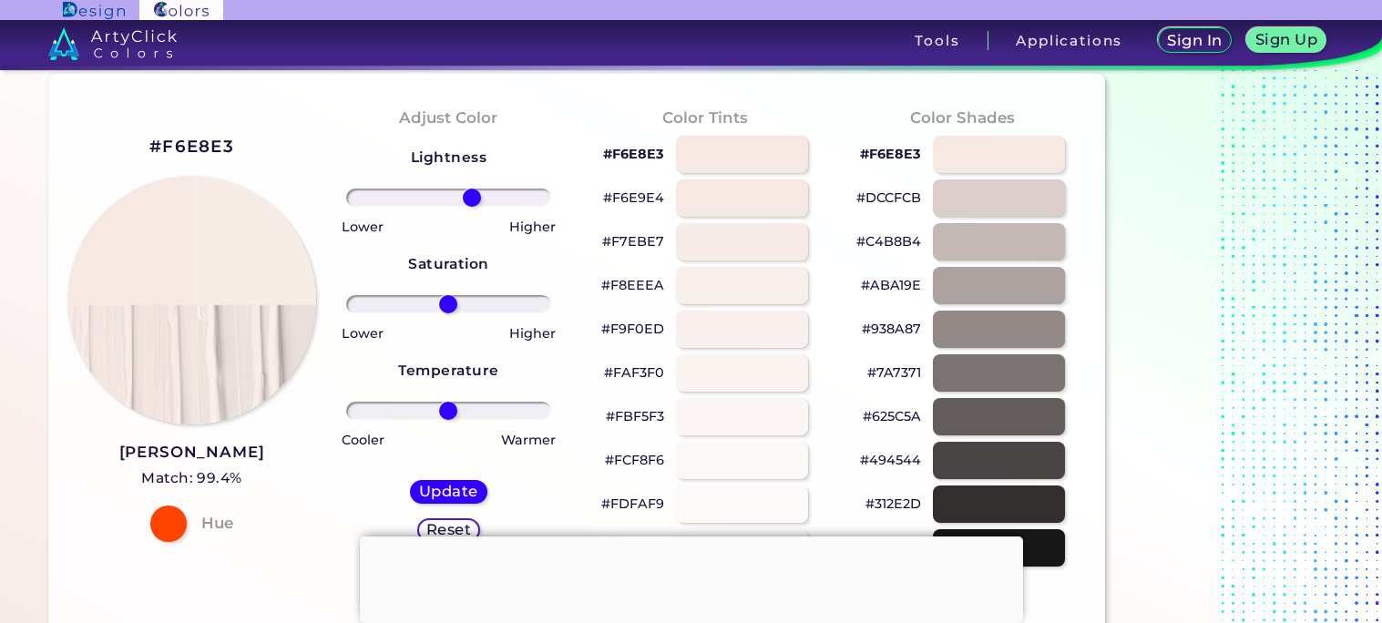
drag, startPoint x: 451, startPoint y: 199, endPoint x: 472, endPoint y: 198, distance: 21.0
type input "25"
click at [472, 198] on input "range" at bounding box center [448, 198] width 205 height 18
drag, startPoint x: 447, startPoint y: 297, endPoint x: 544, endPoint y: 303, distance: 96.7
type input "100"
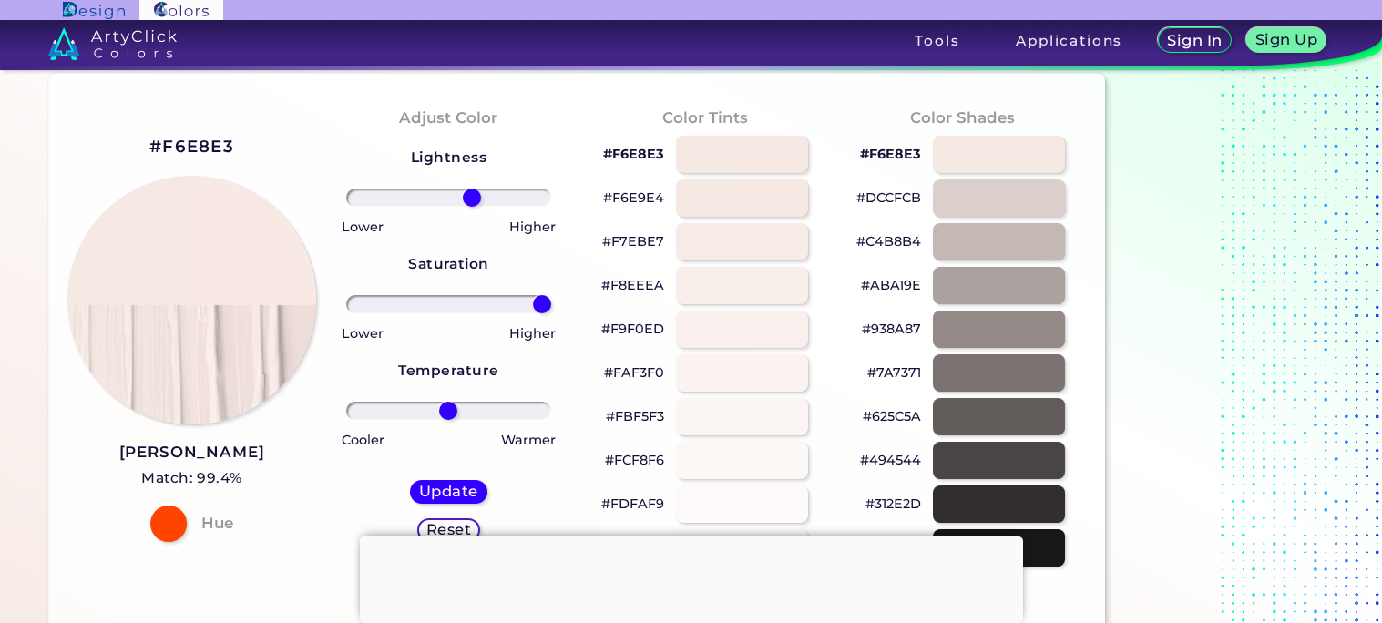
click at [544, 303] on input "range" at bounding box center [448, 304] width 205 height 18
drag, startPoint x: 449, startPoint y: 415, endPoint x: 424, endPoint y: 410, distance: 25.9
type input "-27"
click at [424, 410] on input "range" at bounding box center [448, 411] width 205 height 18
type input "28"
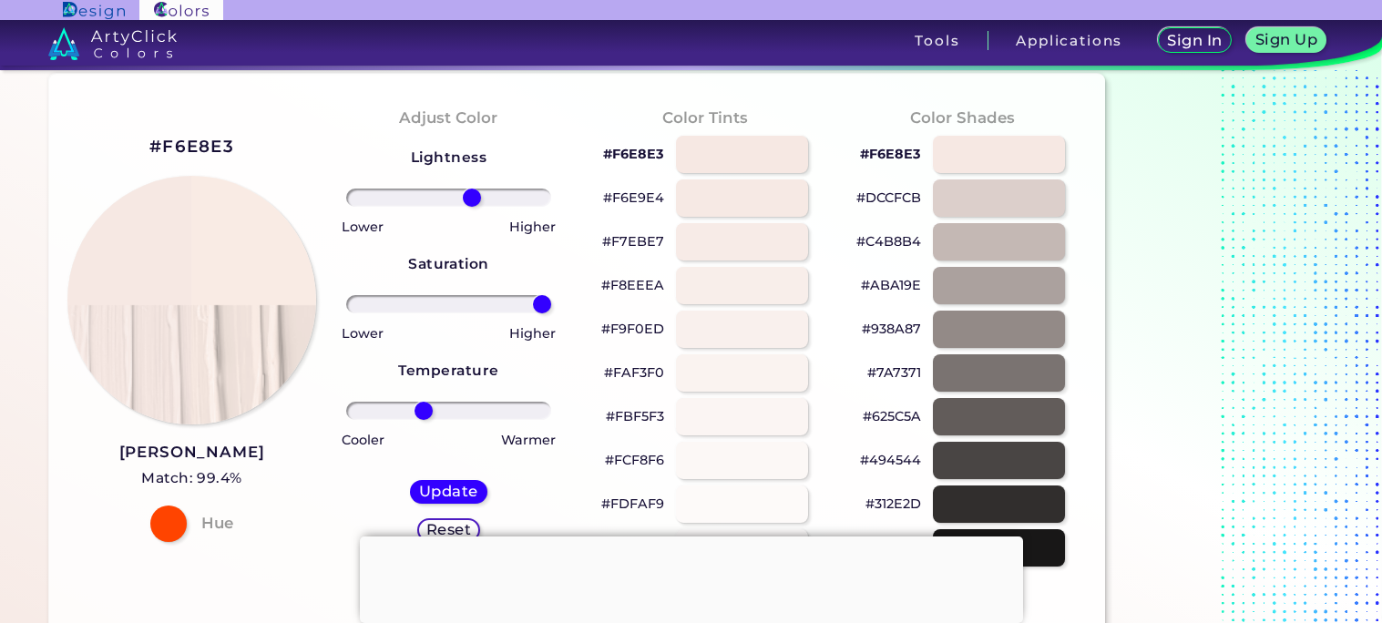
click at [474, 299] on input "range" at bounding box center [448, 304] width 205 height 18
click at [455, 490] on h5 "Update" at bounding box center [448, 492] width 55 height 14
type input "#f8ece5"
type input "0"
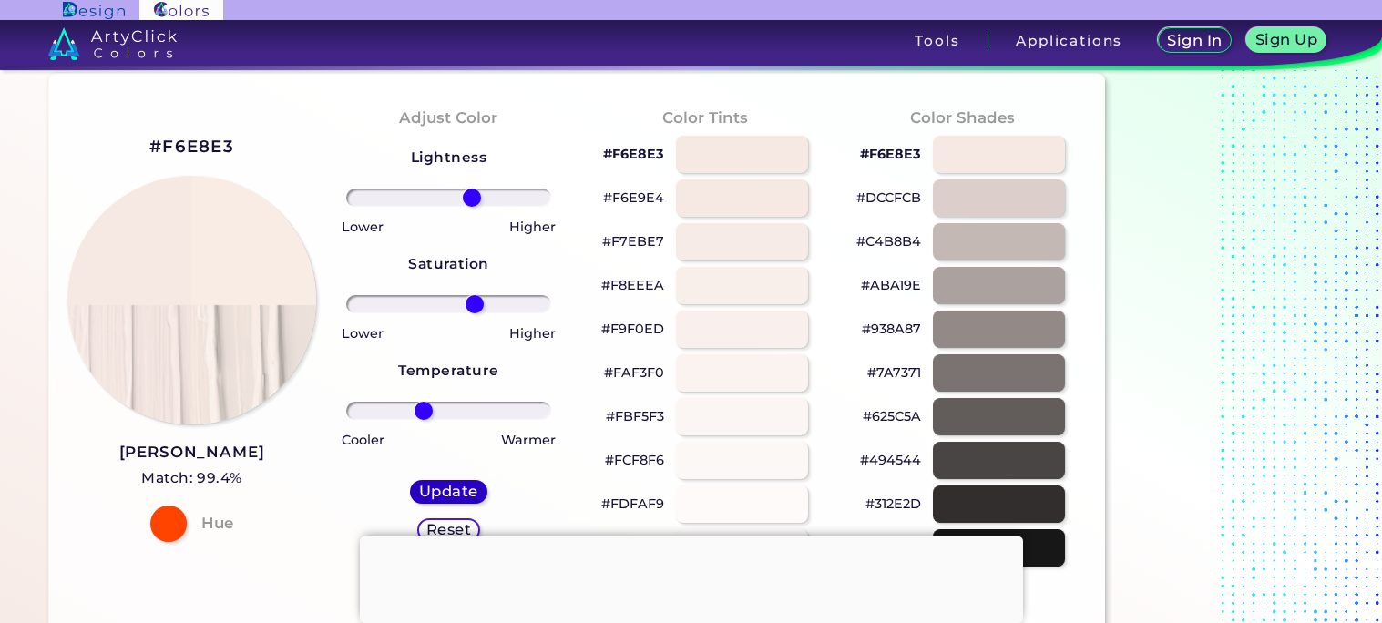
type input "0"
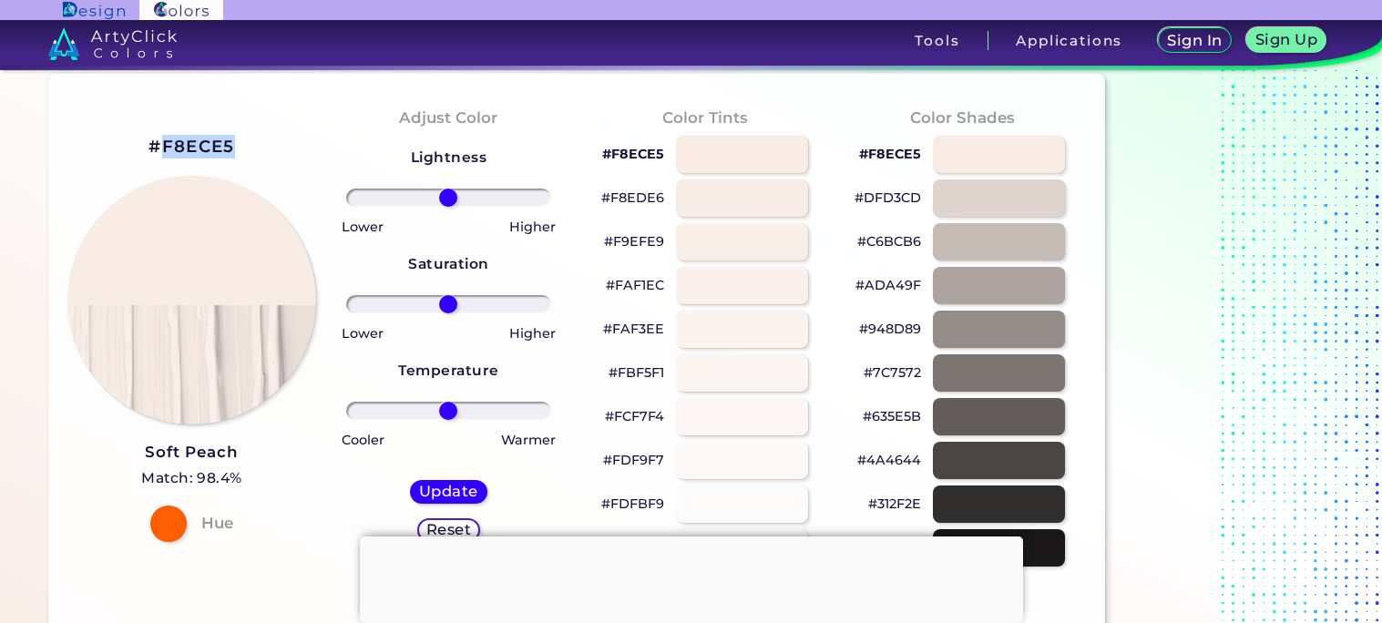
drag, startPoint x: 163, startPoint y: 143, endPoint x: 250, endPoint y: 129, distance: 87.6
click at [250, 129] on div "#F8ECE5 Soft Peach Match: 98.4% Hue" at bounding box center [192, 336] width 257 height 496
copy h2 "F8ECE5"
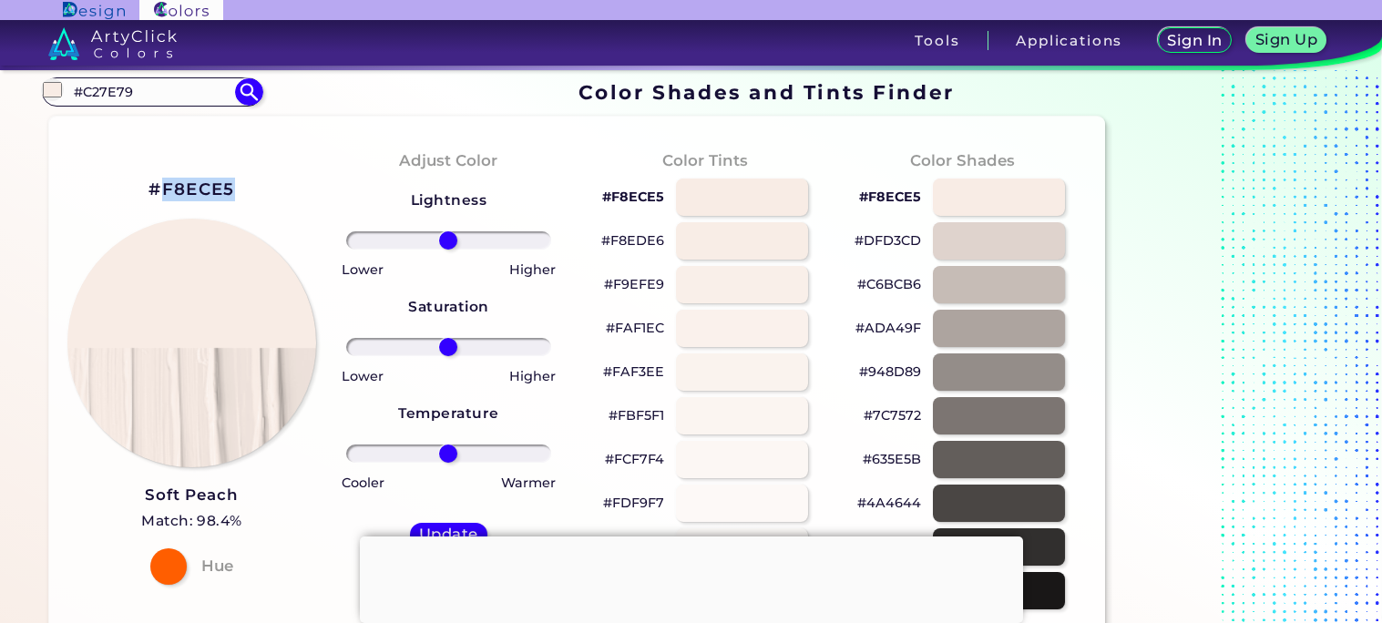
scroll to position [7, 0]
click at [281, 204] on div "#F8ECE5 Soft Peach Match: 98.4% Hue" at bounding box center [192, 380] width 257 height 496
click at [173, 89] on input "#C27E79" at bounding box center [151, 92] width 169 height 25
type input "#c27e79"
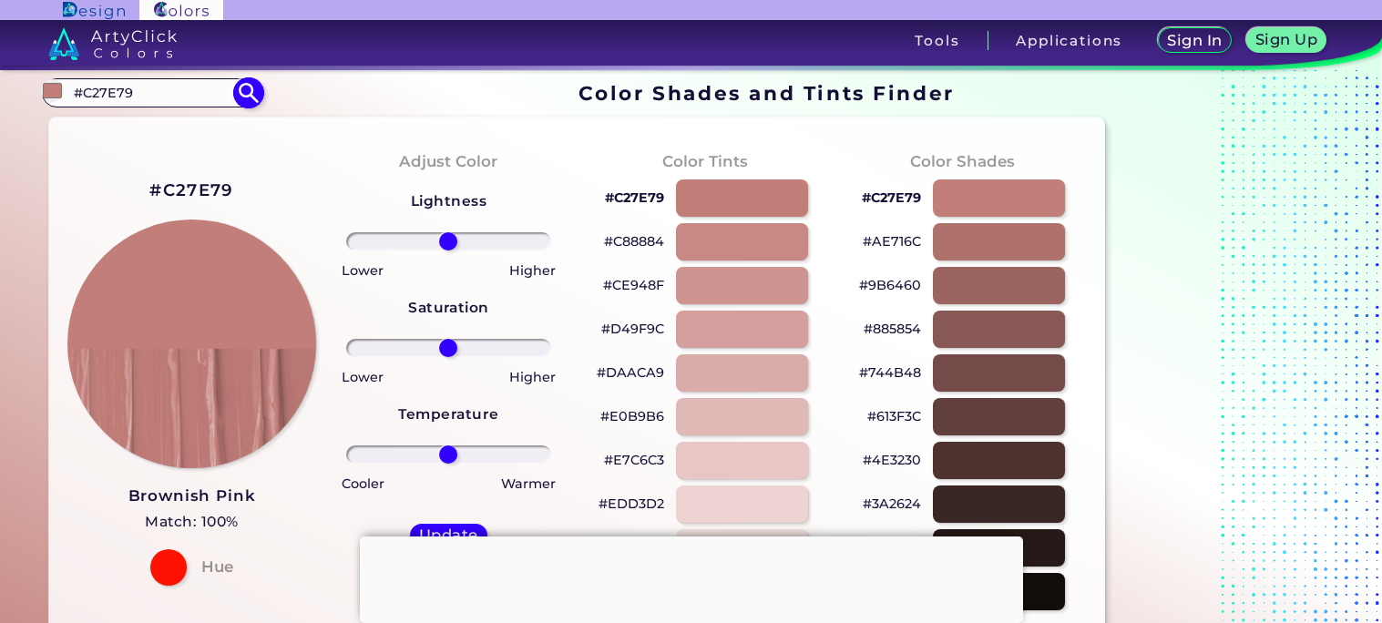
click at [159, 86] on input "#C27E79" at bounding box center [151, 92] width 169 height 25
type input "#"
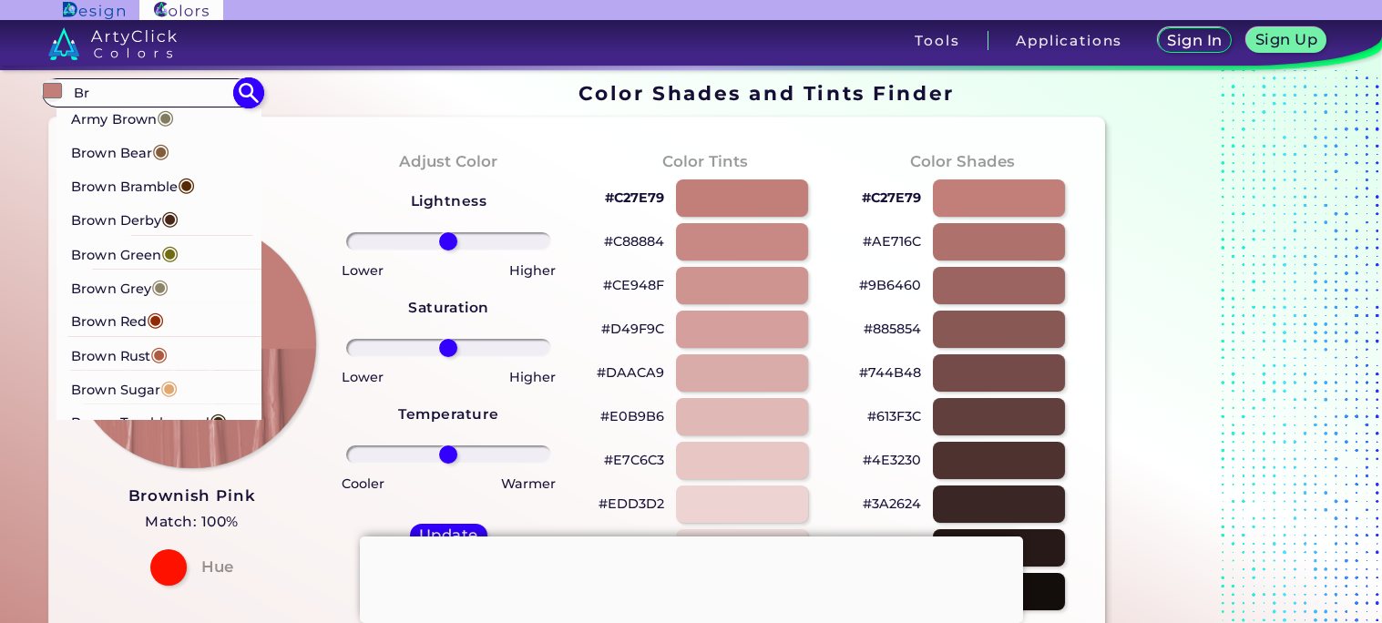
type input "B"
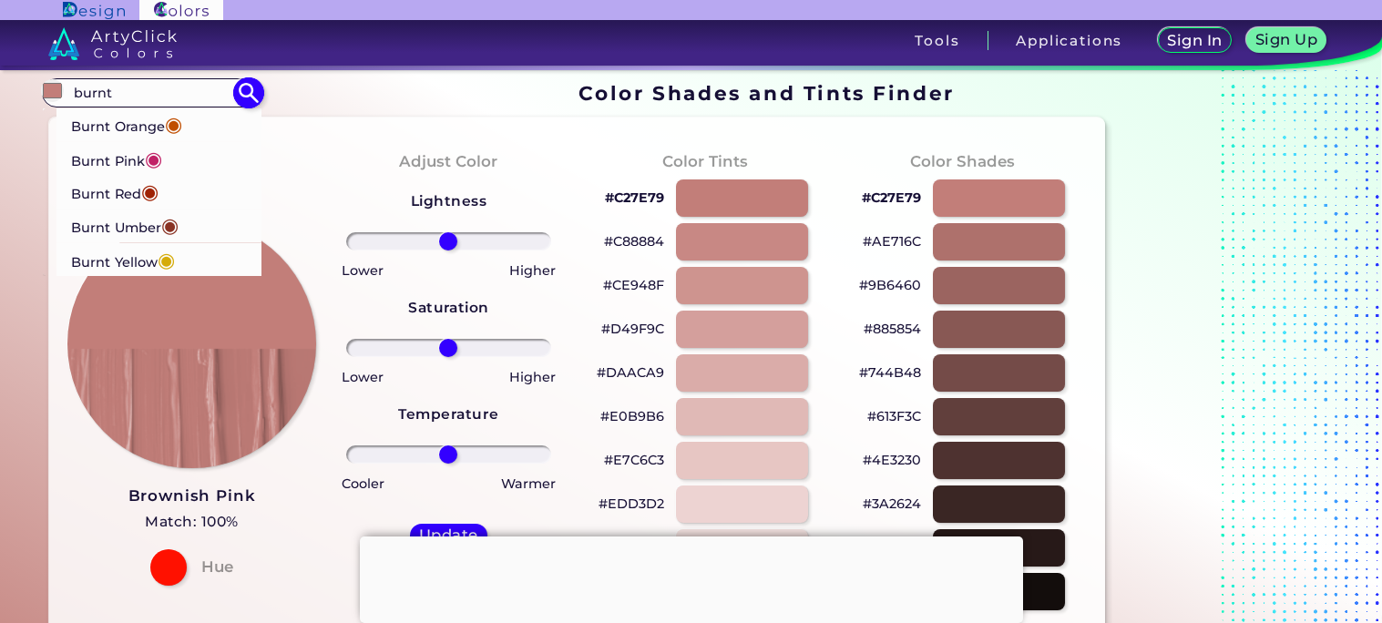
type input "burnt"
click at [200, 229] on li "Burnt Umber ◉" at bounding box center [159, 226] width 206 height 34
type input "#8a3324"
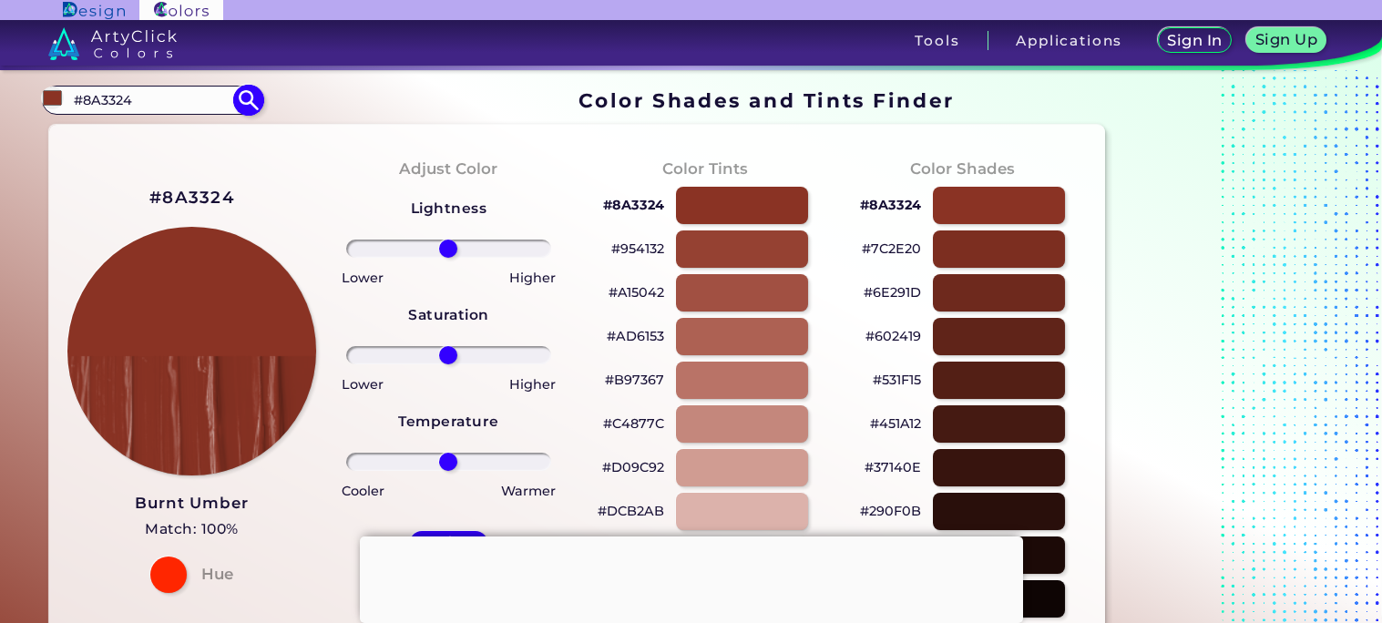
click at [218, 106] on input "#8A3324" at bounding box center [151, 99] width 169 height 25
type input "#"
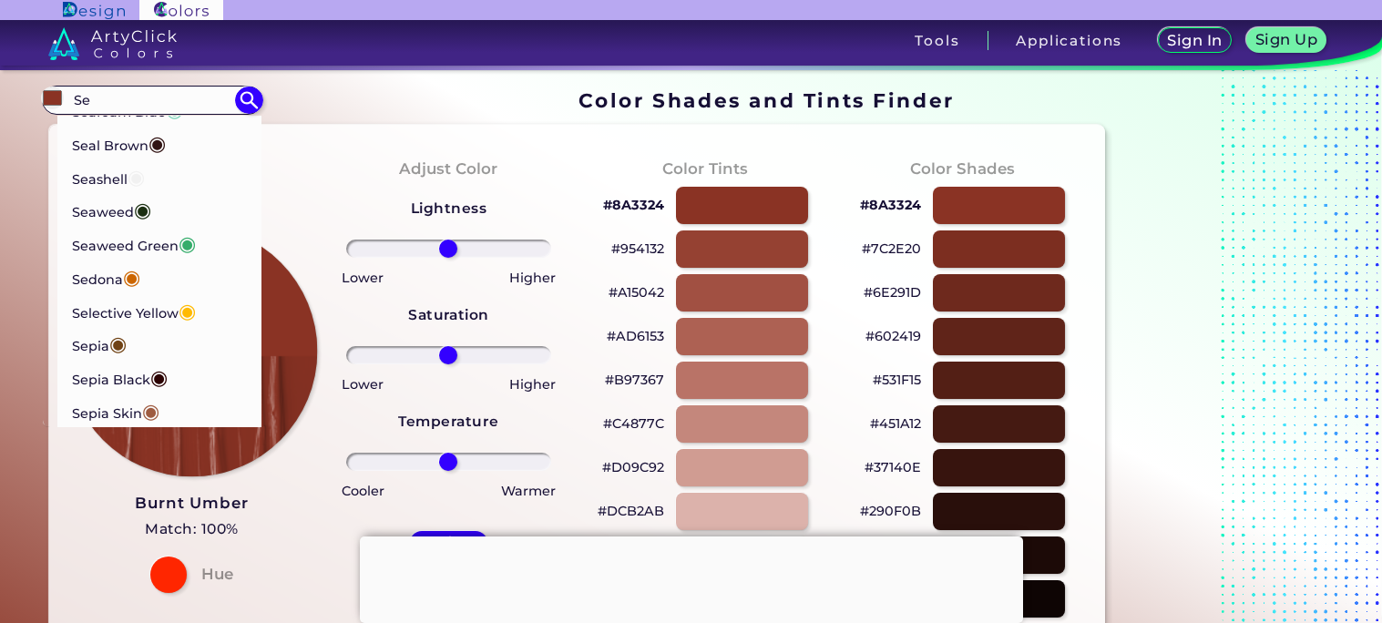
scroll to position [223, 0]
type input "Se"
click at [164, 410] on li "Sepia Skin ◉" at bounding box center [159, 413] width 206 height 34
type input "#9e5b40"
type input "#9E5B40"
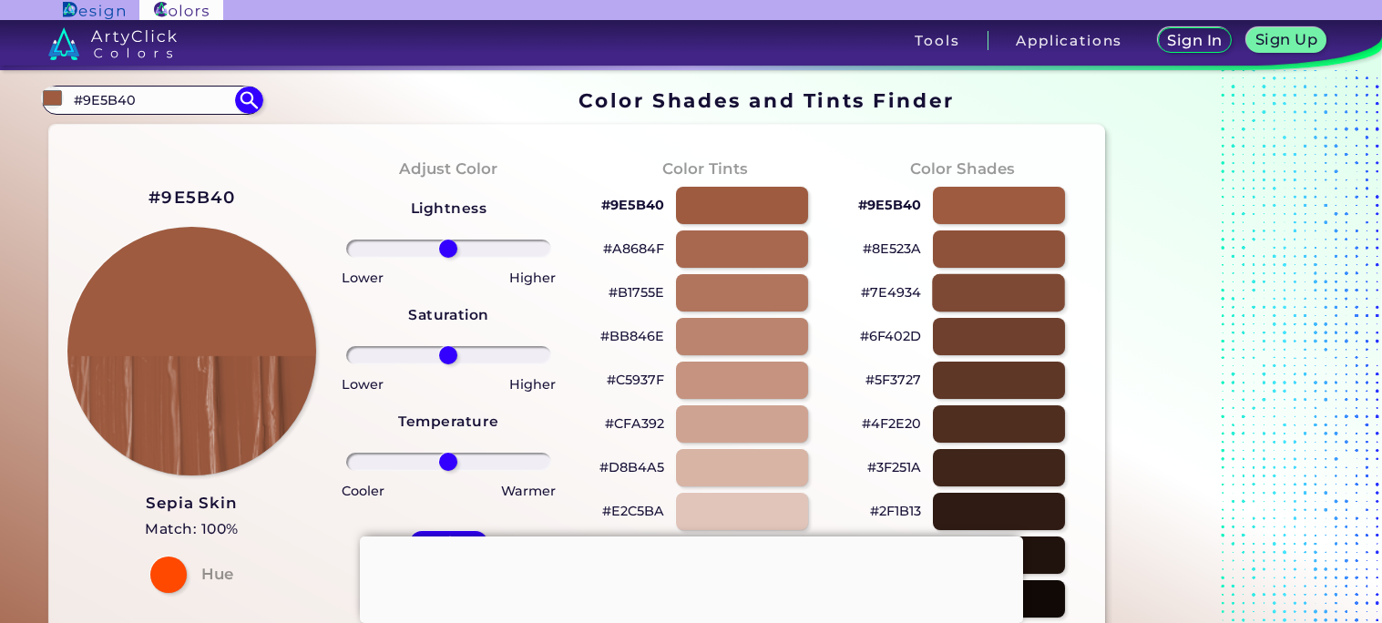
click at [1005, 299] on div at bounding box center [998, 292] width 133 height 37
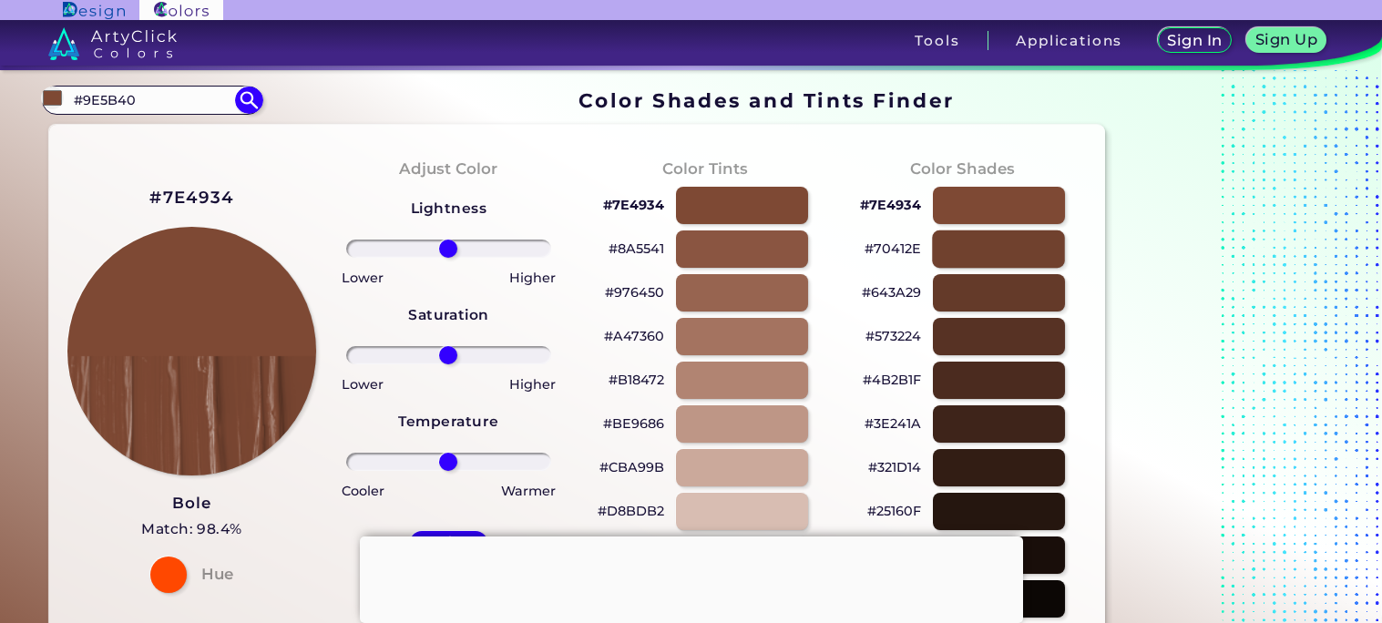
click at [976, 249] on div at bounding box center [998, 249] width 133 height 37
type input "#70412e"
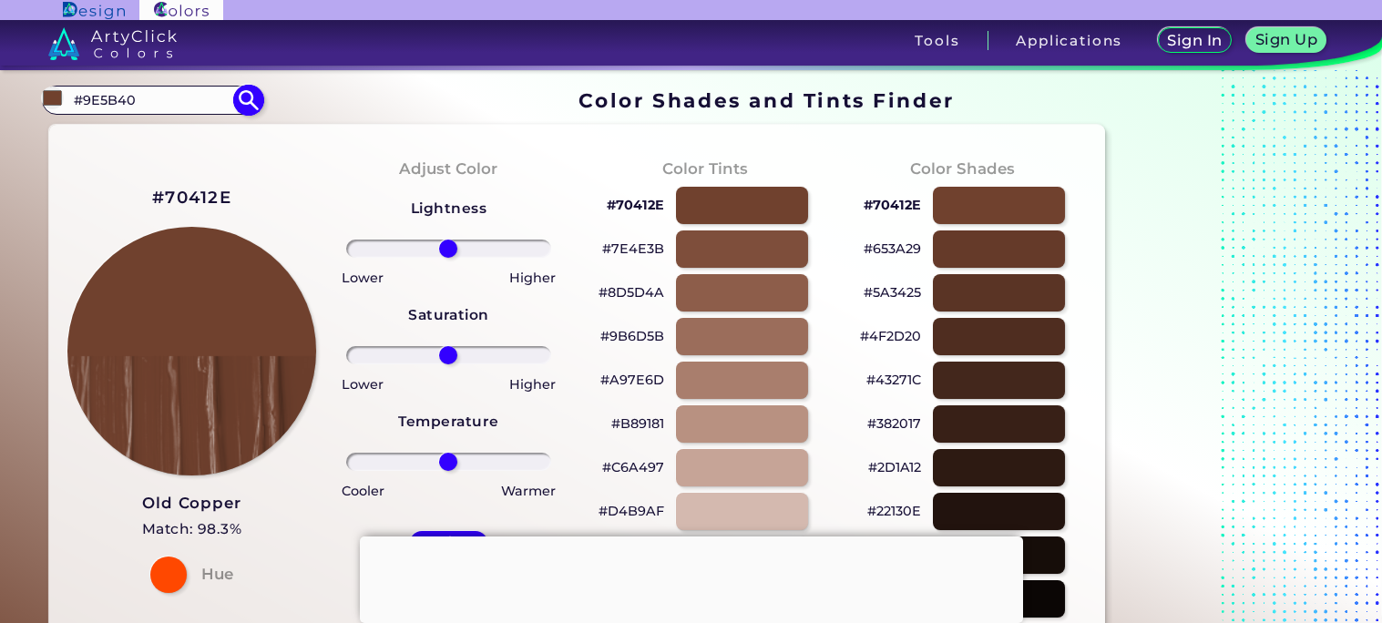
click at [190, 97] on input "#9E5B40" at bounding box center [151, 99] width 169 height 25
type input "#"
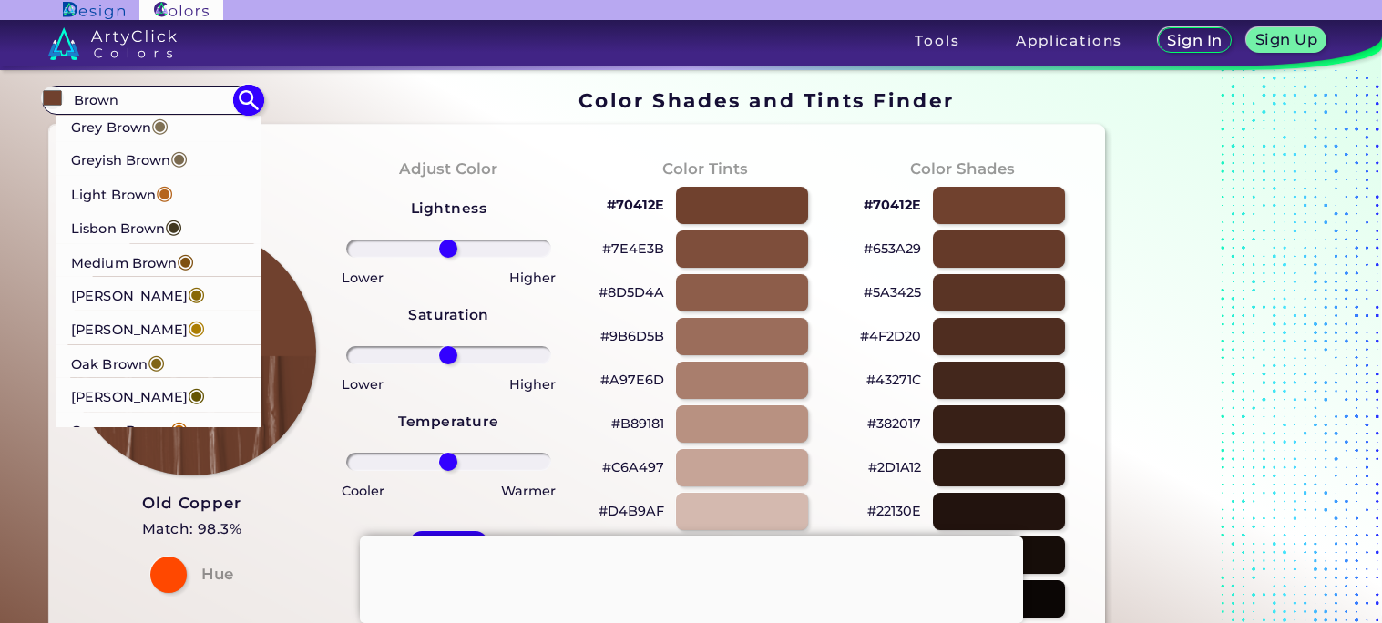
scroll to position [1304, 0]
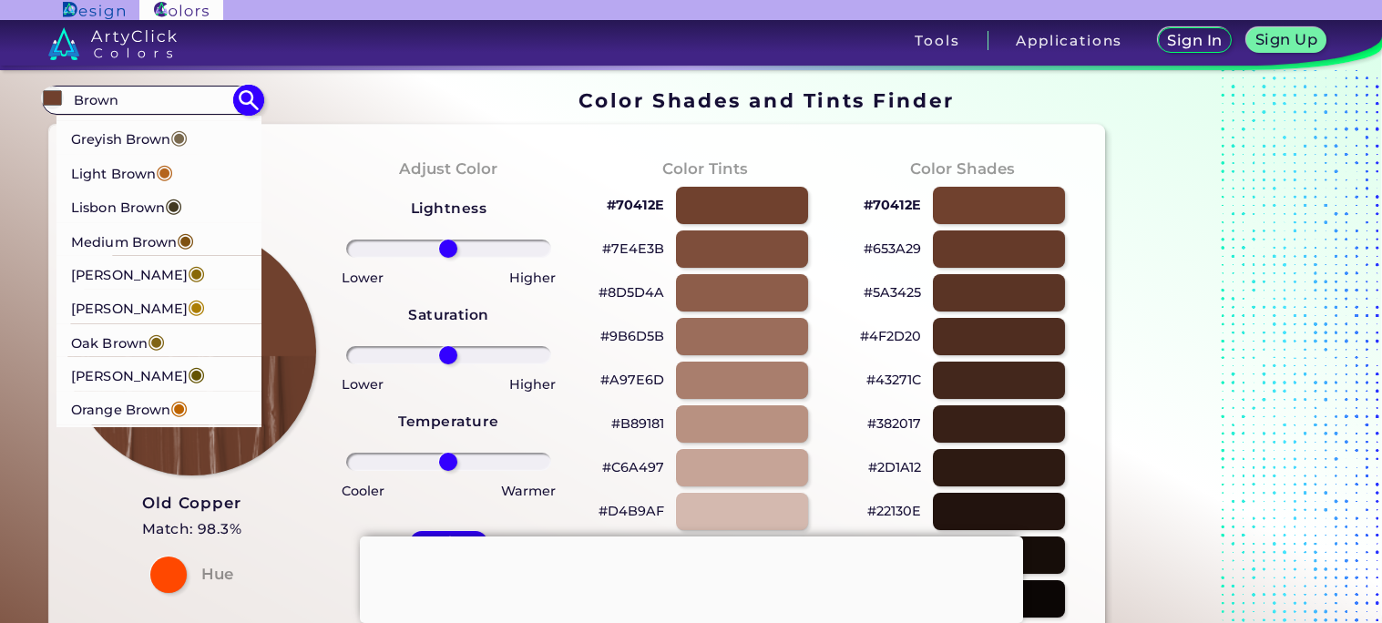
type input "Brown"
click at [161, 244] on p "Medium Brown ◉" at bounding box center [132, 239] width 123 height 34
type input "#7f5112"
type input "#7F5112"
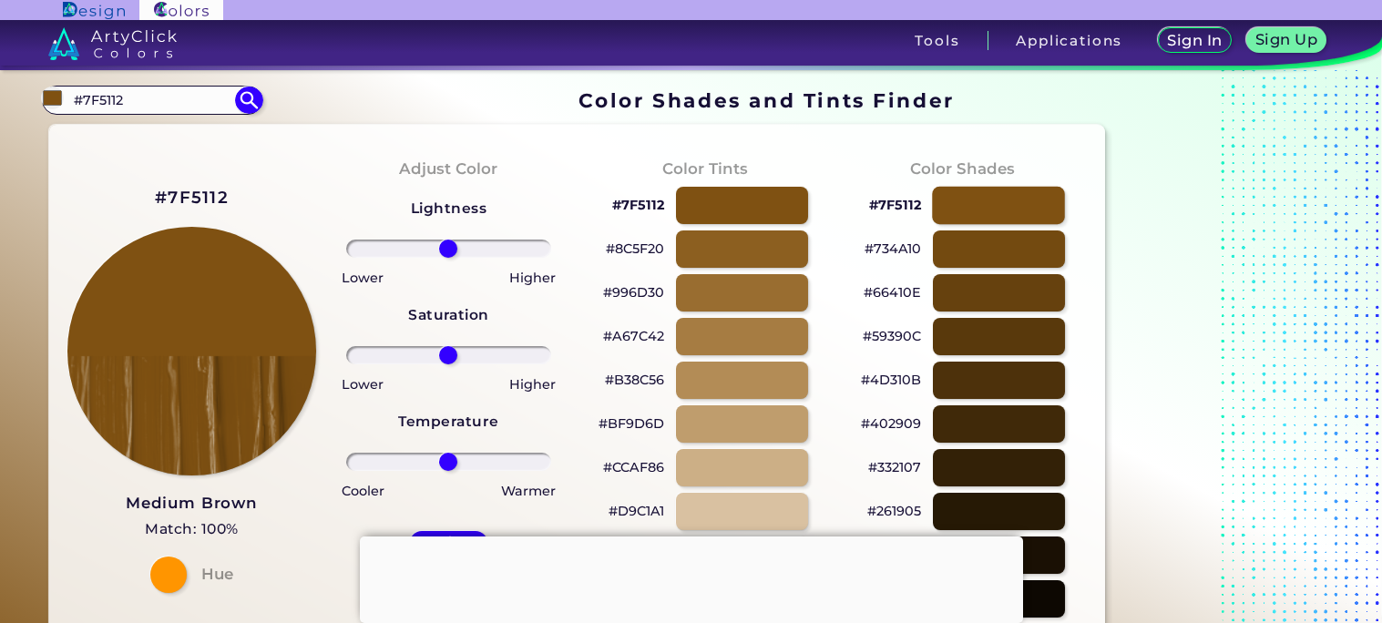
click at [989, 197] on div at bounding box center [998, 205] width 133 height 37
click at [997, 252] on div at bounding box center [998, 249] width 133 height 37
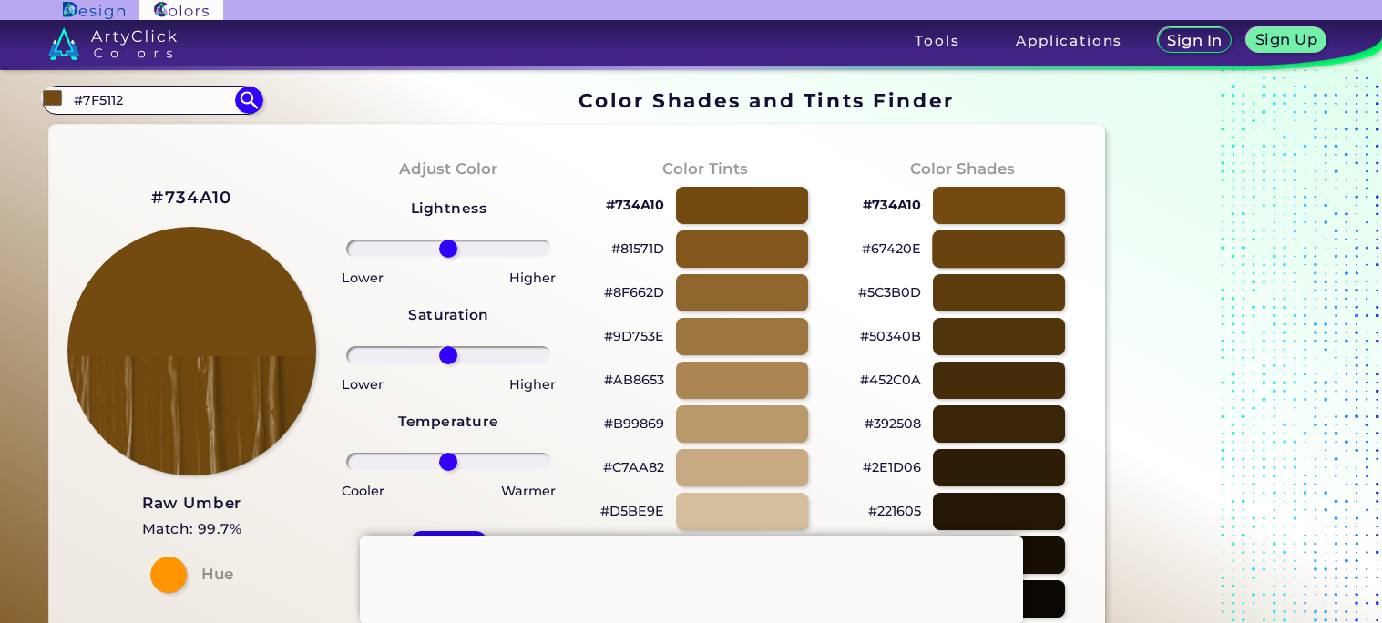
click at [978, 246] on div at bounding box center [998, 249] width 133 height 37
type input "#67420e"
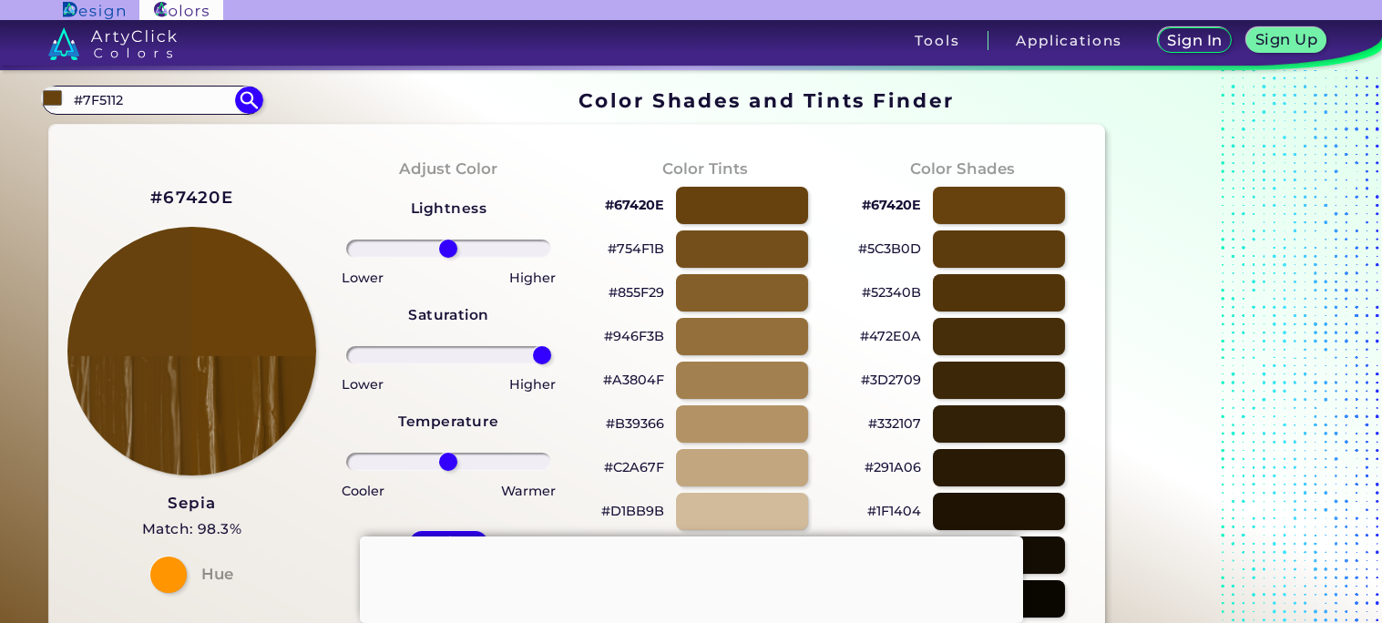
drag, startPoint x: 455, startPoint y: 349, endPoint x: 591, endPoint y: 371, distance: 138.4
type input "100"
click at [551, 364] on input "range" at bounding box center [448, 355] width 205 height 18
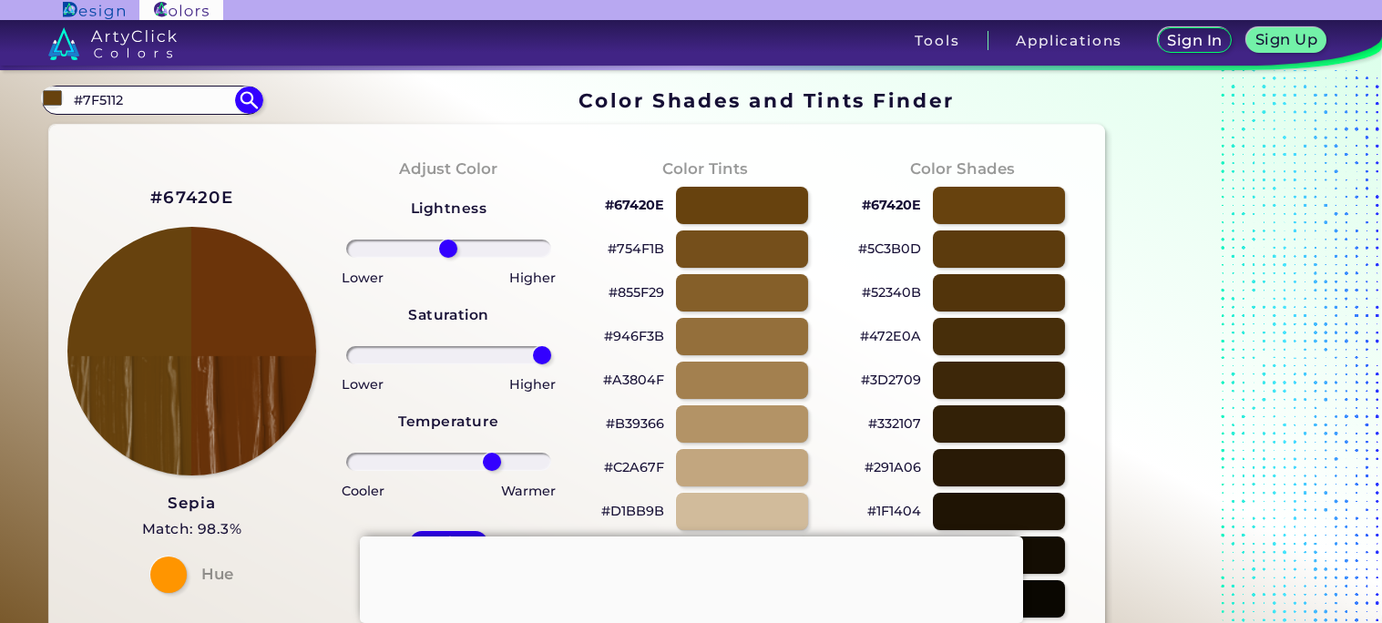
drag, startPoint x: 452, startPoint y: 458, endPoint x: 491, endPoint y: 457, distance: 39.2
type input "46"
click at [491, 457] on input "range" at bounding box center [448, 462] width 205 height 18
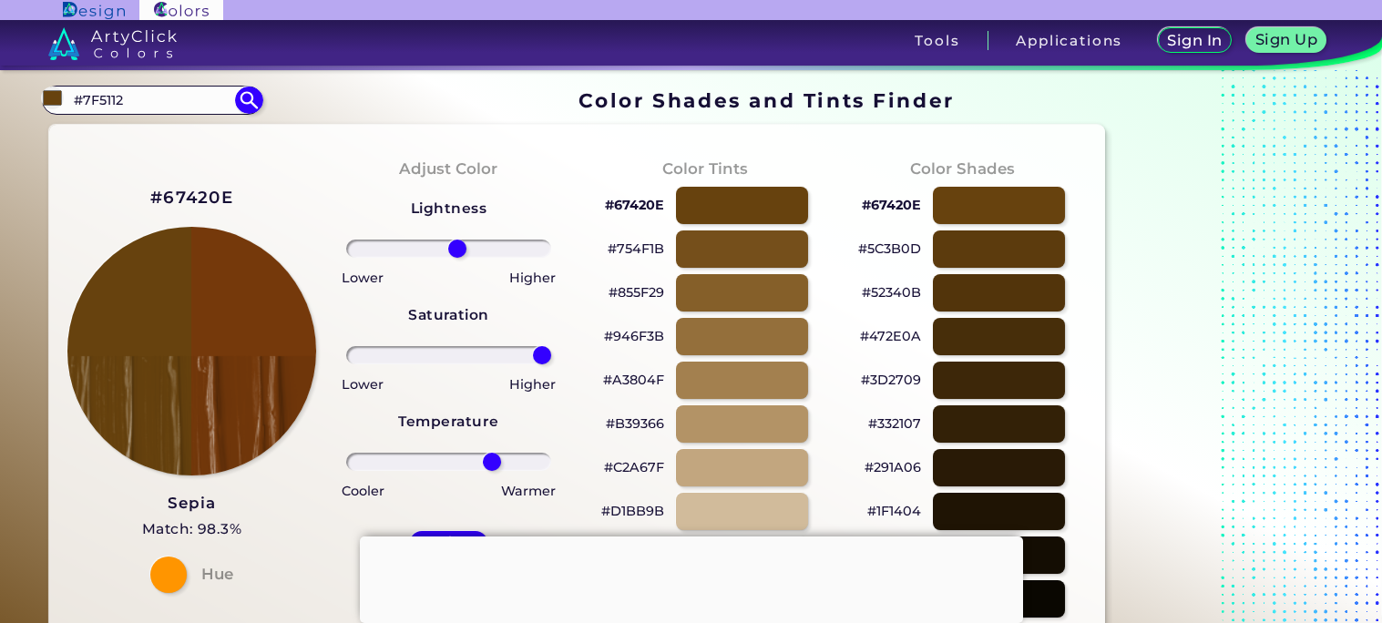
drag, startPoint x: 444, startPoint y: 246, endPoint x: 457, endPoint y: 247, distance: 12.8
type input "9"
click at [457, 247] on input "range" at bounding box center [448, 249] width 205 height 18
drag, startPoint x: 489, startPoint y: 467, endPoint x: 467, endPoint y: 467, distance: 21.9
type input "21"
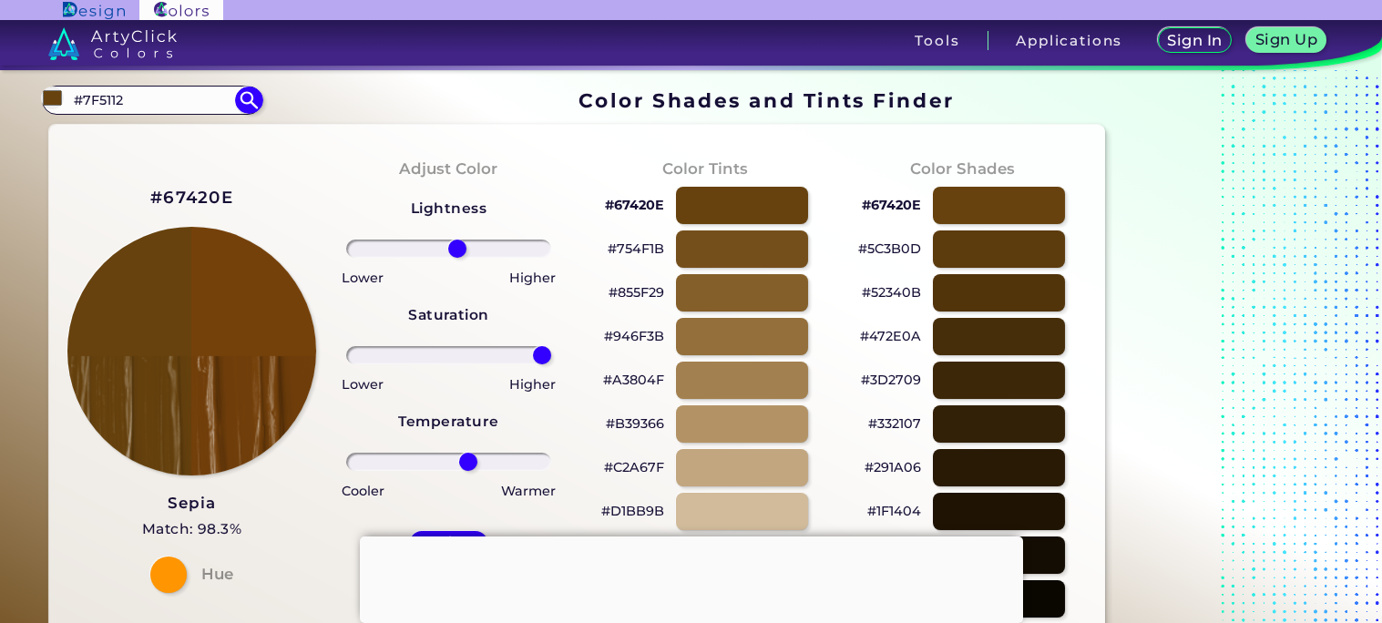
click at [467, 467] on input "range" at bounding box center [448, 462] width 205 height 18
type input "7"
click at [455, 251] on input "range" at bounding box center [448, 249] width 205 height 18
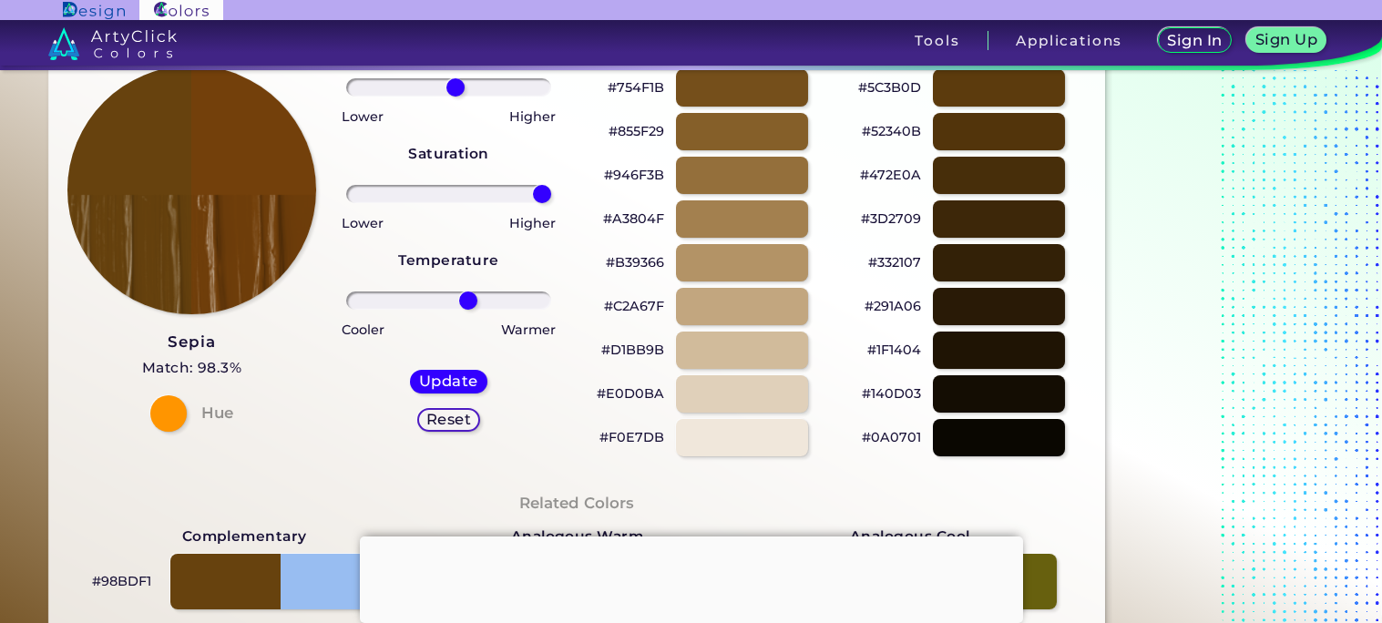
scroll to position [175, 0]
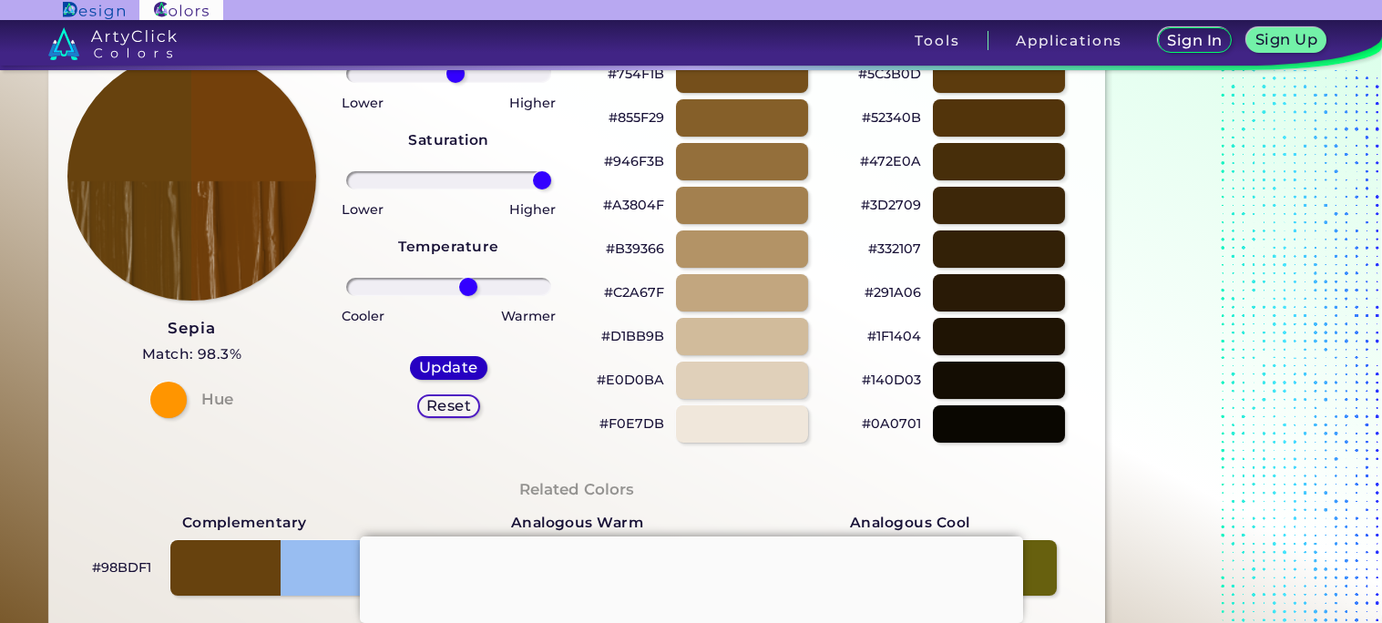
click at [466, 369] on h5 "Update" at bounding box center [448, 367] width 60 height 15
type input "#73400b"
type input "0"
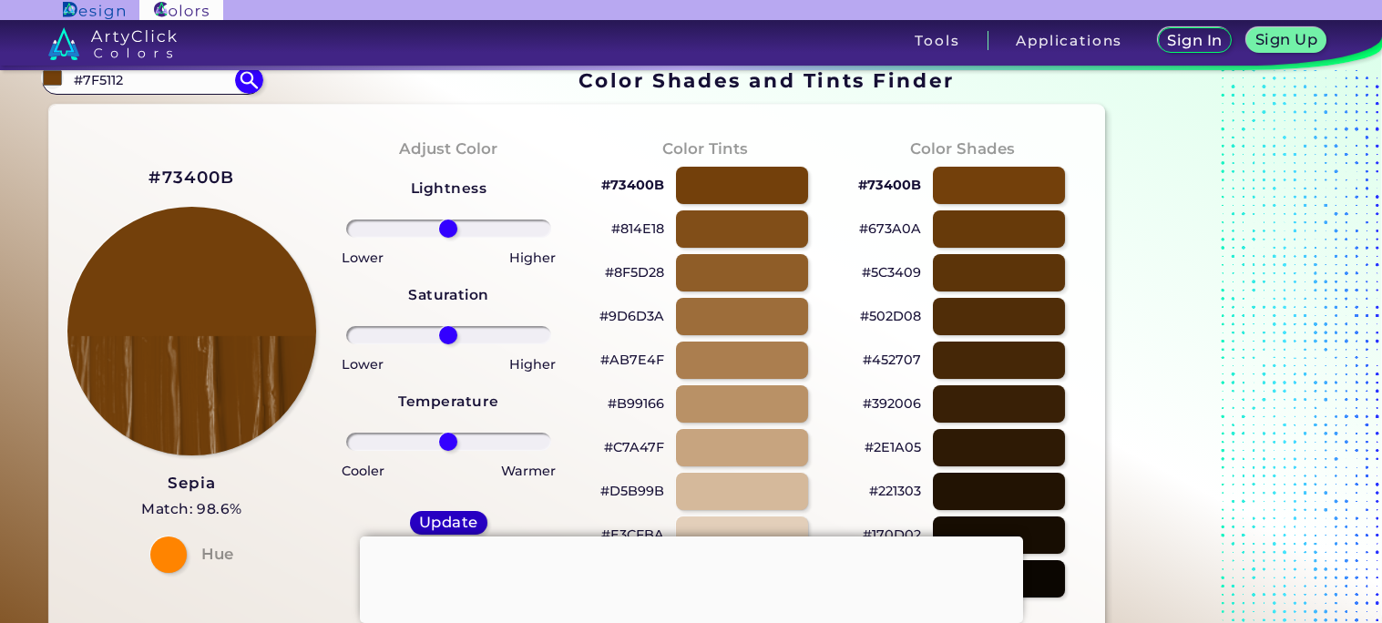
scroll to position [17, 0]
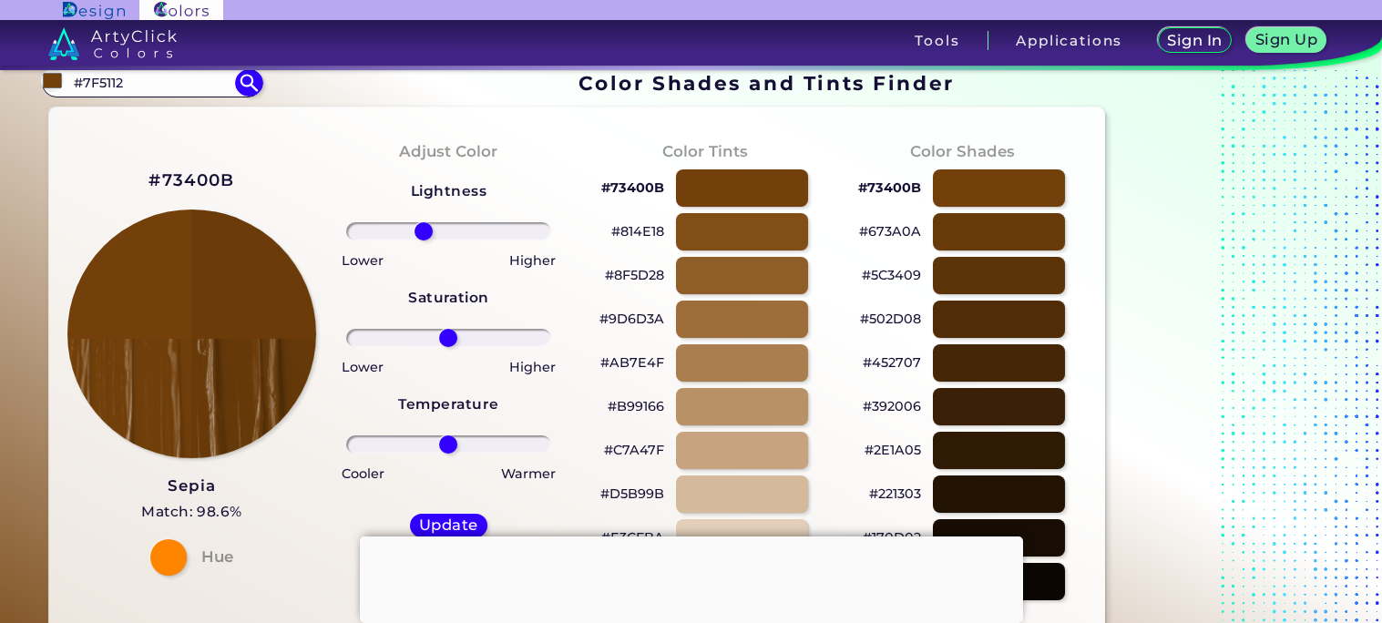
drag, startPoint x: 445, startPoint y: 231, endPoint x: 423, endPoint y: 231, distance: 21.9
type input "-27"
click at [423, 231] on input "range" at bounding box center [448, 231] width 205 height 18
drag, startPoint x: 446, startPoint y: 341, endPoint x: 485, endPoint y: 341, distance: 38.3
click at [485, 341] on input "range" at bounding box center [448, 338] width 205 height 18
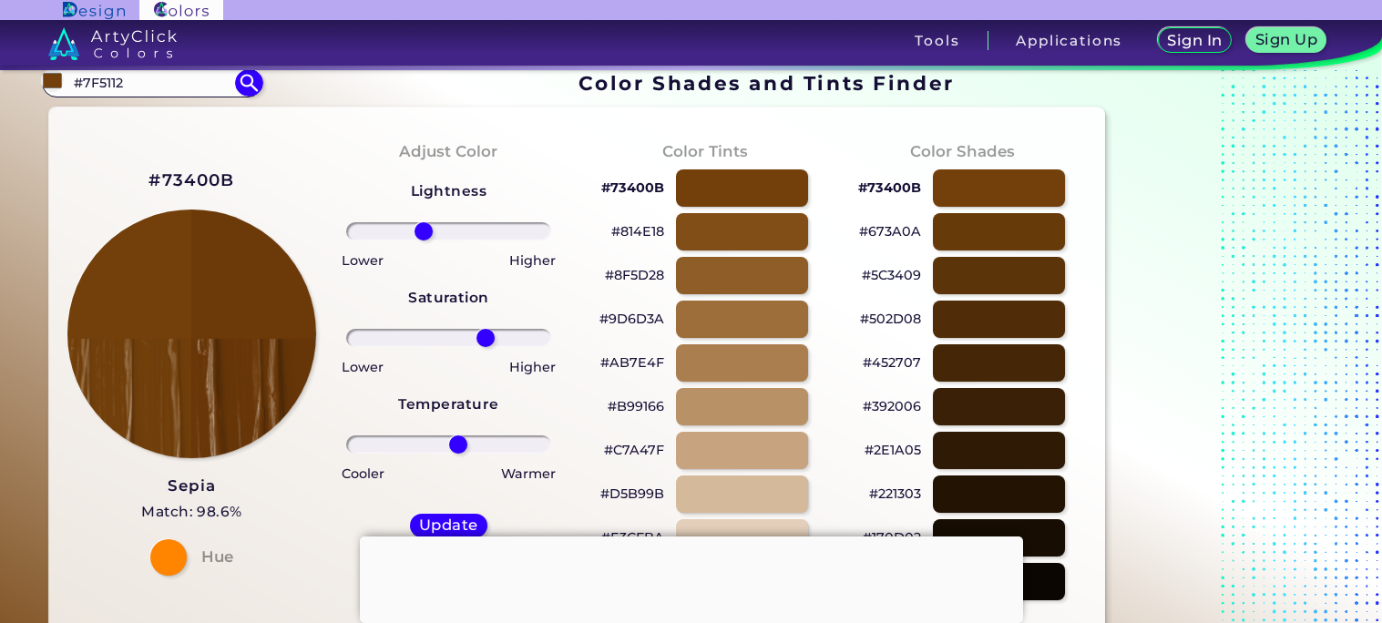
click at [457, 442] on input "range" at bounding box center [448, 445] width 205 height 18
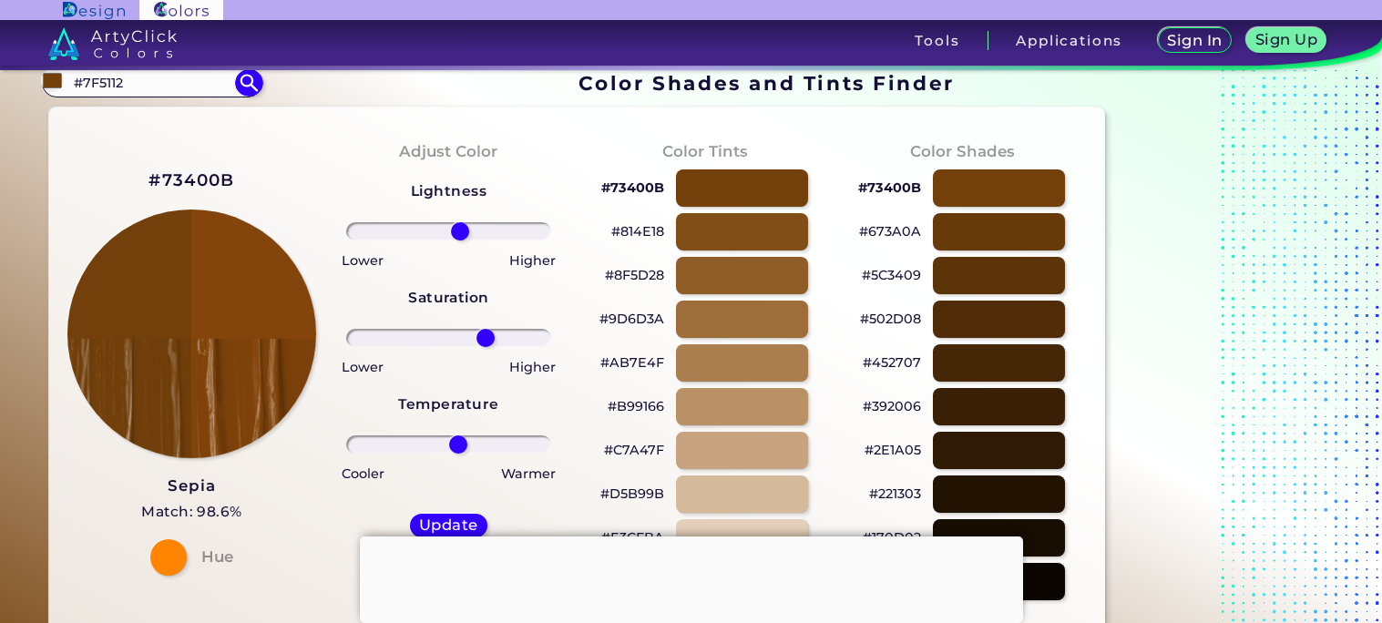
drag, startPoint x: 425, startPoint y: 228, endPoint x: 459, endPoint y: 236, distance: 35.6
click at [459, 236] on input "range" at bounding box center [448, 231] width 205 height 18
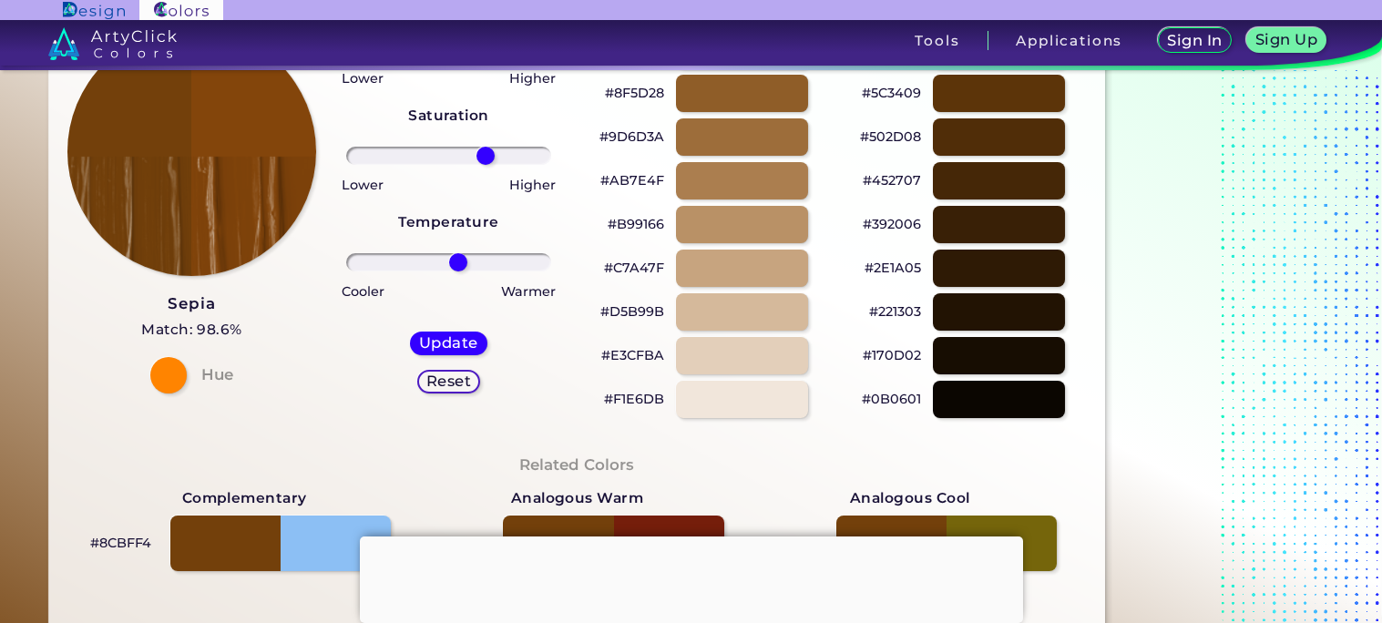
scroll to position [202, 0]
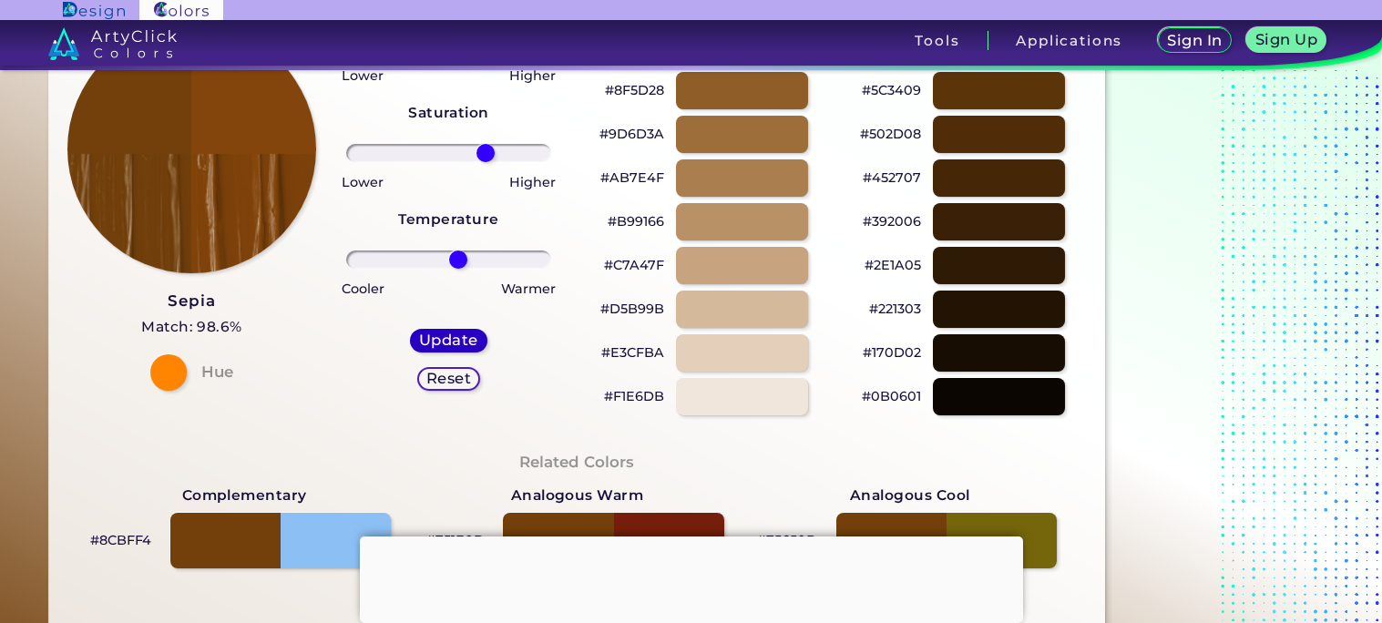
click at [457, 334] on h5 "Update" at bounding box center [448, 340] width 57 height 15
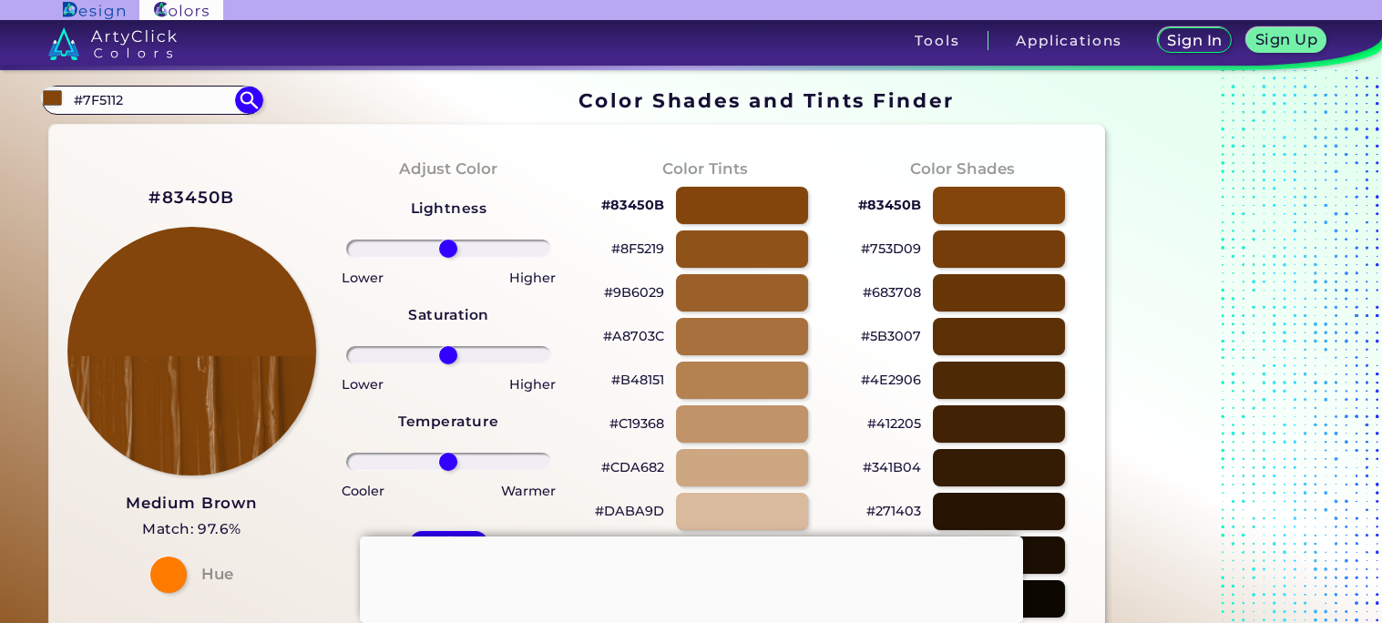
click at [440, 249] on input "range" at bounding box center [448, 249] width 205 height 18
click at [423, 243] on input "range" at bounding box center [448, 249] width 205 height 18
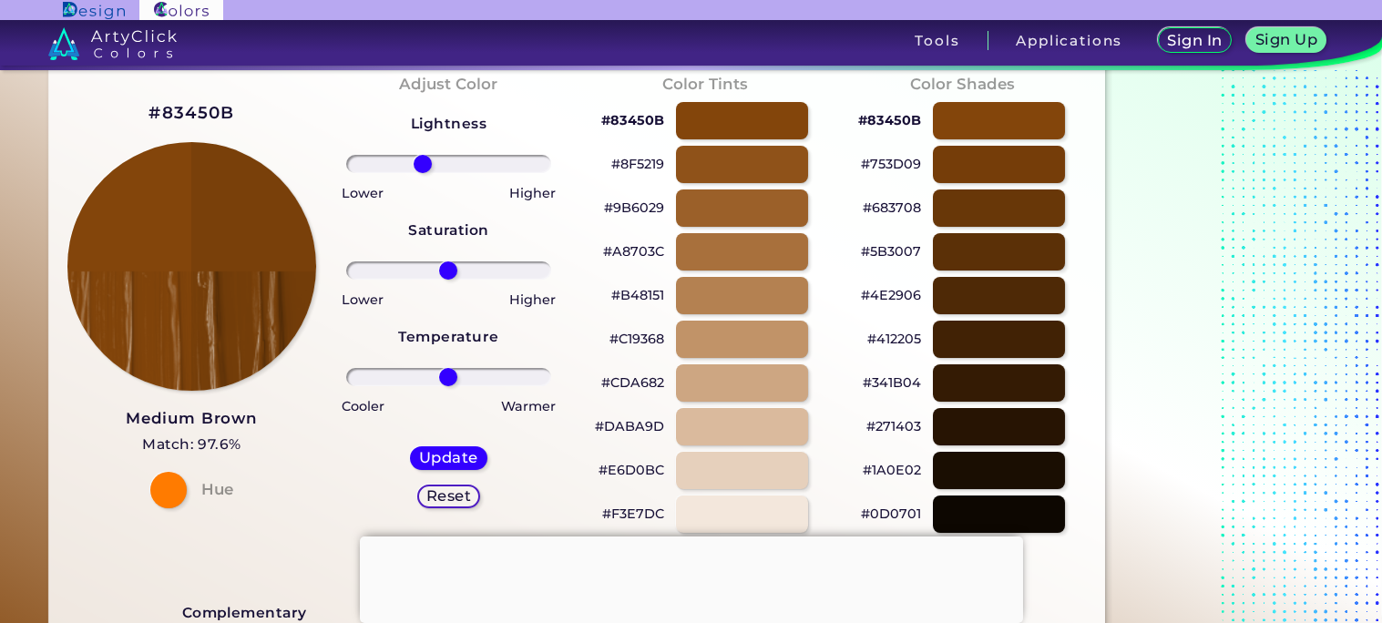
scroll to position [87, 0]
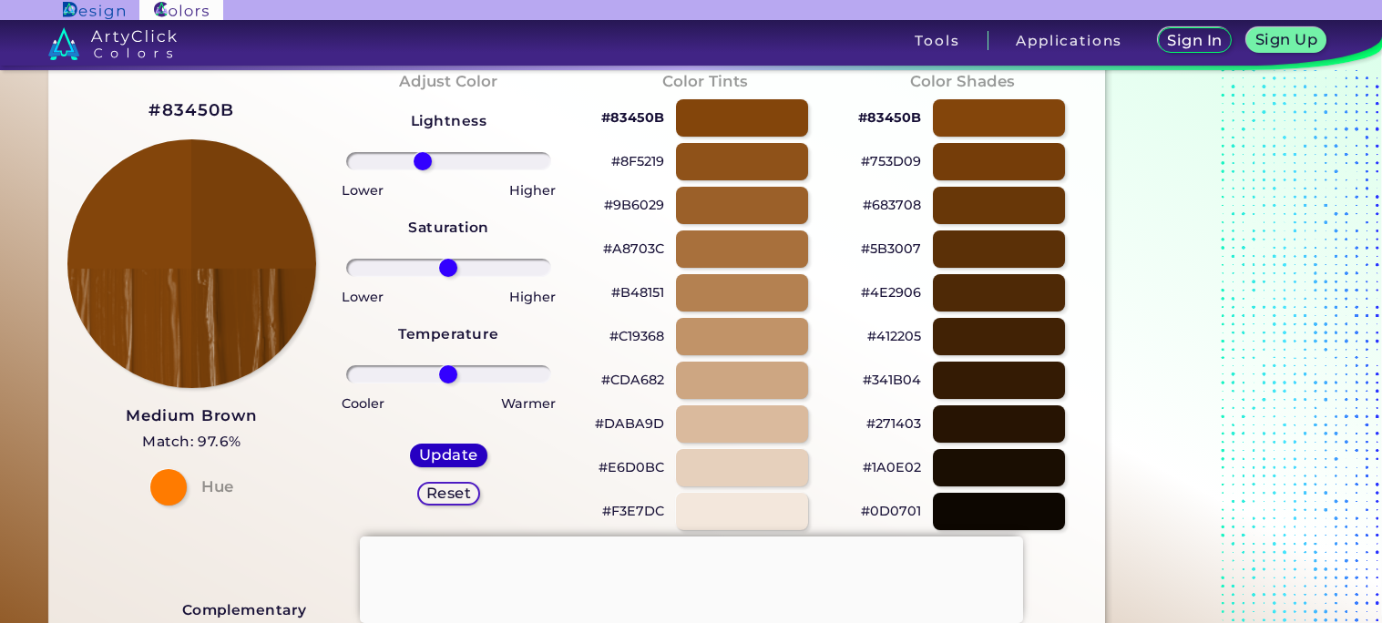
click at [462, 449] on h5 "Update" at bounding box center [448, 455] width 57 height 15
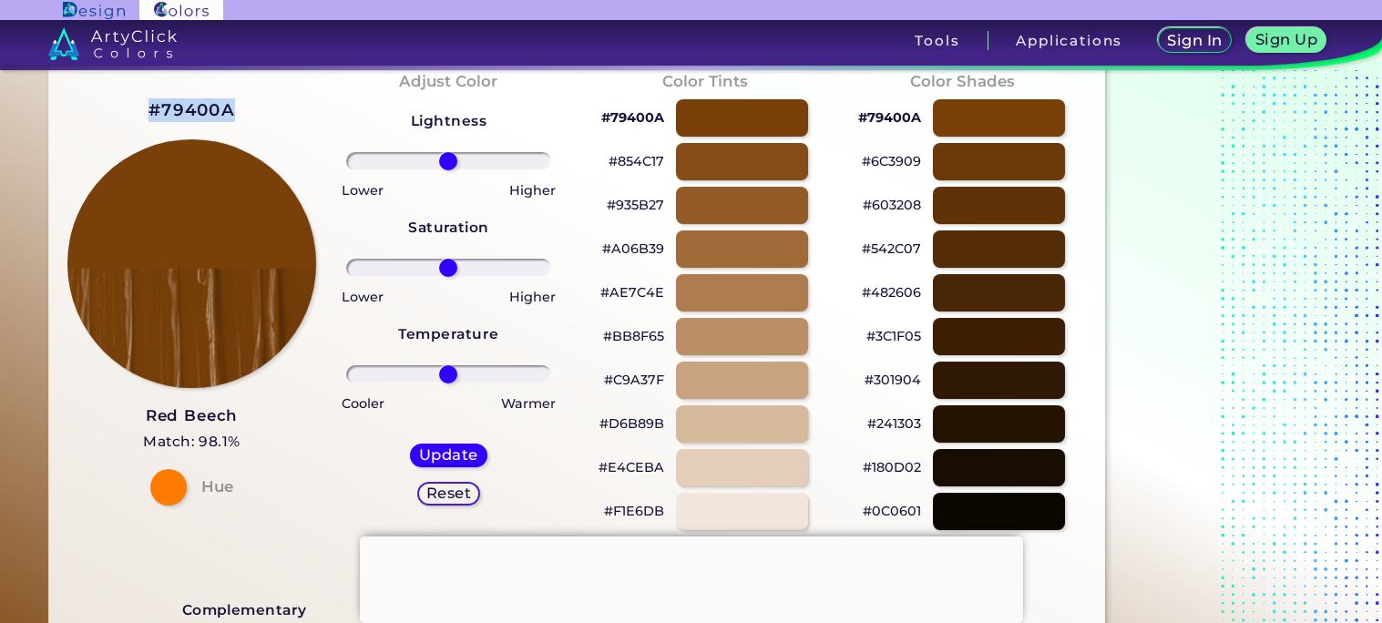
drag, startPoint x: 231, startPoint y: 106, endPoint x: 149, endPoint y: 110, distance: 82.1
click at [149, 110] on h2 "#79400A" at bounding box center [192, 110] width 87 height 24
copy h2 "#79400A"
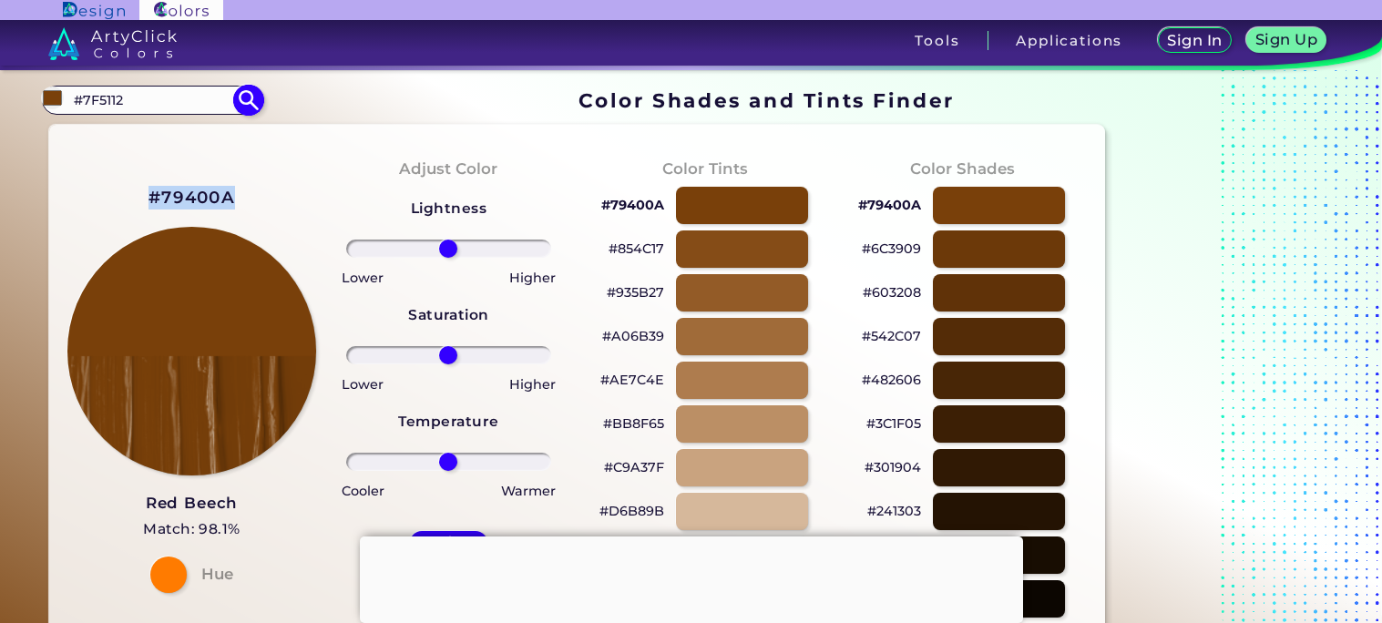
click at [186, 97] on input "#7F5112" at bounding box center [151, 99] width 169 height 25
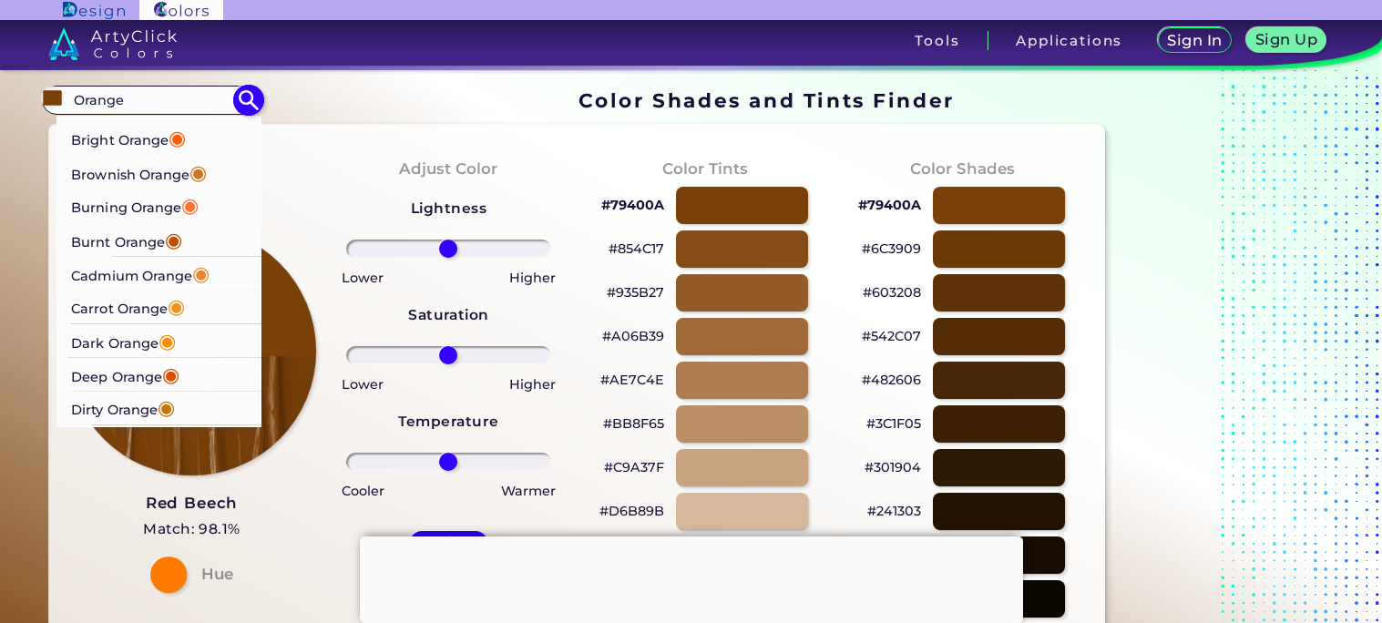
scroll to position [130, 0]
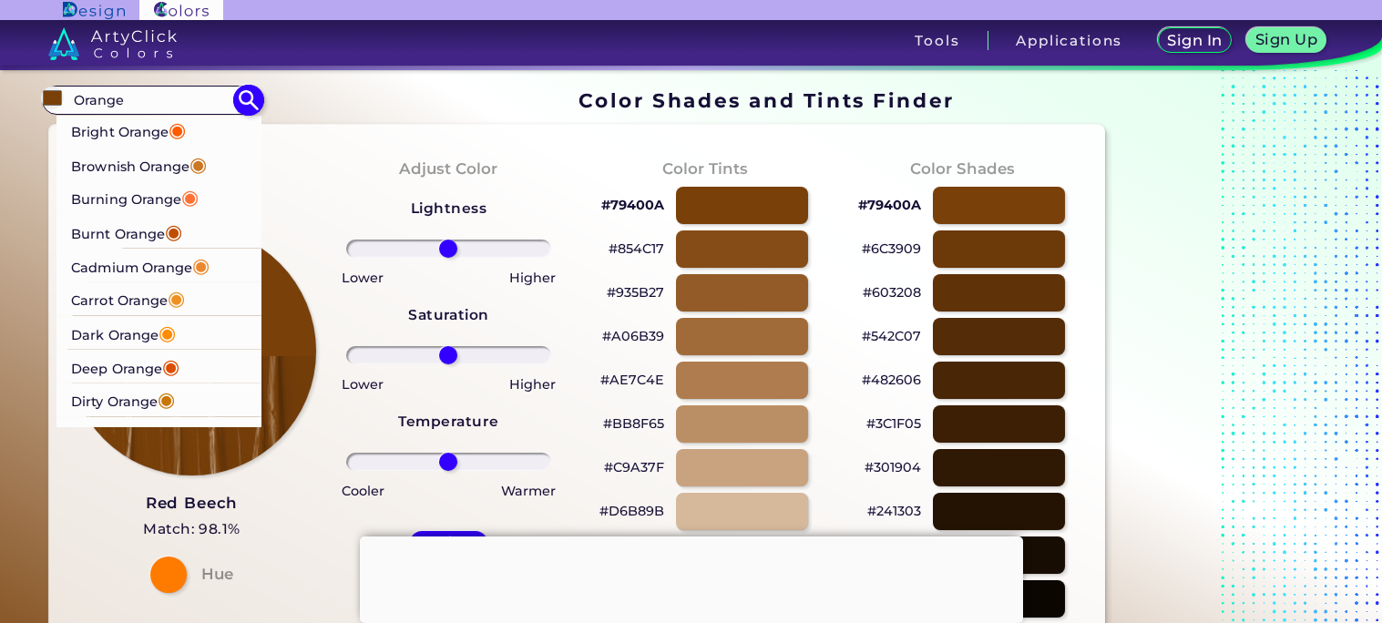
click at [180, 226] on span "◉" at bounding box center [173, 231] width 17 height 24
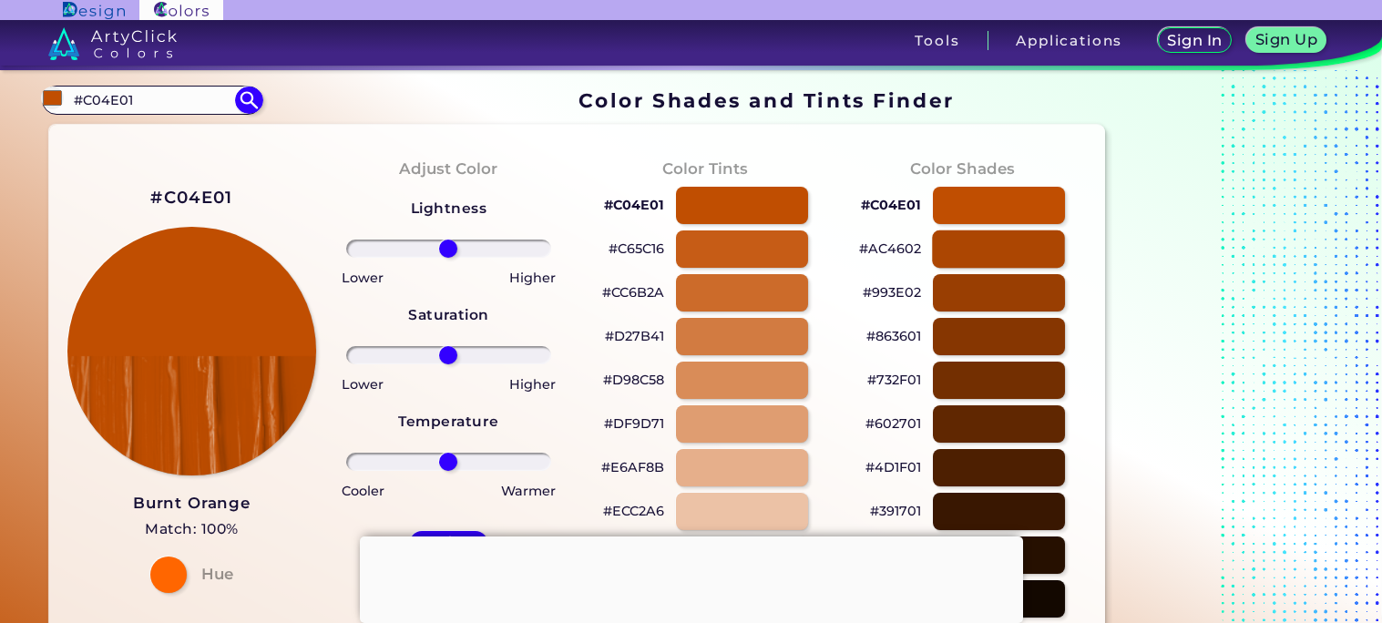
click at [976, 250] on div at bounding box center [998, 249] width 133 height 37
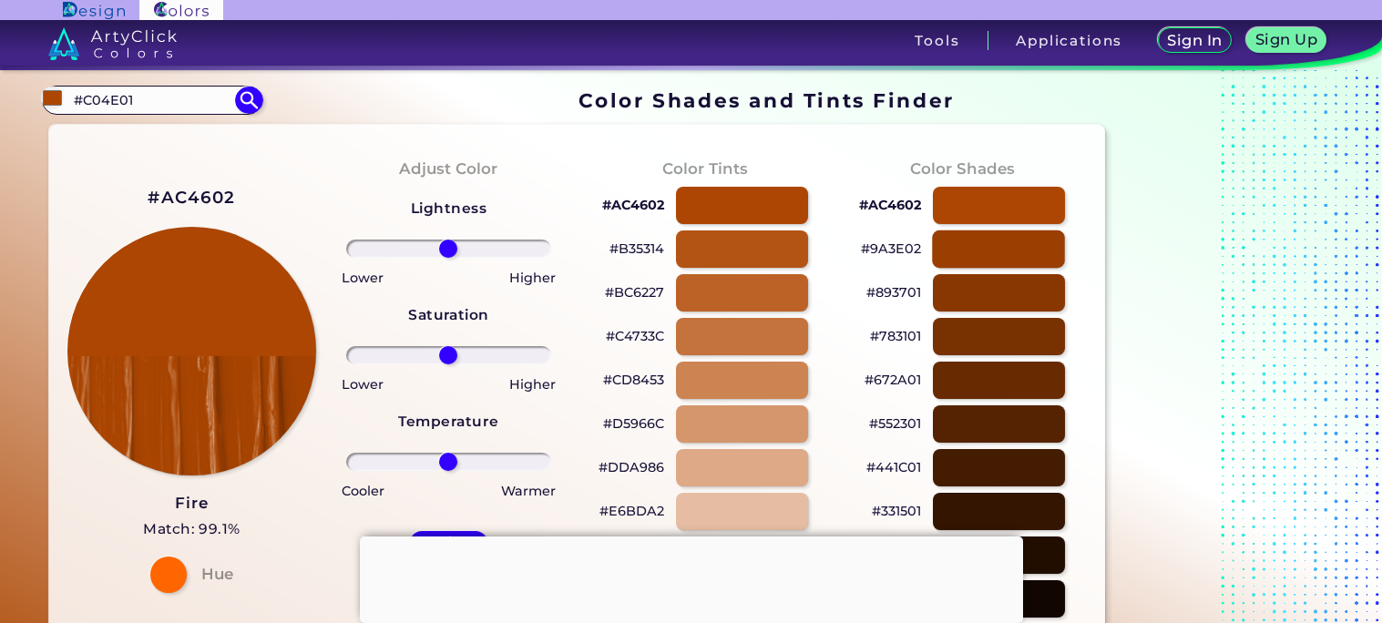
click at [981, 231] on div at bounding box center [998, 249] width 133 height 37
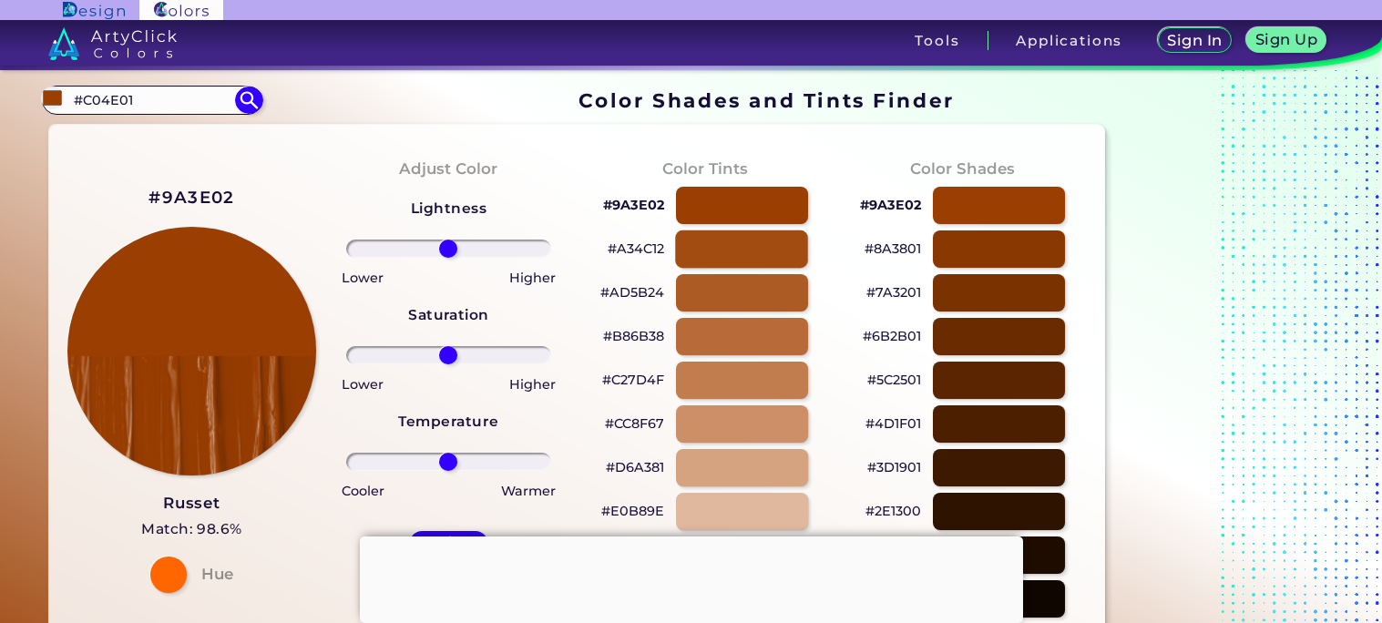
click at [734, 242] on div at bounding box center [741, 249] width 133 height 37
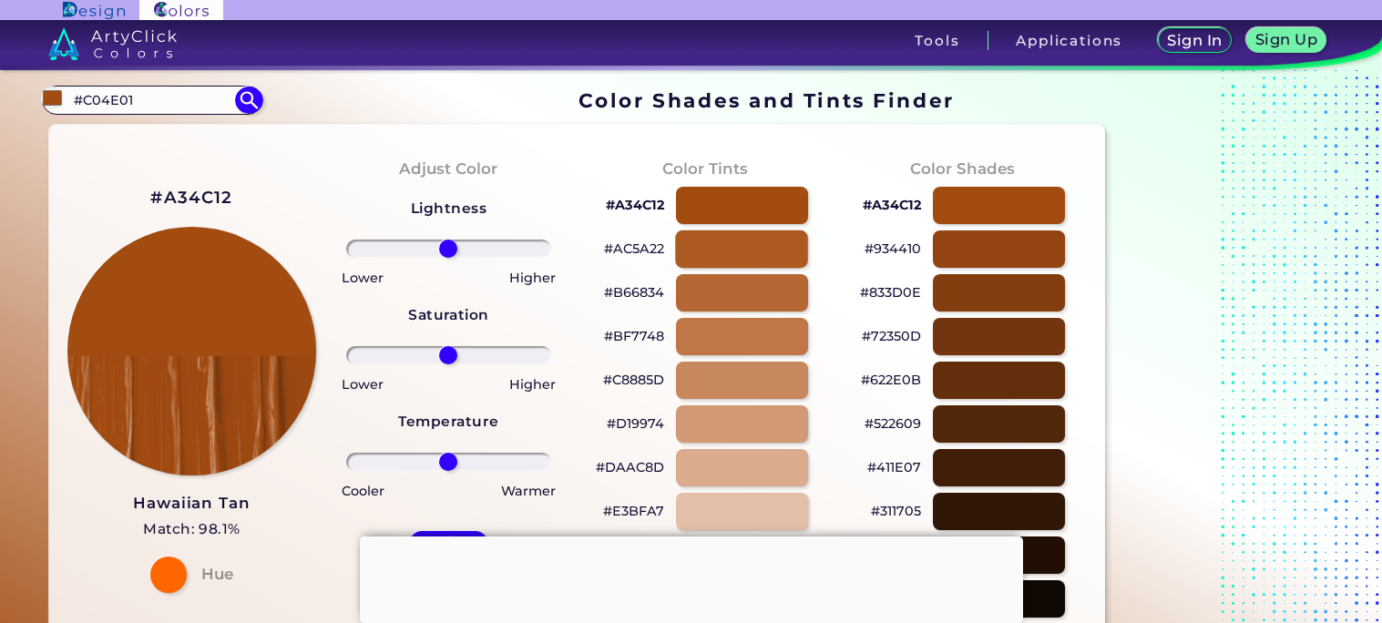
click at [723, 247] on div at bounding box center [741, 249] width 133 height 37
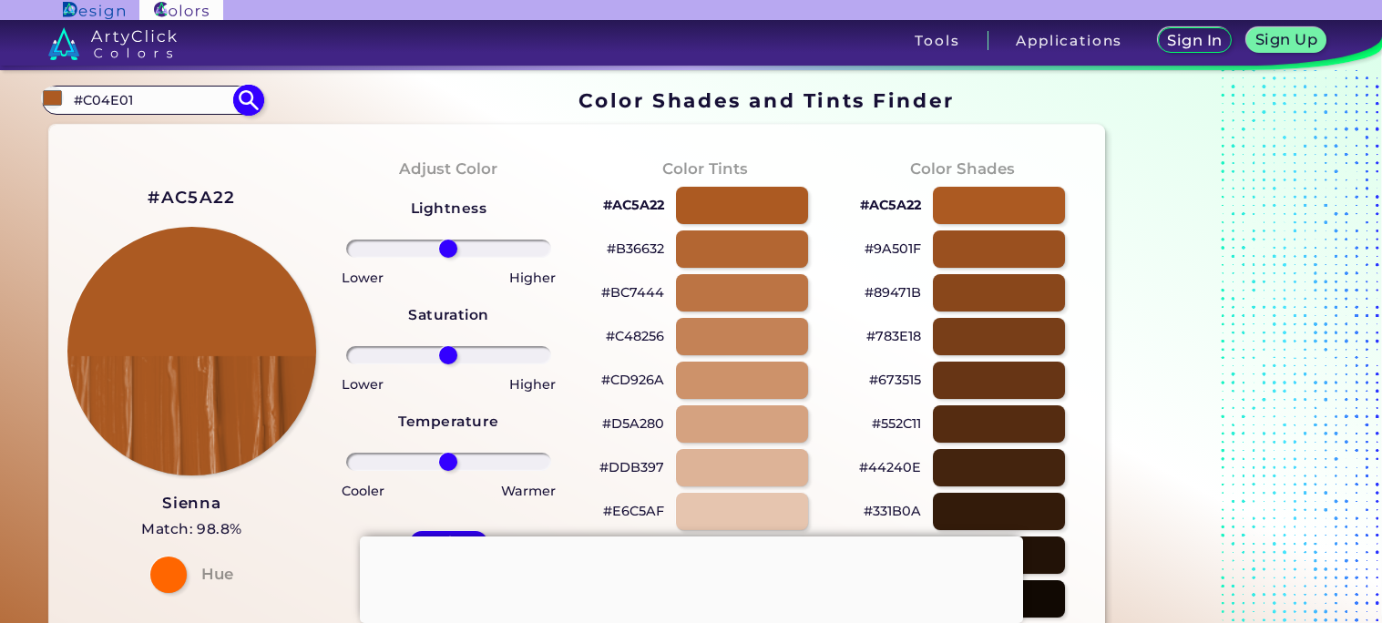
click at [158, 95] on input "#C04E01" at bounding box center [151, 99] width 169 height 25
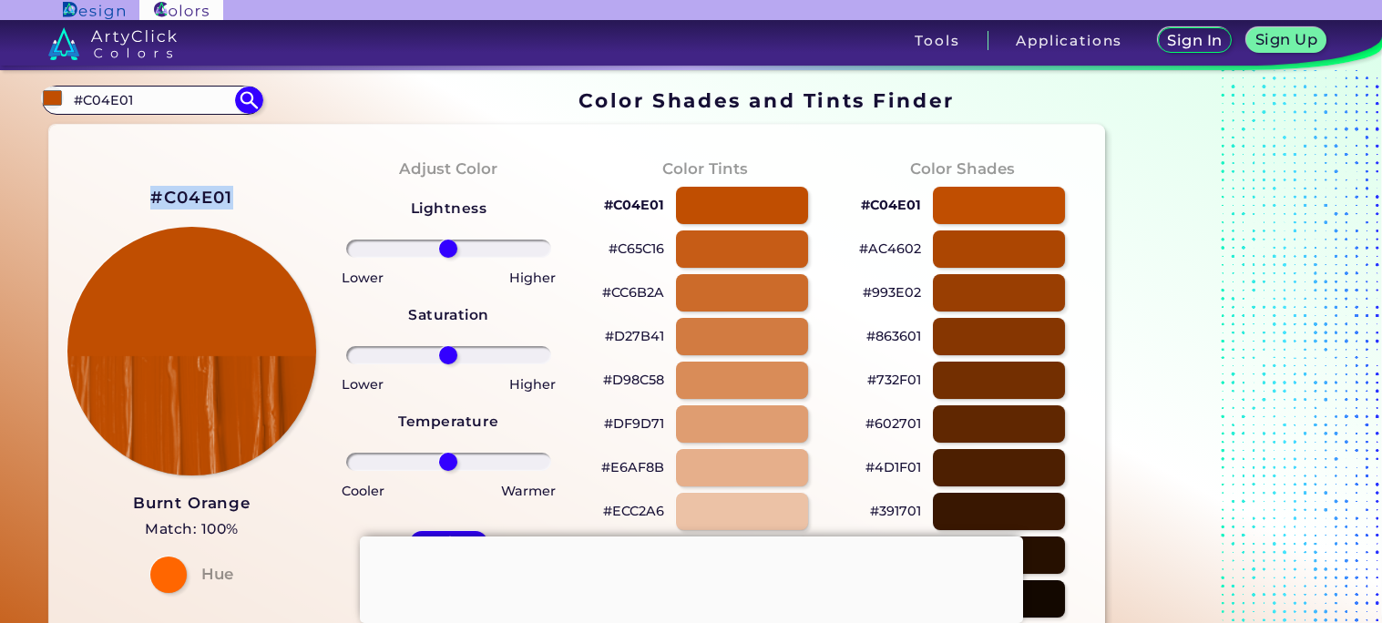
drag, startPoint x: 231, startPoint y: 198, endPoint x: 146, endPoint y: 197, distance: 84.7
click at [146, 197] on div "#C04E01 Burnt Orange Match: 100% Hue" at bounding box center [192, 387] width 257 height 496
copy h2 "#C04E01"
click at [177, 97] on input "#C04E01" at bounding box center [151, 99] width 169 height 25
click at [155, 139] on li "Blond ◉" at bounding box center [159, 133] width 206 height 34
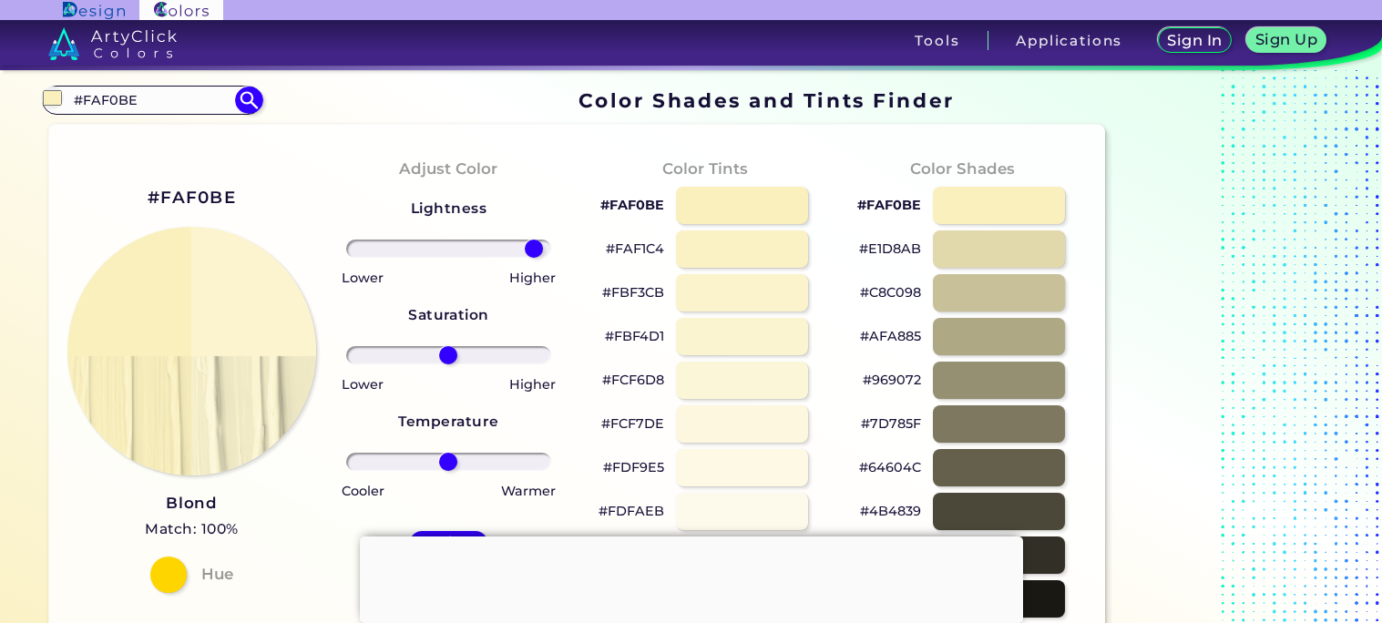
drag, startPoint x: 452, startPoint y: 244, endPoint x: 533, endPoint y: 250, distance: 81.3
click at [533, 250] on input "range" at bounding box center [448, 249] width 205 height 18
drag, startPoint x: 446, startPoint y: 356, endPoint x: 414, endPoint y: 354, distance: 31.9
click at [414, 354] on input "range" at bounding box center [448, 355] width 205 height 18
drag, startPoint x: 414, startPoint y: 354, endPoint x: 396, endPoint y: 354, distance: 17.3
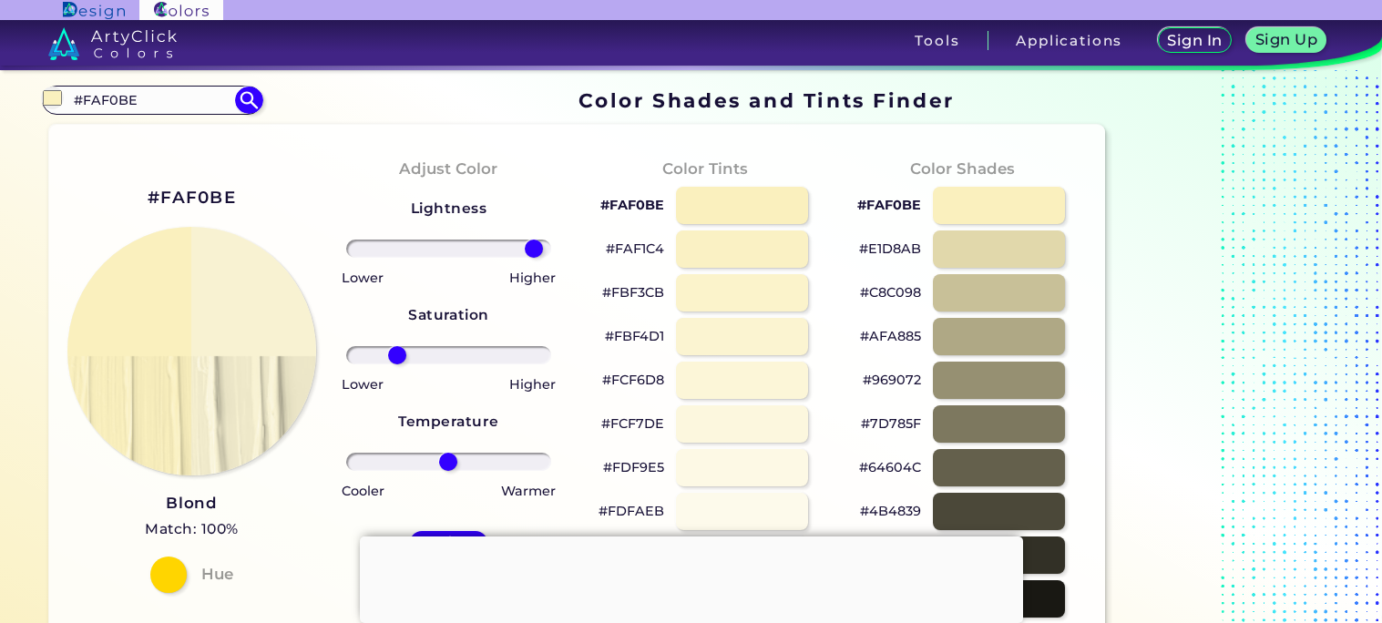
click at [396, 354] on input "range" at bounding box center [448, 355] width 205 height 18
drag, startPoint x: 446, startPoint y: 469, endPoint x: 467, endPoint y: 464, distance: 20.8
click at [467, 464] on input "range" at bounding box center [448, 462] width 205 height 18
drag, startPoint x: 467, startPoint y: 464, endPoint x: 480, endPoint y: 464, distance: 13.7
click at [480, 464] on input "range" at bounding box center [448, 462] width 205 height 18
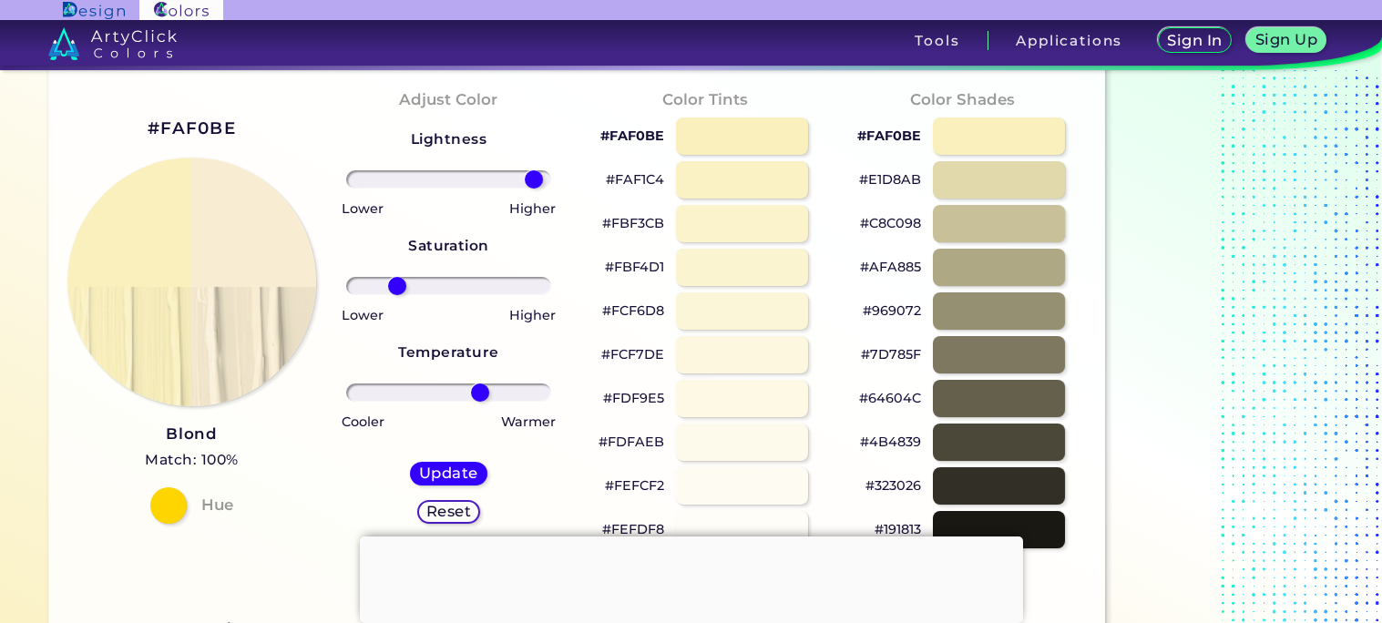
scroll to position [70, 0]
click at [481, 464] on div "Update" at bounding box center [449, 472] width 75 height 23
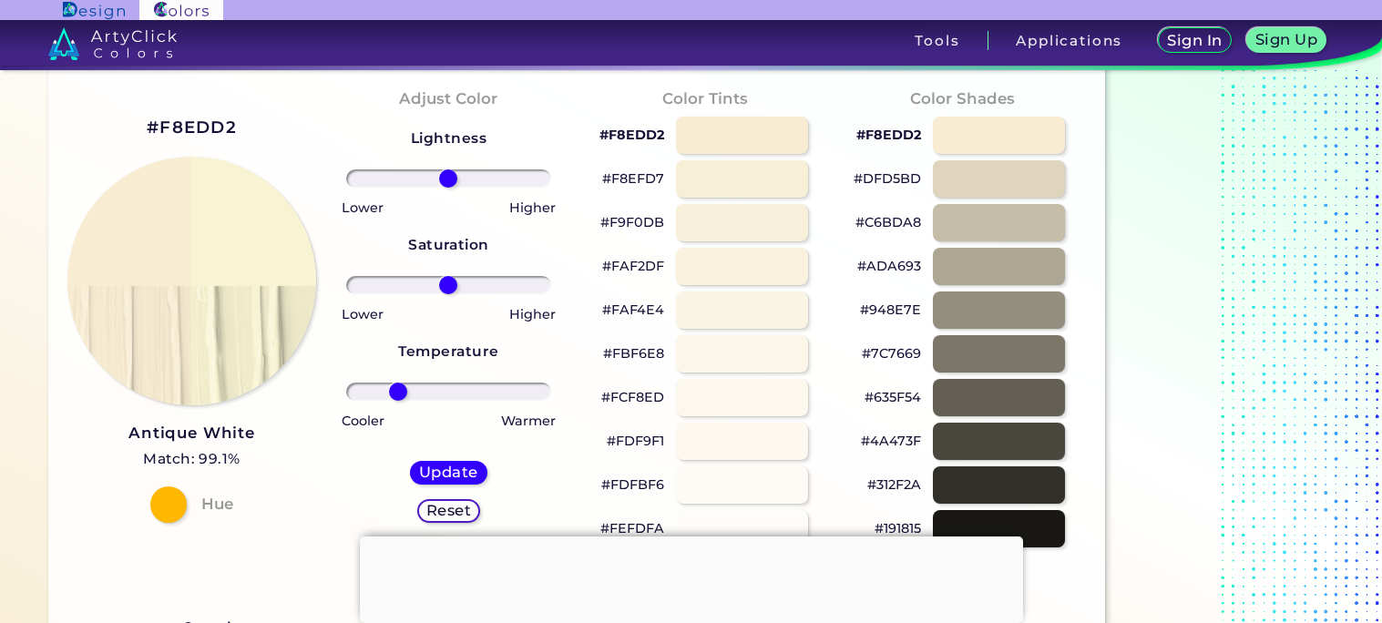
drag, startPoint x: 445, startPoint y: 385, endPoint x: 398, endPoint y: 380, distance: 46.8
click at [398, 383] on input "range" at bounding box center [448, 392] width 205 height 18
click at [446, 449] on div "Update Reset" at bounding box center [448, 491] width 106 height 91
click at [452, 467] on h5 "Update" at bounding box center [448, 472] width 59 height 15
drag, startPoint x: 147, startPoint y: 122, endPoint x: 231, endPoint y: 126, distance: 83.9
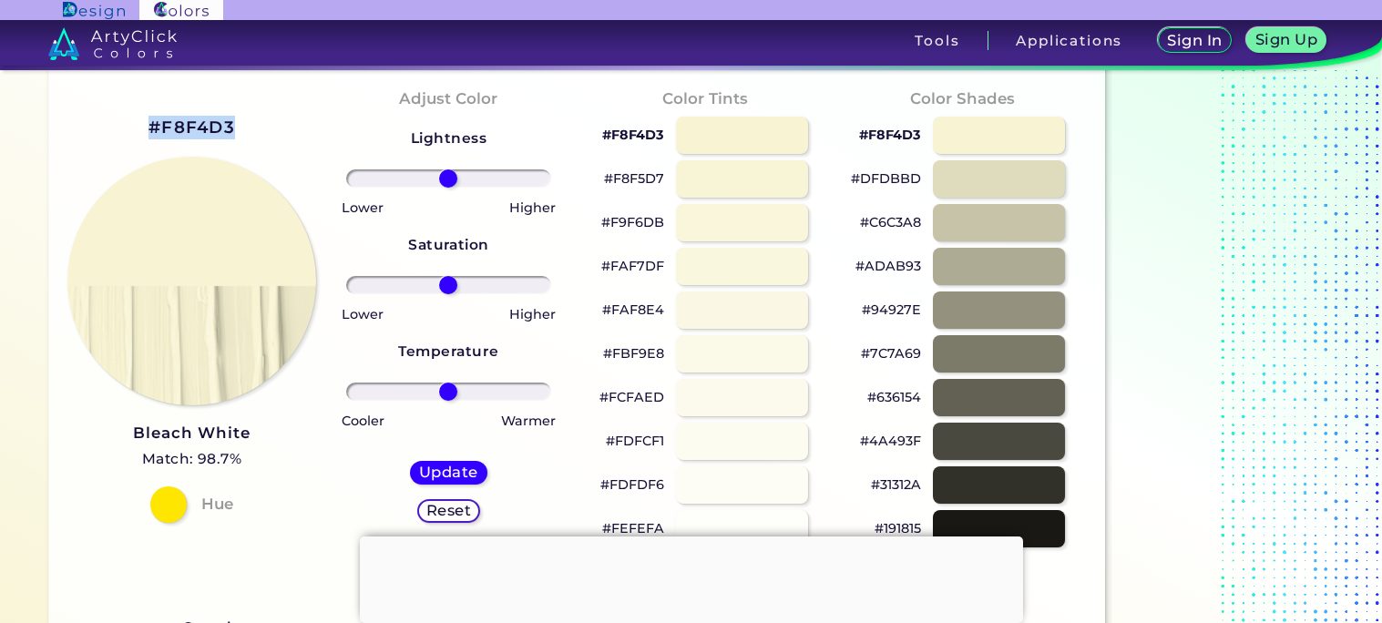
click at [231, 126] on div "#F8F4D3 Bleach White Match: 98.7% Hue" at bounding box center [192, 317] width 257 height 496
copy h2 "#F8F4D3"
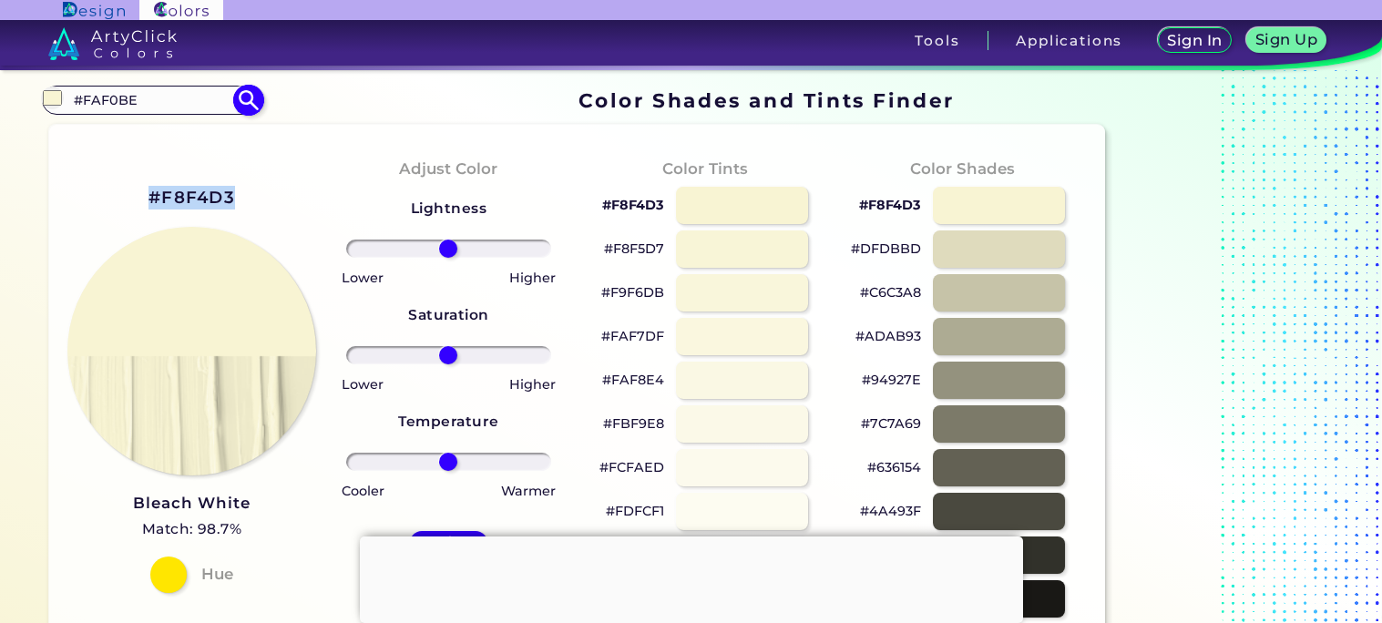
click at [160, 101] on input "#FAF0BE" at bounding box center [151, 99] width 169 height 25
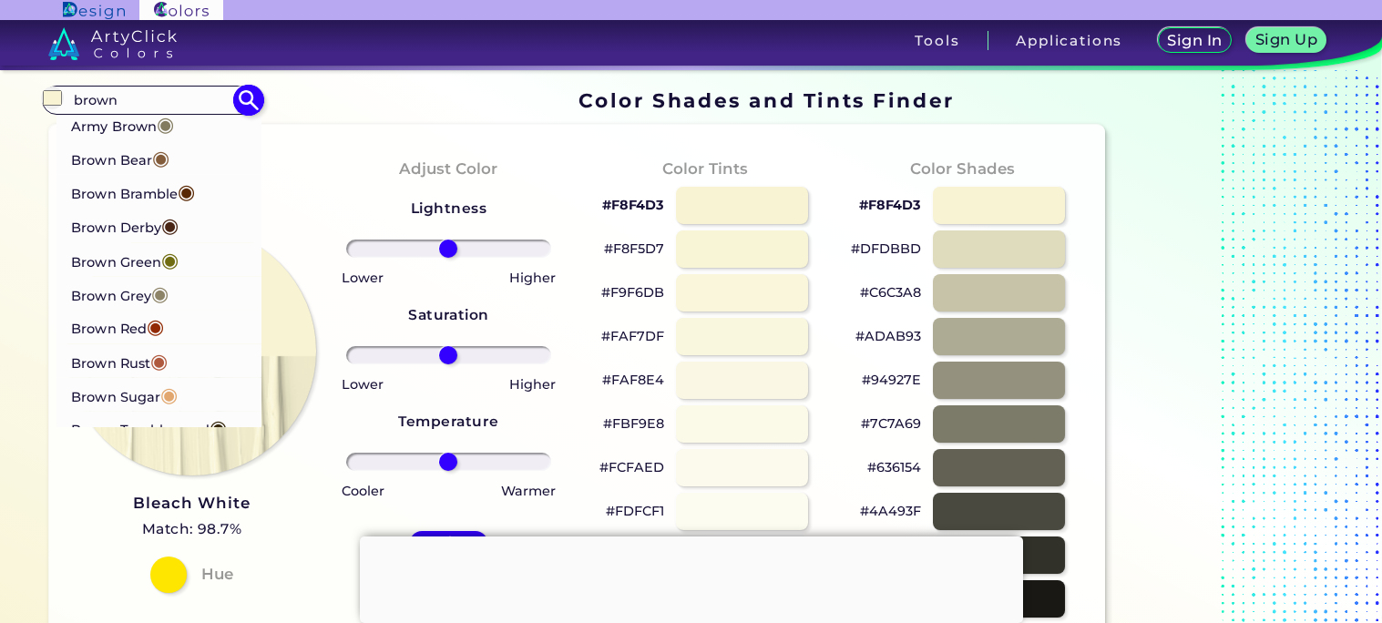
click at [176, 194] on p "Brown [PERSON_NAME] ◉" at bounding box center [133, 192] width 124 height 34
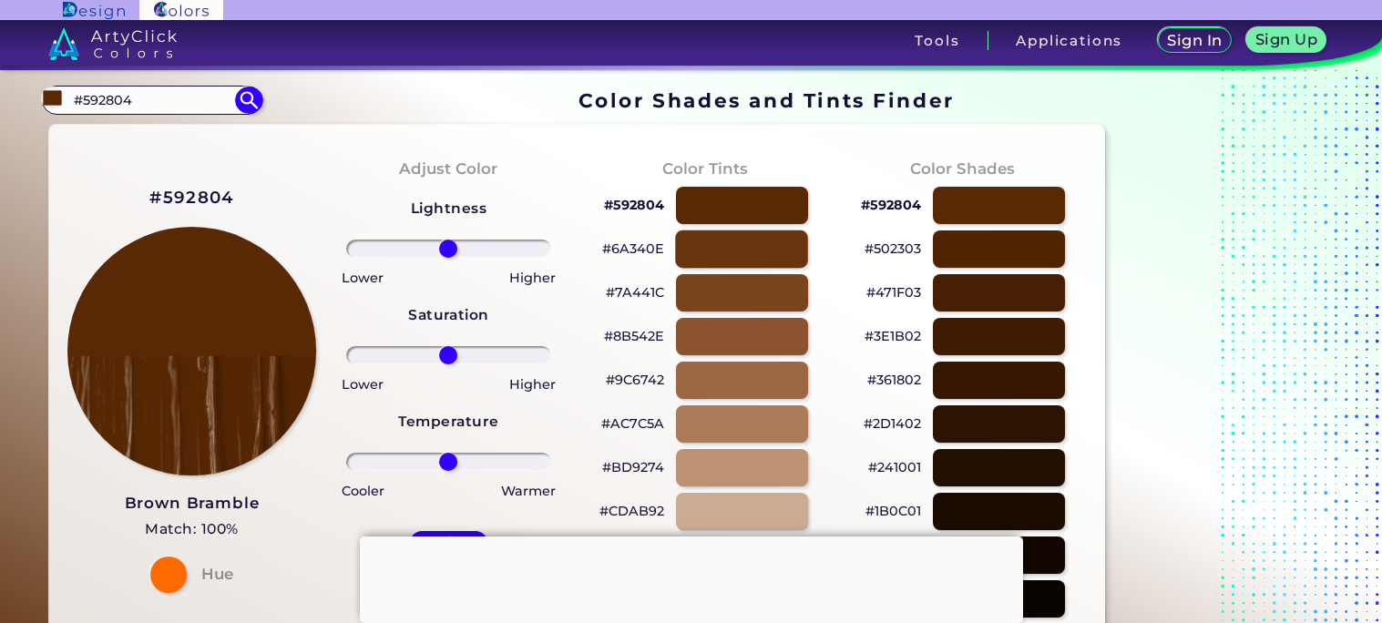
click at [698, 262] on div at bounding box center [741, 249] width 133 height 37
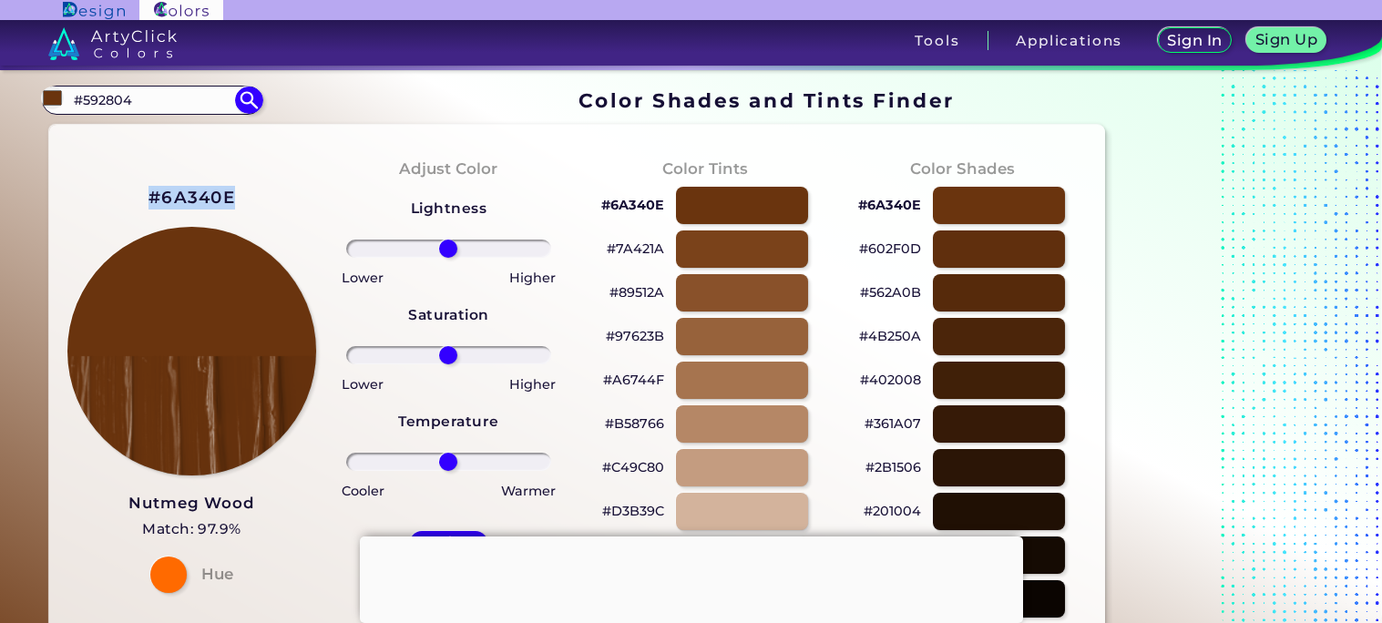
drag, startPoint x: 149, startPoint y: 193, endPoint x: 231, endPoint y: 195, distance: 81.1
click at [231, 195] on h2 "#6A340E" at bounding box center [192, 198] width 87 height 24
